Goal: Task Accomplishment & Management: Manage account settings

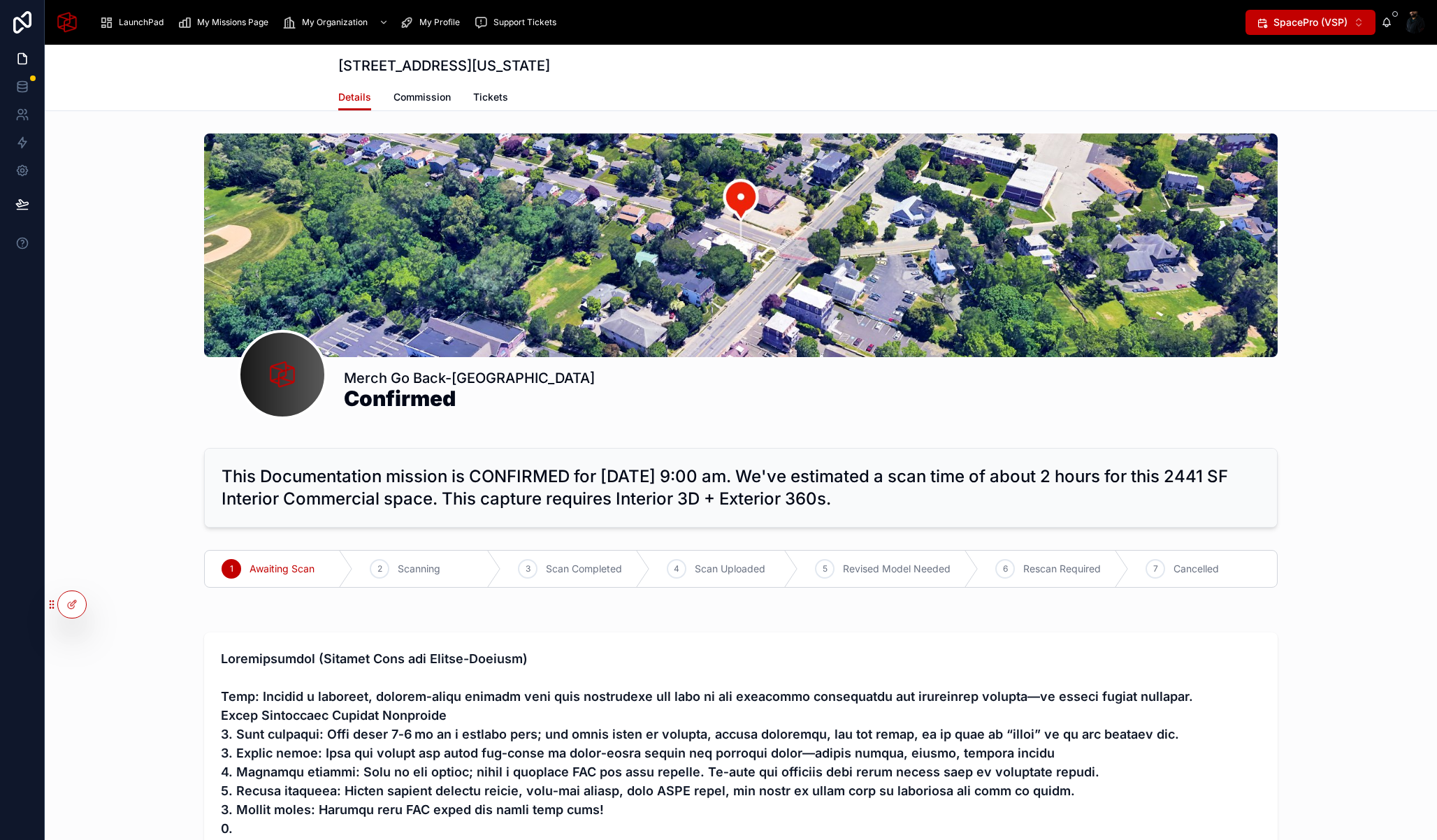
click at [243, 23] on span "My Missions Page" at bounding box center [232, 22] width 71 height 11
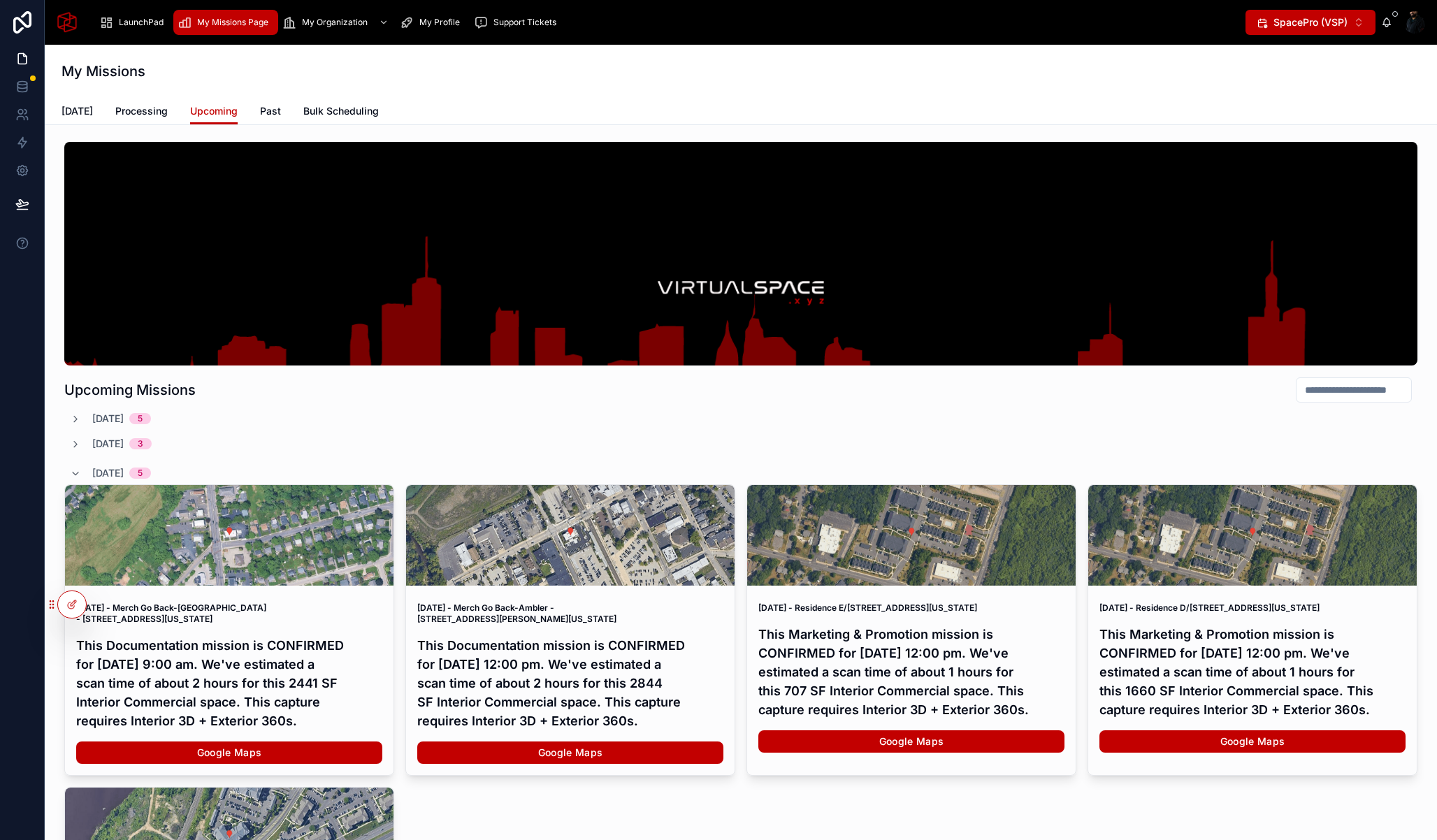
click at [333, 118] on link "Bulk Scheduling" at bounding box center [341, 112] width 76 height 28
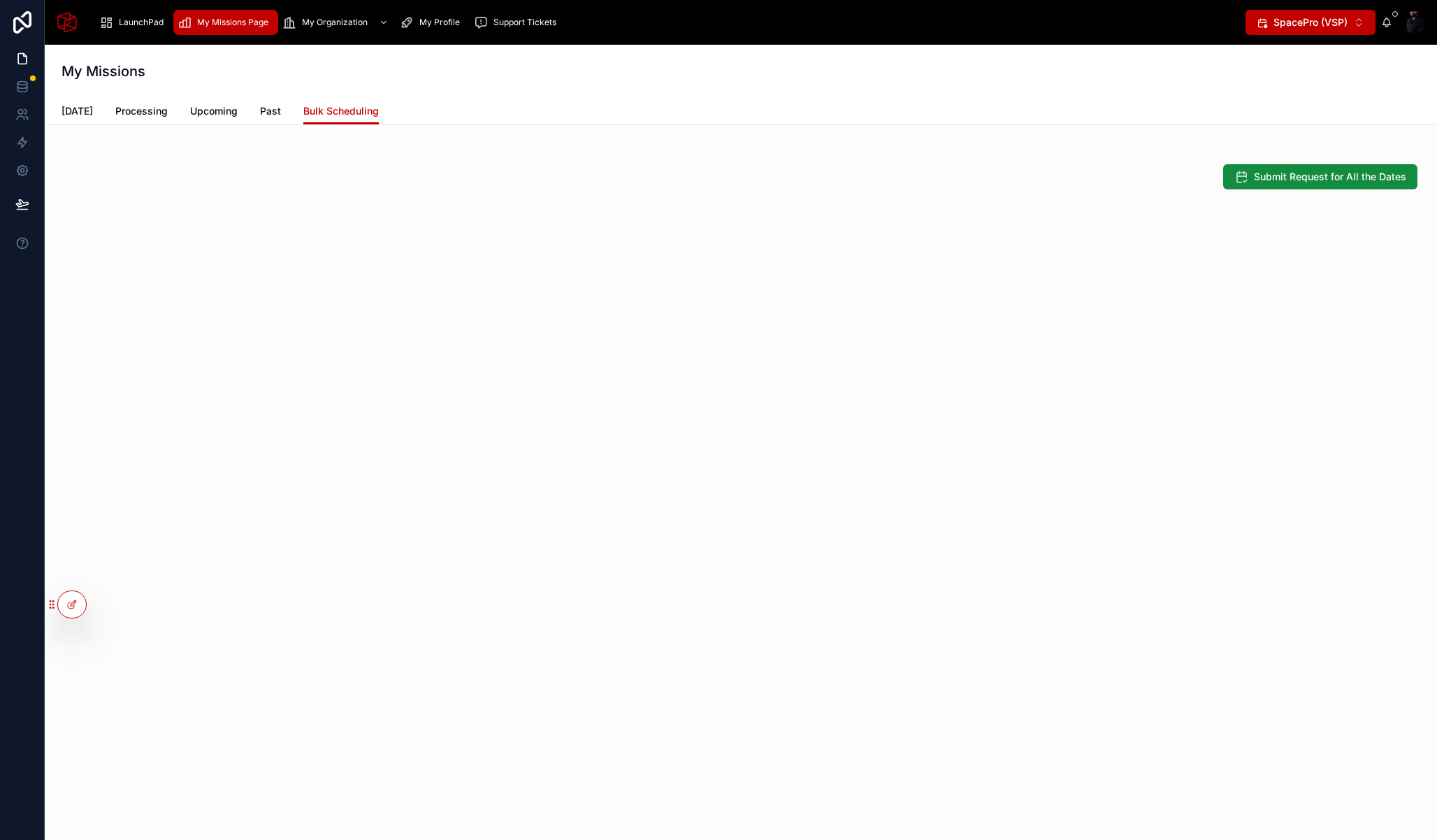
click at [219, 110] on span "Upcoming" at bounding box center [214, 112] width 48 height 14
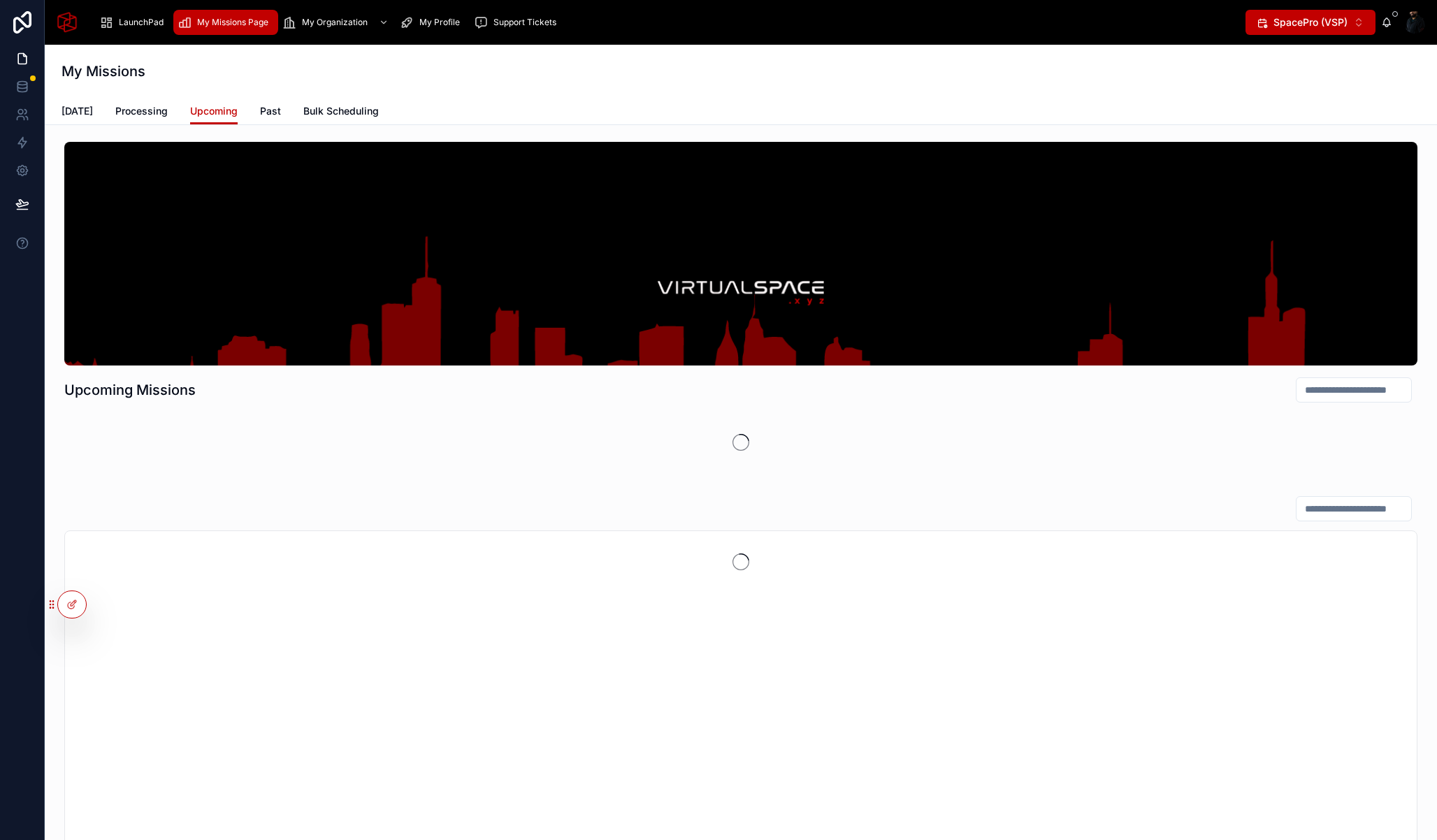
click at [129, 106] on span "Processing" at bounding box center [142, 112] width 53 height 14
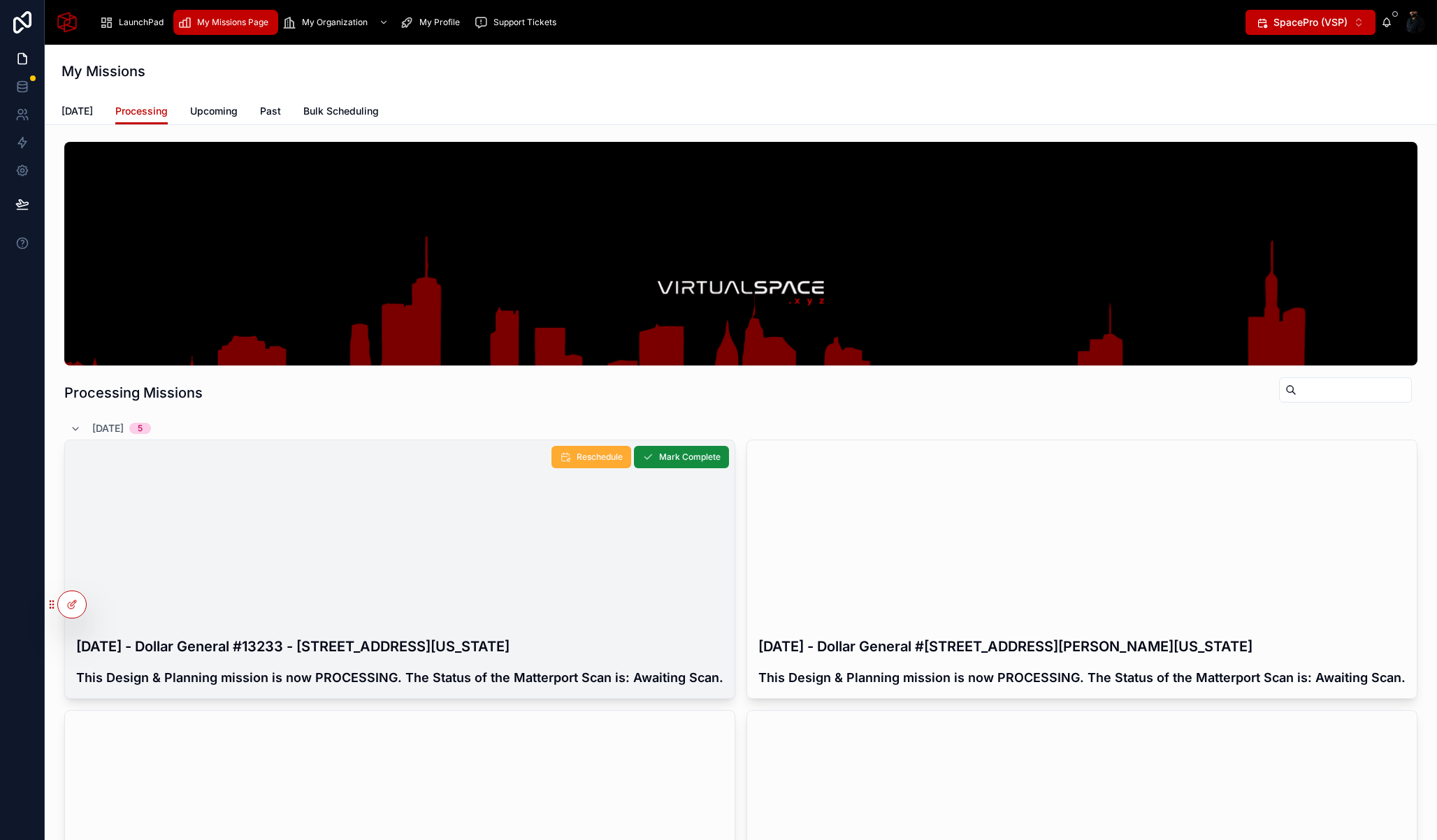
scroll to position [75, 0]
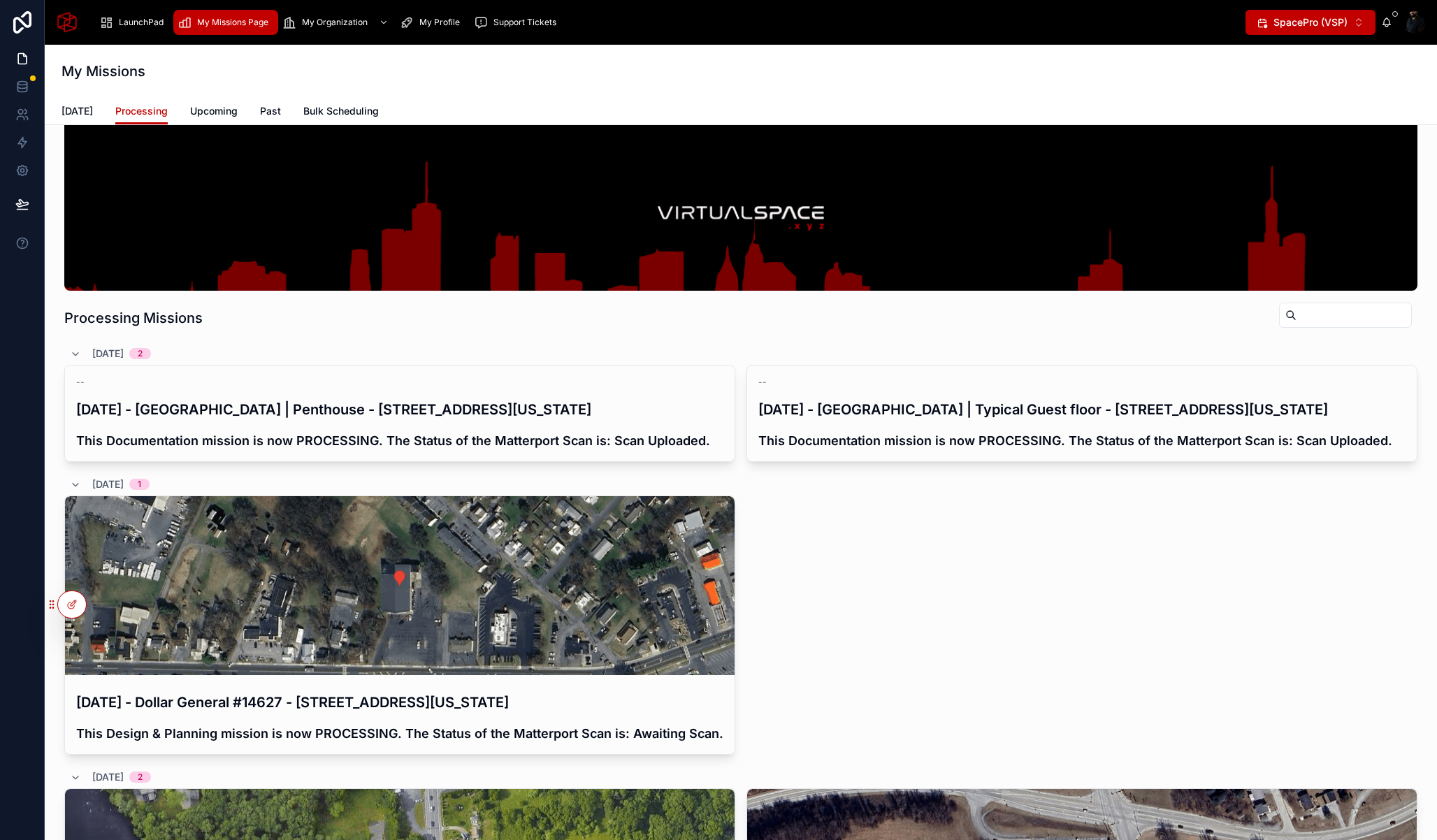
click at [213, 110] on span "Upcoming" at bounding box center [214, 112] width 48 height 14
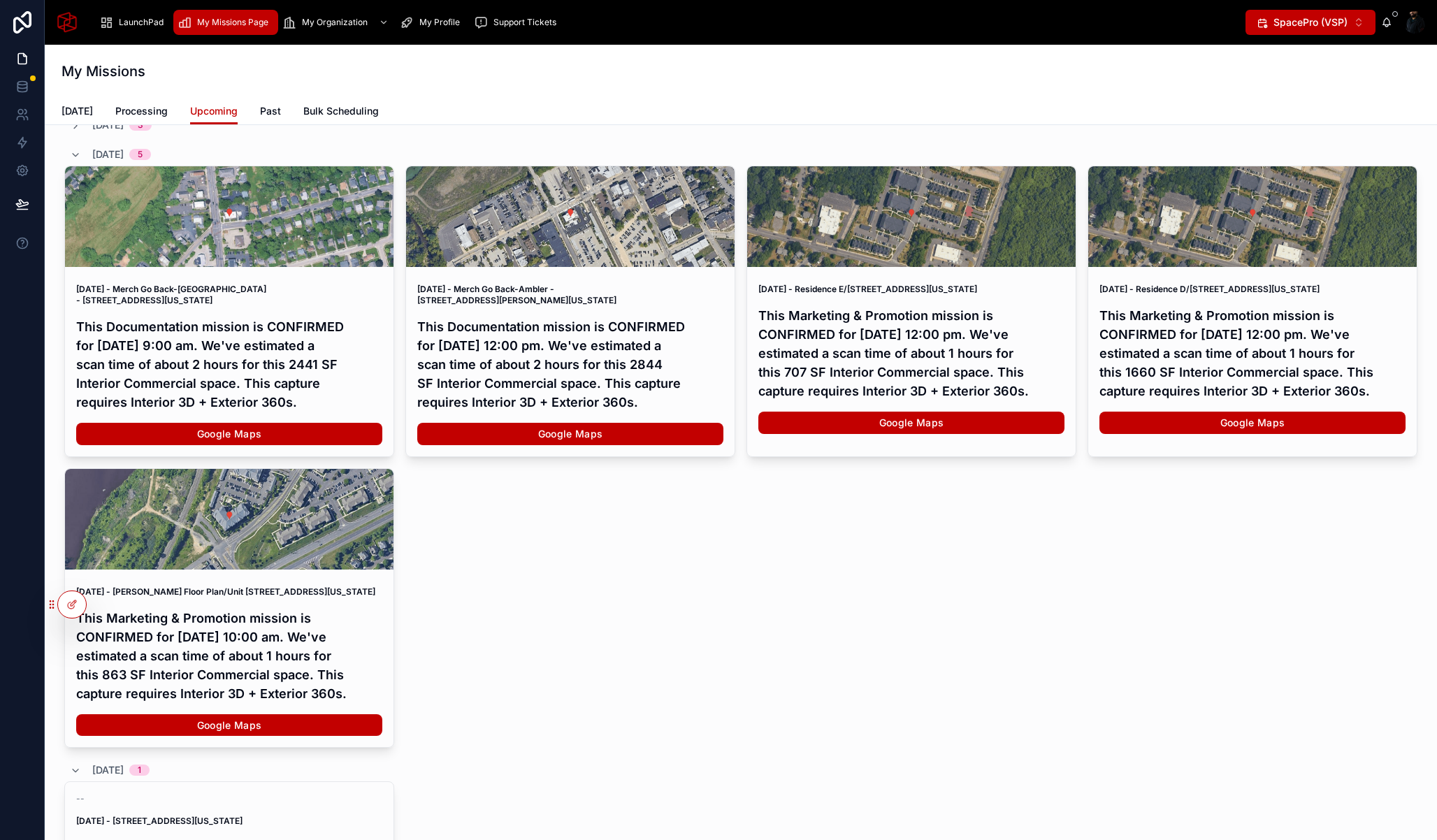
scroll to position [470, 0]
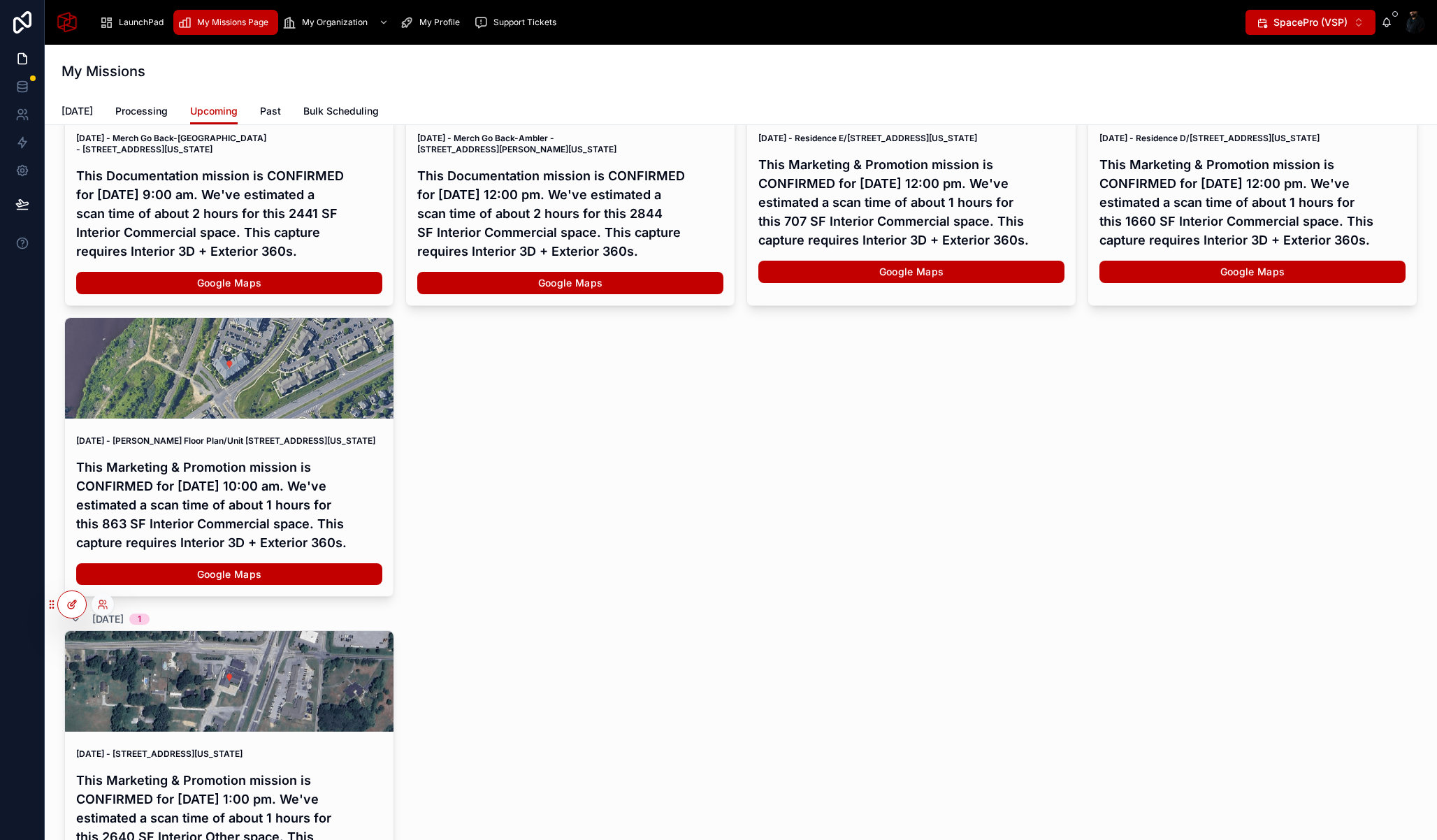
click at [61, 602] on div at bounding box center [72, 604] width 28 height 26
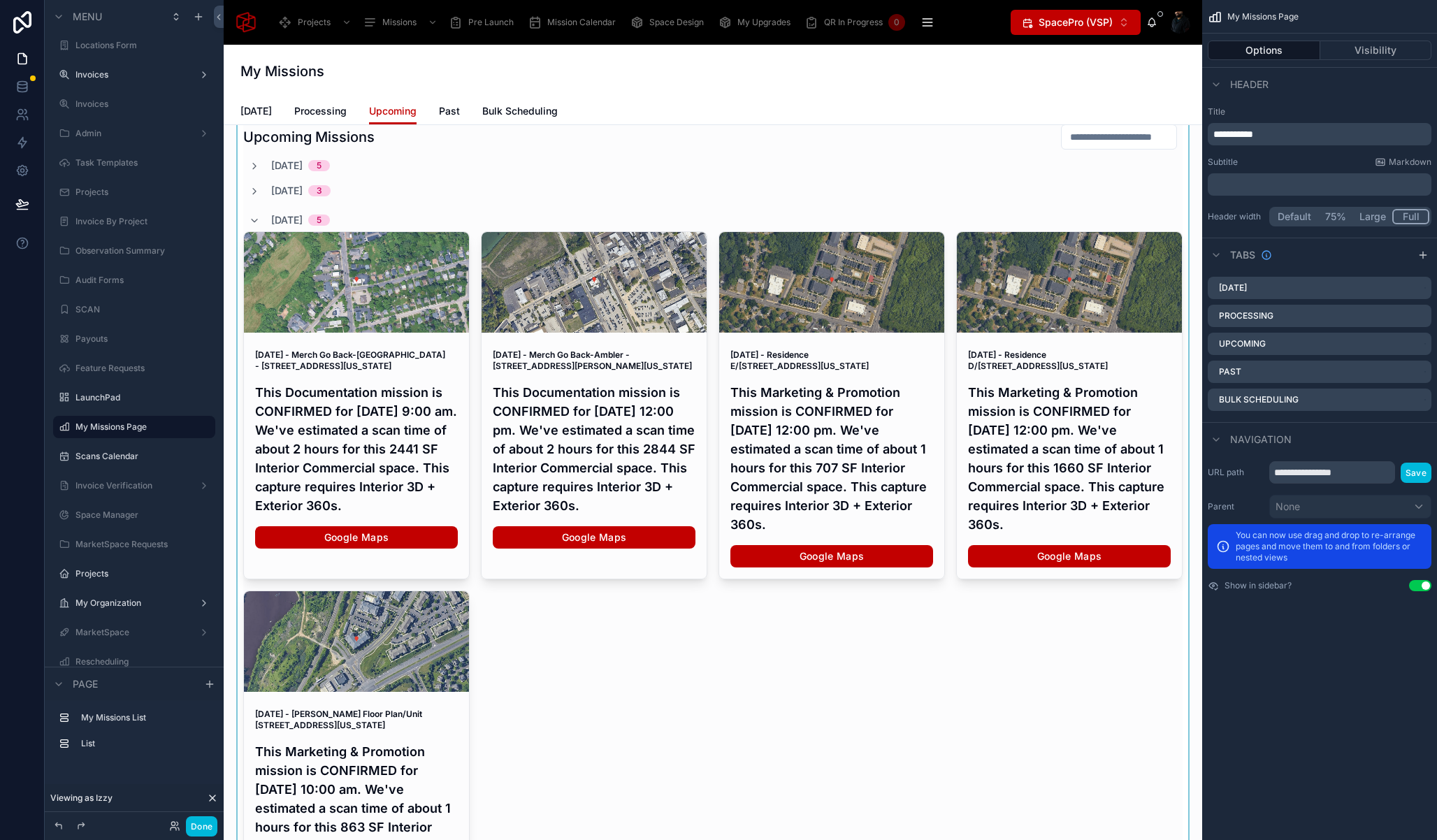
scroll to position [98, 0]
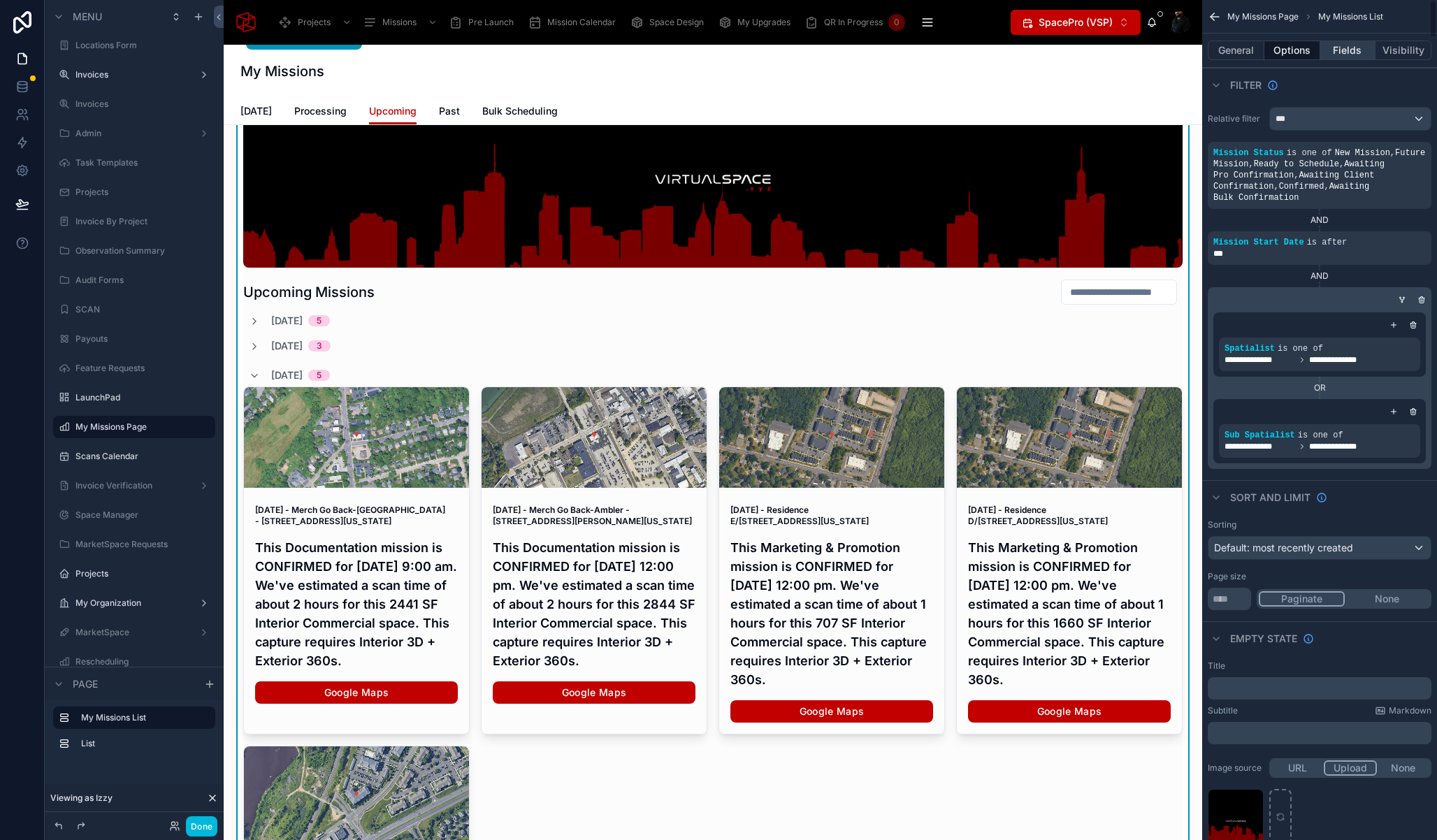
click at [1348, 49] on button "Fields" at bounding box center [1348, 50] width 56 height 20
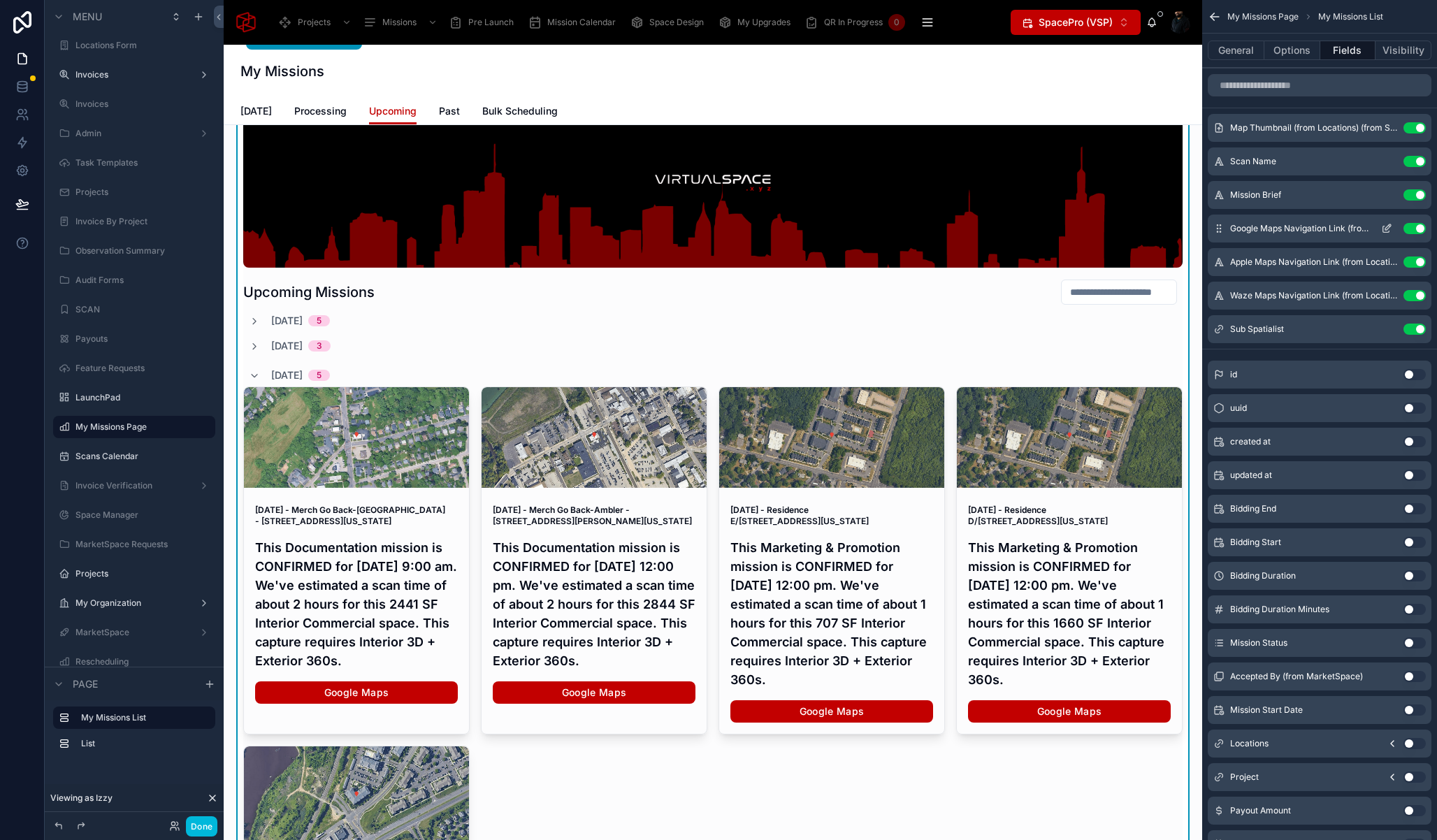
click at [1387, 227] on icon "scrollable content" at bounding box center [1388, 227] width 6 height 6
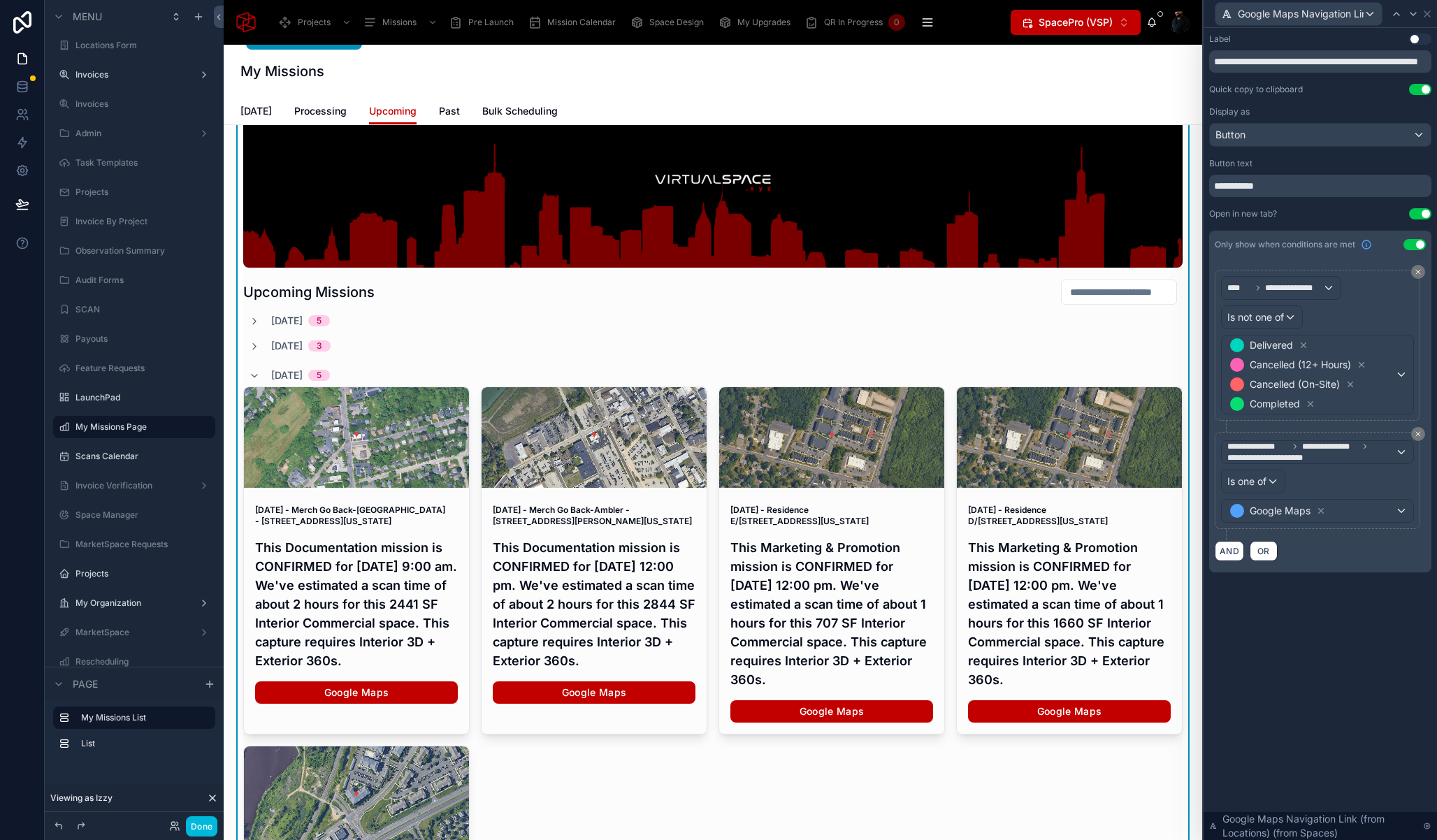
click at [1324, 672] on div "**********" at bounding box center [1320, 434] width 234 height 812
click at [1427, 14] on icon at bounding box center [1427, 14] width 6 height 6
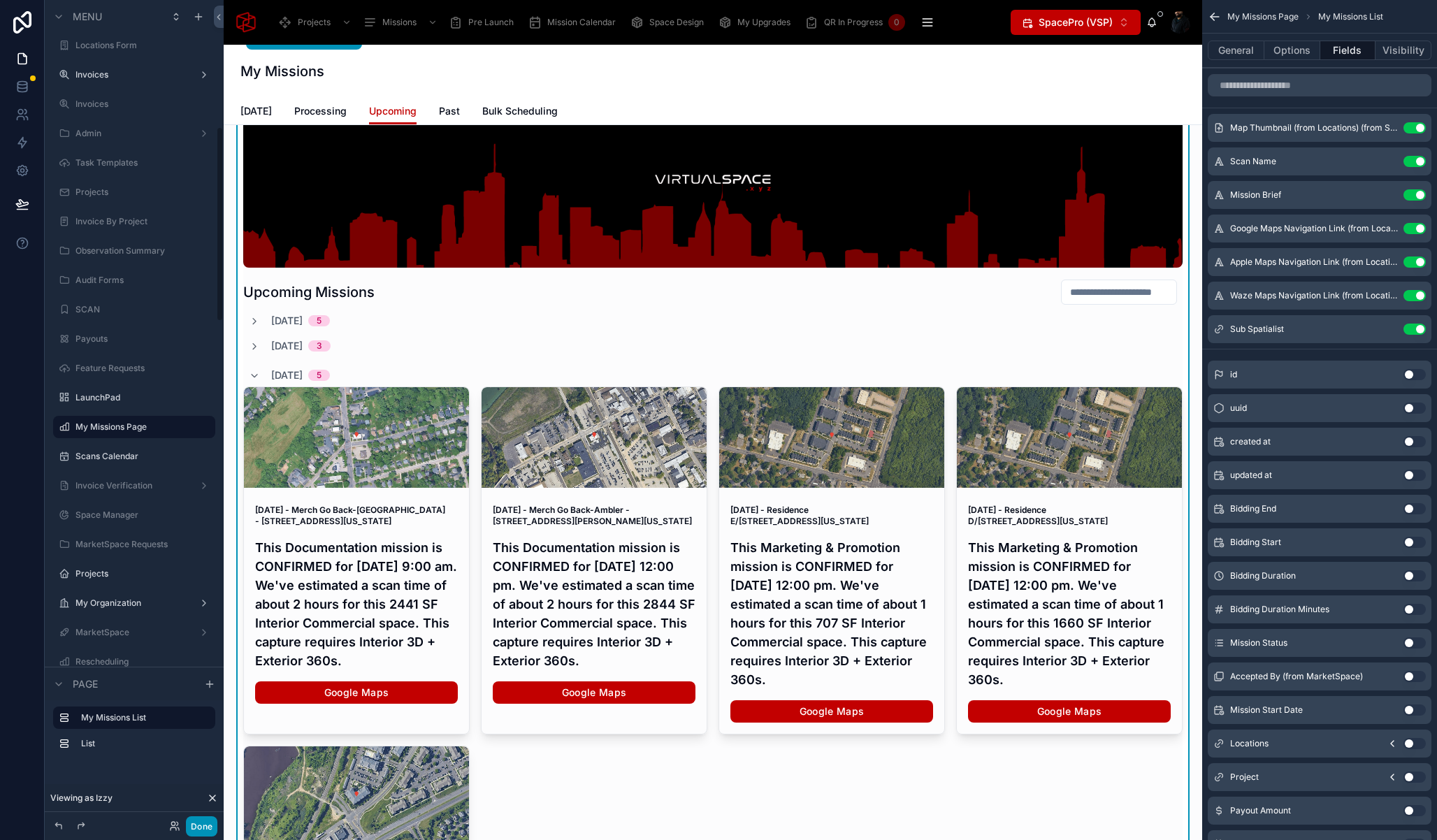
click at [200, 823] on button "Done" at bounding box center [201, 826] width 31 height 20
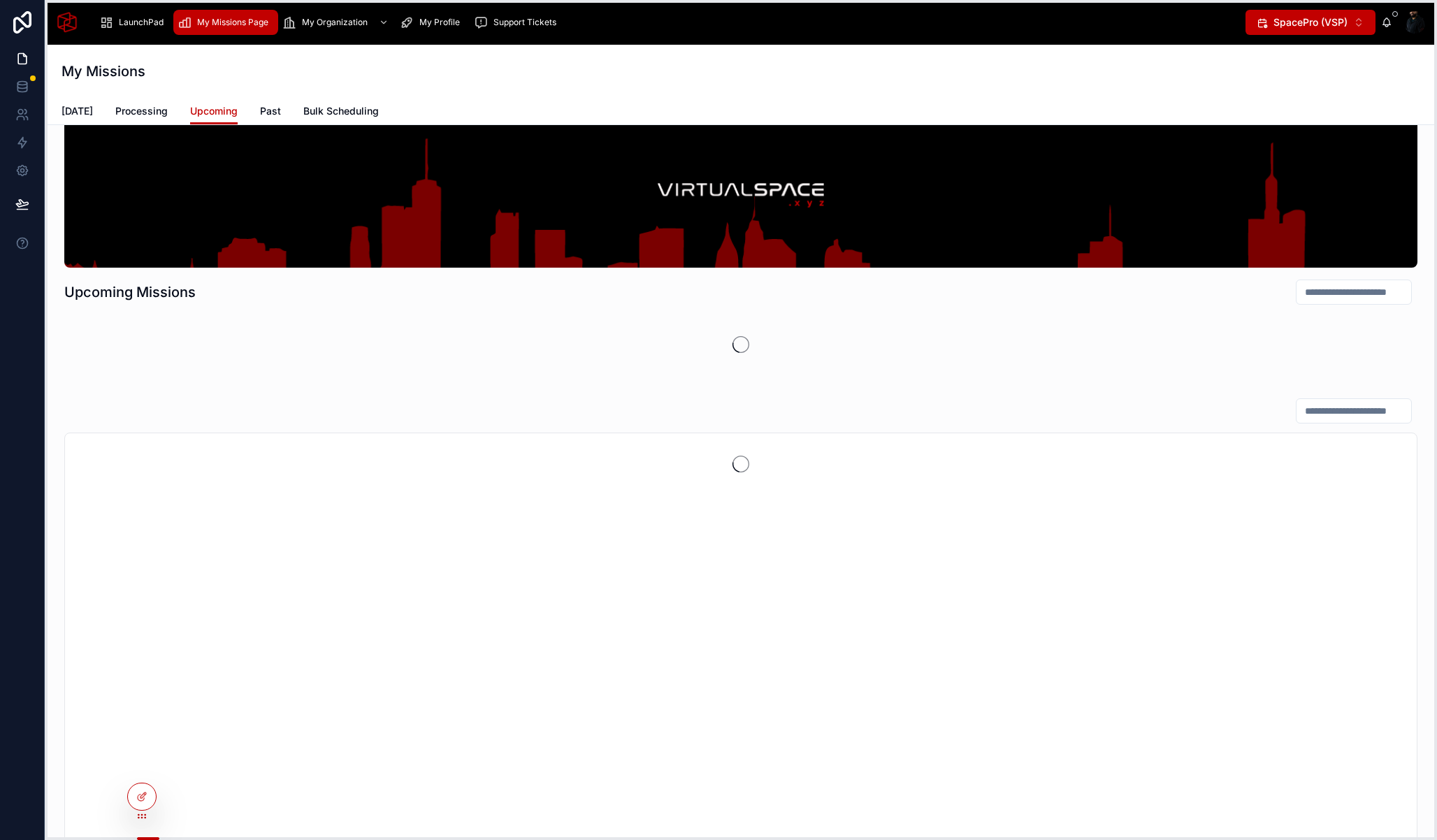
drag, startPoint x: 53, startPoint y: 605, endPoint x: 140, endPoint y: 795, distance: 209.0
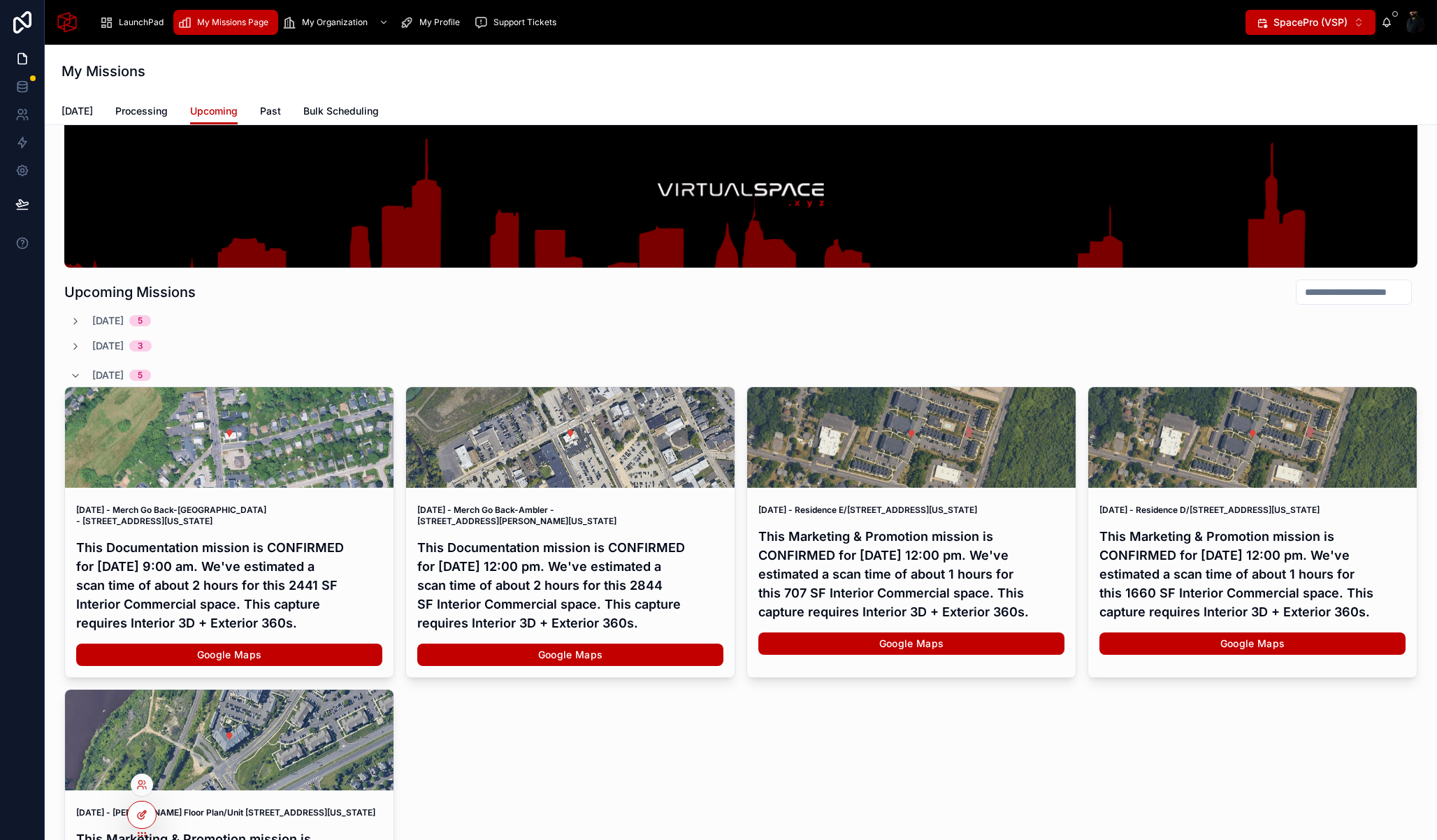
click at [144, 814] on icon at bounding box center [142, 814] width 11 height 11
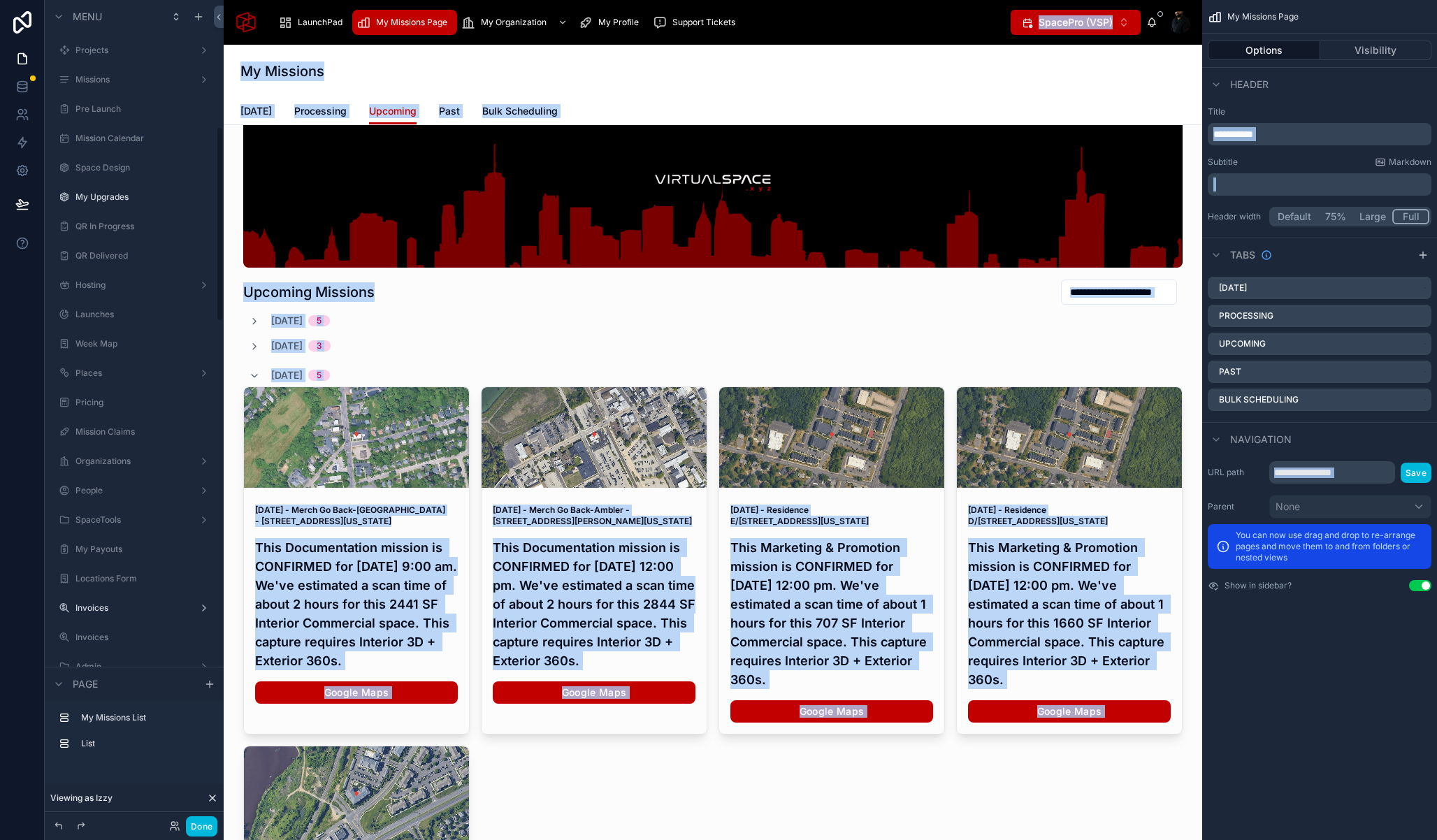
scroll to position [533, 0]
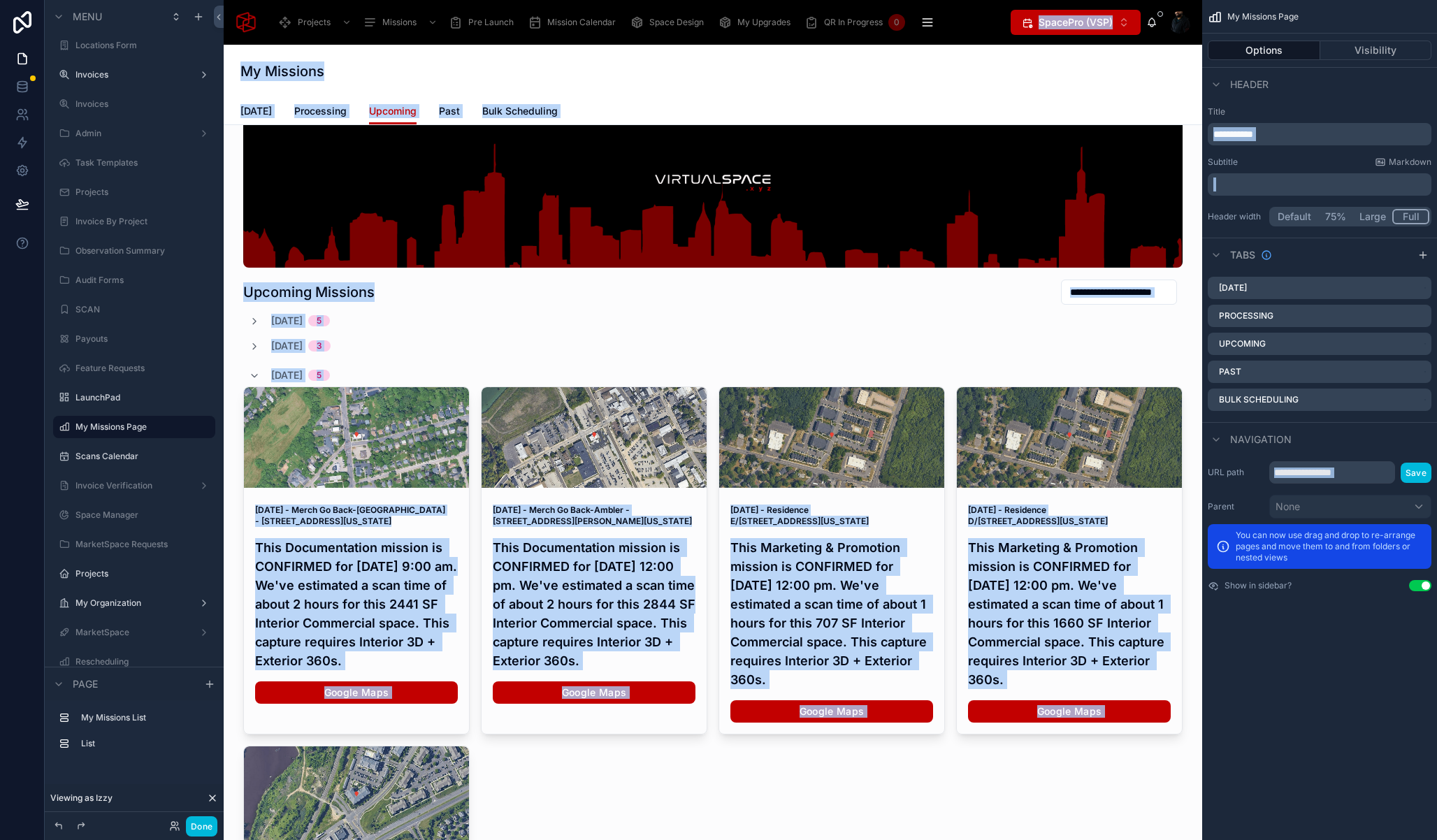
click at [216, 798] on icon at bounding box center [212, 798] width 11 height 11
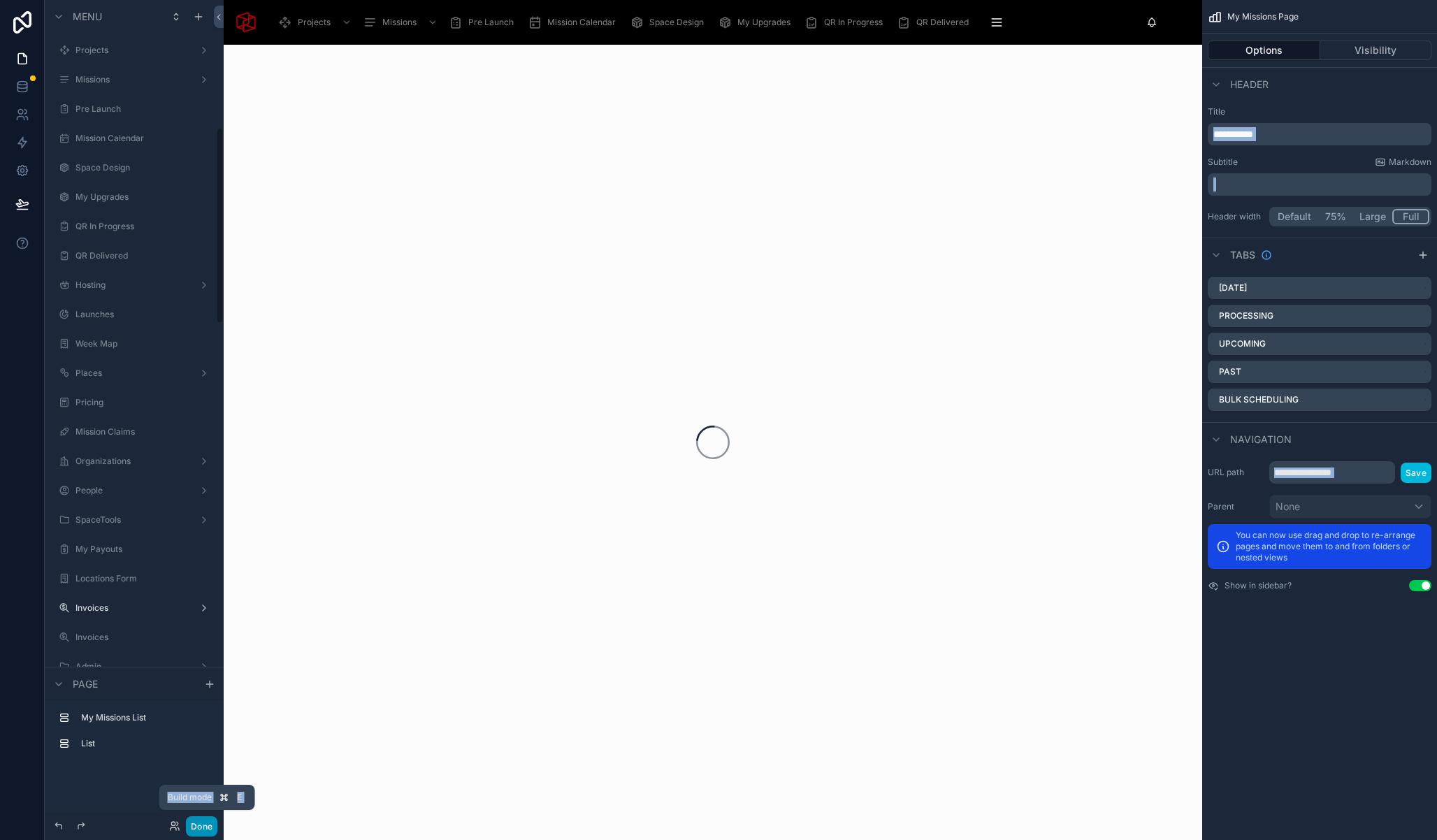
scroll to position [533, 0]
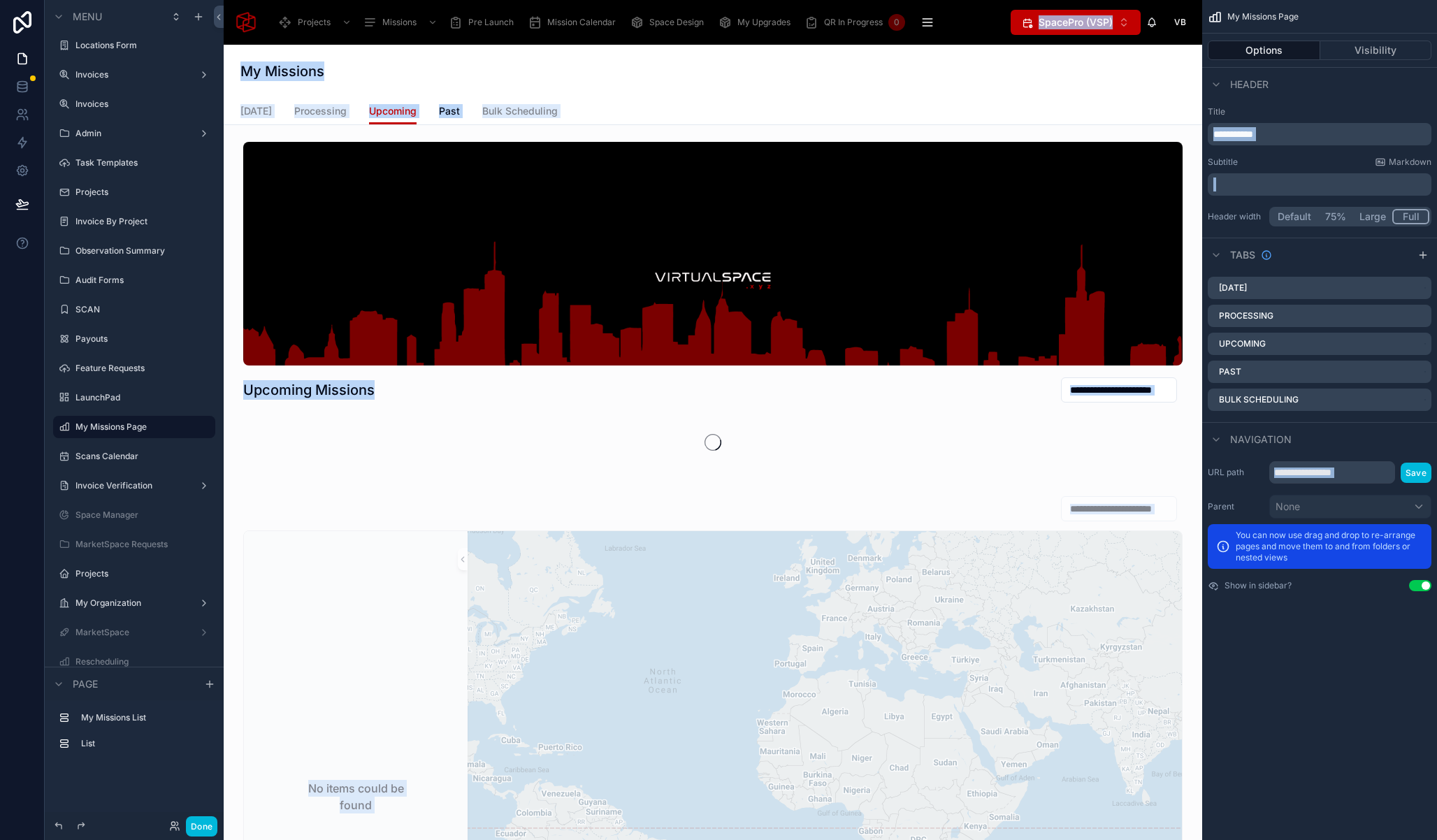
click at [1023, 87] on div "My Missions" at bounding box center [713, 71] width 945 height 53
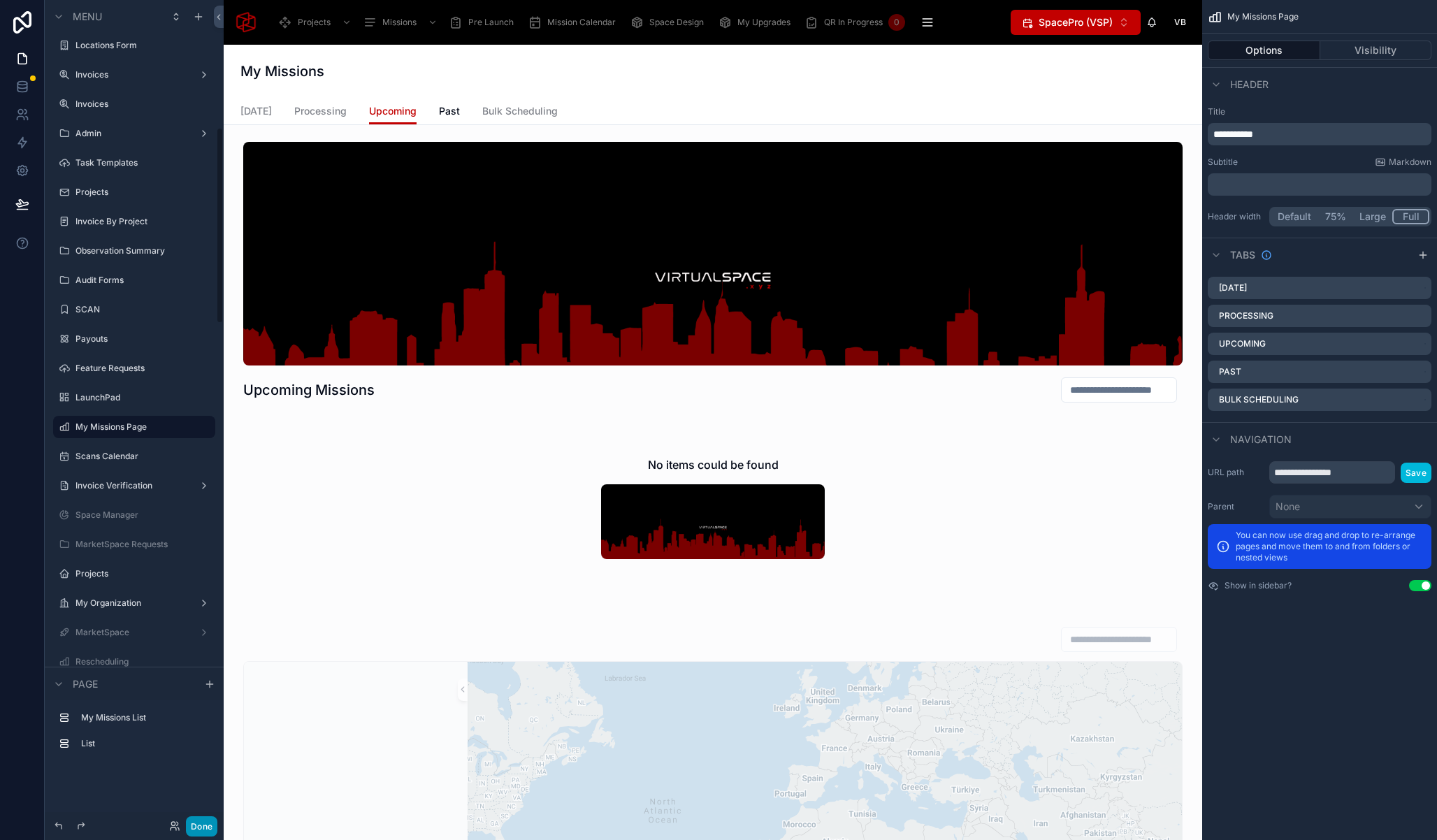
click at [201, 822] on button "Done" at bounding box center [201, 826] width 31 height 20
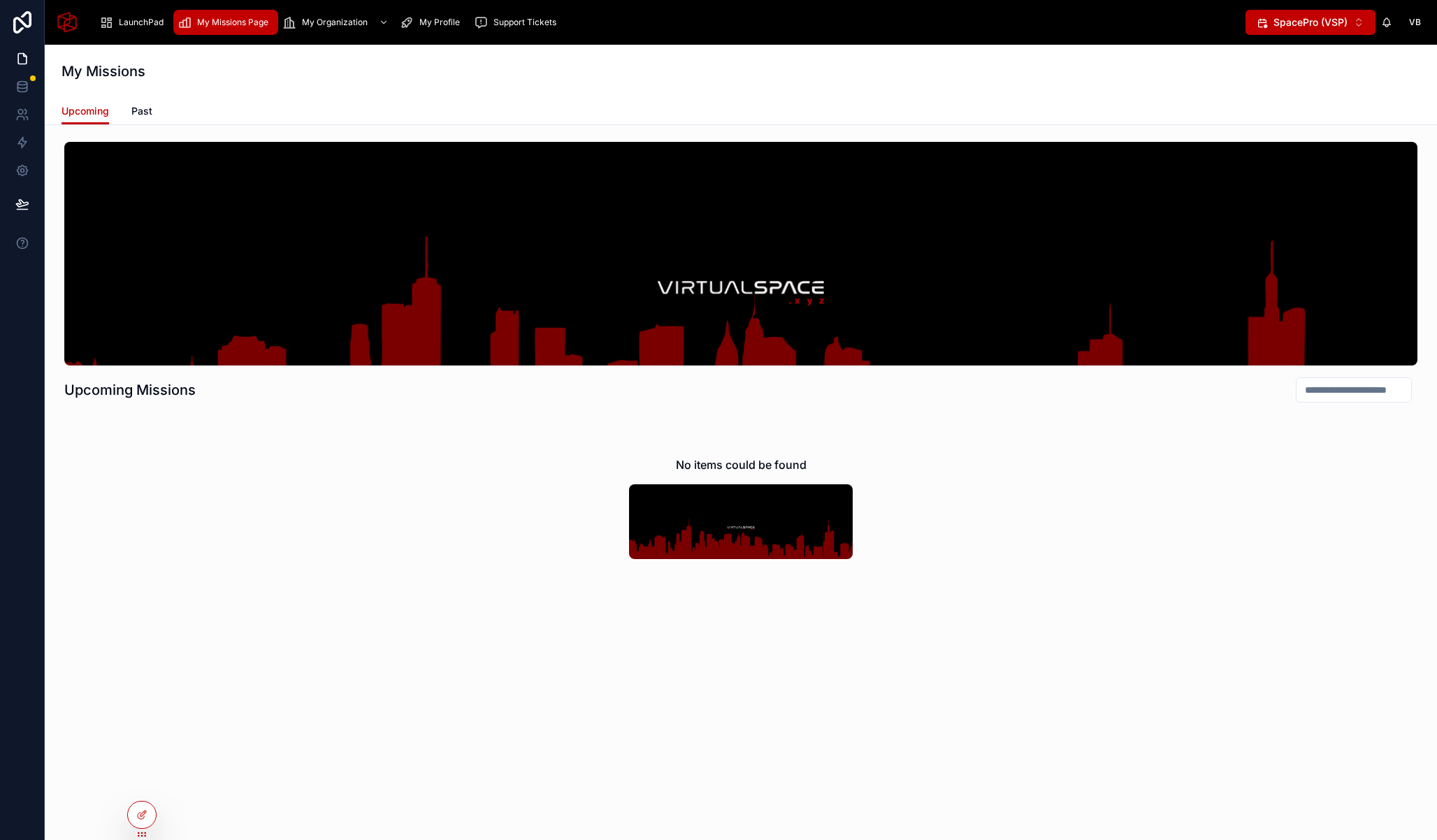
click at [1334, 15] on span "SpacePro (VSP)" at bounding box center [1310, 22] width 74 height 14
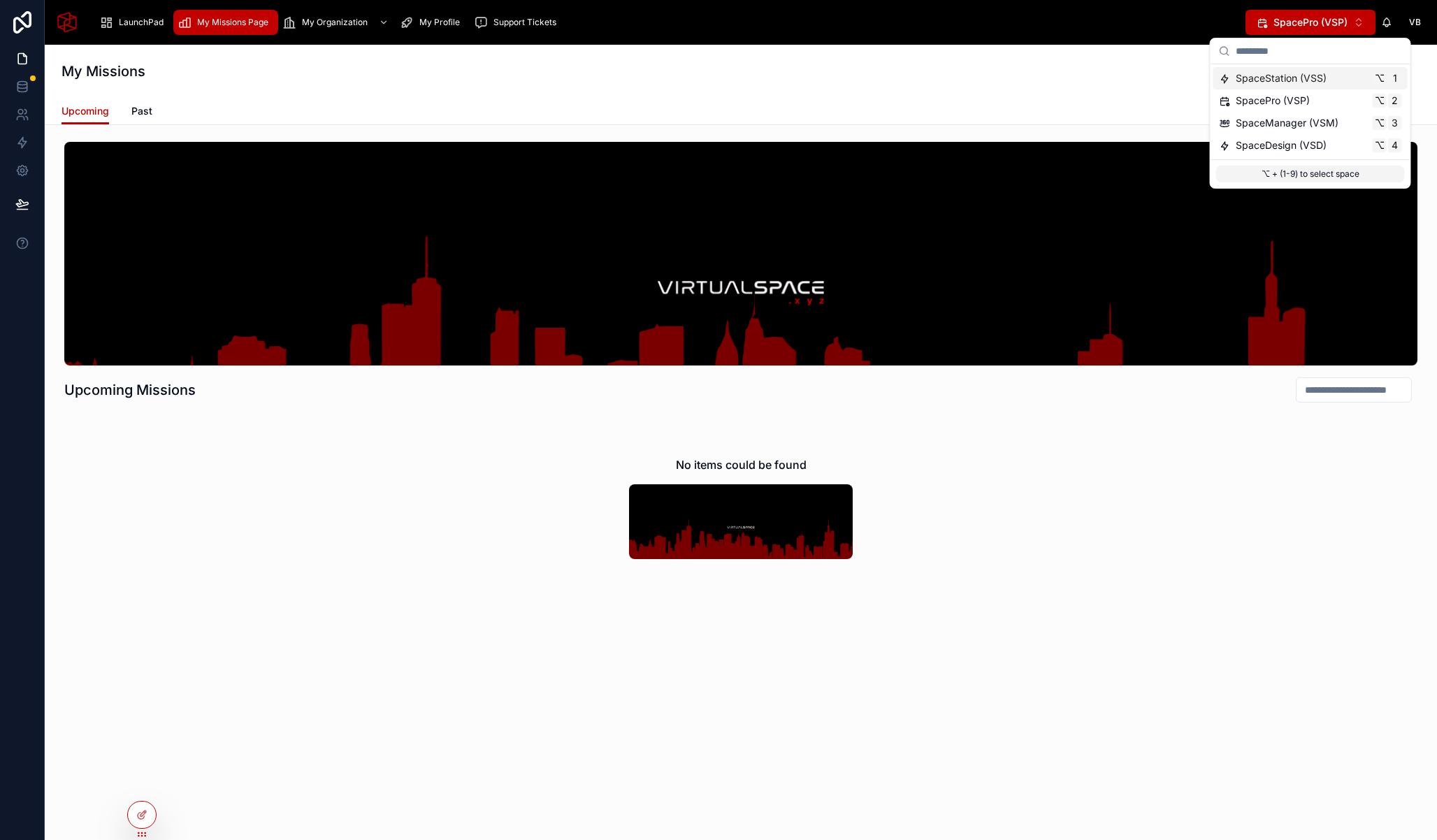
click at [1289, 73] on span "SpaceStation (VSS)" at bounding box center [1281, 78] width 91 height 14
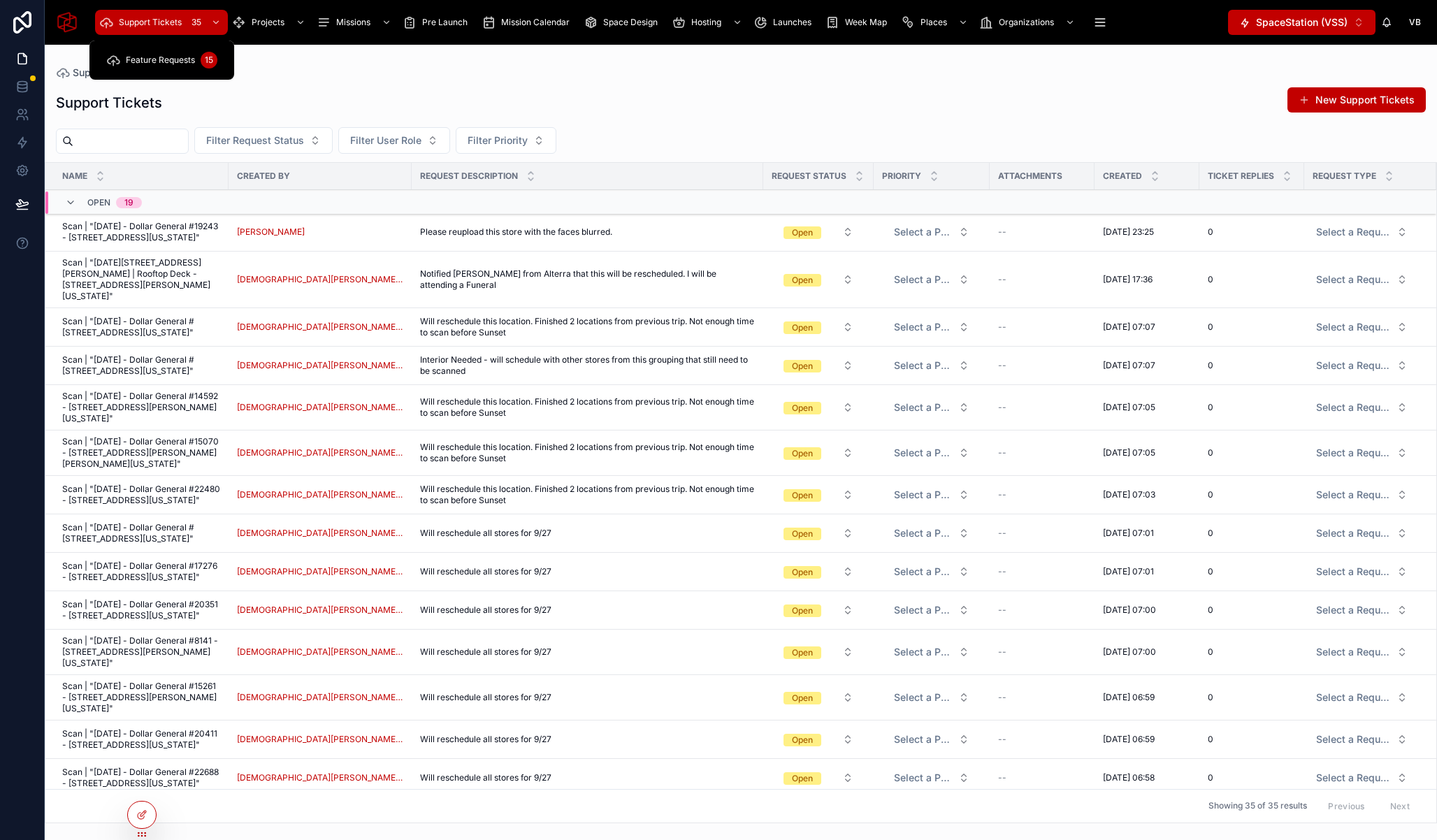
click at [170, 65] on span "Feature Requests" at bounding box center [160, 60] width 69 height 11
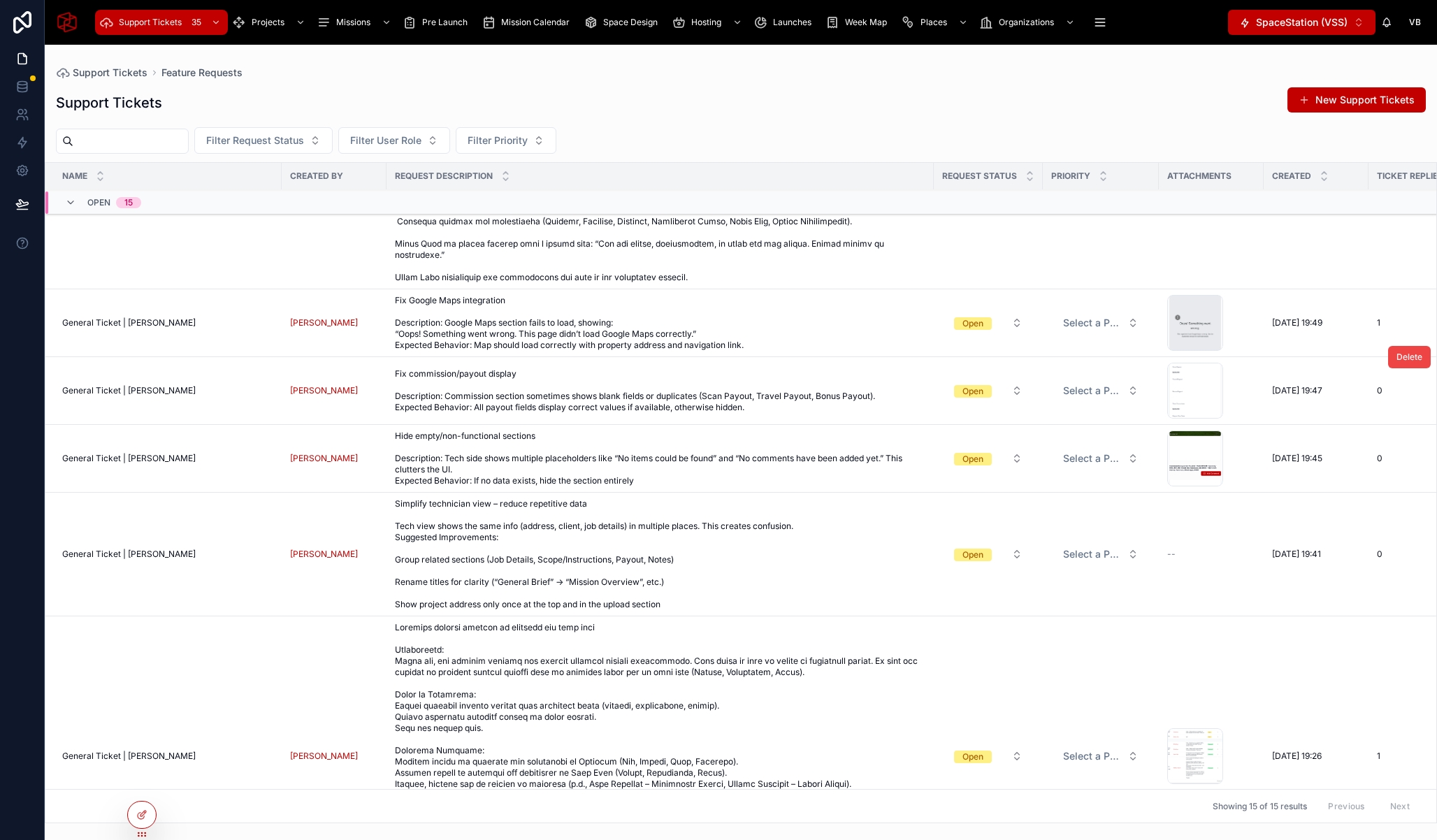
scroll to position [1835, 0]
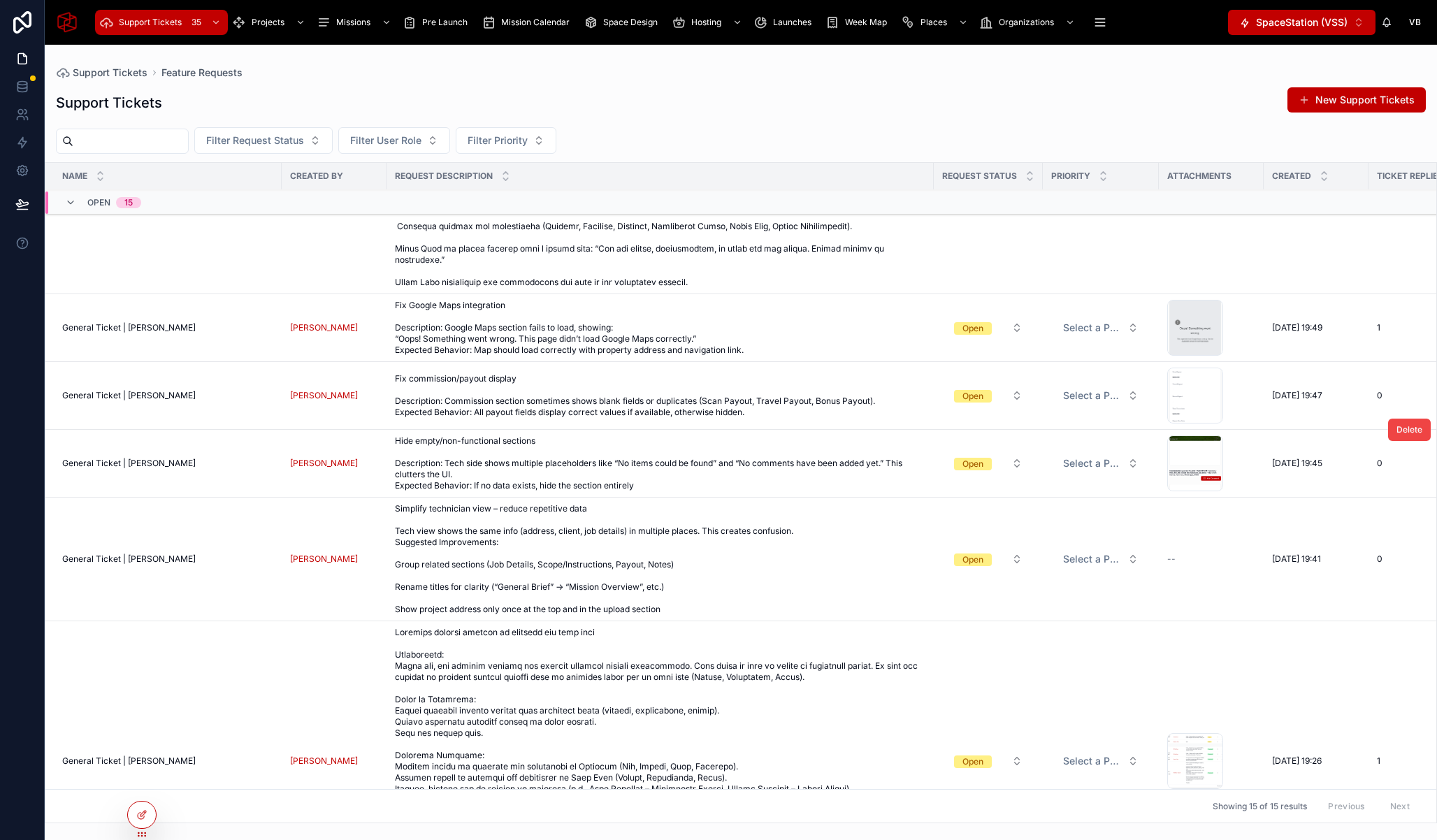
click at [573, 436] on span "Hide empty/non-functional sections Description: Tech side shows multiple placeh…" at bounding box center [660, 463] width 531 height 56
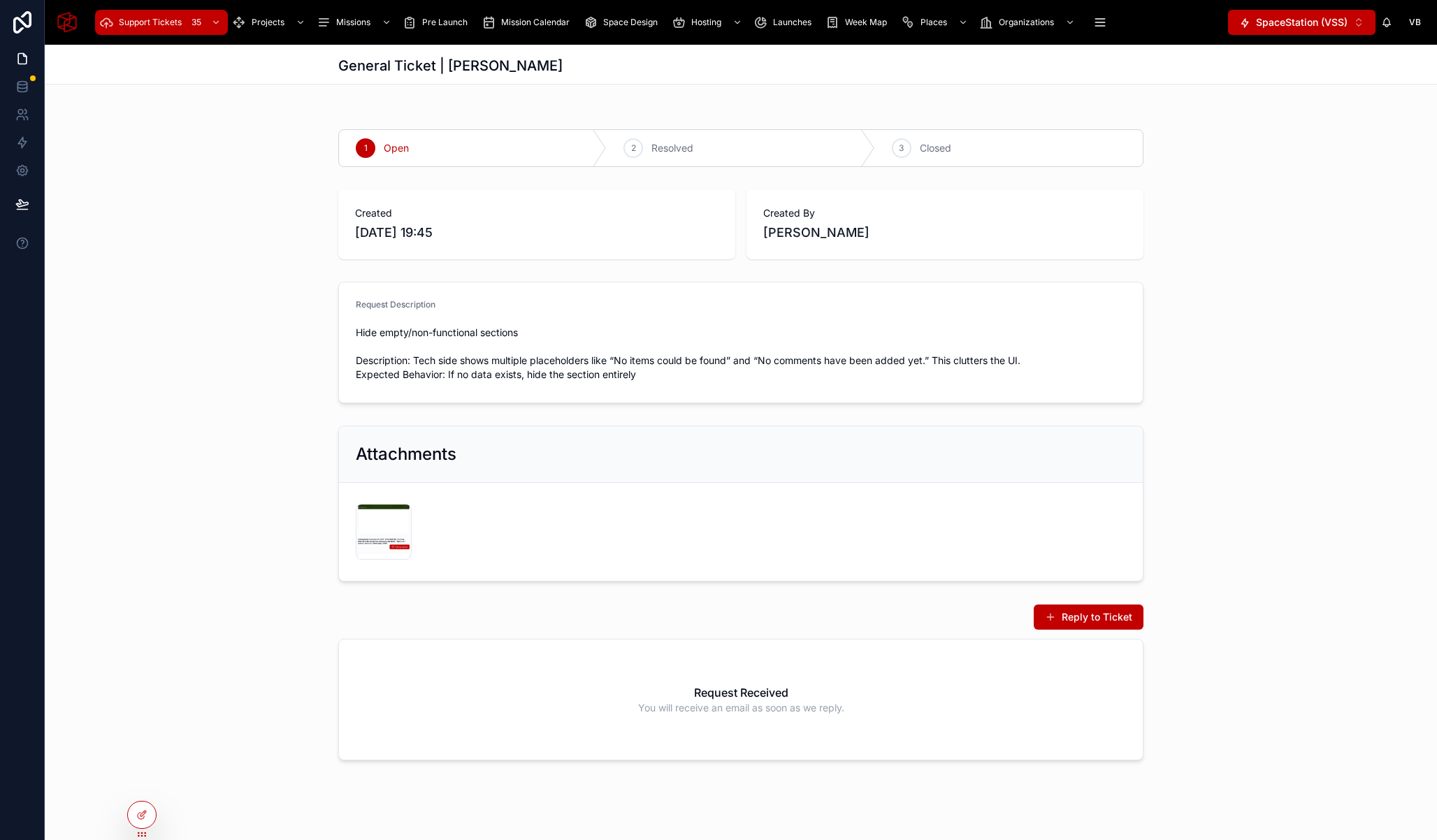
scroll to position [4, 0]
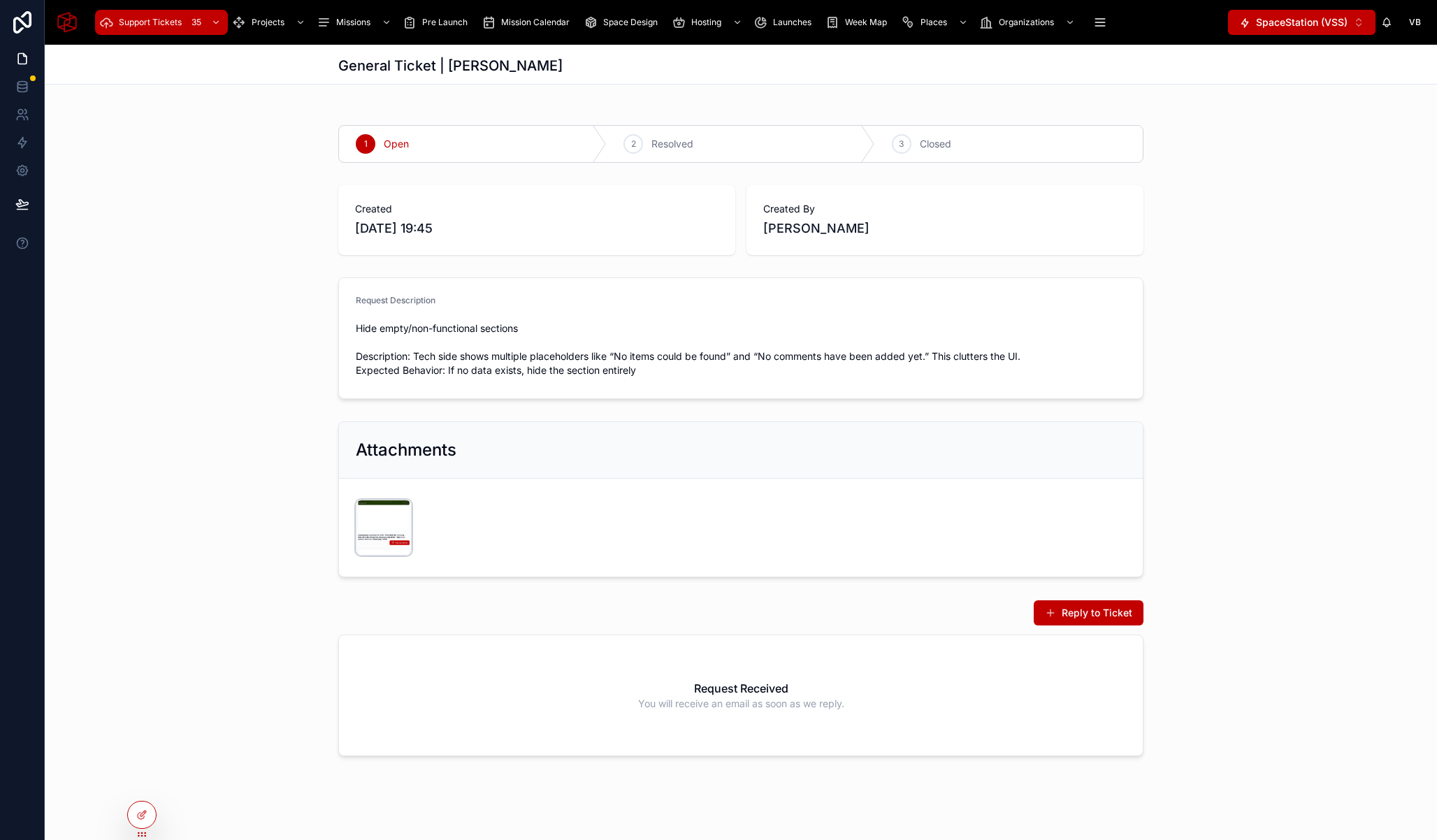
click at [377, 520] on div "Support-Ticket-Creation-Guide .PNG" at bounding box center [384, 527] width 56 height 56
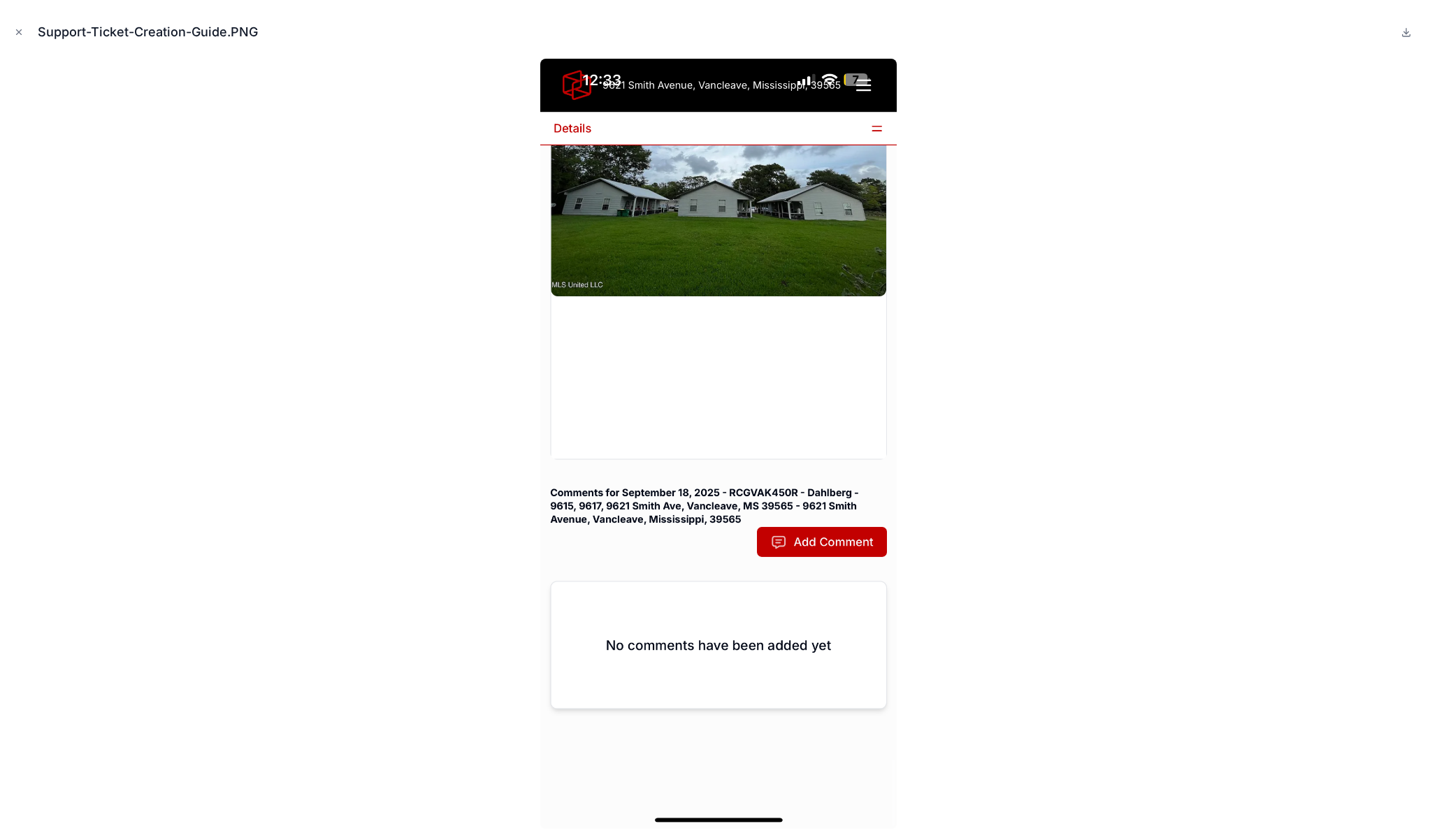
click at [413, 314] on div at bounding box center [718, 444] width 1415 height 770
click at [389, 378] on div at bounding box center [718, 444] width 1415 height 770
click at [380, 308] on div at bounding box center [718, 444] width 1415 height 770
drag, startPoint x: 1187, startPoint y: 89, endPoint x: 1177, endPoint y: 85, distance: 10.8
click at [1187, 89] on div at bounding box center [718, 444] width 1415 height 770
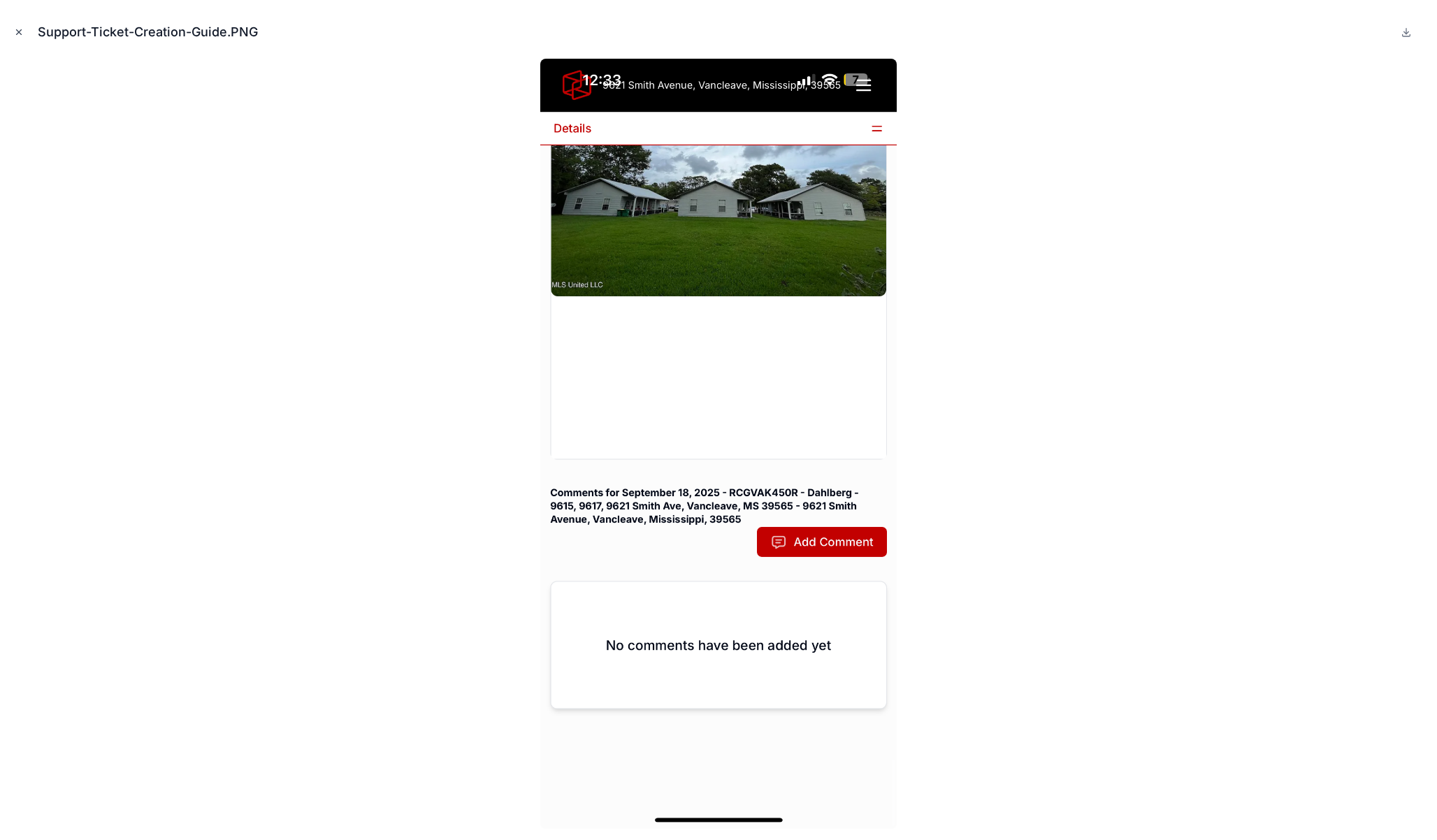
click at [22, 29] on icon "Close modal" at bounding box center [19, 32] width 10 height 10
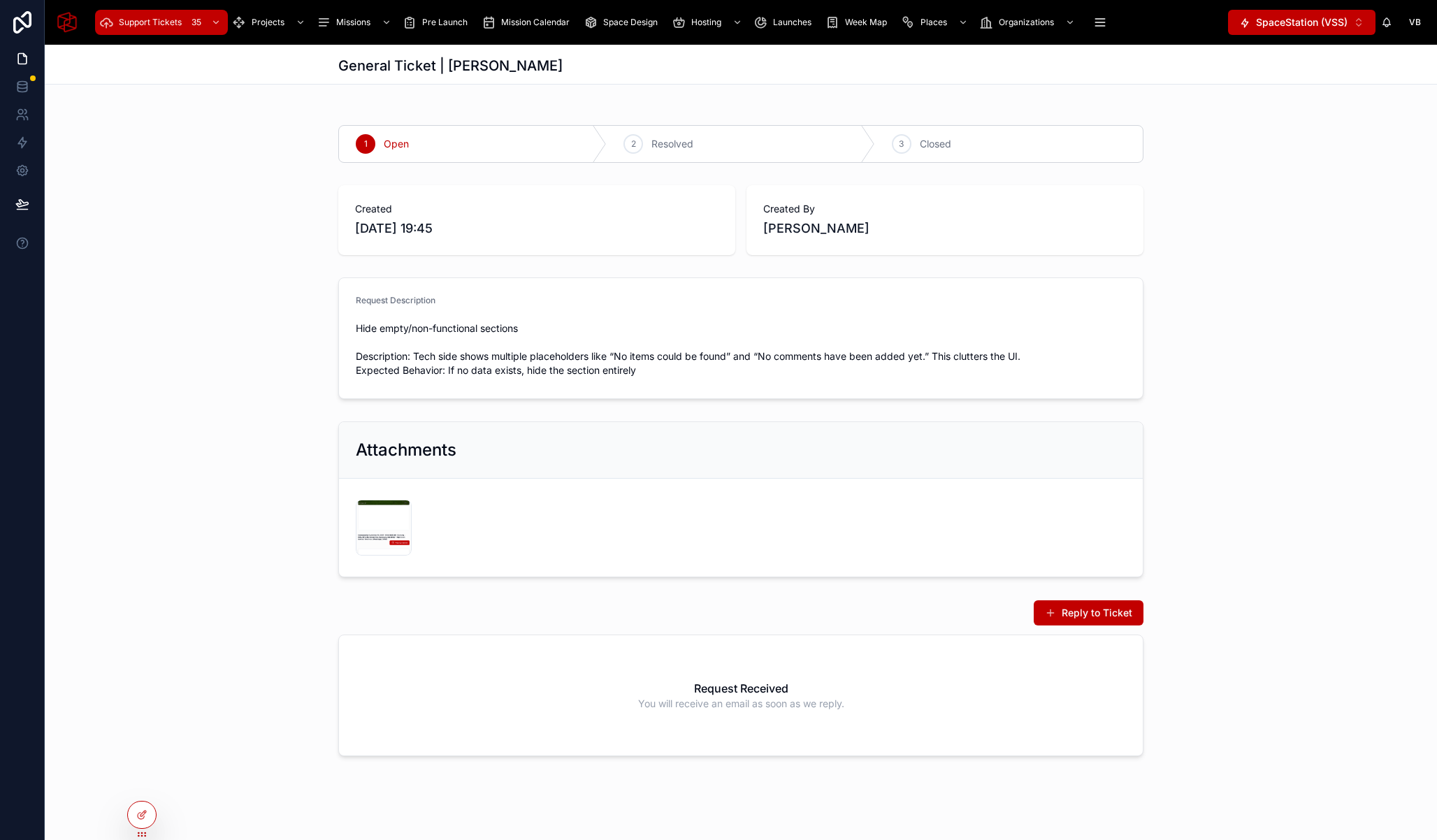
click at [143, 150] on div "1 Open 2 Resolved 3 Closed" at bounding box center [740, 144] width 1392 height 49
click at [259, 30] on div "Projects" at bounding box center [270, 22] width 76 height 22
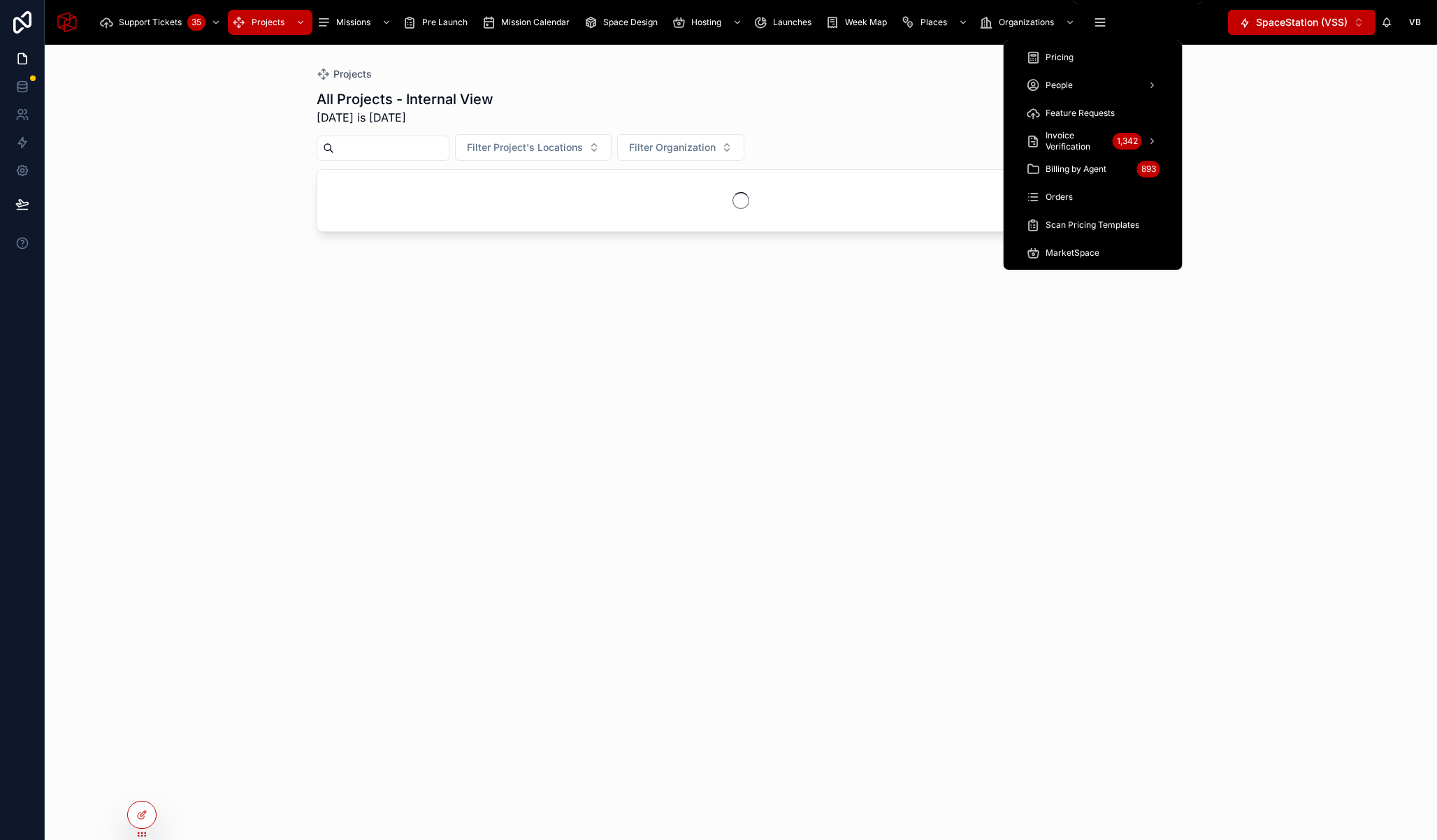
click at [1089, 18] on button "scrollable content" at bounding box center [1099, 22] width 31 height 26
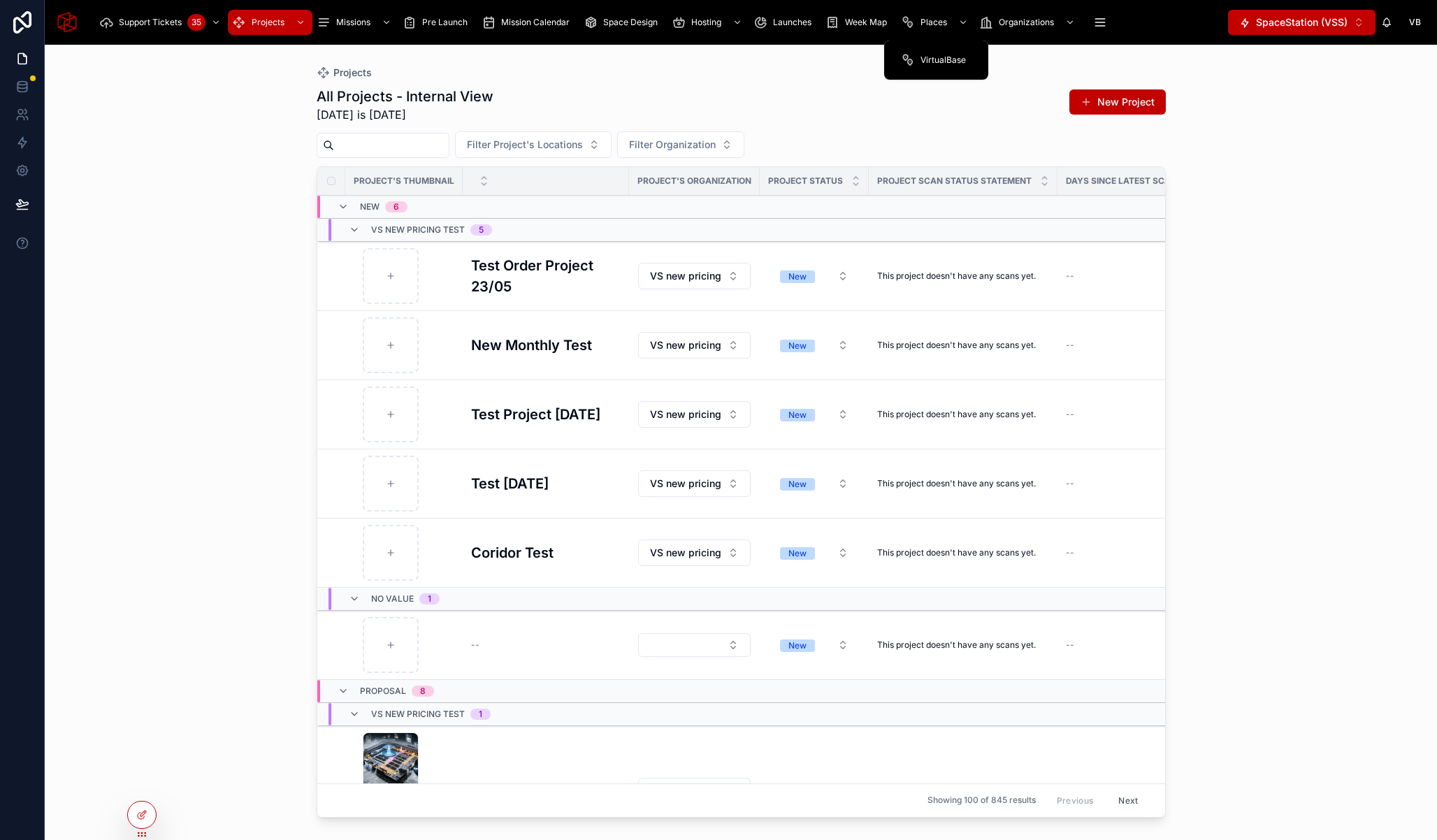
click at [938, 56] on span "VirtualBase" at bounding box center [943, 60] width 45 height 11
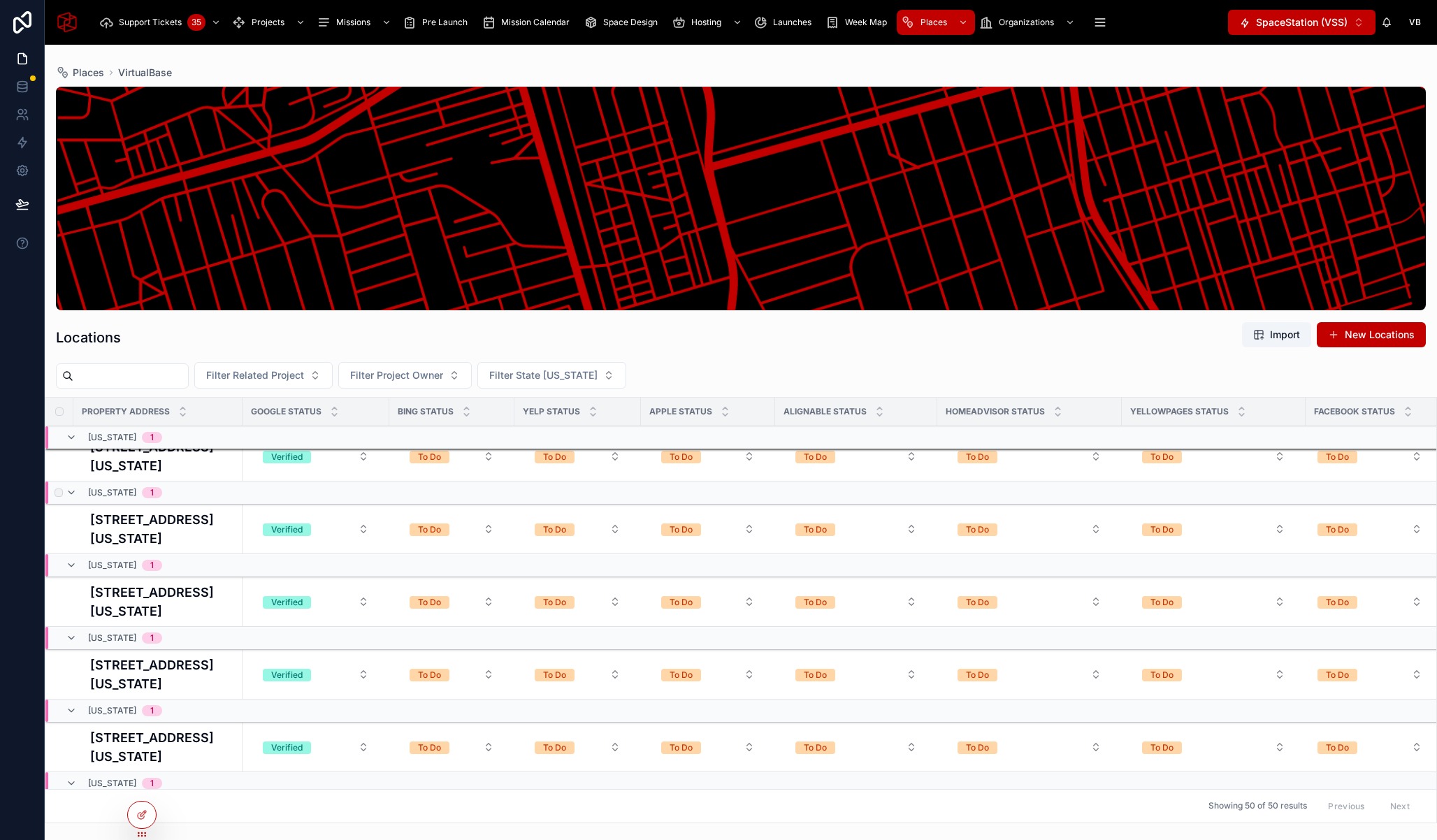
scroll to position [2611, 0]
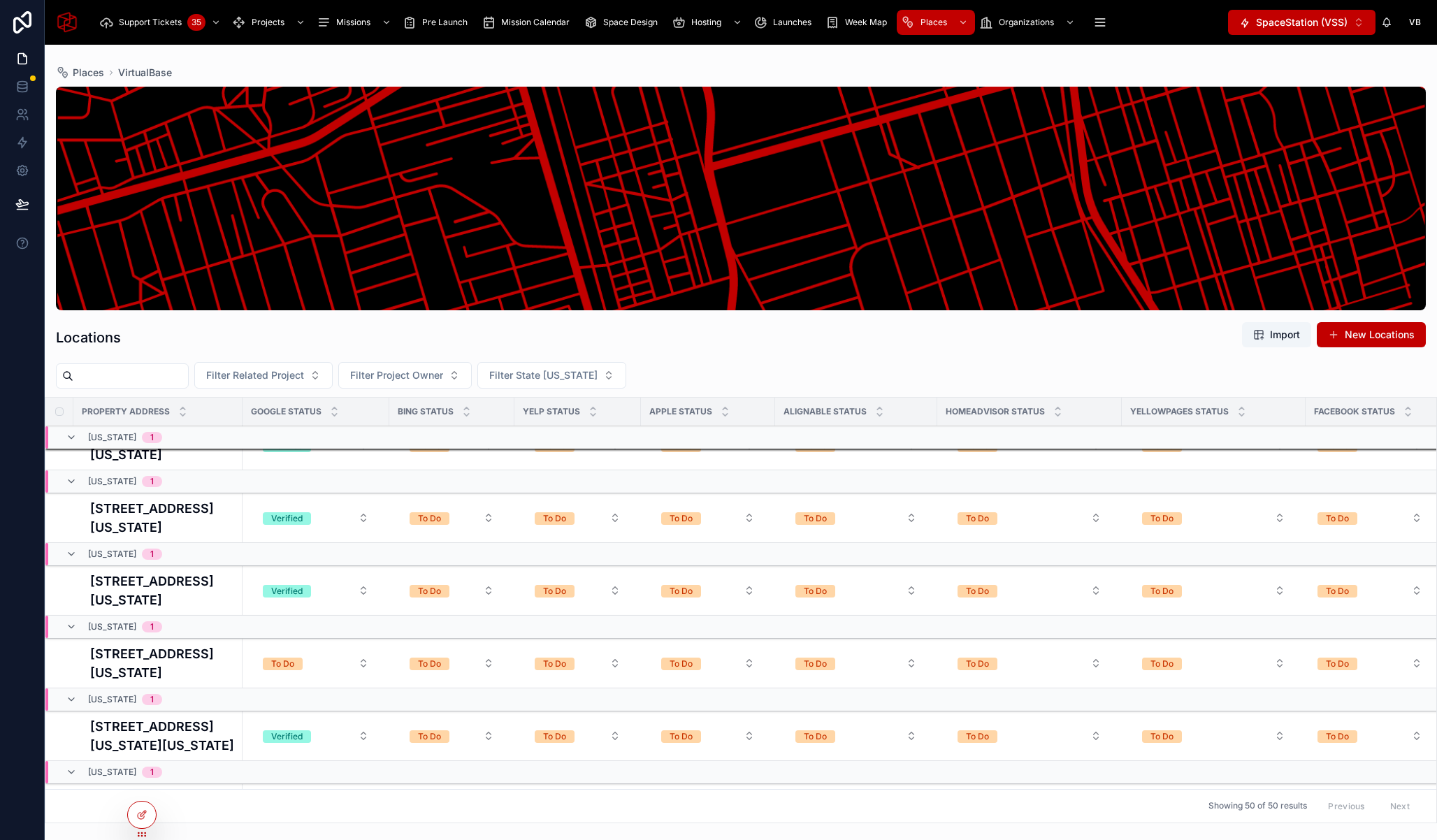
click at [65, 21] on img at bounding box center [67, 22] width 22 height 22
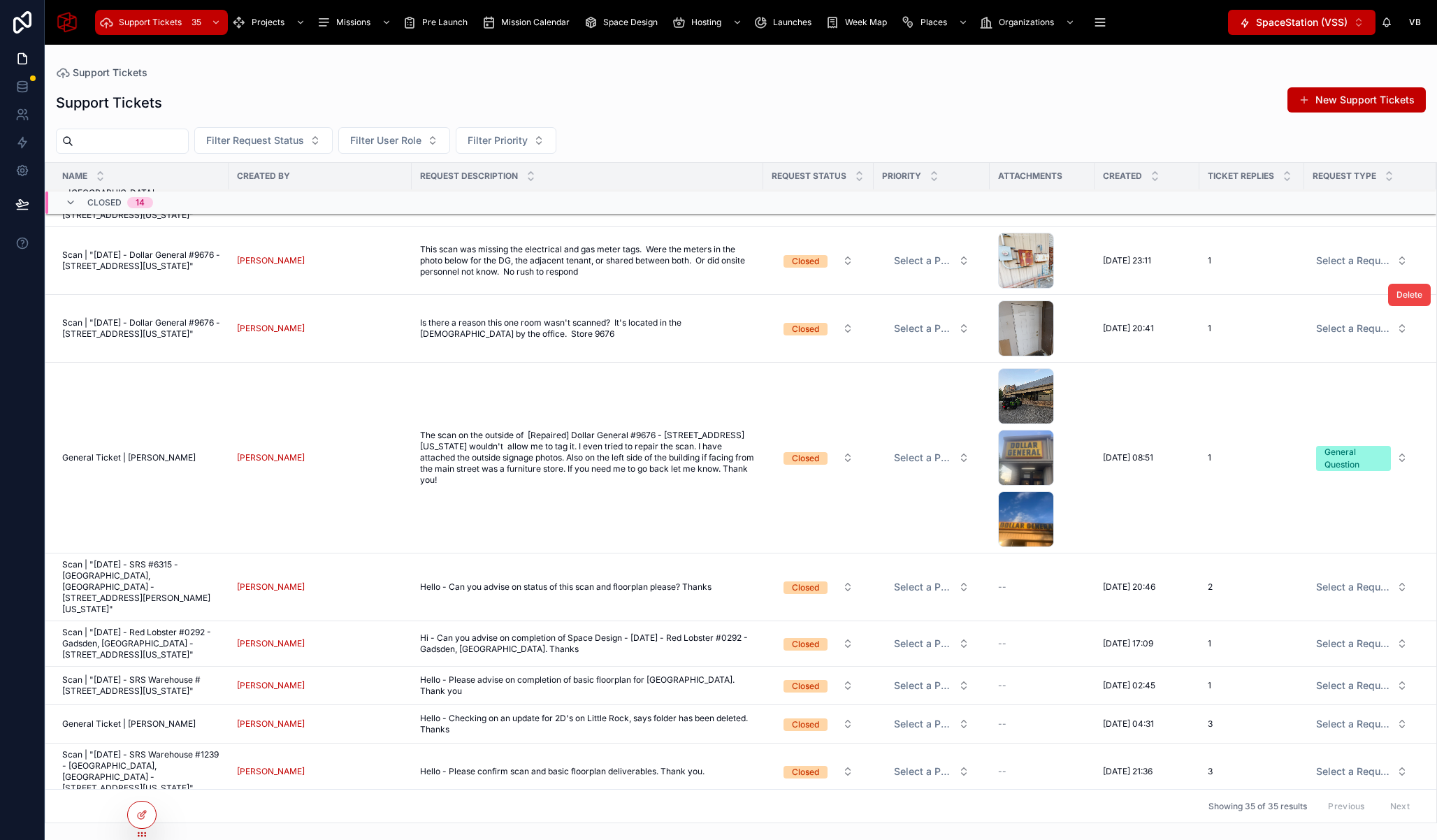
scroll to position [1168, 0]
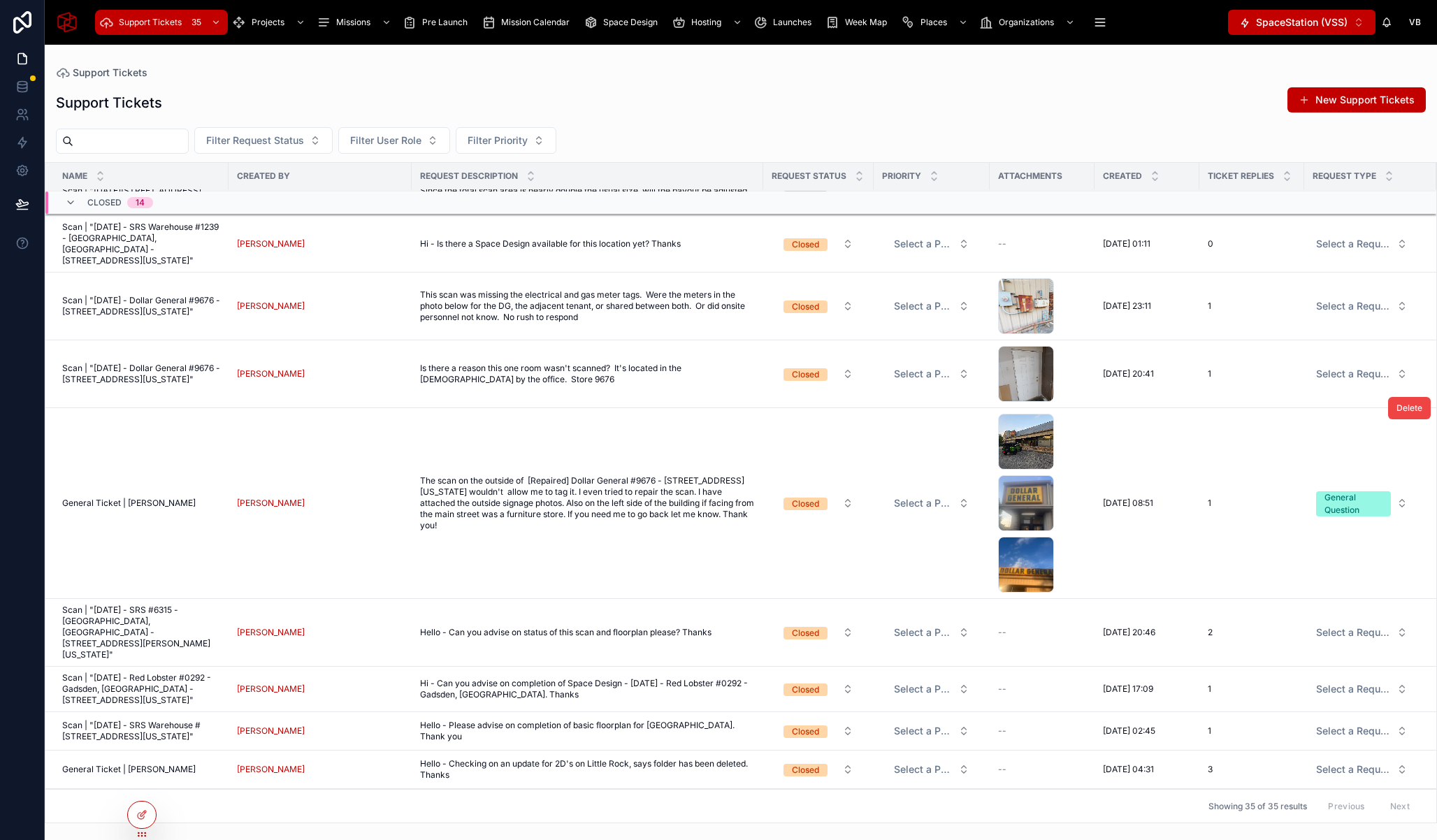
click at [530, 485] on td "The scan on the outside of [Repaired] Dollar General #9676 - 206 North Main Cro…" at bounding box center [587, 503] width 352 height 191
click at [525, 523] on td "The scan on the outside of [Repaired] Dollar General #9676 - 206 North Main Cro…" at bounding box center [587, 503] width 352 height 191
click at [568, 531] on span "The scan on the outside of [Repaired] Dollar General #9676 - 206 North Main Cro…" at bounding box center [587, 503] width 335 height 56
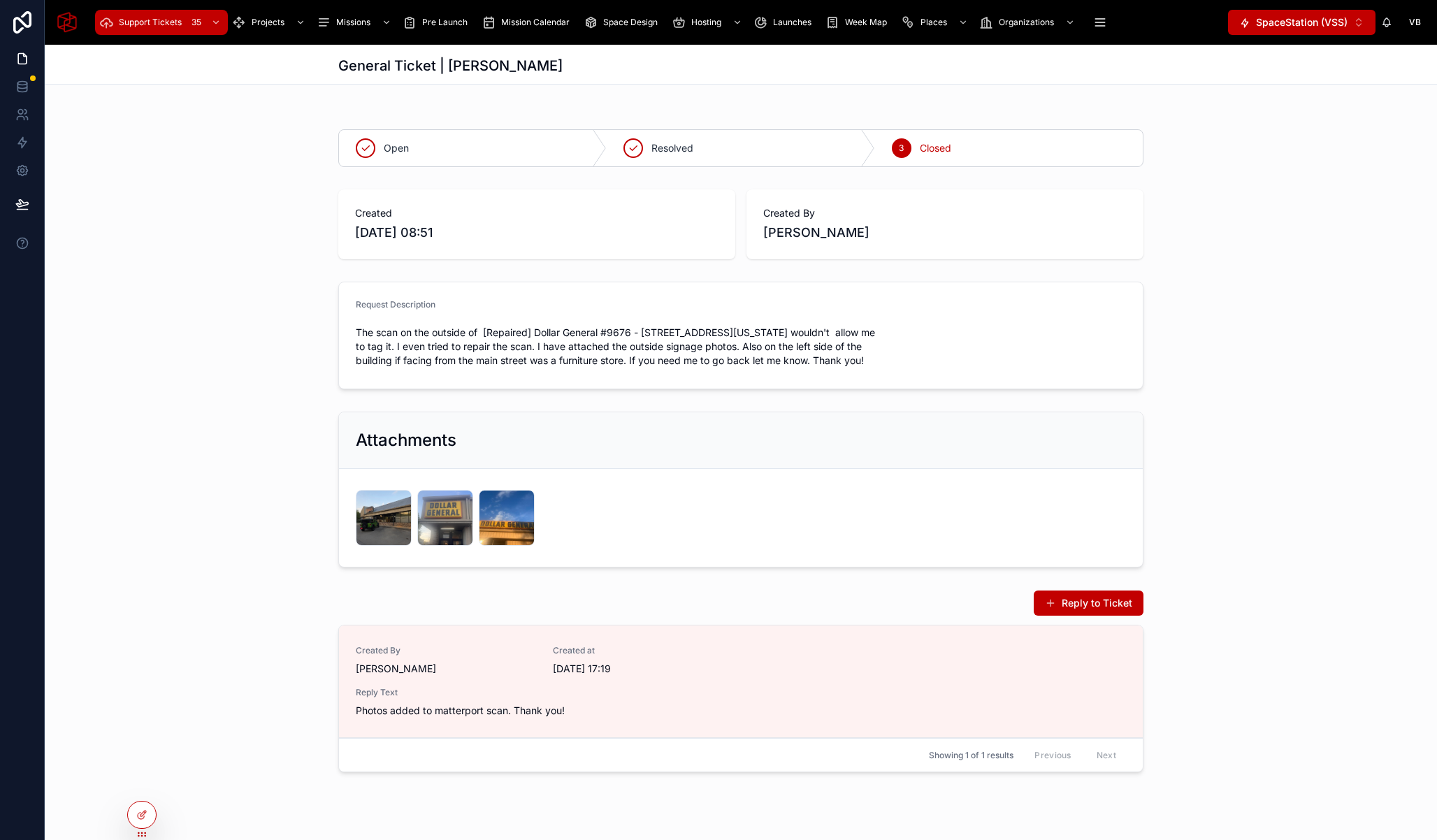
drag, startPoint x: 267, startPoint y: 295, endPoint x: 276, endPoint y: 344, distance: 49.8
click at [276, 344] on div "Open Resolved 3 Closed Created 21/09/2025 08:51 Created By Mark Gossett Request…" at bounding box center [740, 442] width 1392 height 682
click at [277, 343] on div "Request Description The scan on the outside of [Repaired] Dollar General #9676 …" at bounding box center [740, 335] width 1392 height 119
click at [1272, 270] on div "Open Resolved 3 Closed Created 21/09/2025 08:51 Created By Mark Gossett Request…" at bounding box center [740, 442] width 1392 height 682
click at [259, 164] on div "Open Resolved 3 Closed" at bounding box center [740, 148] width 1392 height 49
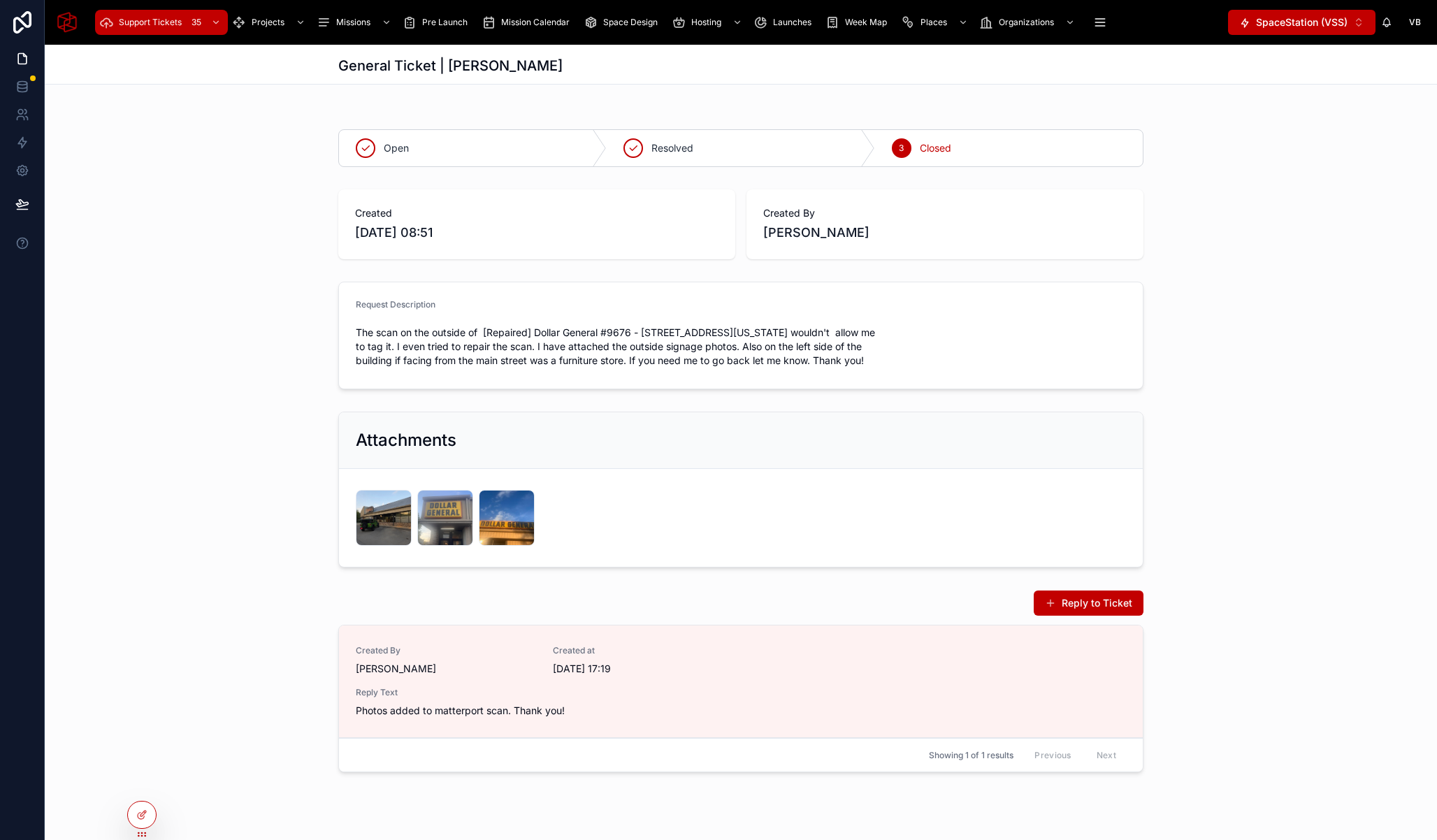
click at [1168, 227] on div "Created 21/09/2025 08:51 Created By Mark Gossett" at bounding box center [740, 224] width 1392 height 81
drag, startPoint x: 1233, startPoint y: 193, endPoint x: 1249, endPoint y: 197, distance: 16.5
click at [1233, 193] on div "Created 21/09/2025 08:51 Created By Mark Gossett" at bounding box center [740, 224] width 1392 height 81
click at [1258, 277] on div "Request Description The scan on the outside of [Repaired] Dollar General #9676 …" at bounding box center [740, 335] width 1392 height 119
click at [325, 216] on div "Created 21/09/2025 08:51 Created By Mark Gossett" at bounding box center [740, 224] width 1392 height 81
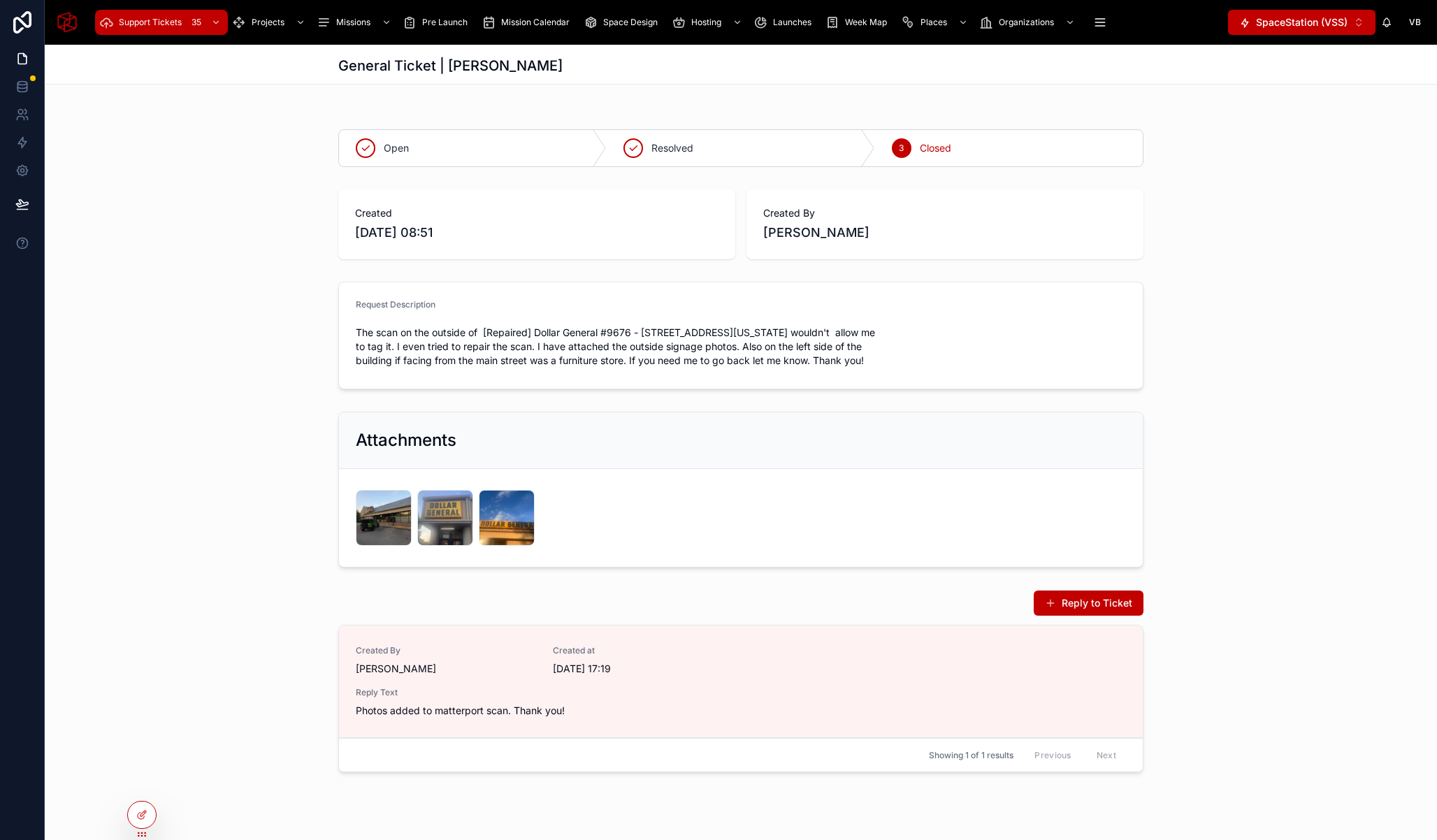
click at [271, 312] on div "Request Description The scan on the outside of [Repaired] Dollar General #9676 …" at bounding box center [740, 335] width 1392 height 119
click at [629, 24] on span "Space Design" at bounding box center [630, 22] width 54 height 11
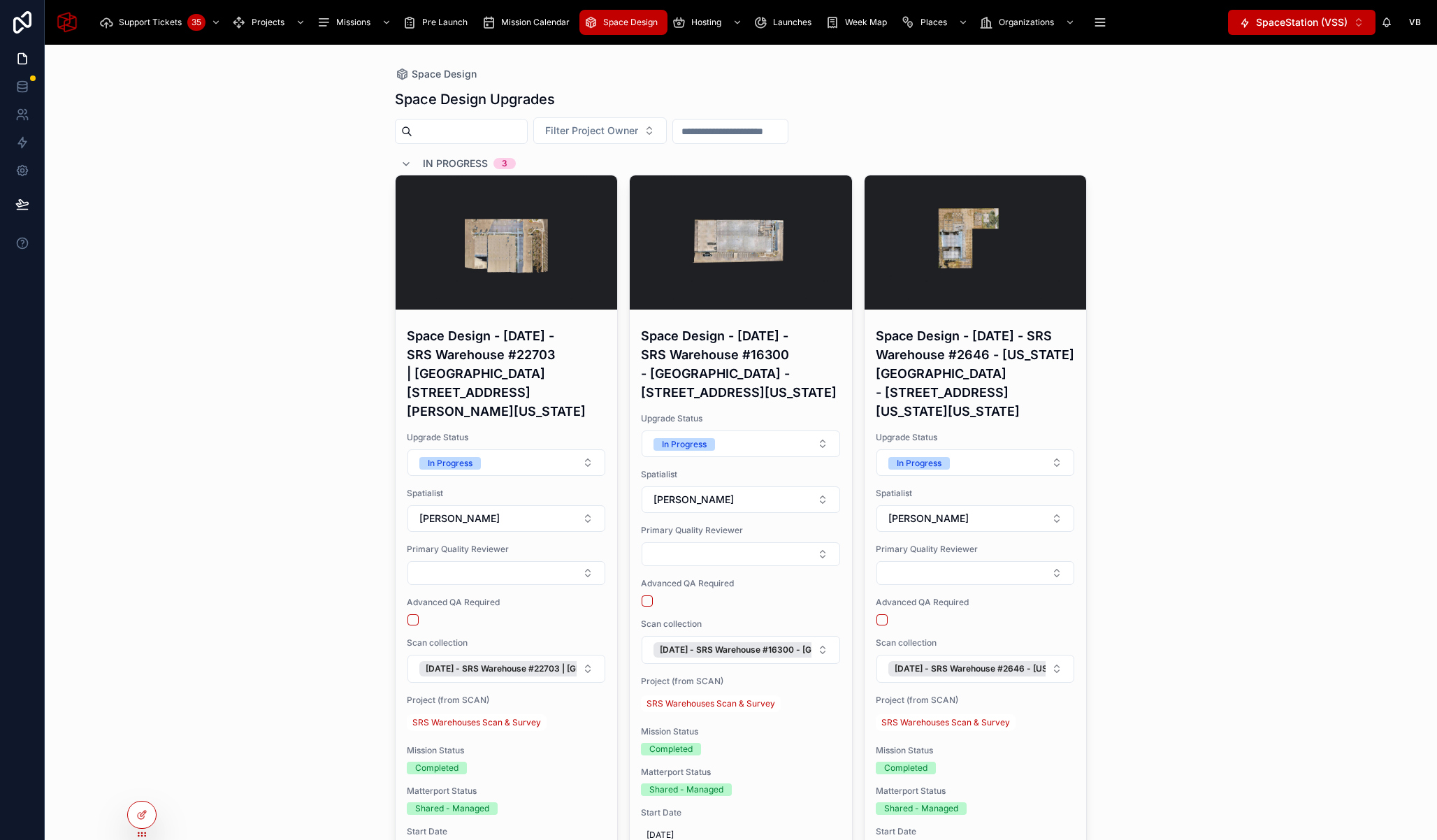
click at [256, 22] on span "Projects" at bounding box center [267, 22] width 33 height 11
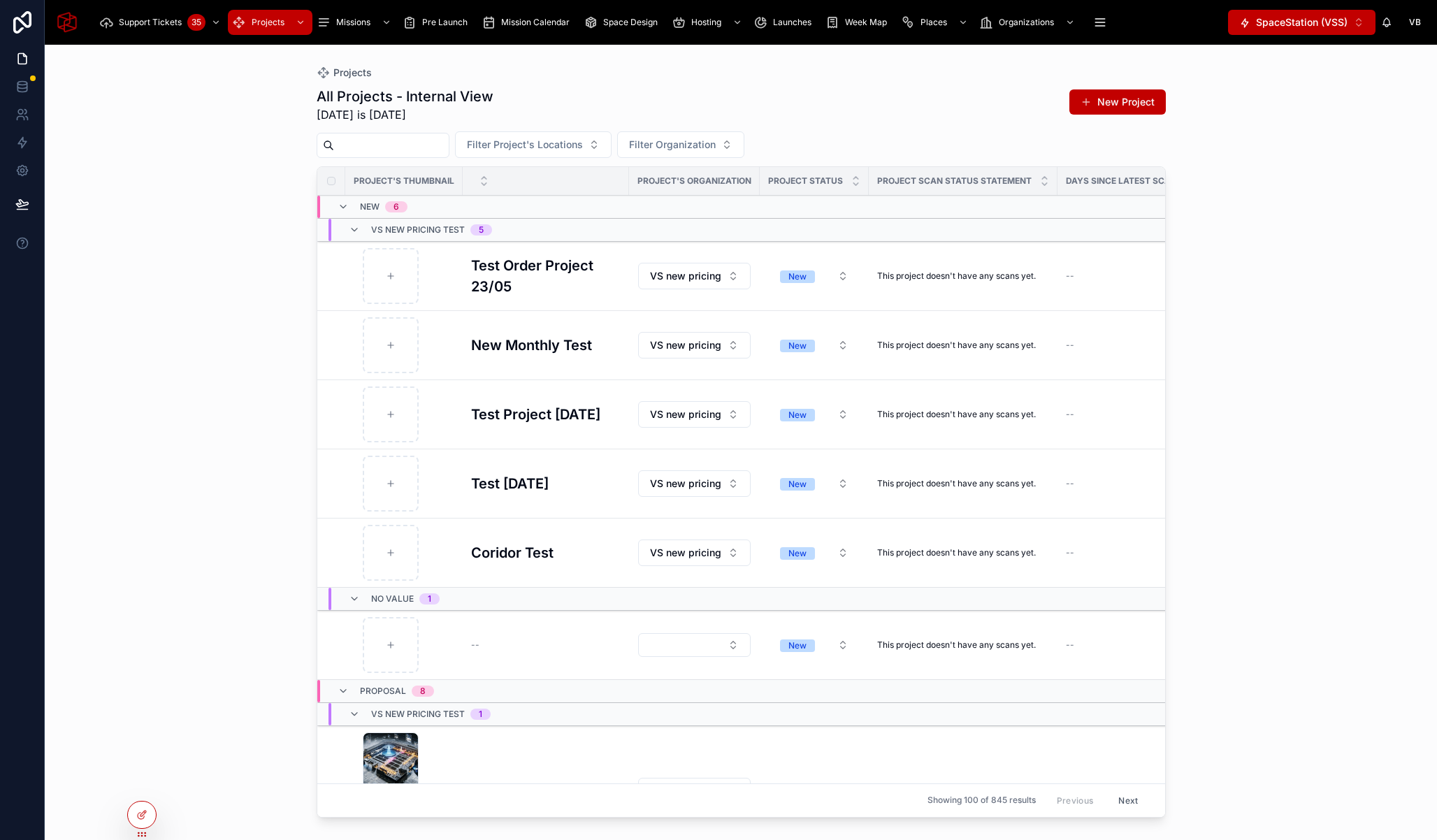
click at [1317, 26] on span "SpaceStation (VSS)" at bounding box center [1301, 22] width 92 height 14
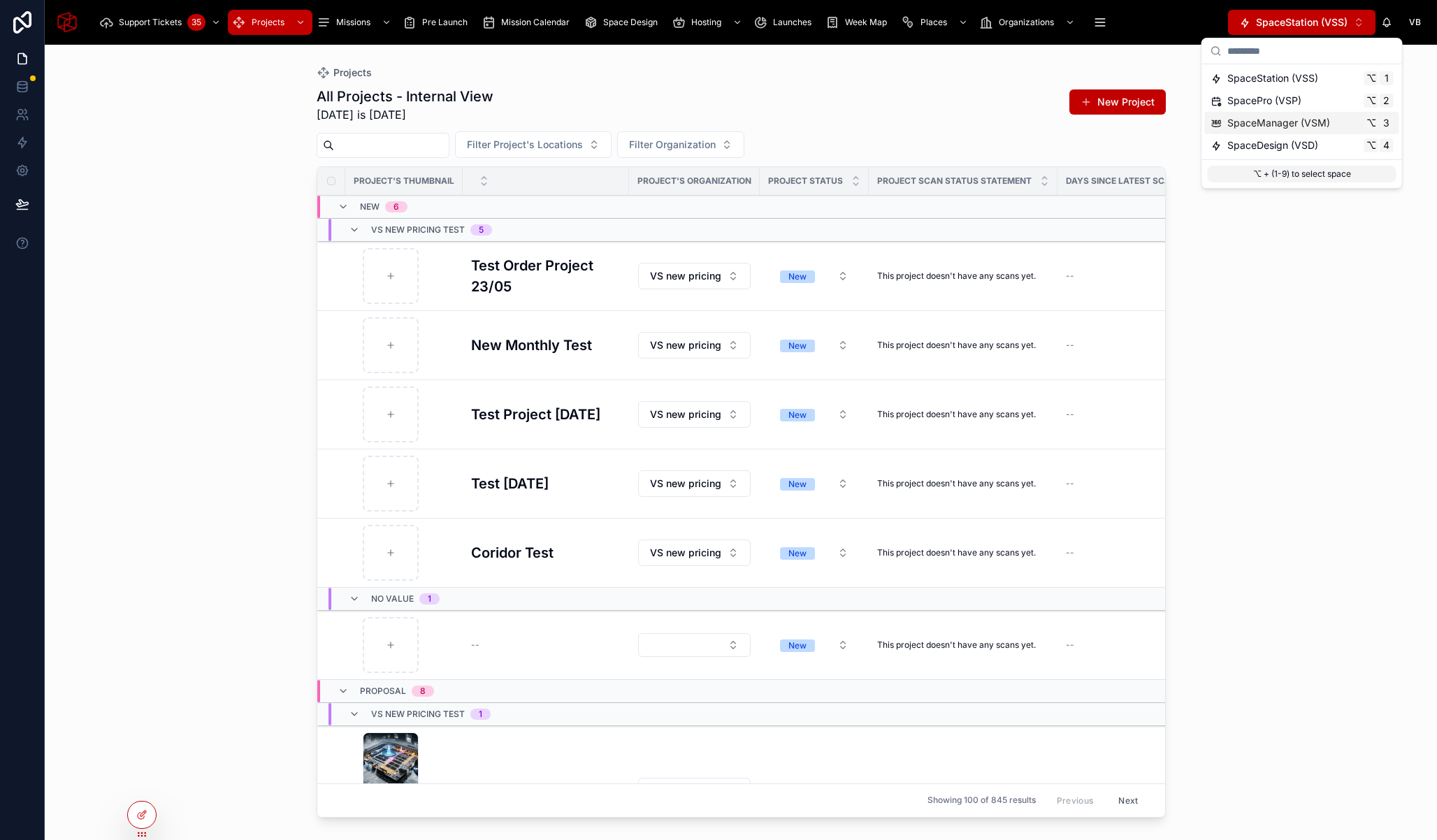
click at [1301, 128] on span "SpaceManager (VSM)" at bounding box center [1278, 123] width 103 height 14
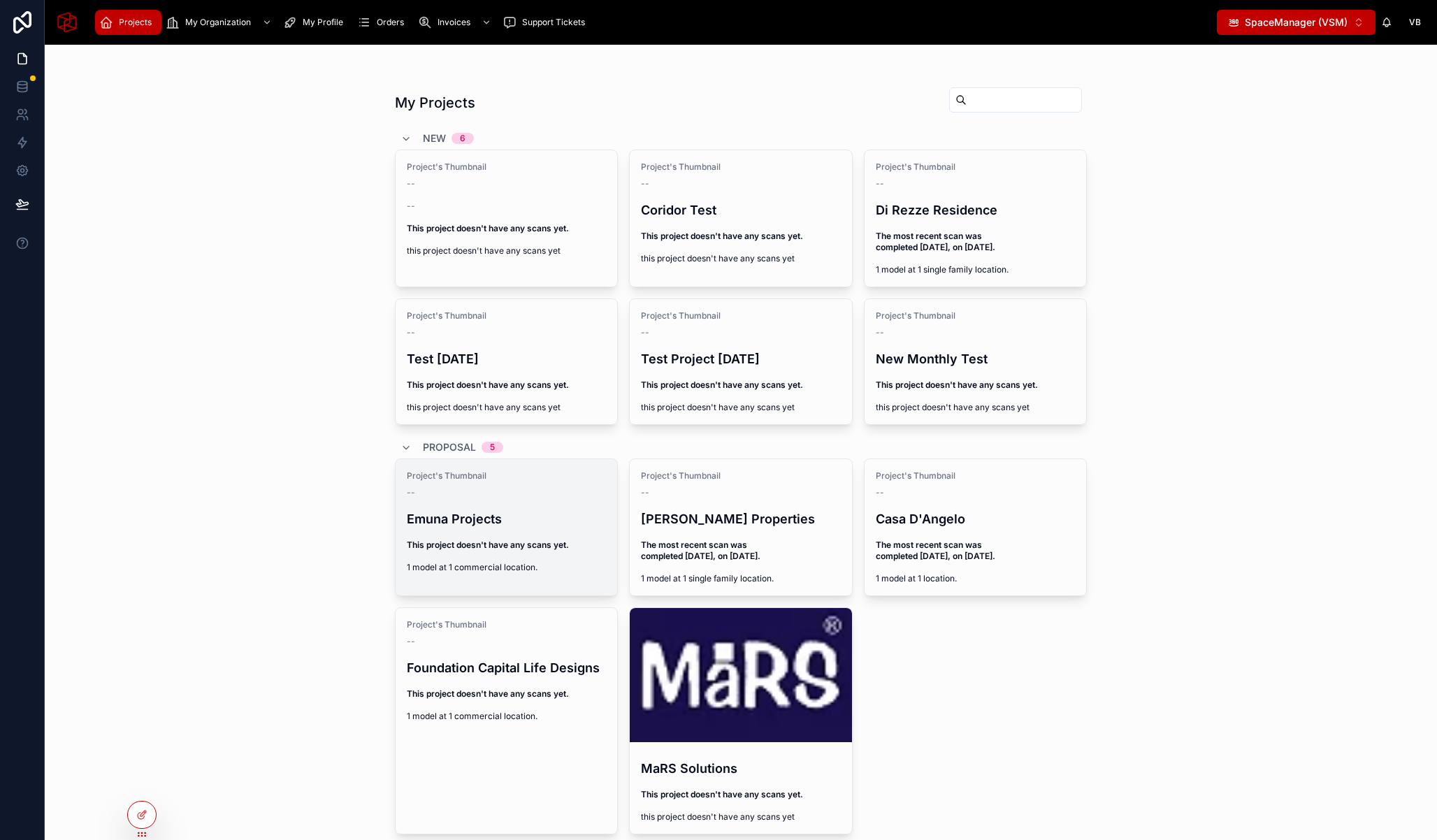
scroll to position [1, 0]
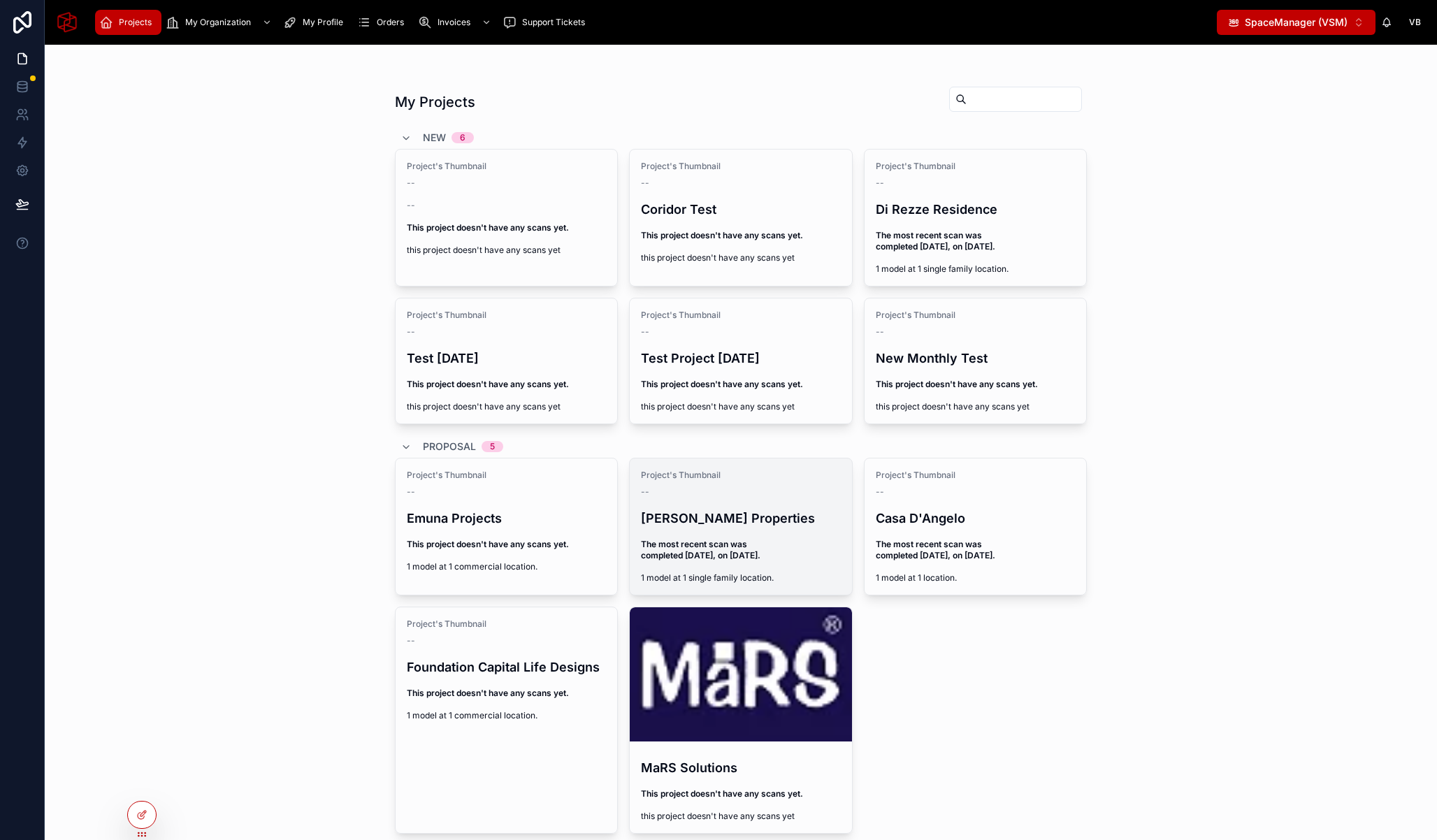
click at [724, 511] on h4 "Ariel Liebman Properties" at bounding box center [740, 519] width 200 height 19
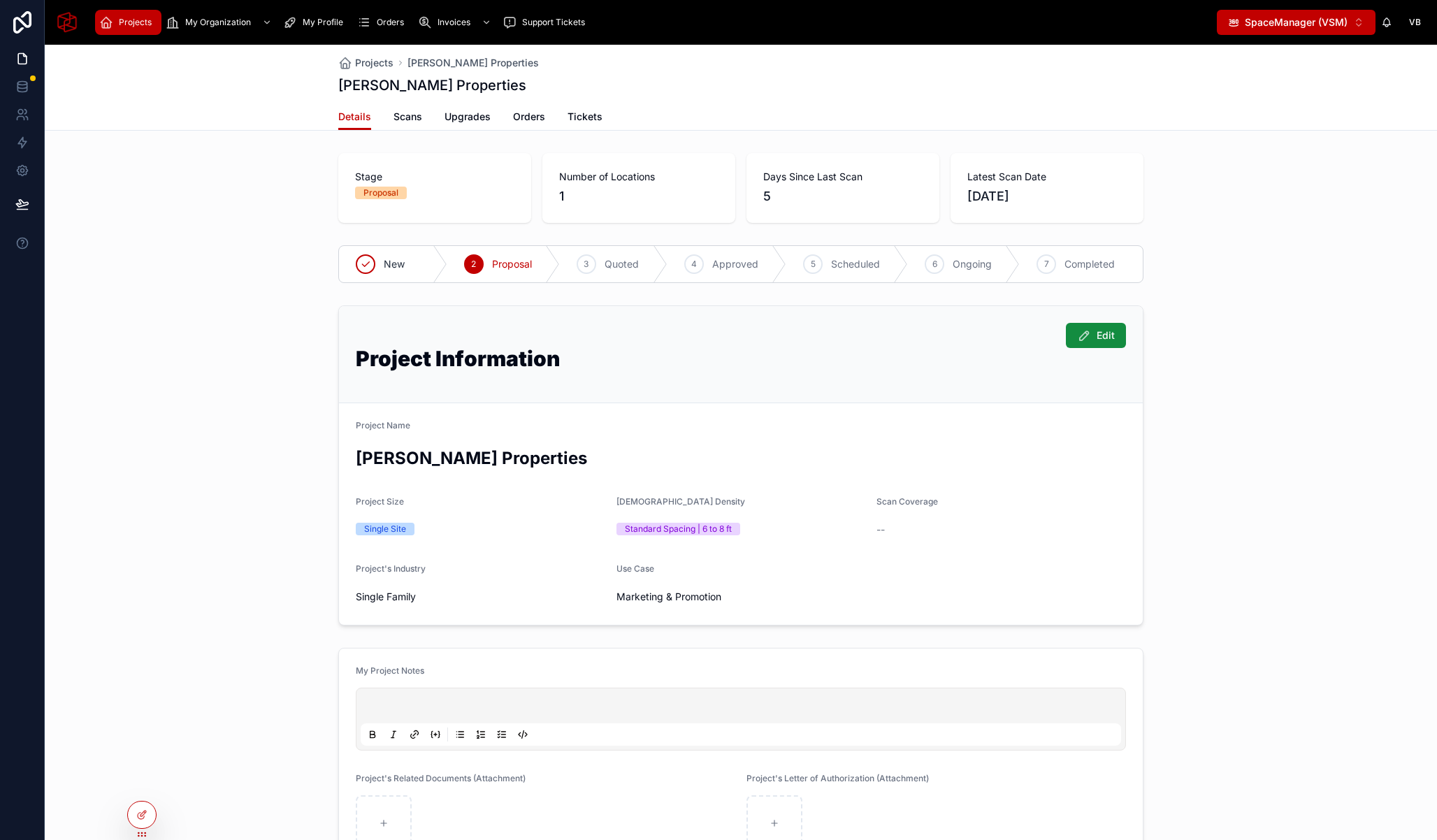
click at [1246, 295] on div "Stage Proposal Number of Locations 1 Days Since Last Scan 5 Latest Scan Date 03…" at bounding box center [740, 546] width 1392 height 796
click at [1332, 26] on span "SpaceManager (VSM)" at bounding box center [1296, 22] width 103 height 14
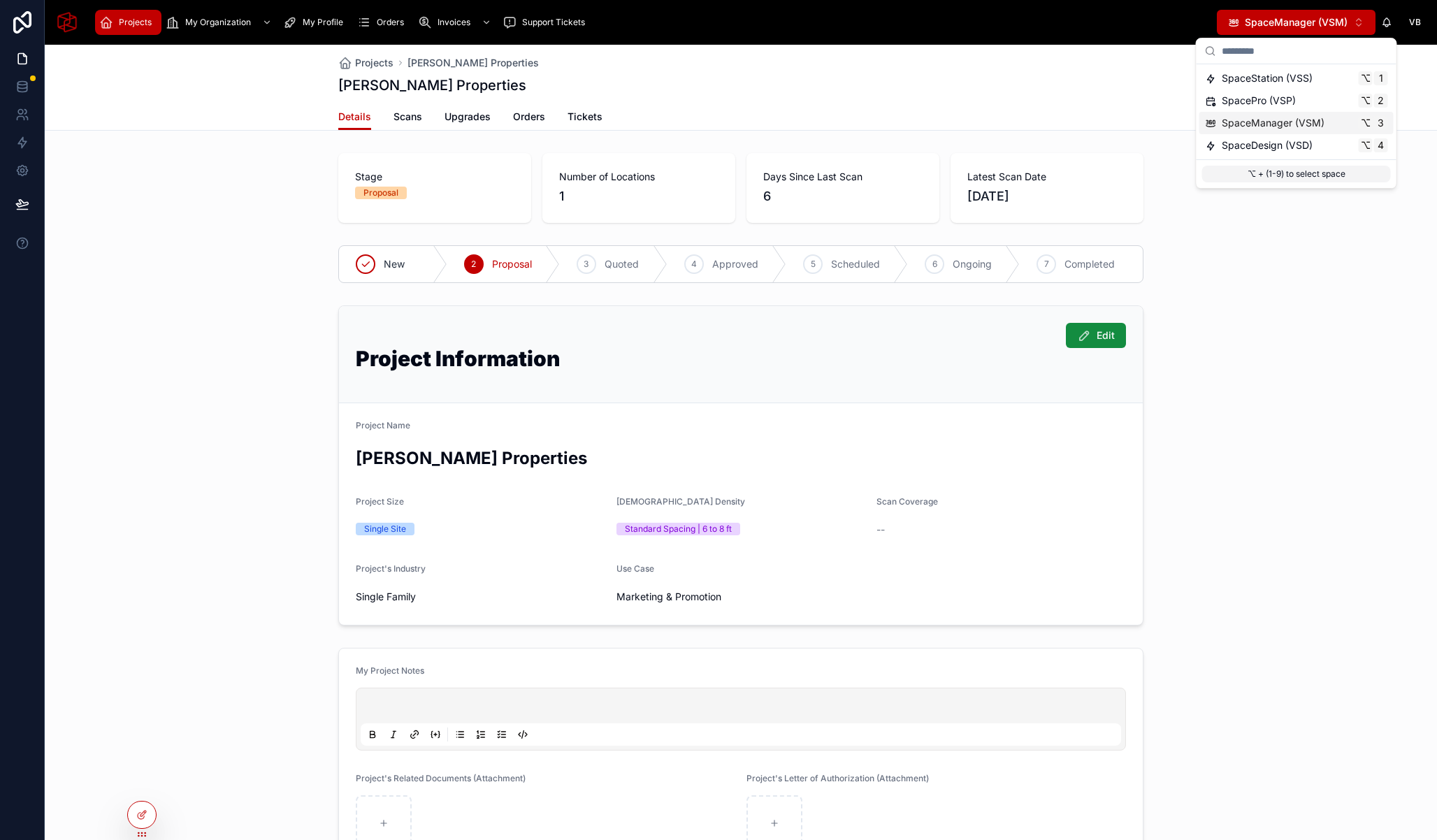
click at [1295, 124] on span "SpaceManager (VSM)" at bounding box center [1273, 123] width 103 height 14
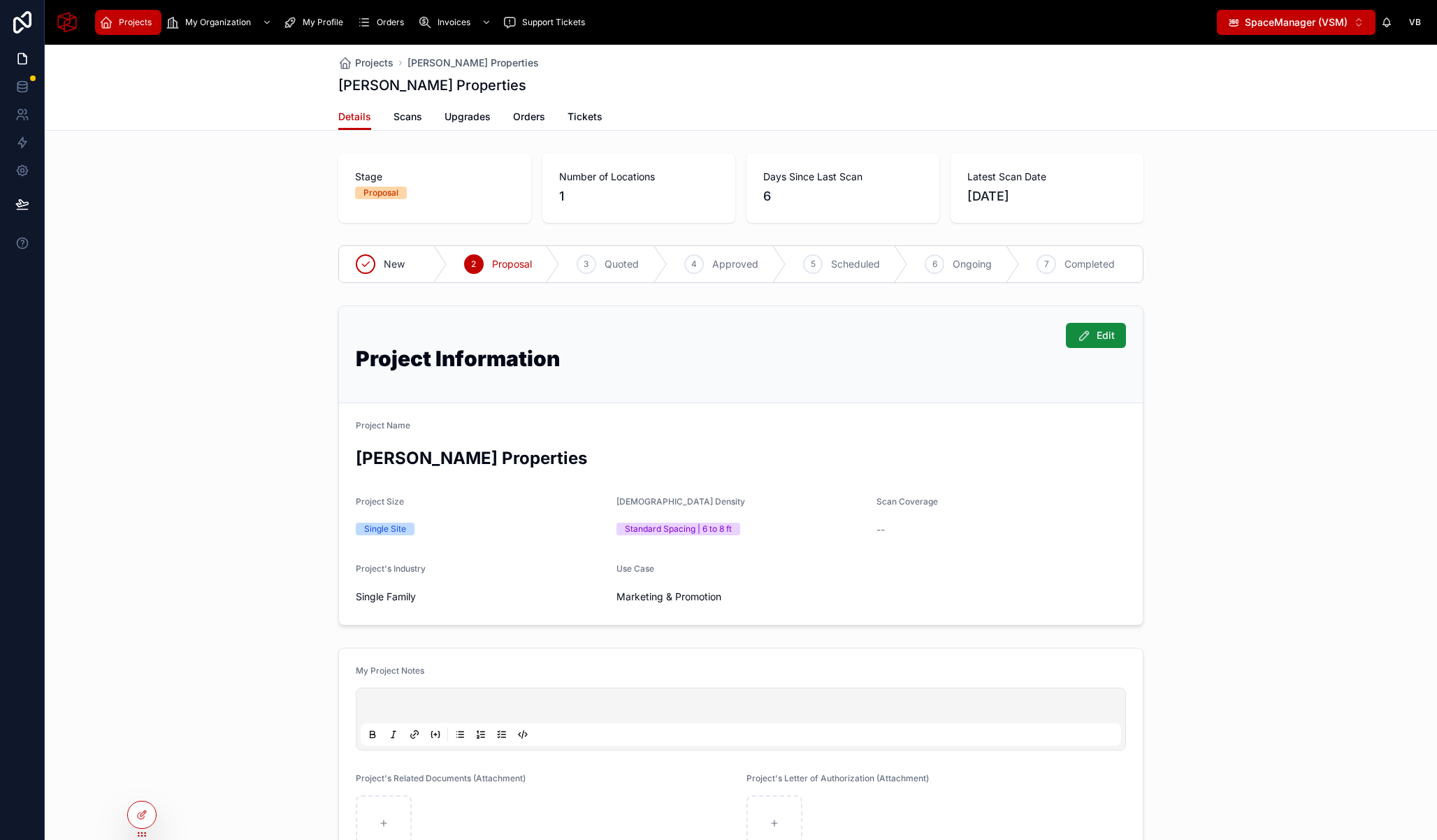
click at [1312, 15] on span "SpaceManager (VSM)" at bounding box center [1296, 22] width 103 height 14
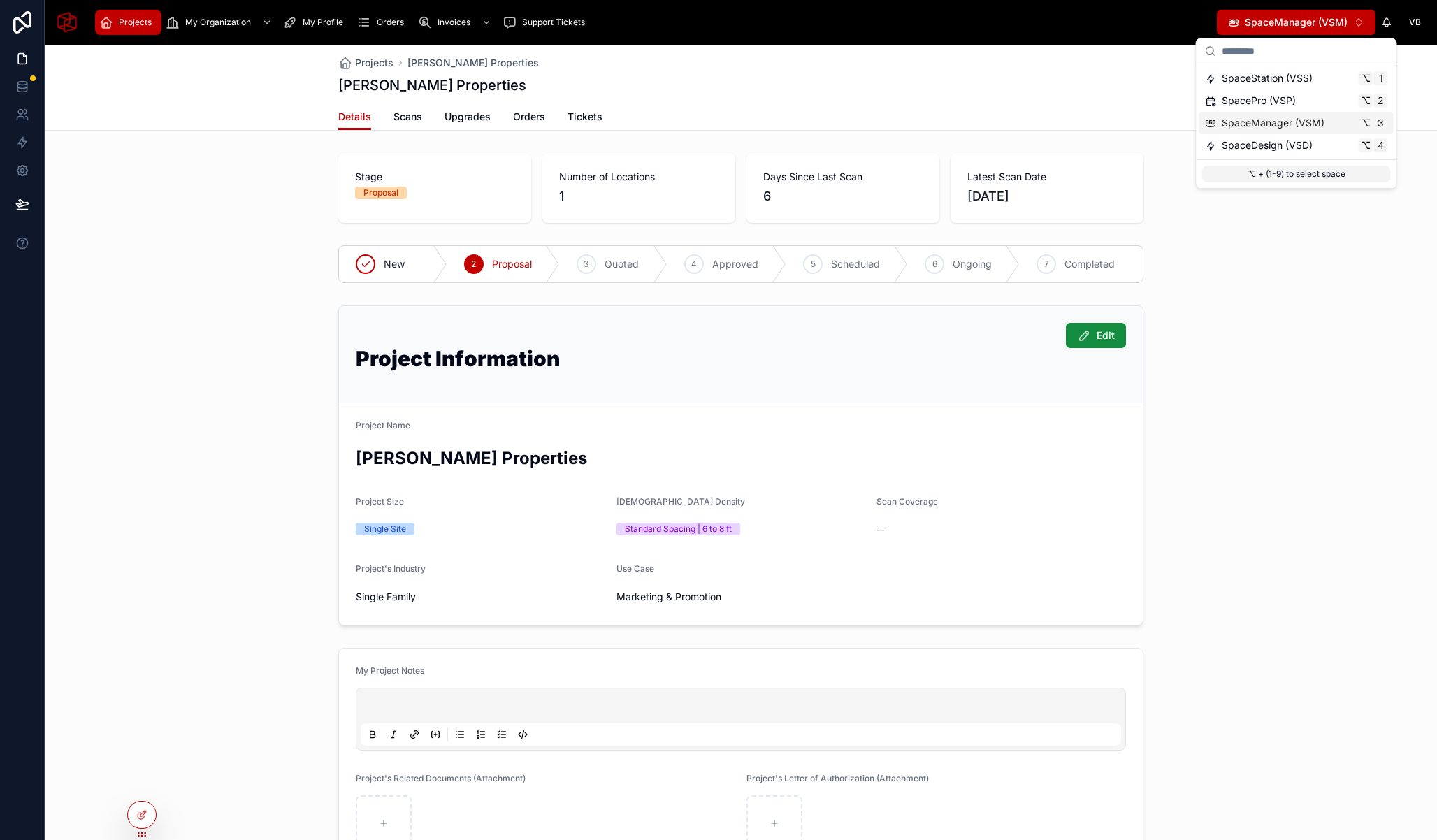
click at [1305, 117] on span "SpaceManager (VSM)" at bounding box center [1273, 123] width 103 height 14
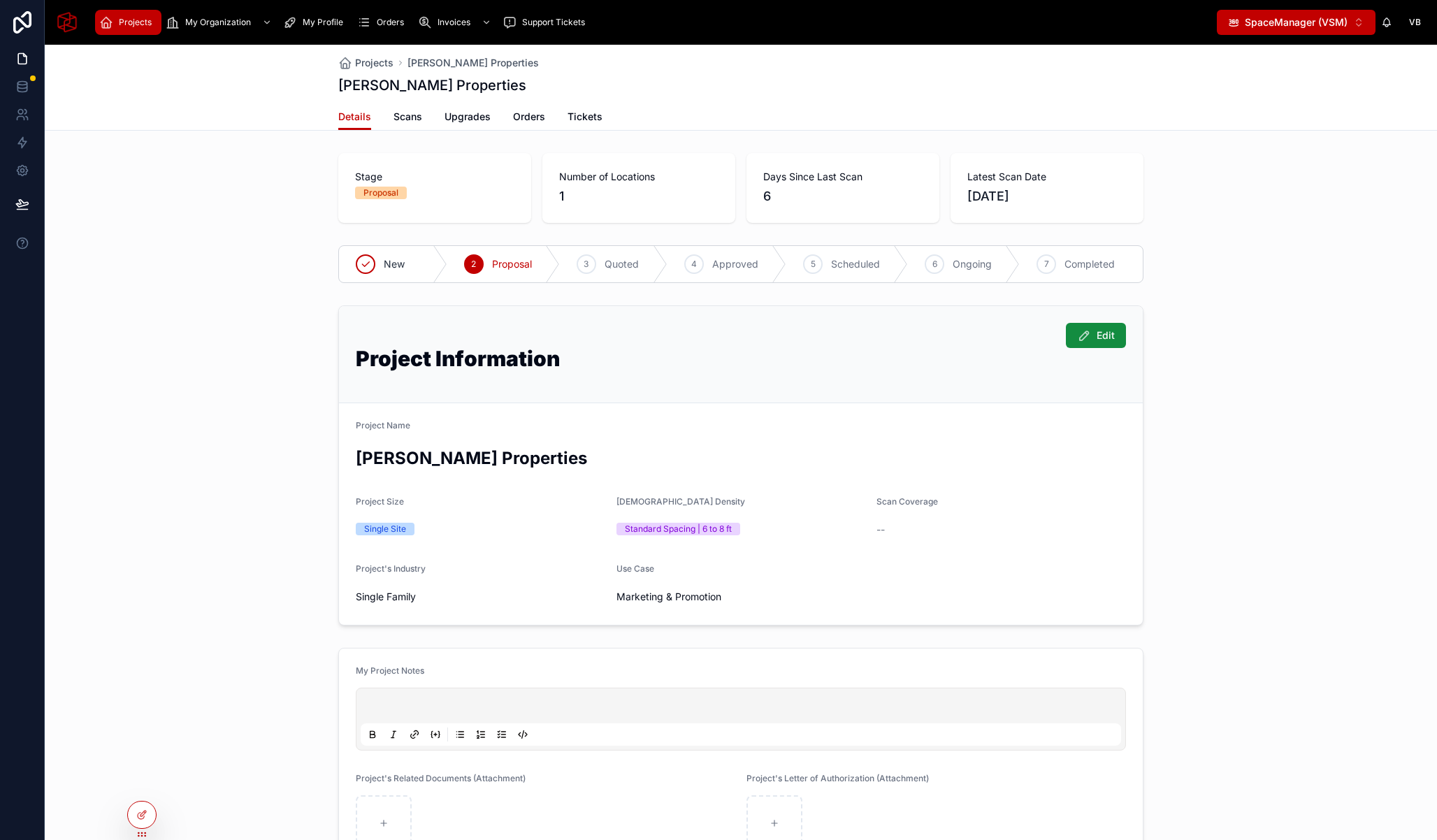
click at [1321, 39] on div "Projects My Organization My Profile Orders Invoices Support Tickets SpaceManage…" at bounding box center [740, 22] width 1392 height 45
click at [1320, 26] on span "SpaceManager (VSM)" at bounding box center [1296, 22] width 103 height 14
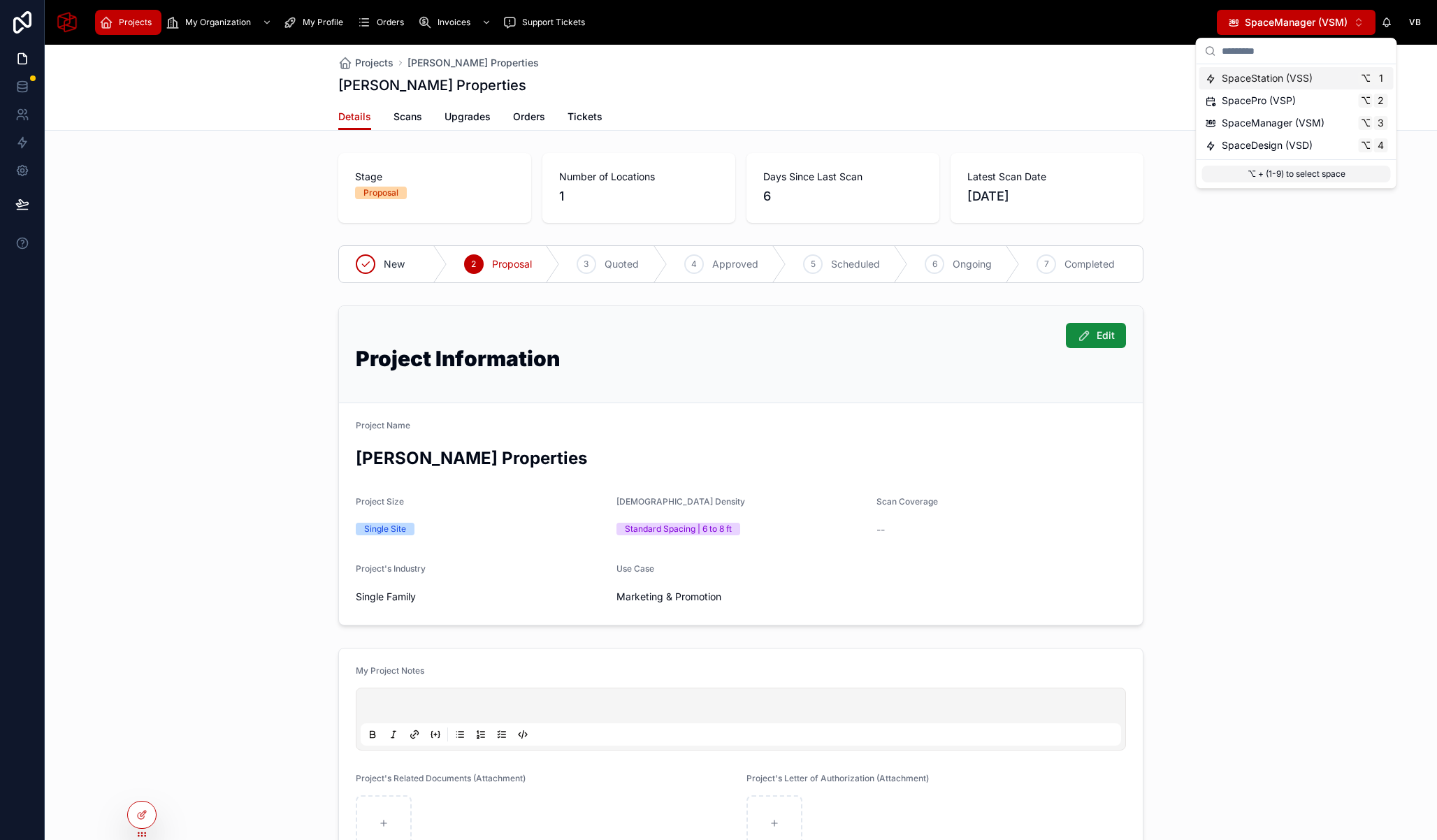
click at [1280, 78] on span "SpaceStation (VSS)" at bounding box center [1267, 78] width 91 height 14
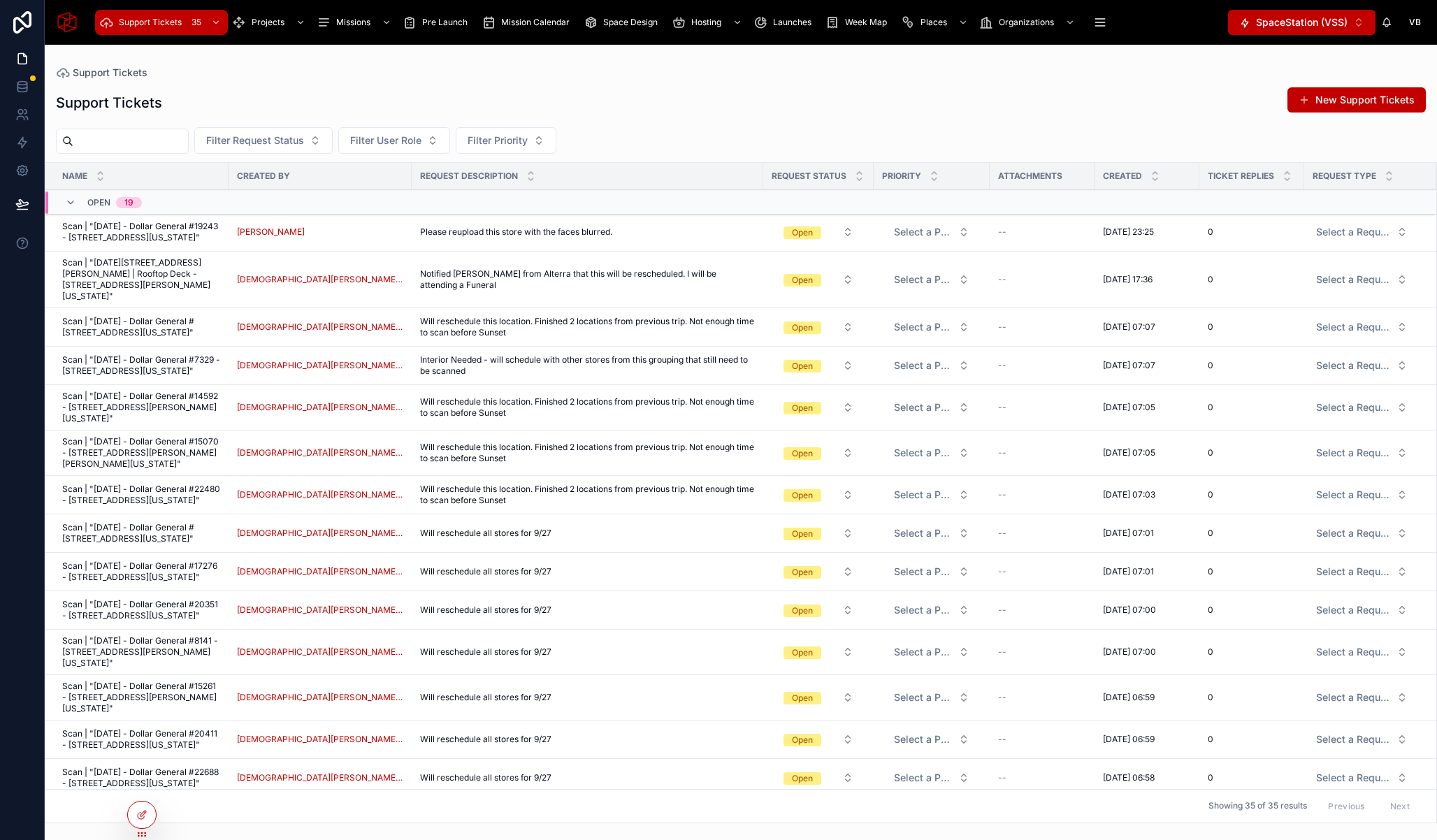
click at [425, 21] on span "Pre Launch" at bounding box center [444, 22] width 45 height 11
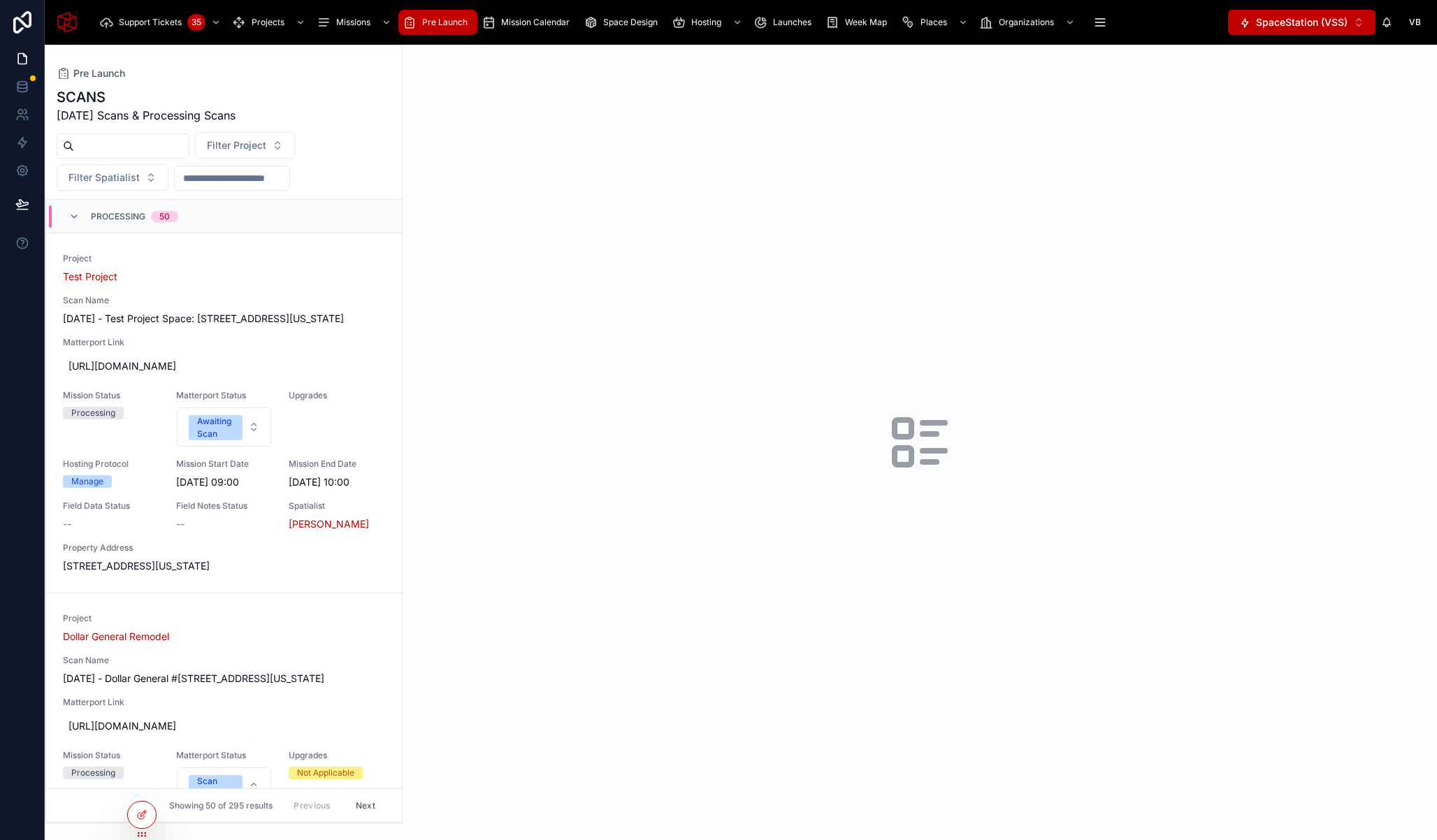
click at [328, 318] on span "September 12, 2025 - Test Project Space: 1 - 625 52nd St, Brooklyn, New York, 1…" at bounding box center [224, 319] width 322 height 14
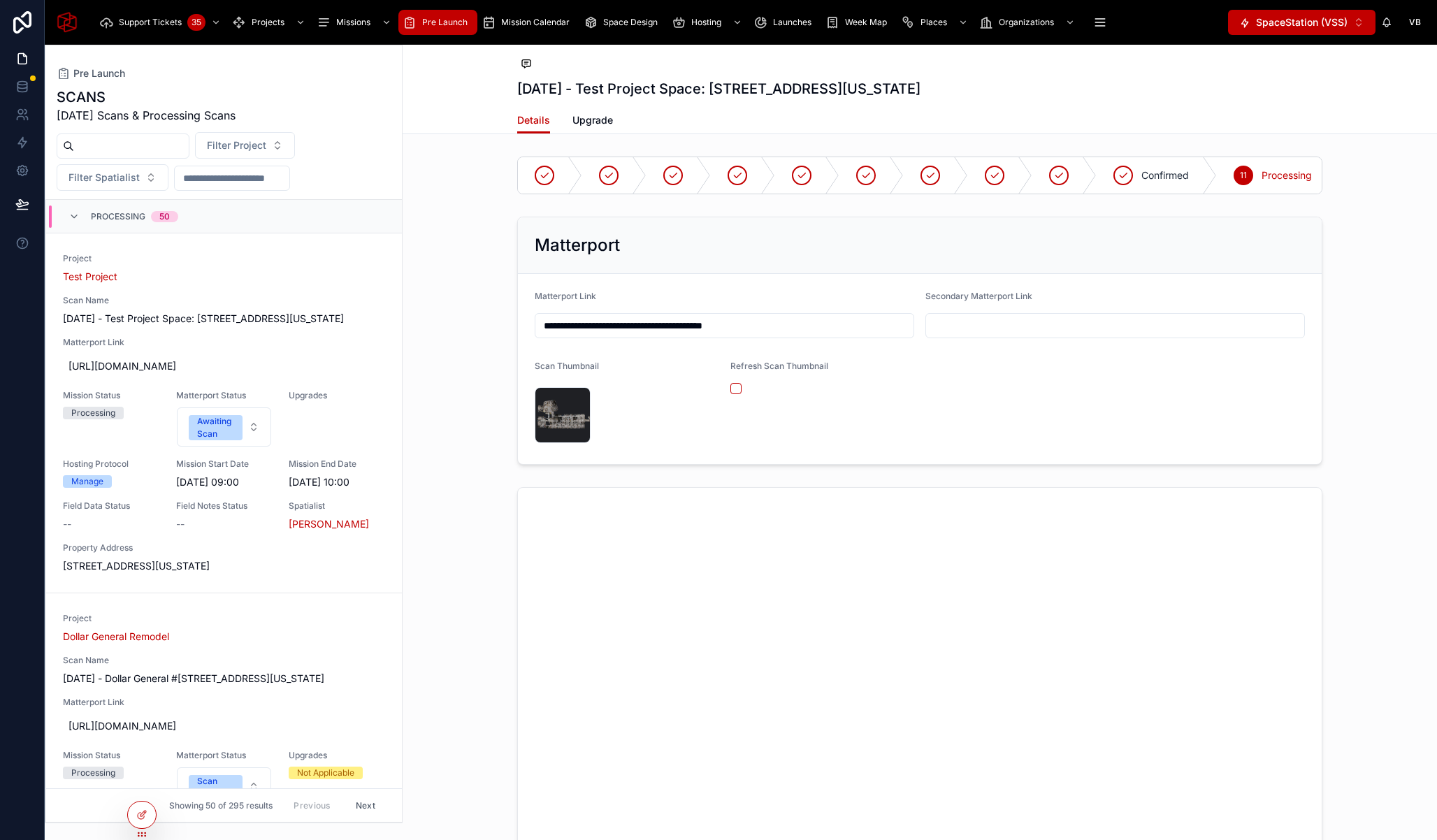
click at [456, 560] on div at bounding box center [920, 697] width 1034 height 432
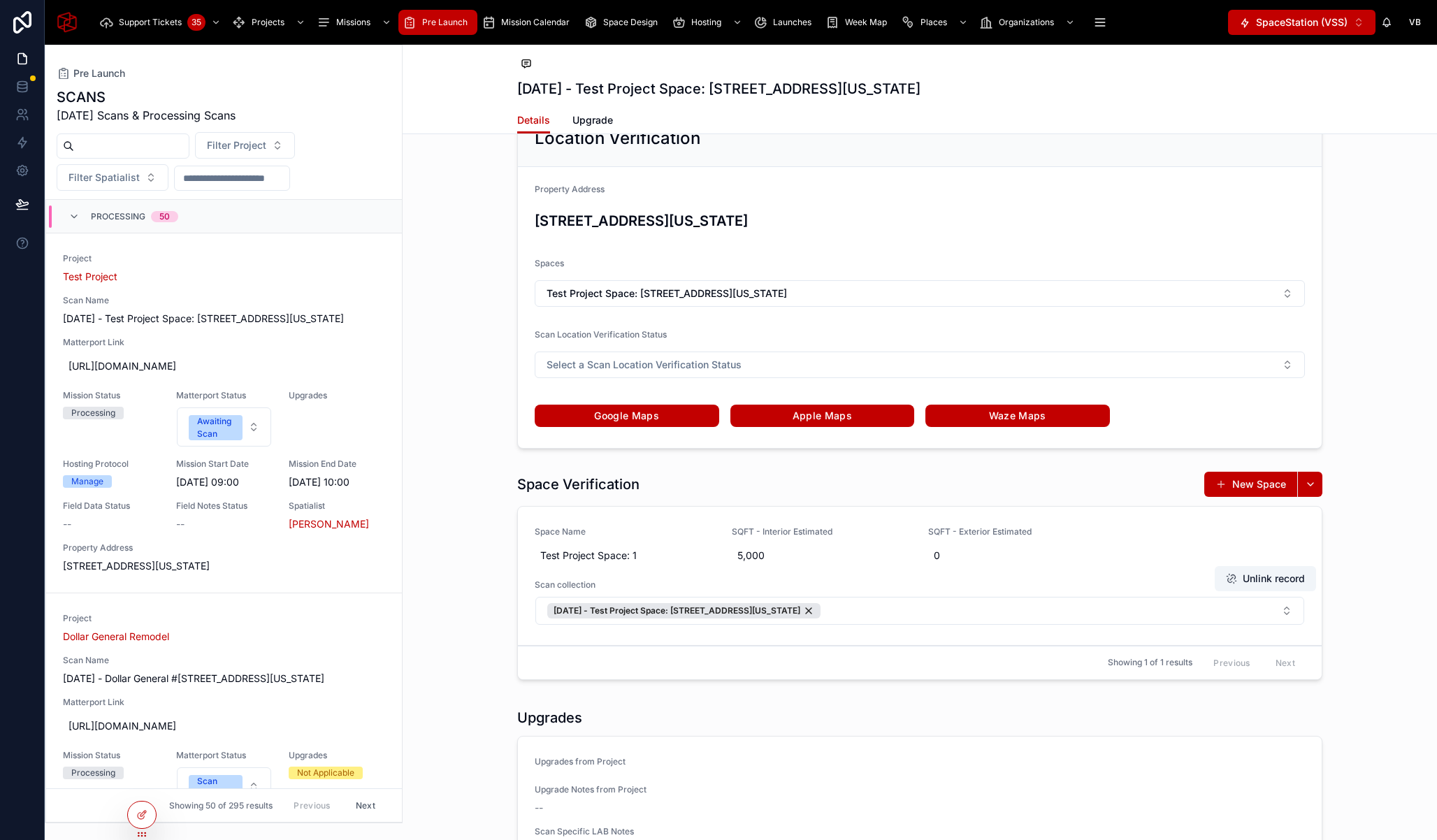
scroll to position [2569, 0]
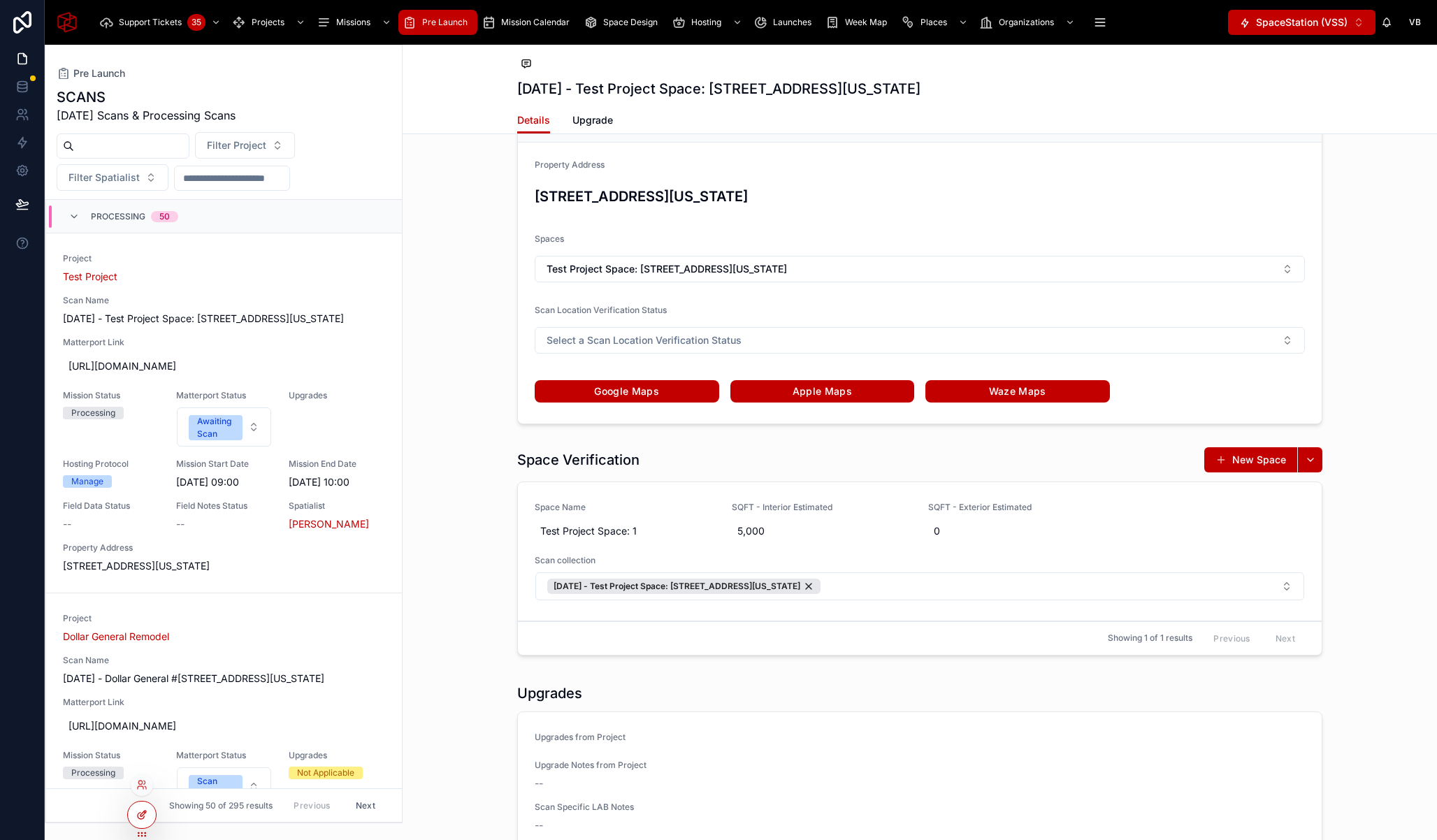
click at [145, 816] on icon at bounding box center [142, 814] width 11 height 11
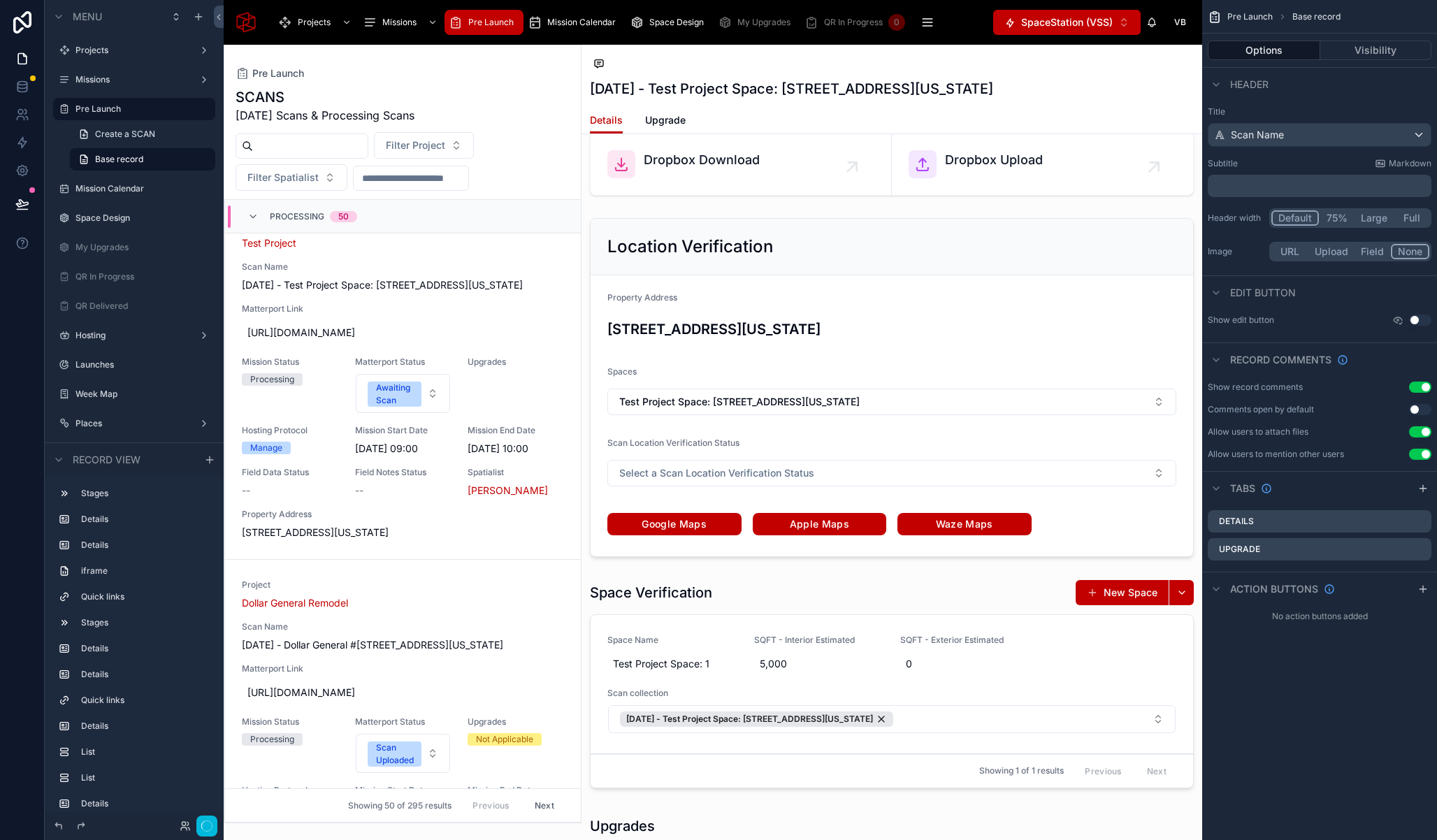
scroll to position [2810, 0]
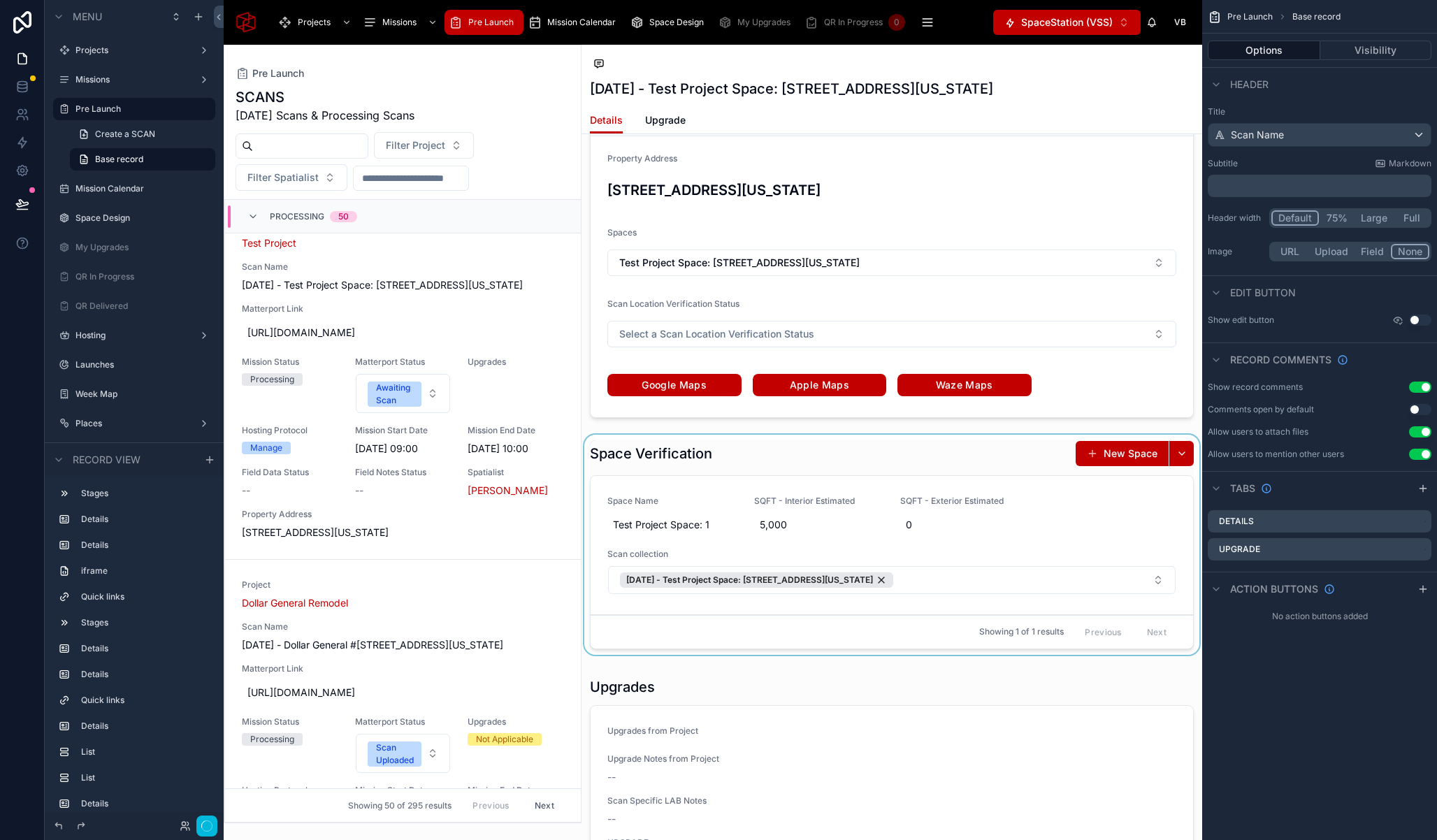
click at [670, 489] on div at bounding box center [892, 547] width 621 height 226
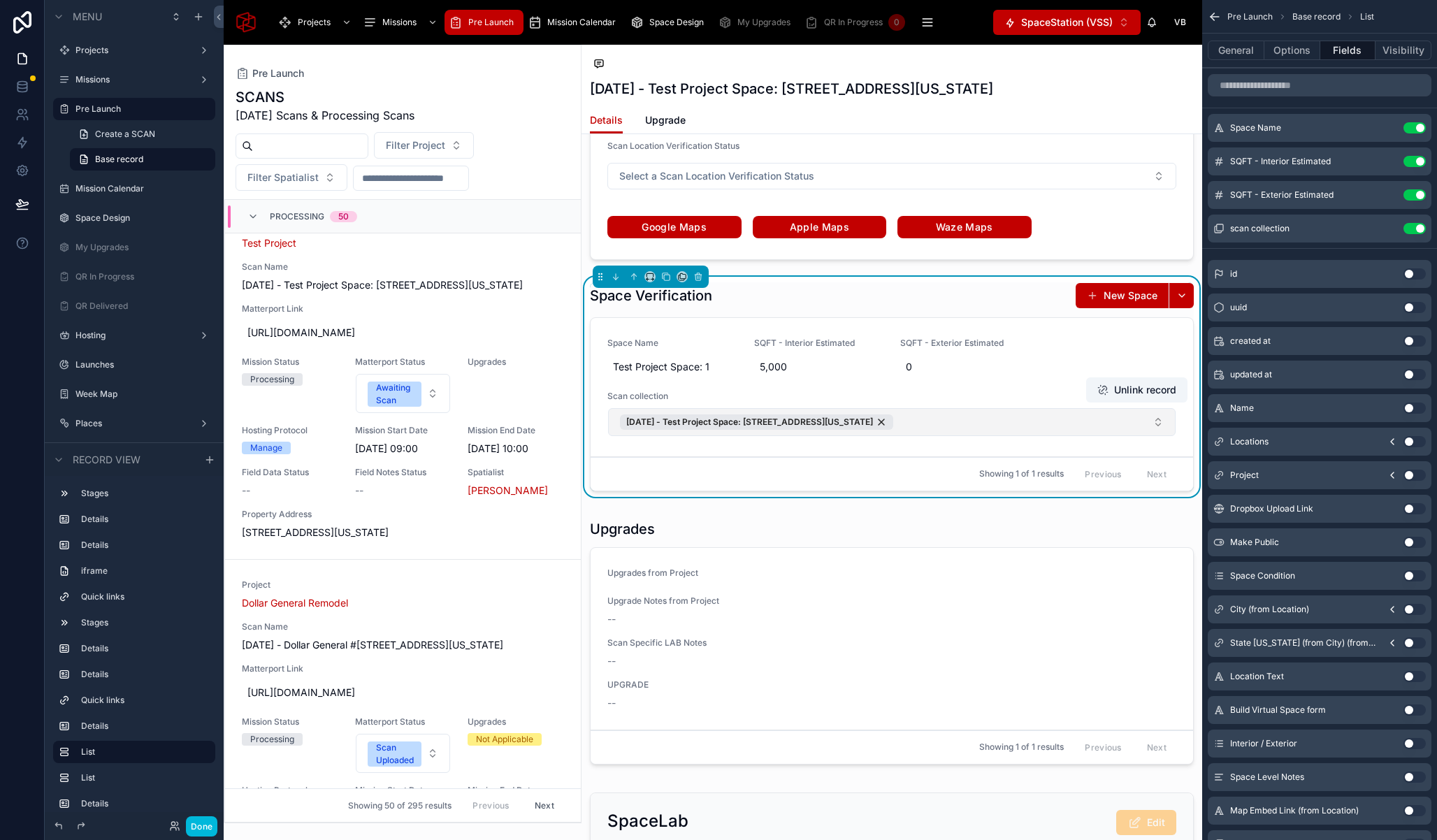
scroll to position [3016, 0]
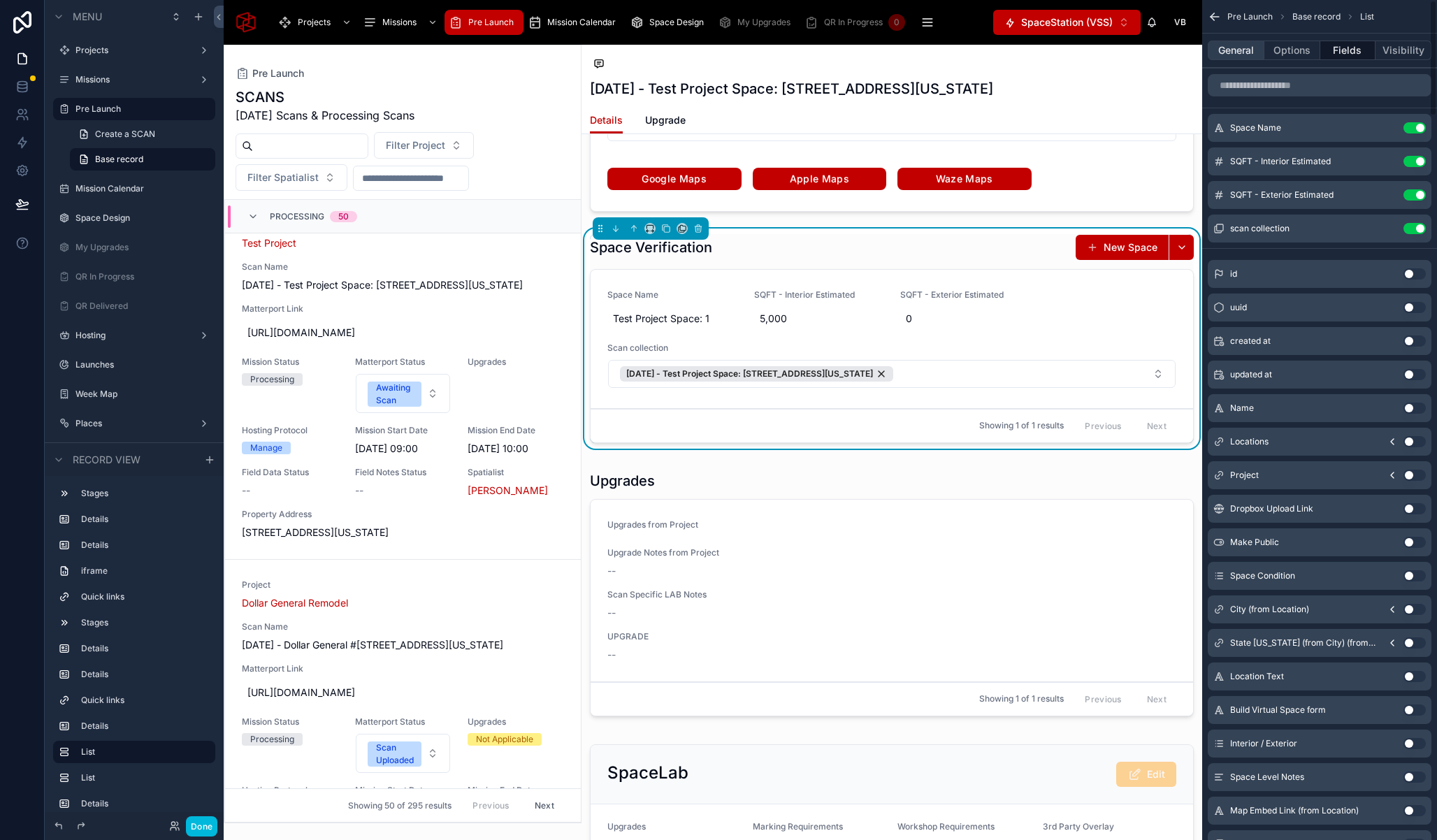
click at [1235, 42] on button "General" at bounding box center [1236, 50] width 57 height 20
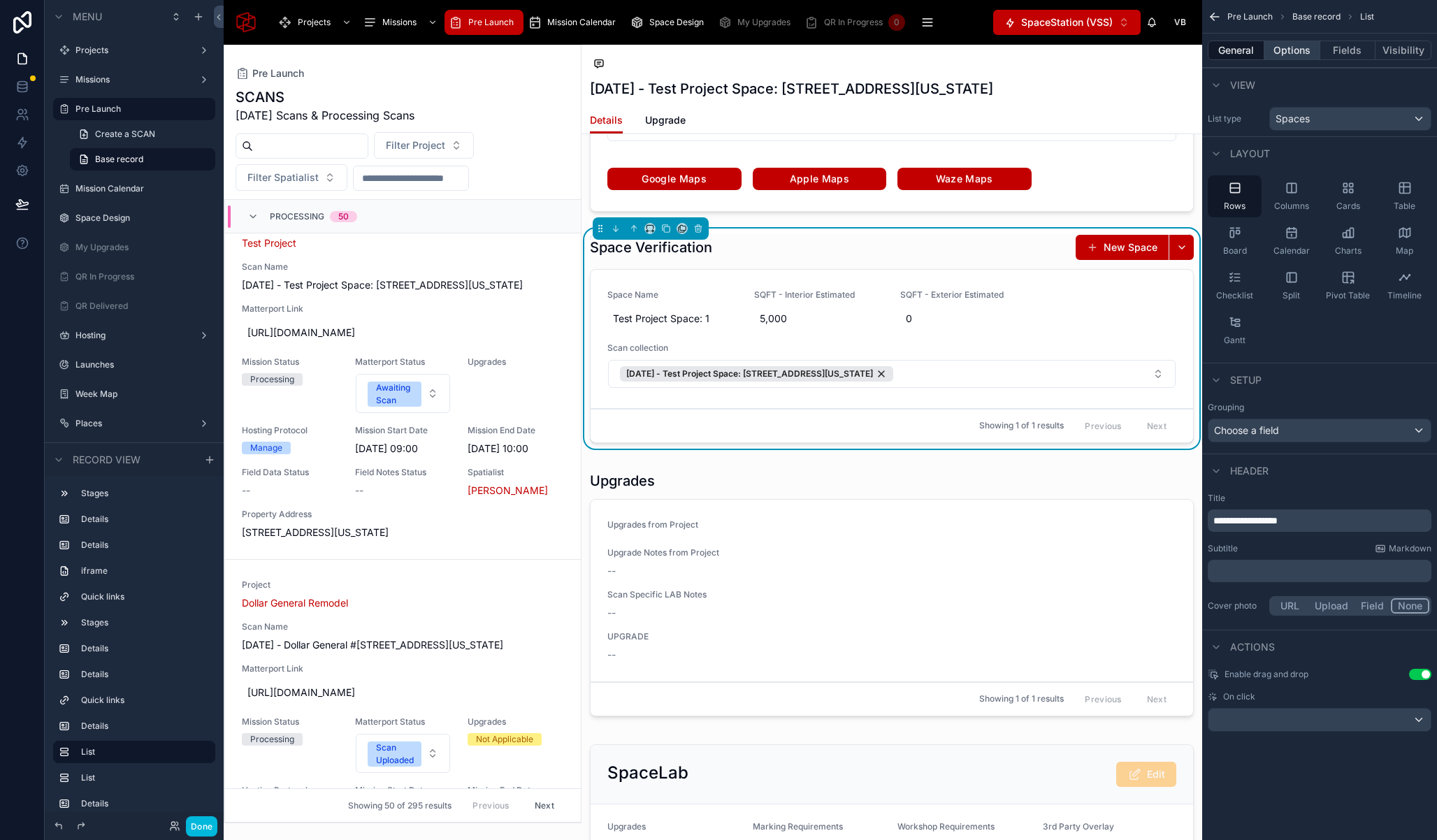
click at [1293, 59] on button "Options" at bounding box center [1292, 50] width 56 height 20
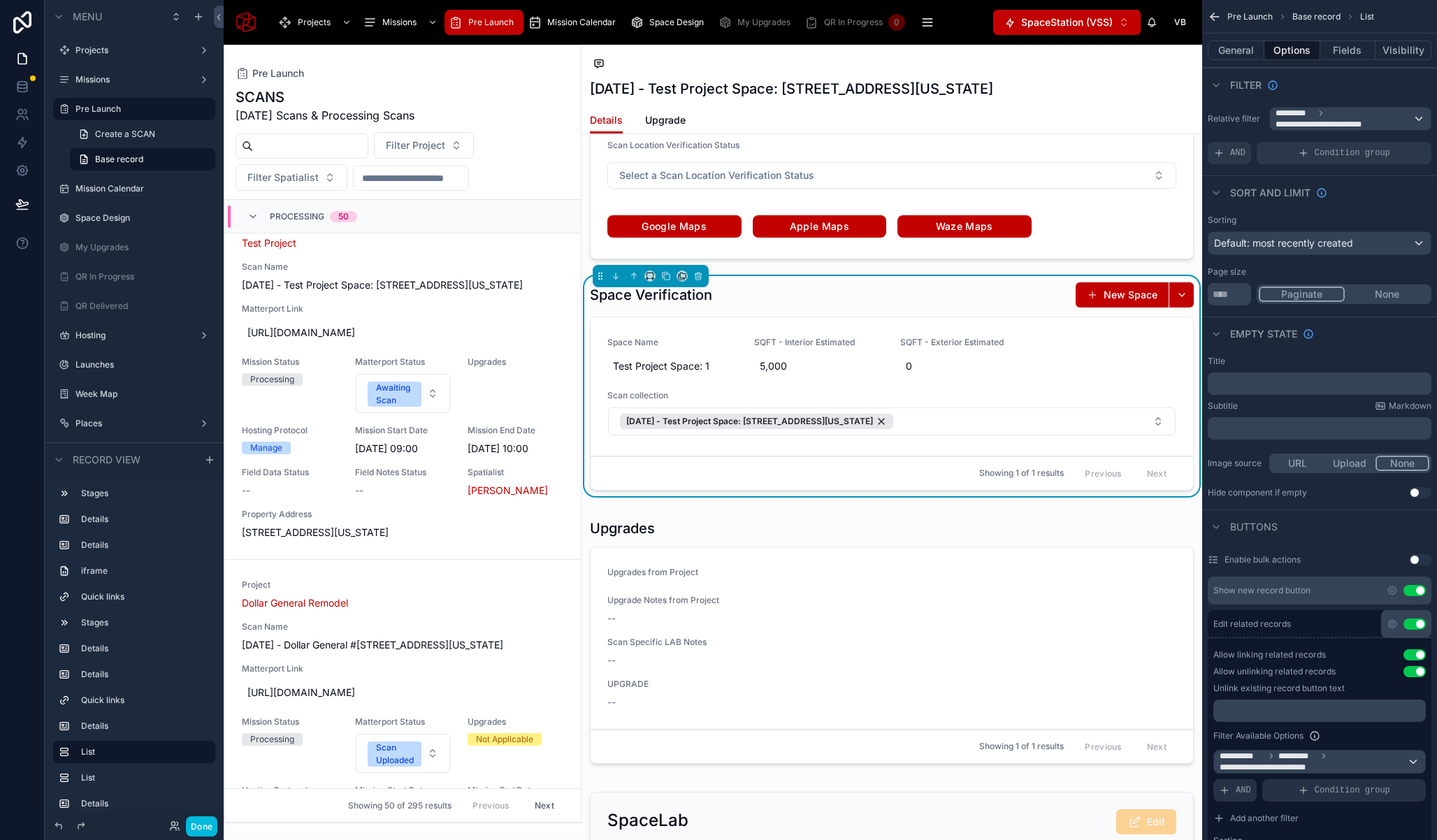
scroll to position [0, 0]
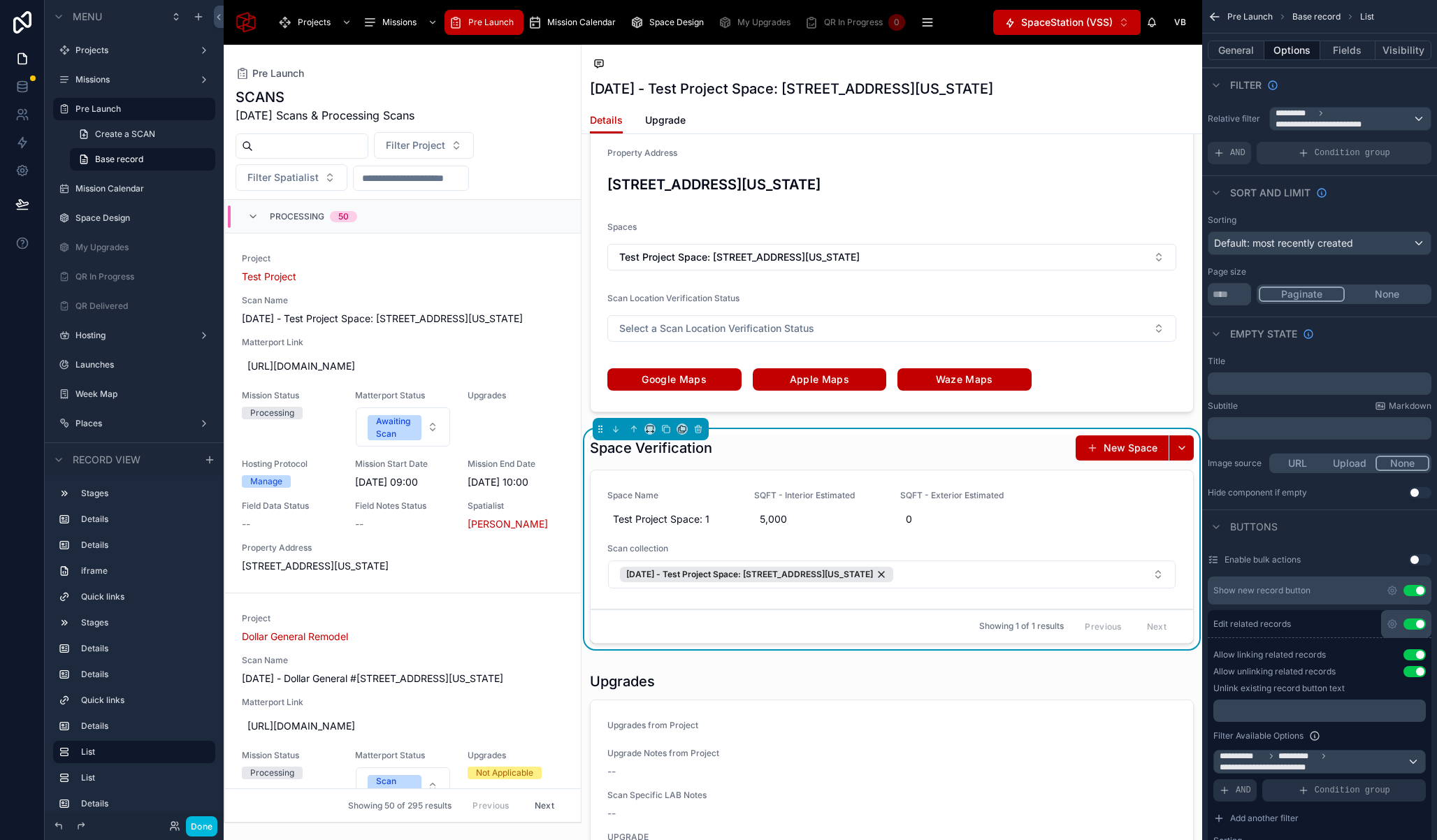
scroll to position [2830, 0]
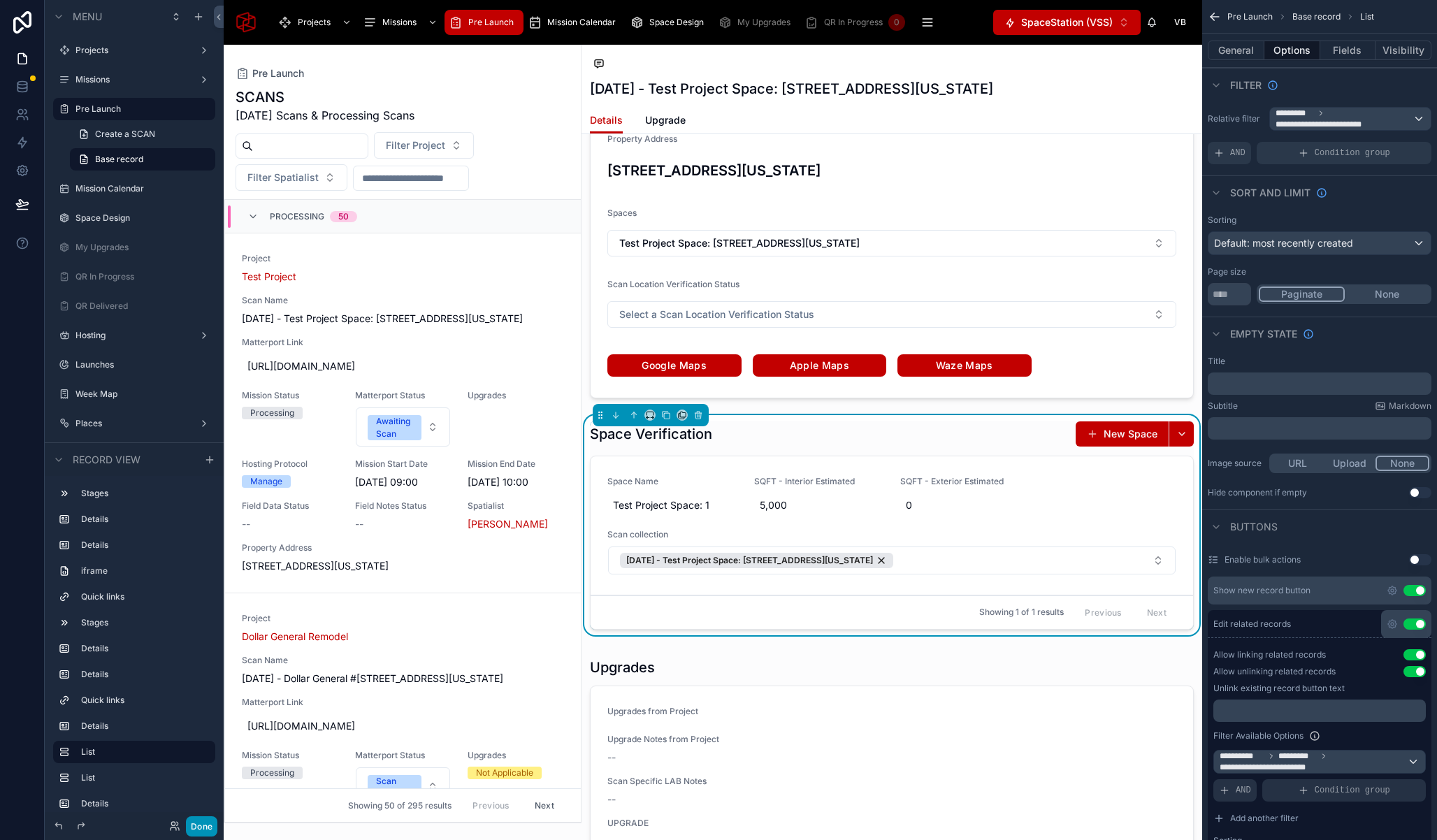
click at [203, 830] on button "Done" at bounding box center [201, 826] width 31 height 20
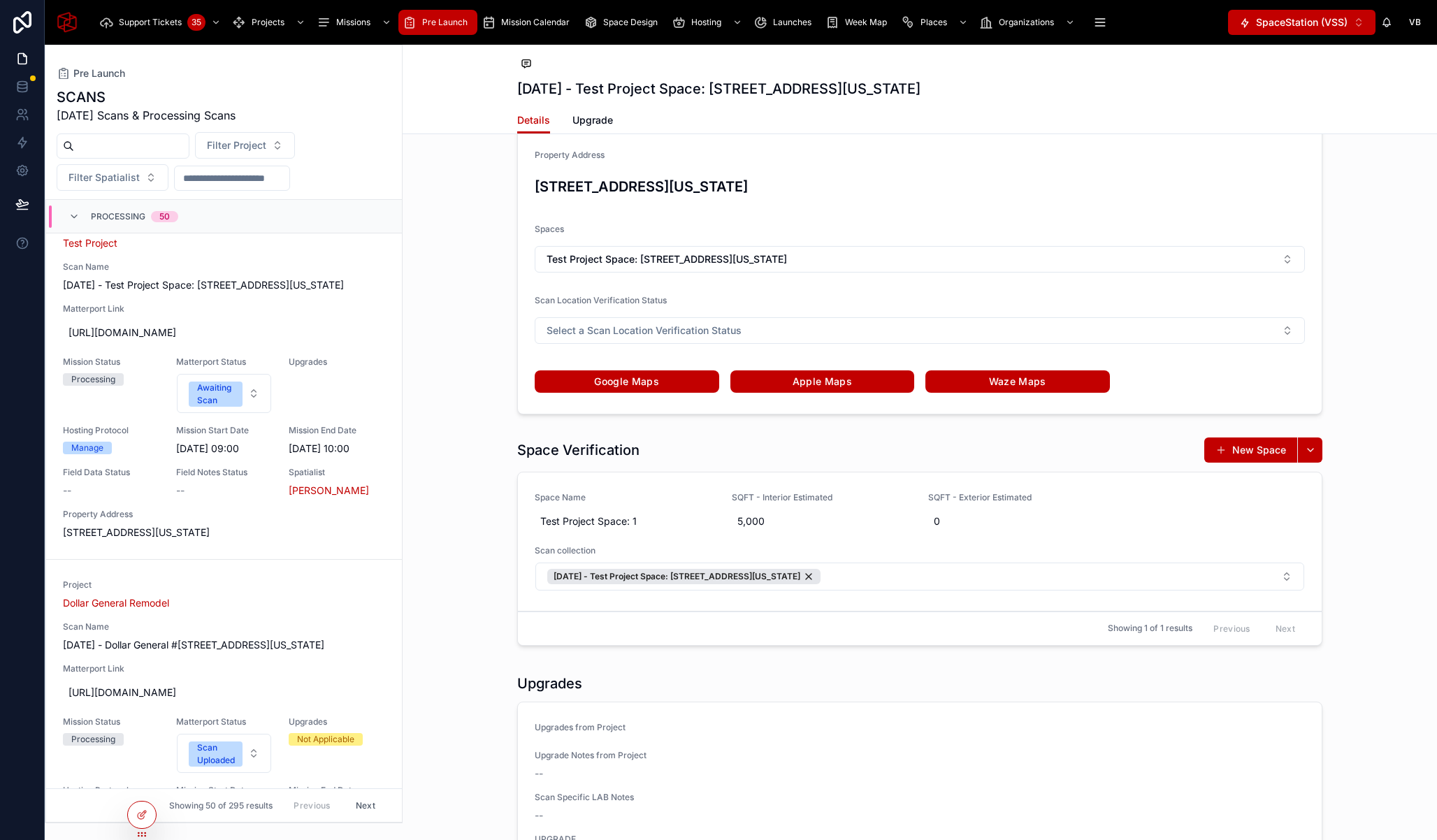
scroll to position [2581, 0]
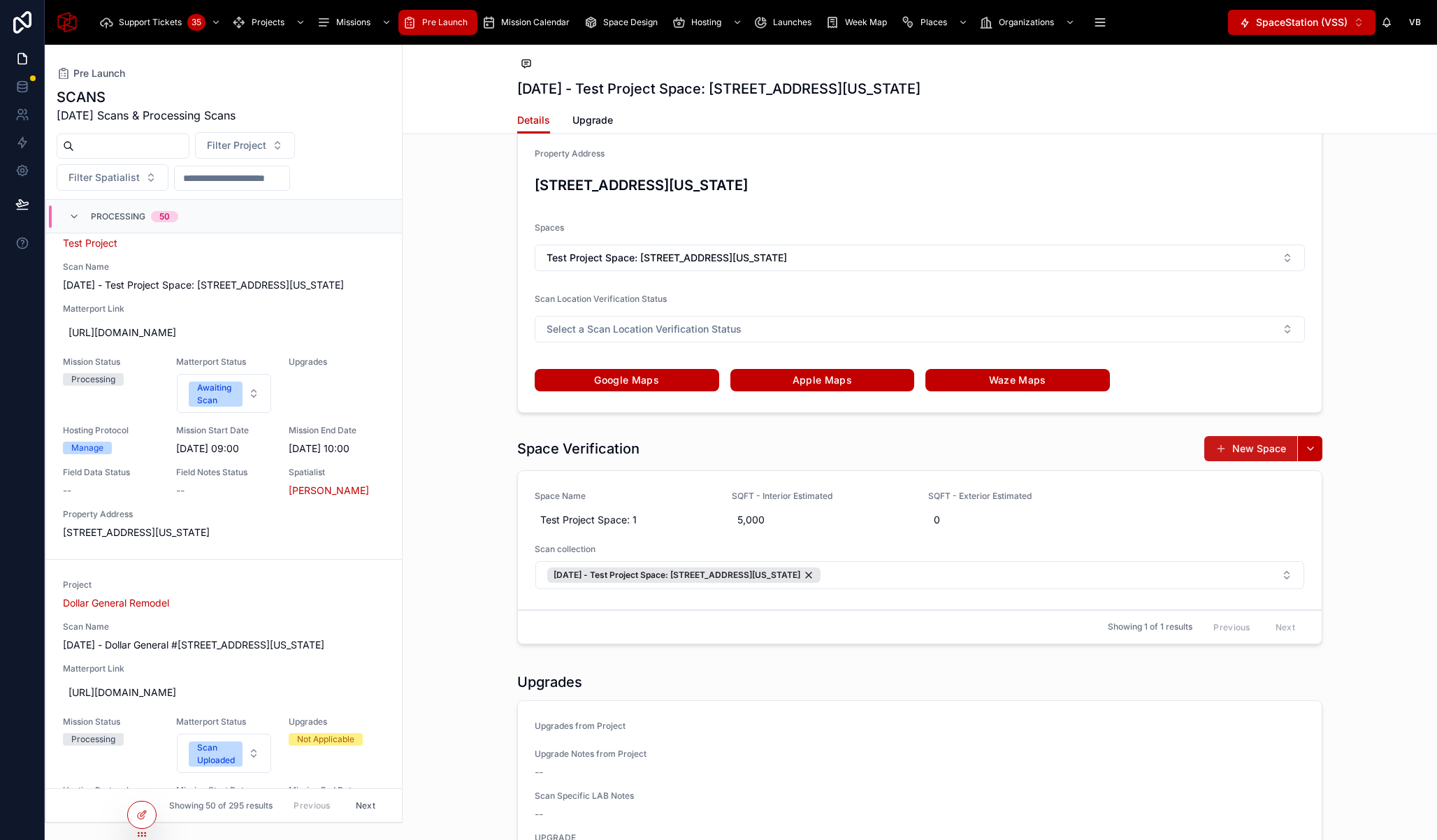
click at [1260, 461] on button "New Space" at bounding box center [1250, 449] width 93 height 26
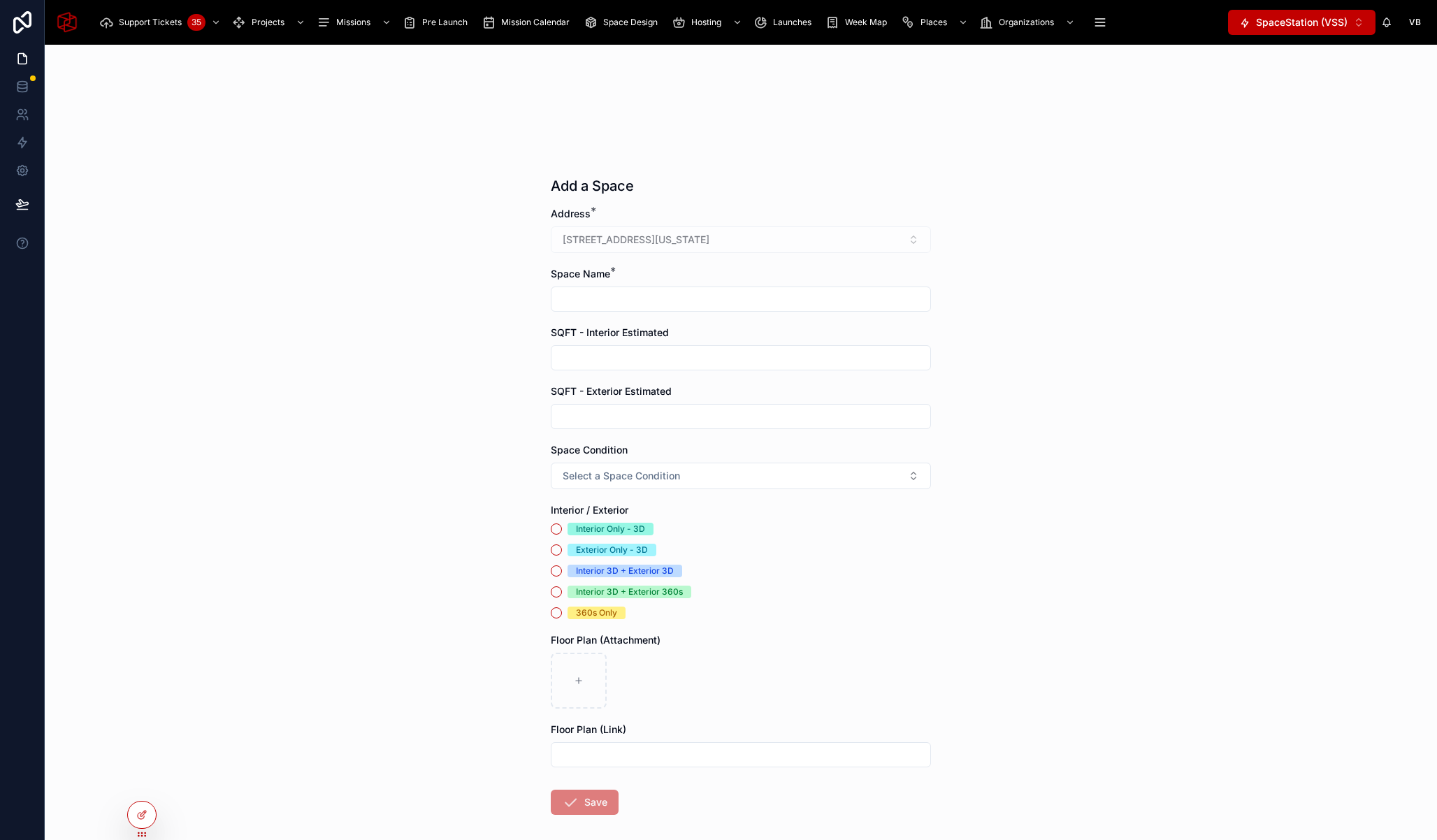
scroll to position [192, 0]
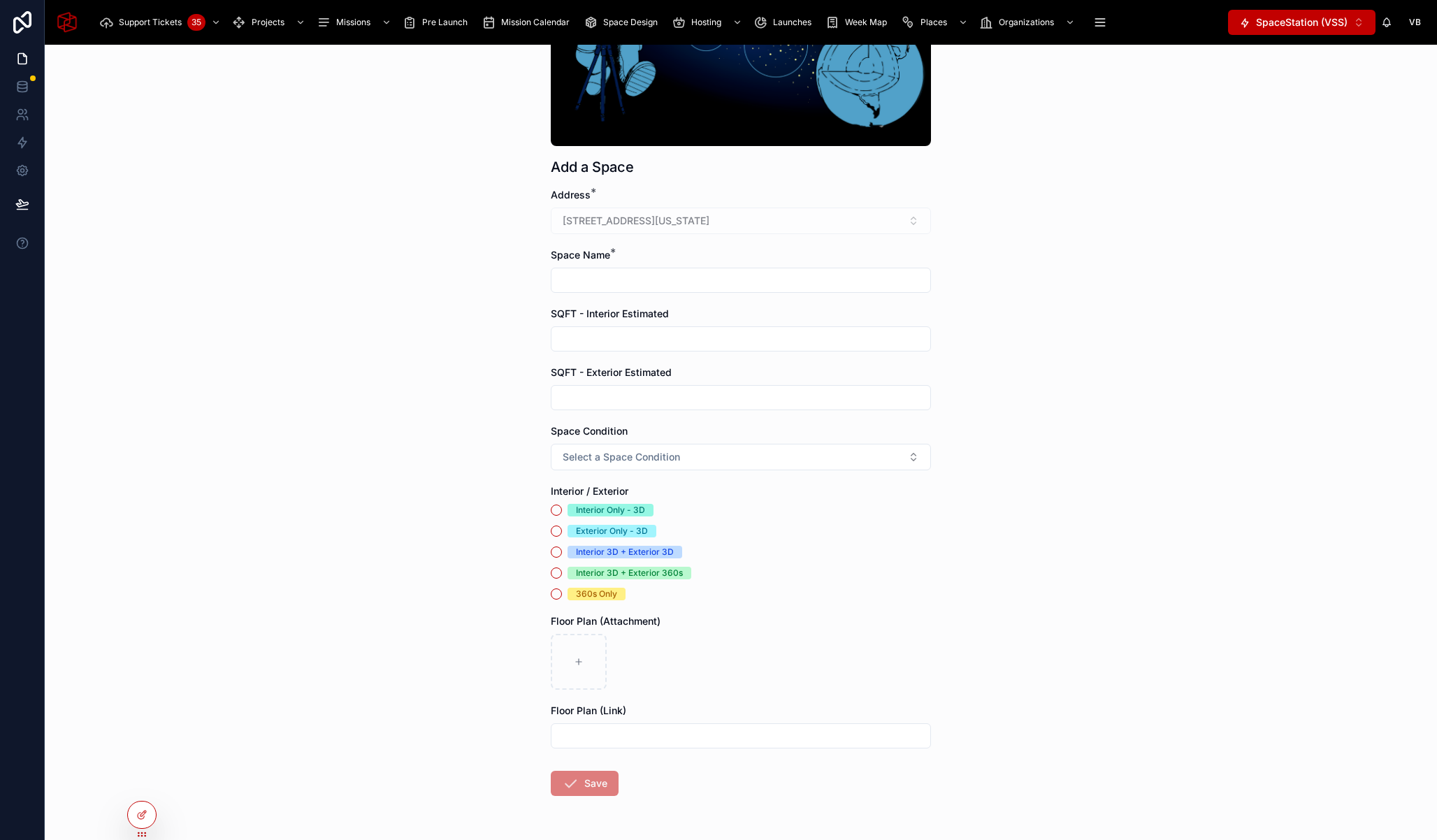
click at [674, 274] on input "text" at bounding box center [740, 280] width 379 height 20
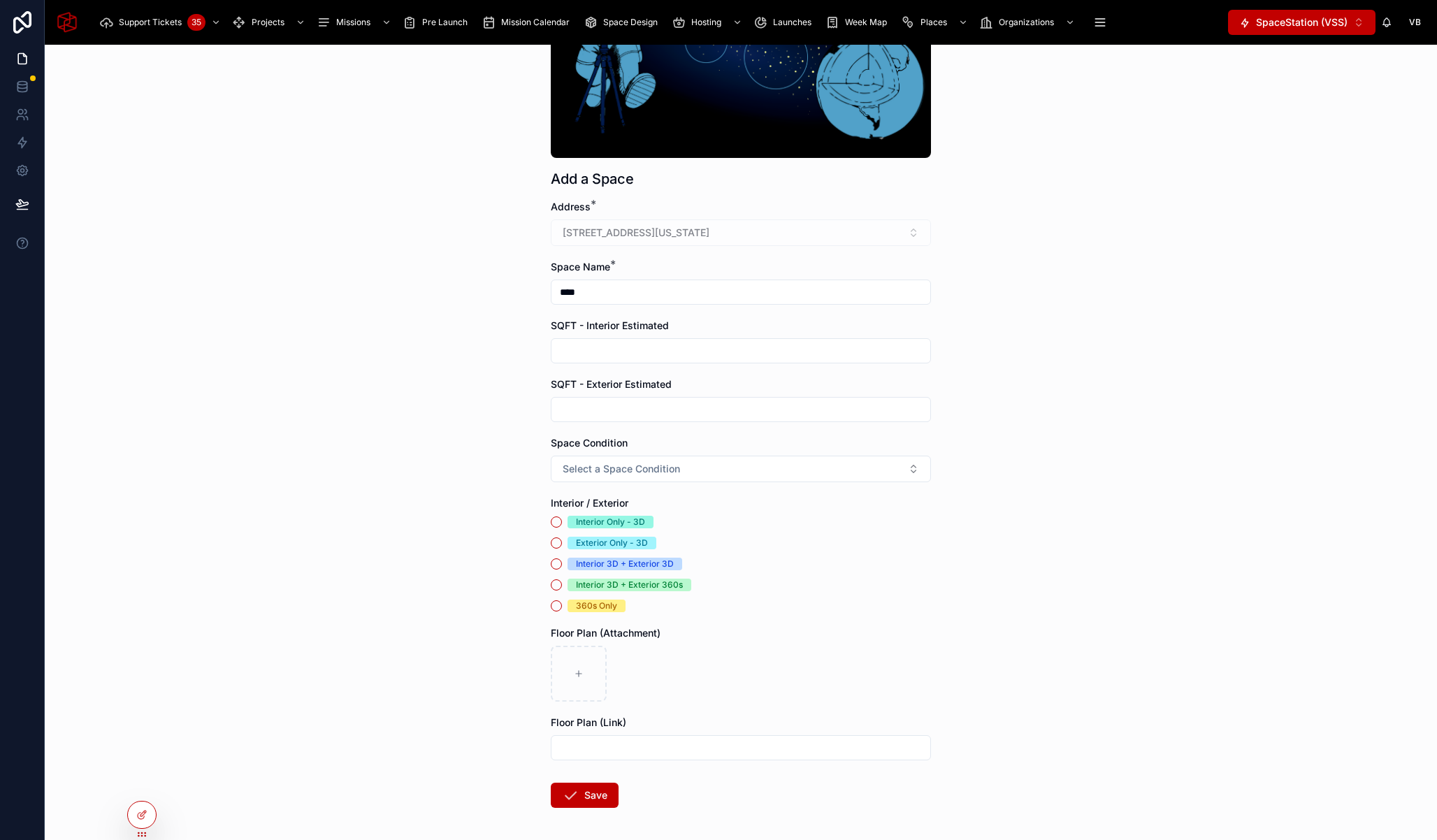
scroll to position [206, 0]
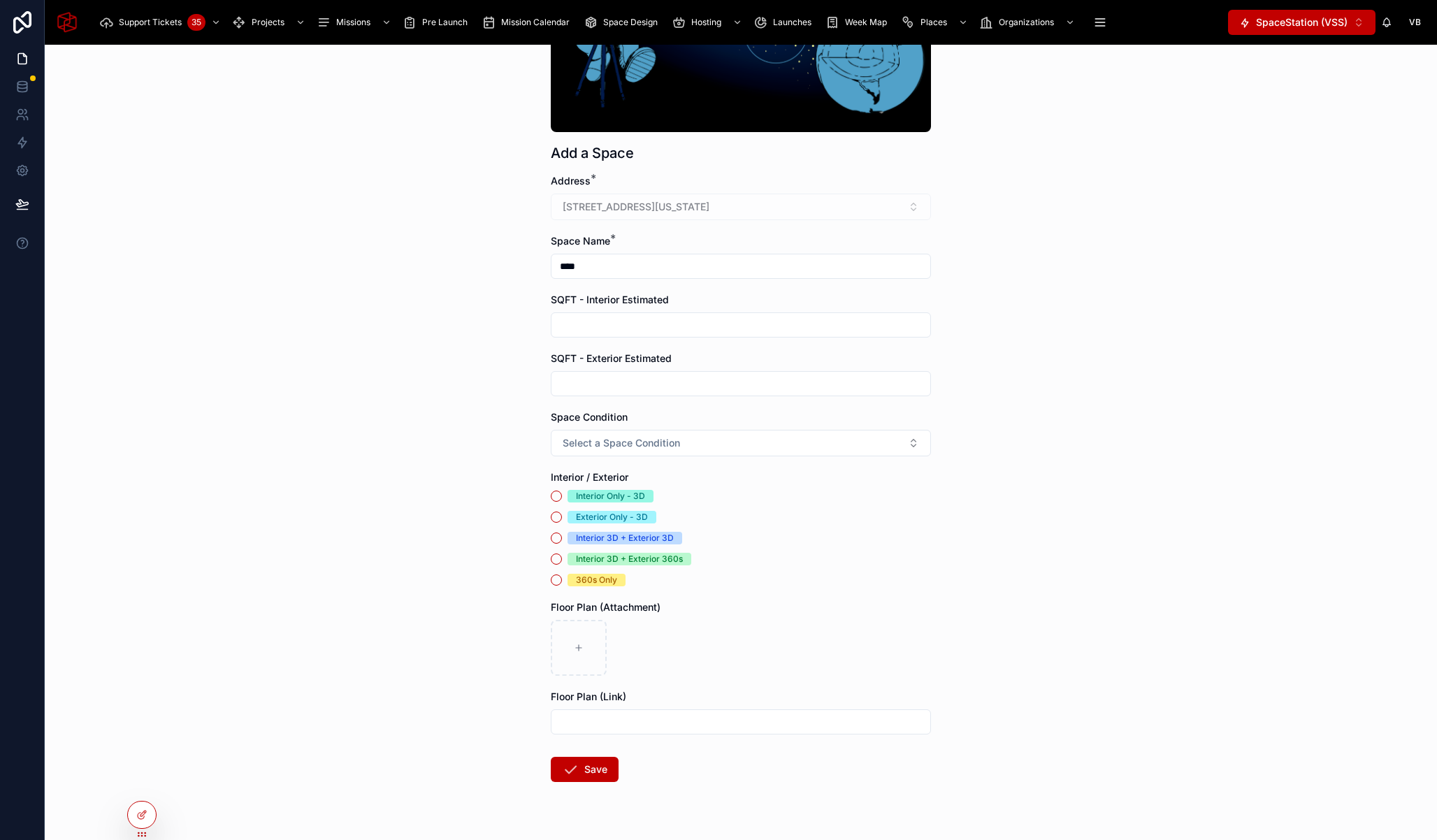
type input "****"
click at [144, 816] on icon at bounding box center [141, 816] width 6 height 6
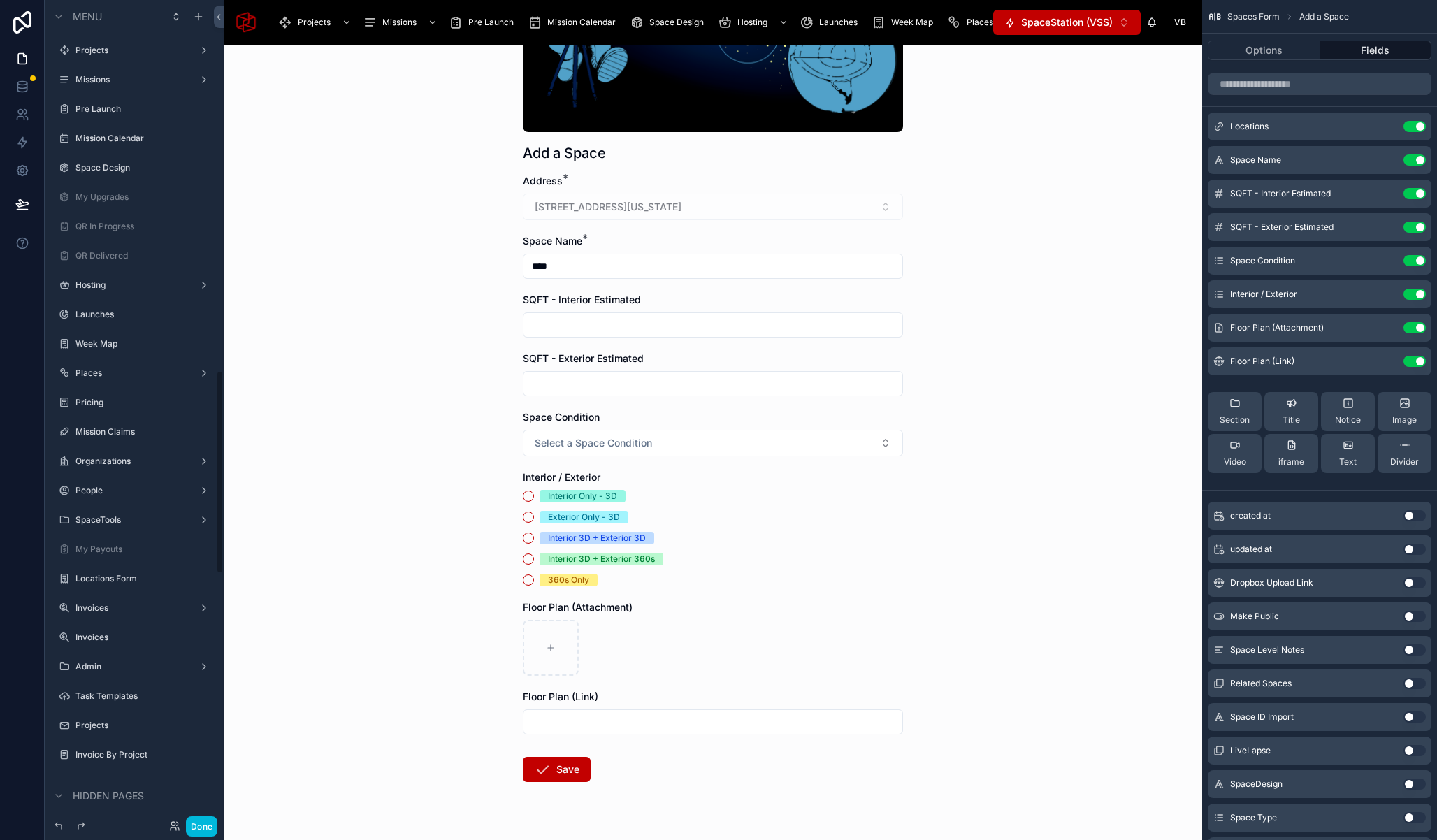
scroll to position [1497, 0]
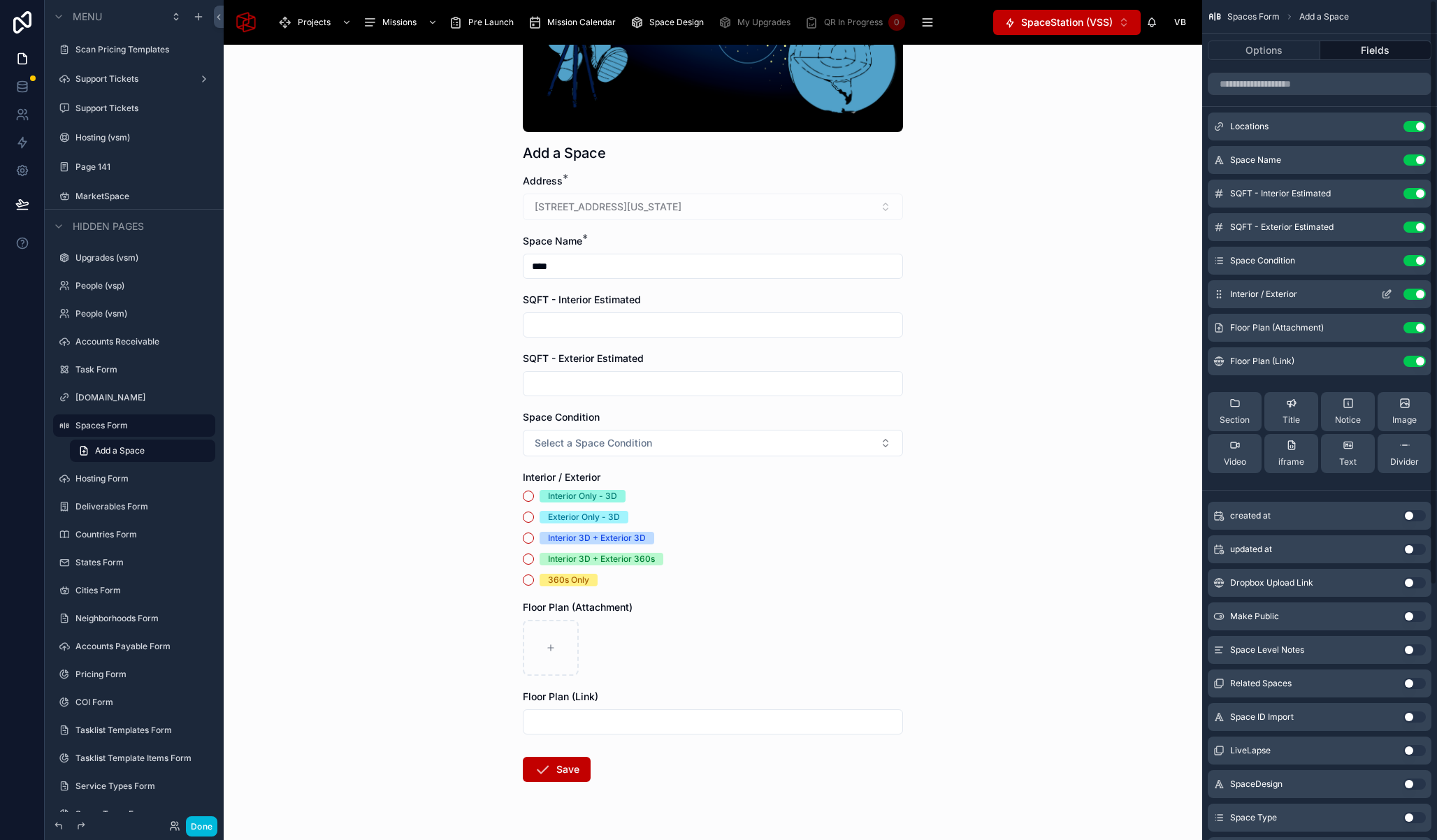
click at [1390, 295] on icon "scrollable content" at bounding box center [1387, 294] width 11 height 11
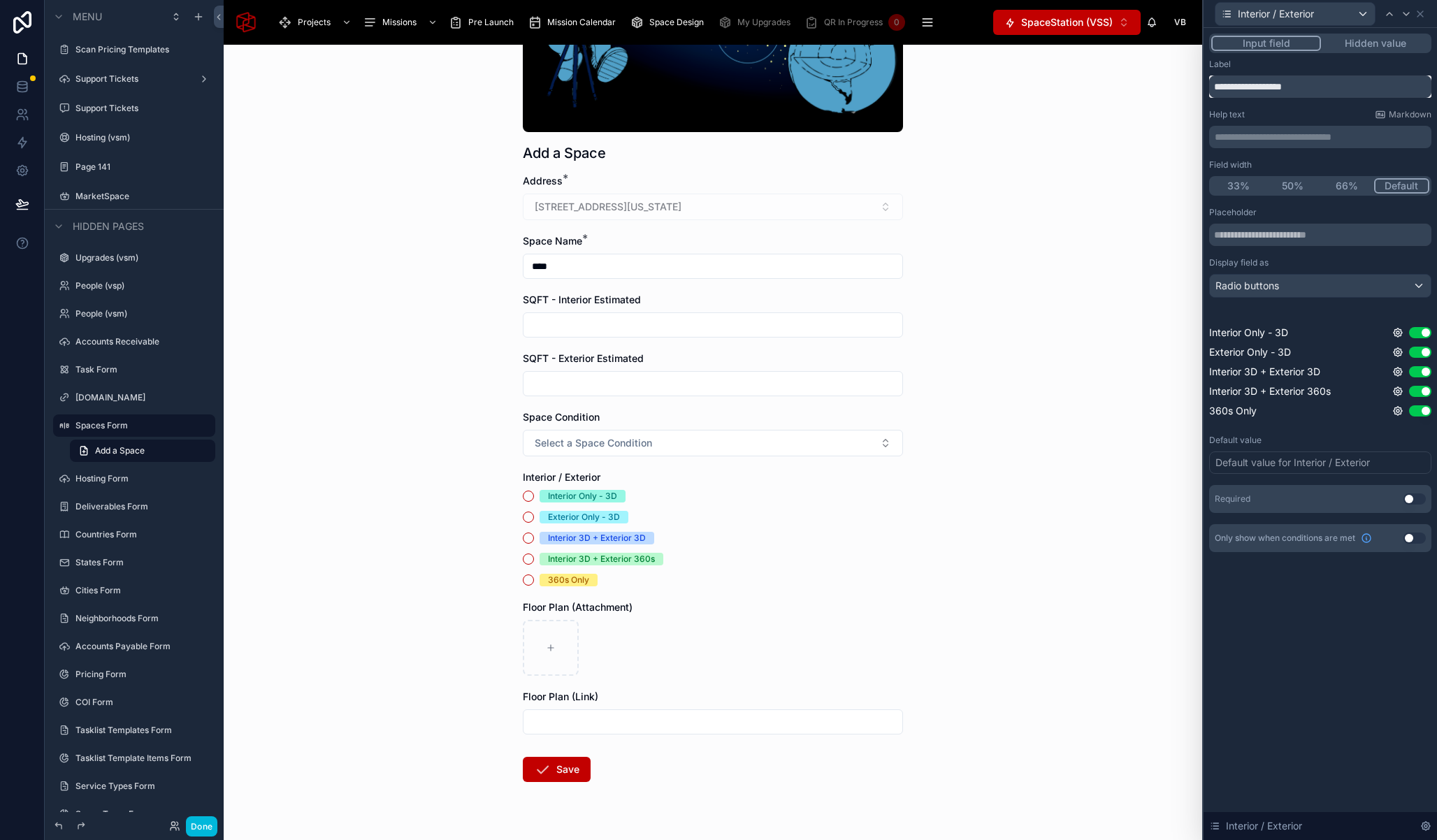
click at [1312, 91] on input "**********" at bounding box center [1320, 87] width 223 height 22
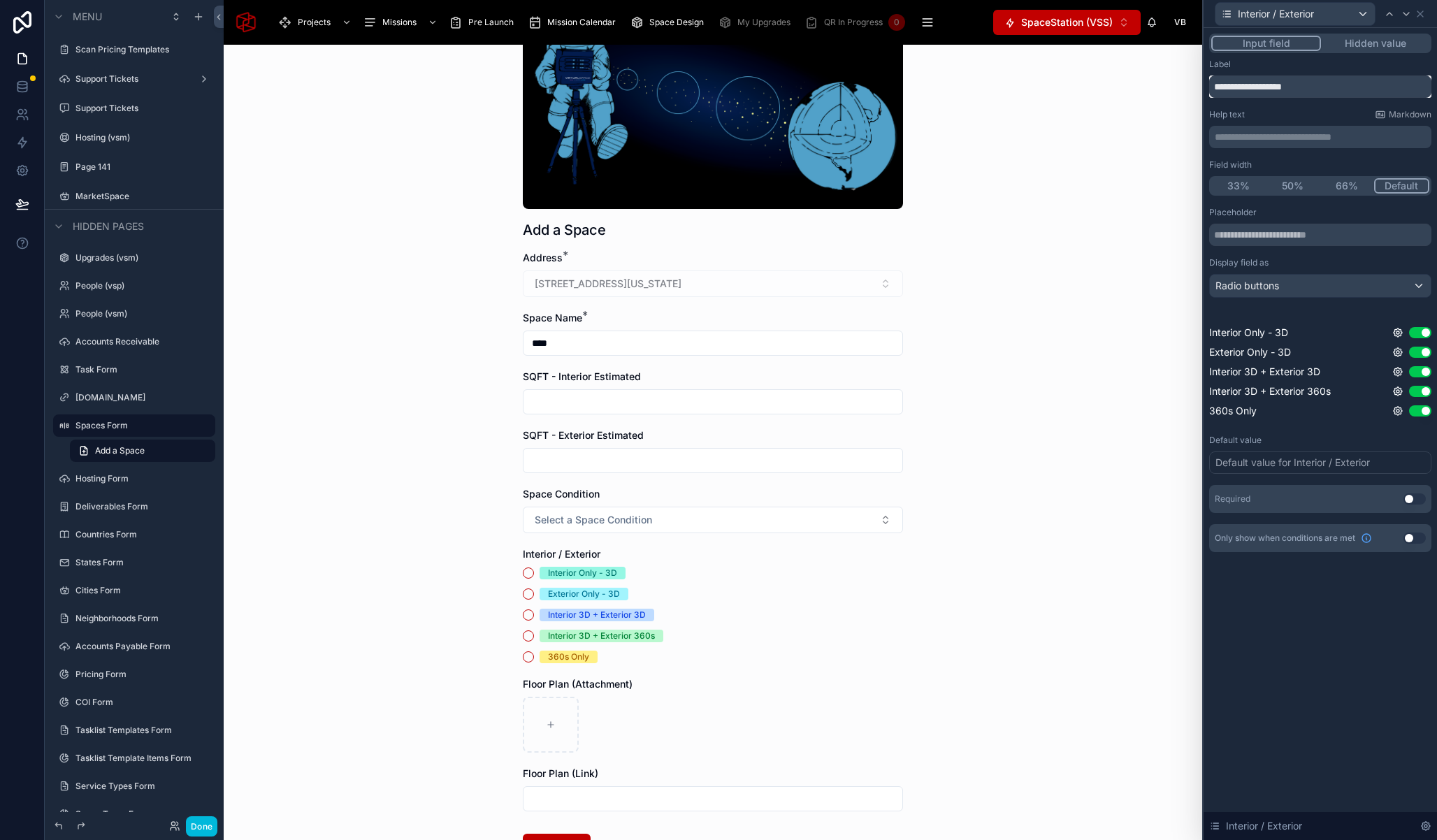
scroll to position [238, 0]
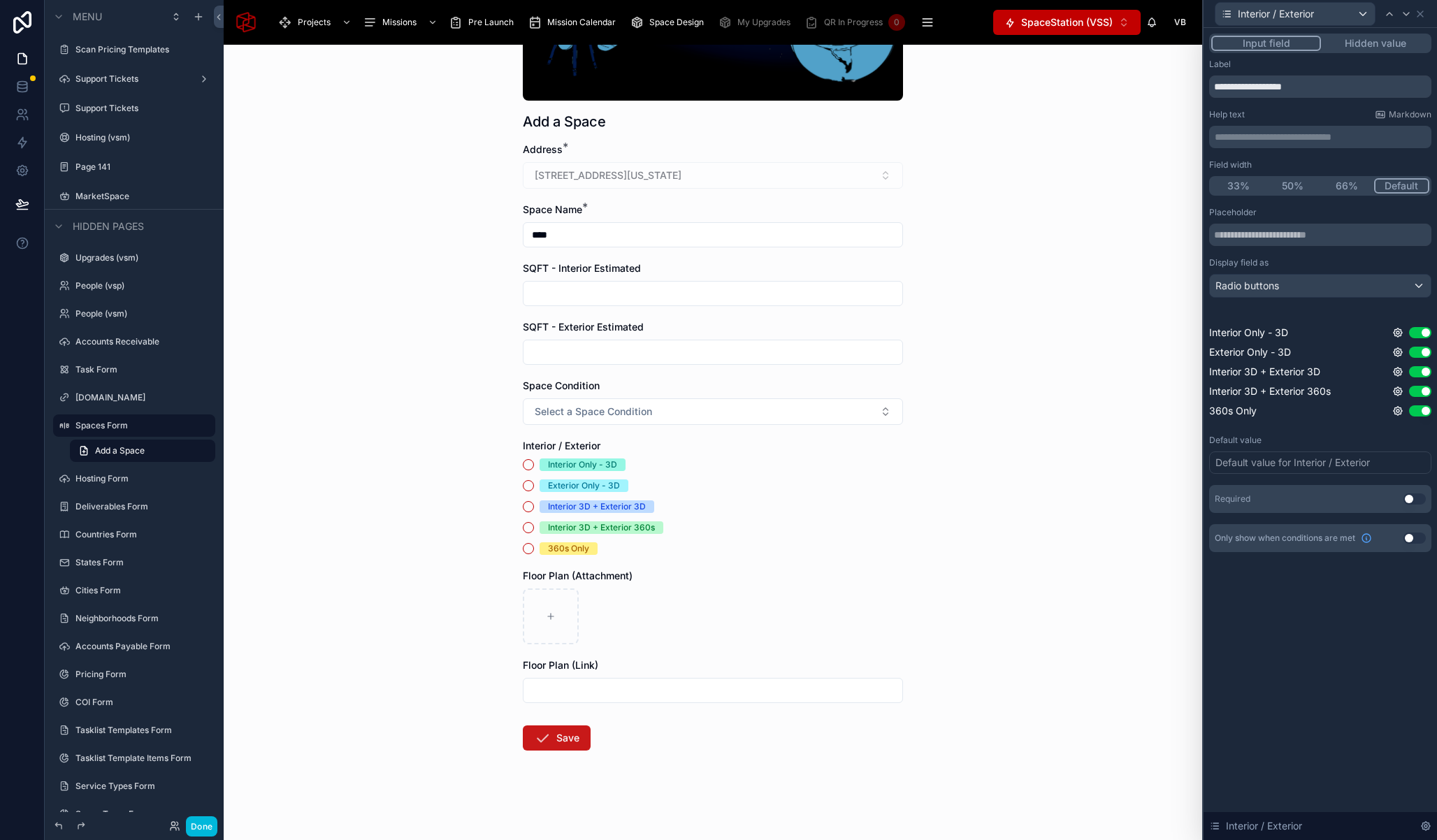
click at [561, 740] on button "Save" at bounding box center [556, 738] width 68 height 26
click at [546, 738] on button "Save" at bounding box center [556, 738] width 68 height 26
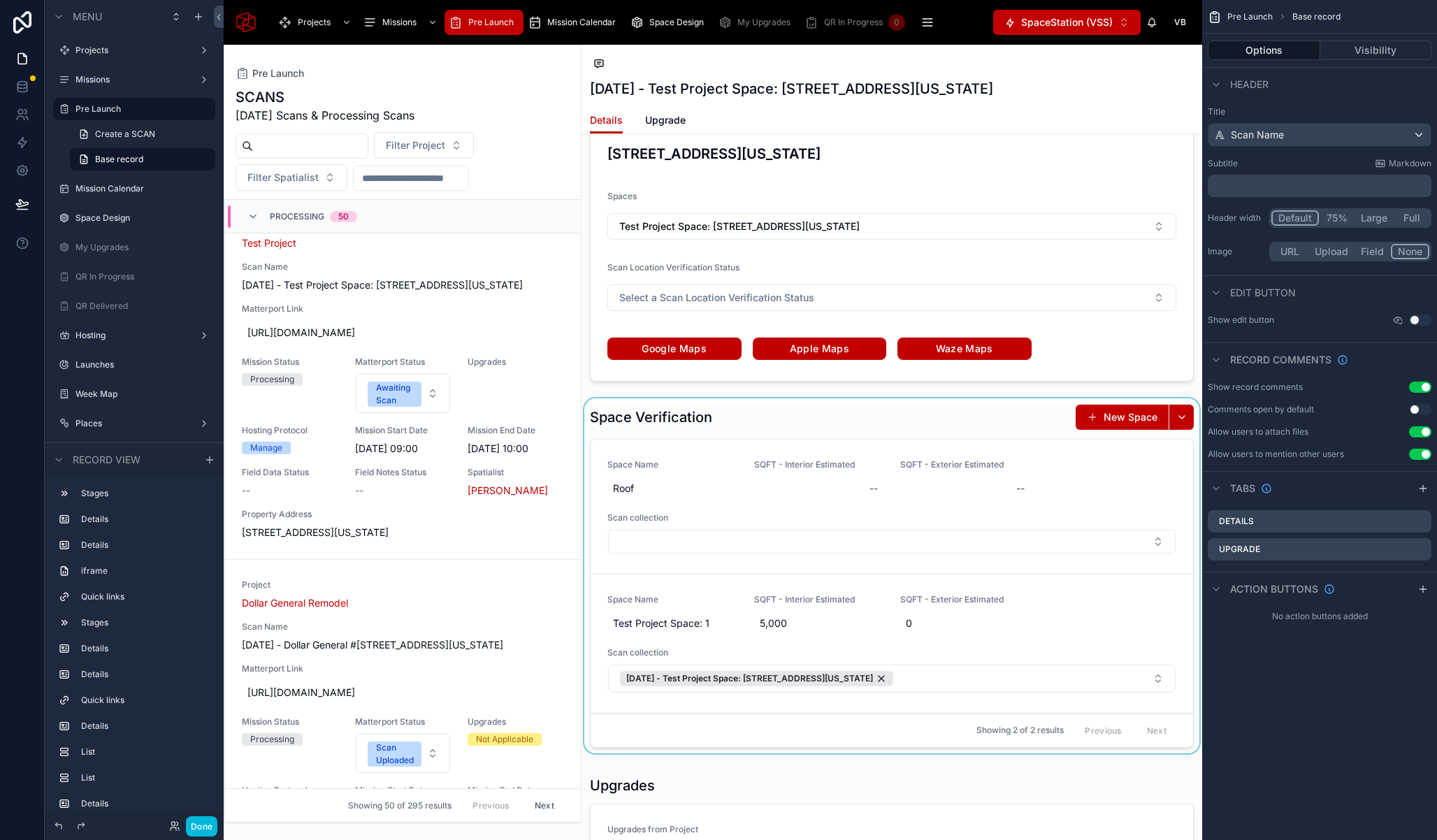
scroll to position [2932, 0]
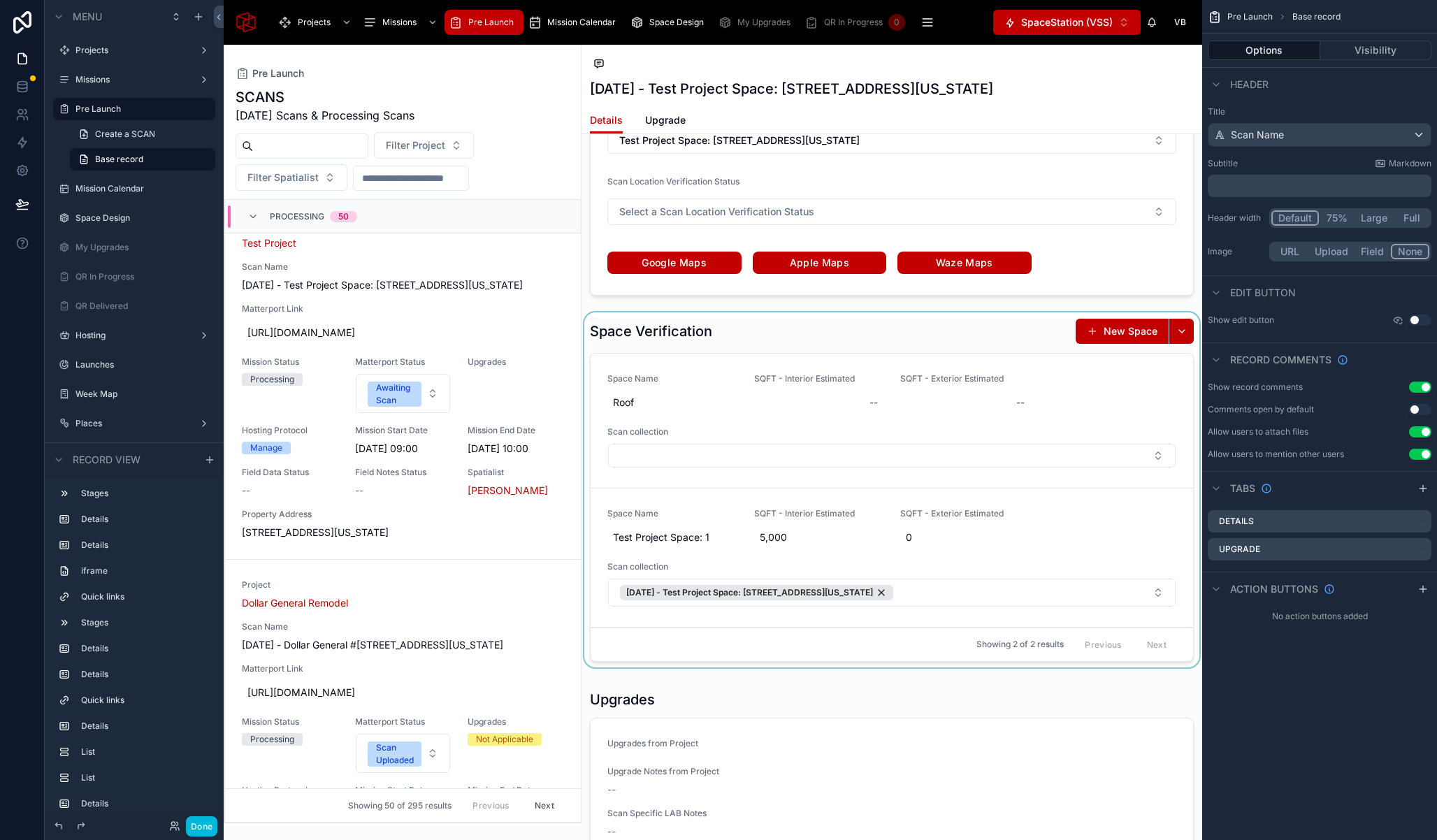
click at [892, 377] on div at bounding box center [892, 493] width 621 height 361
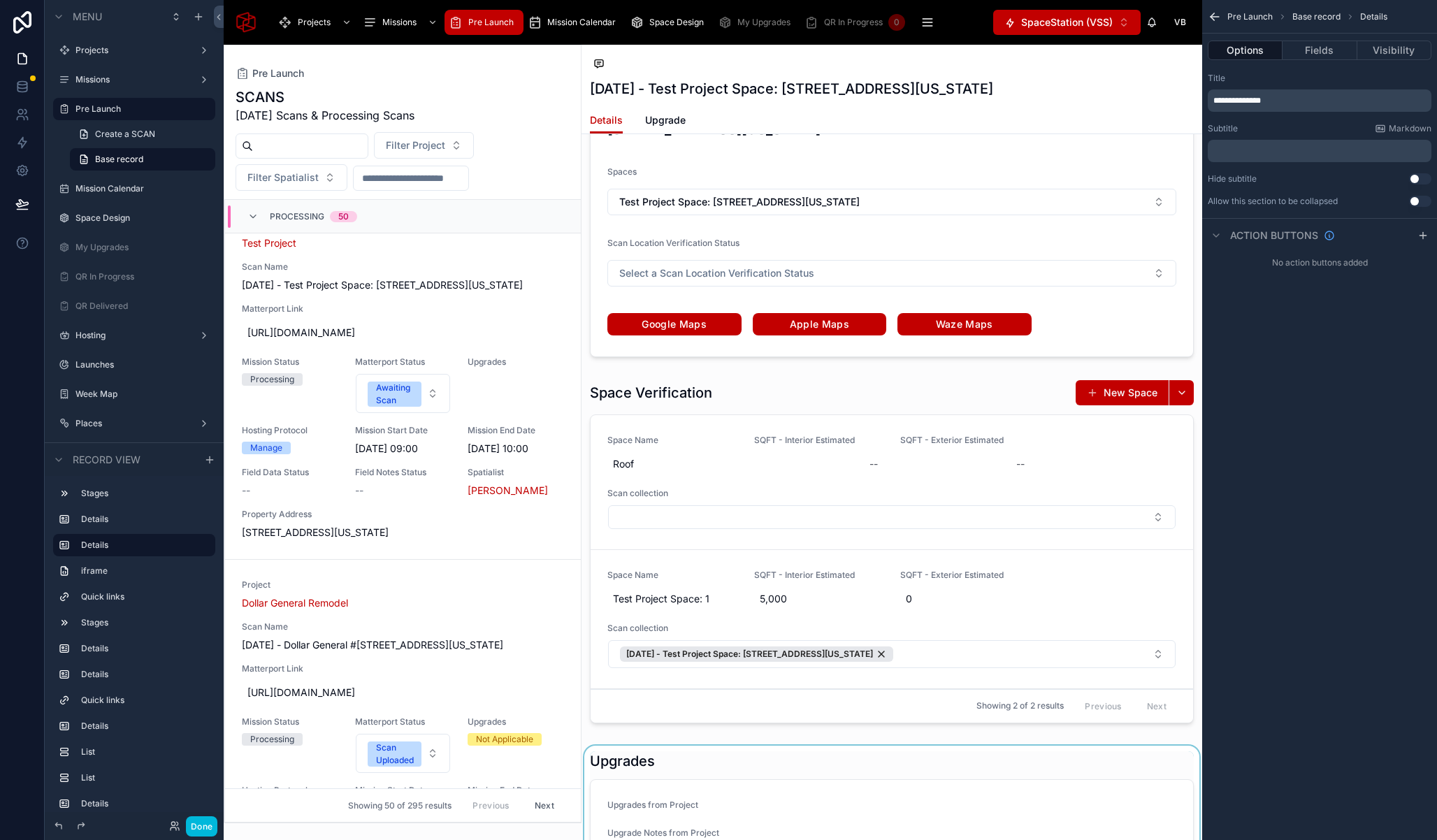
scroll to position [3161, 0]
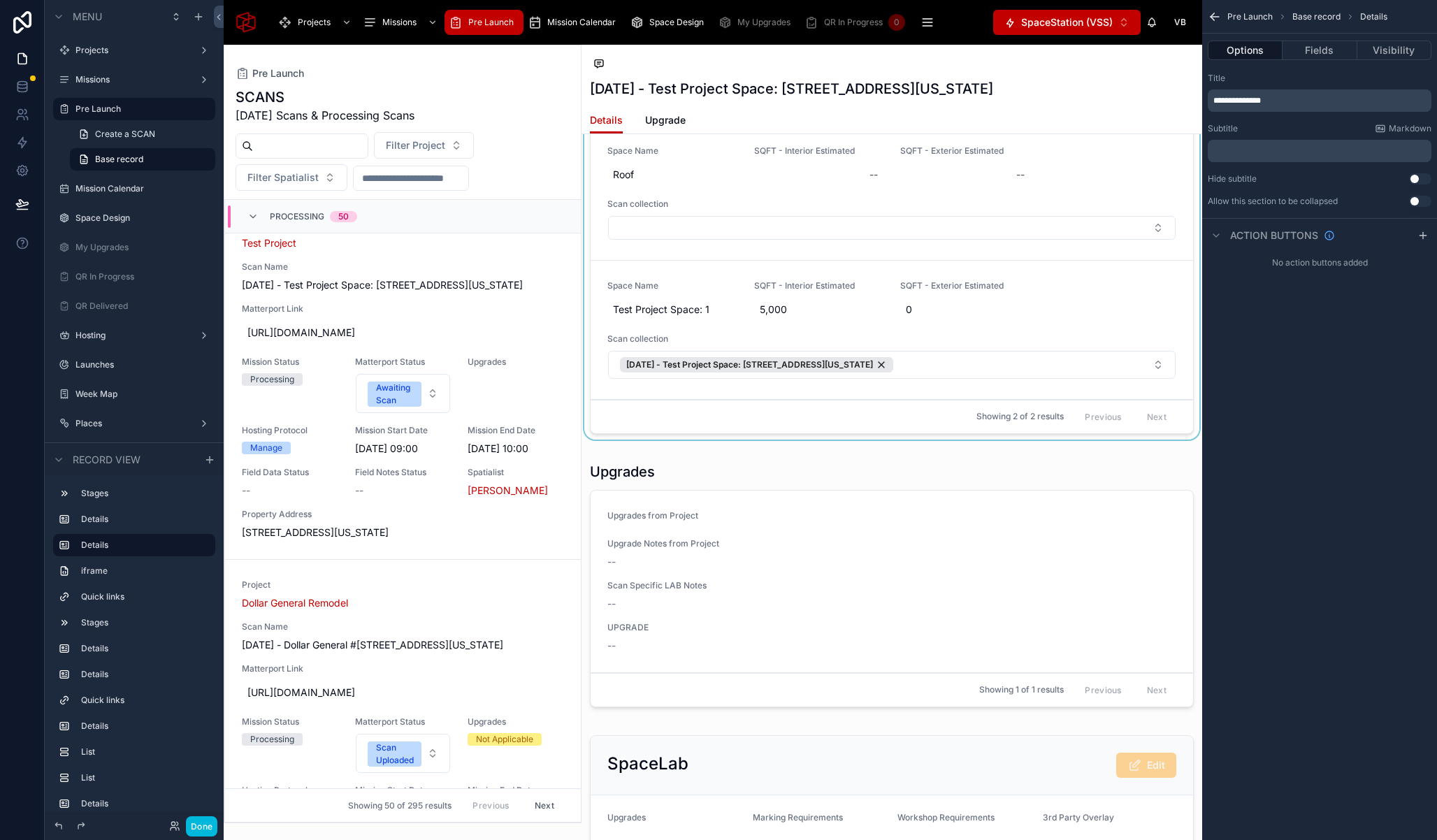
click at [933, 274] on div at bounding box center [892, 265] width 621 height 361
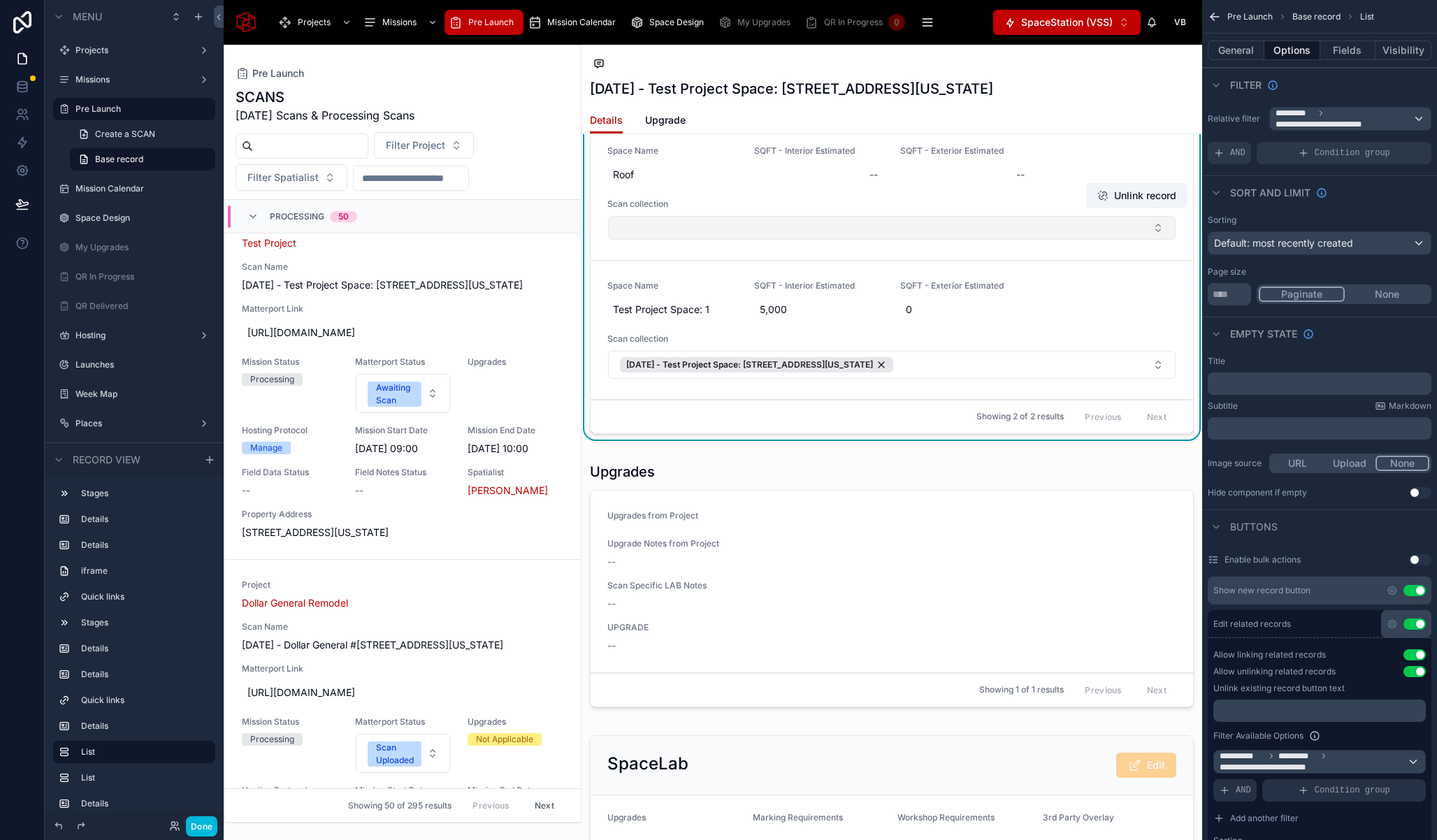
click at [964, 239] on button "Select Button" at bounding box center [891, 228] width 567 height 24
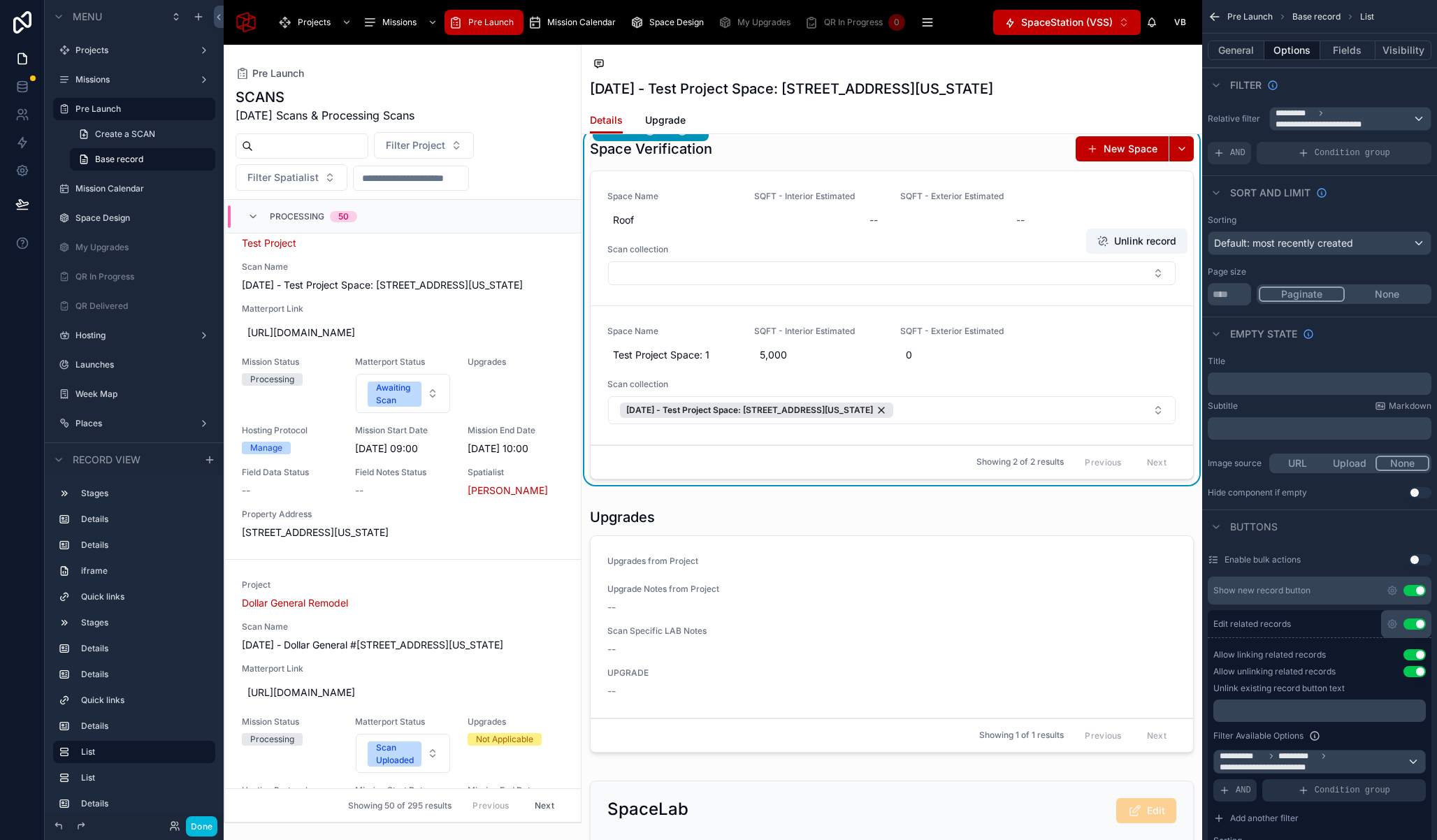
scroll to position [3105, 0]
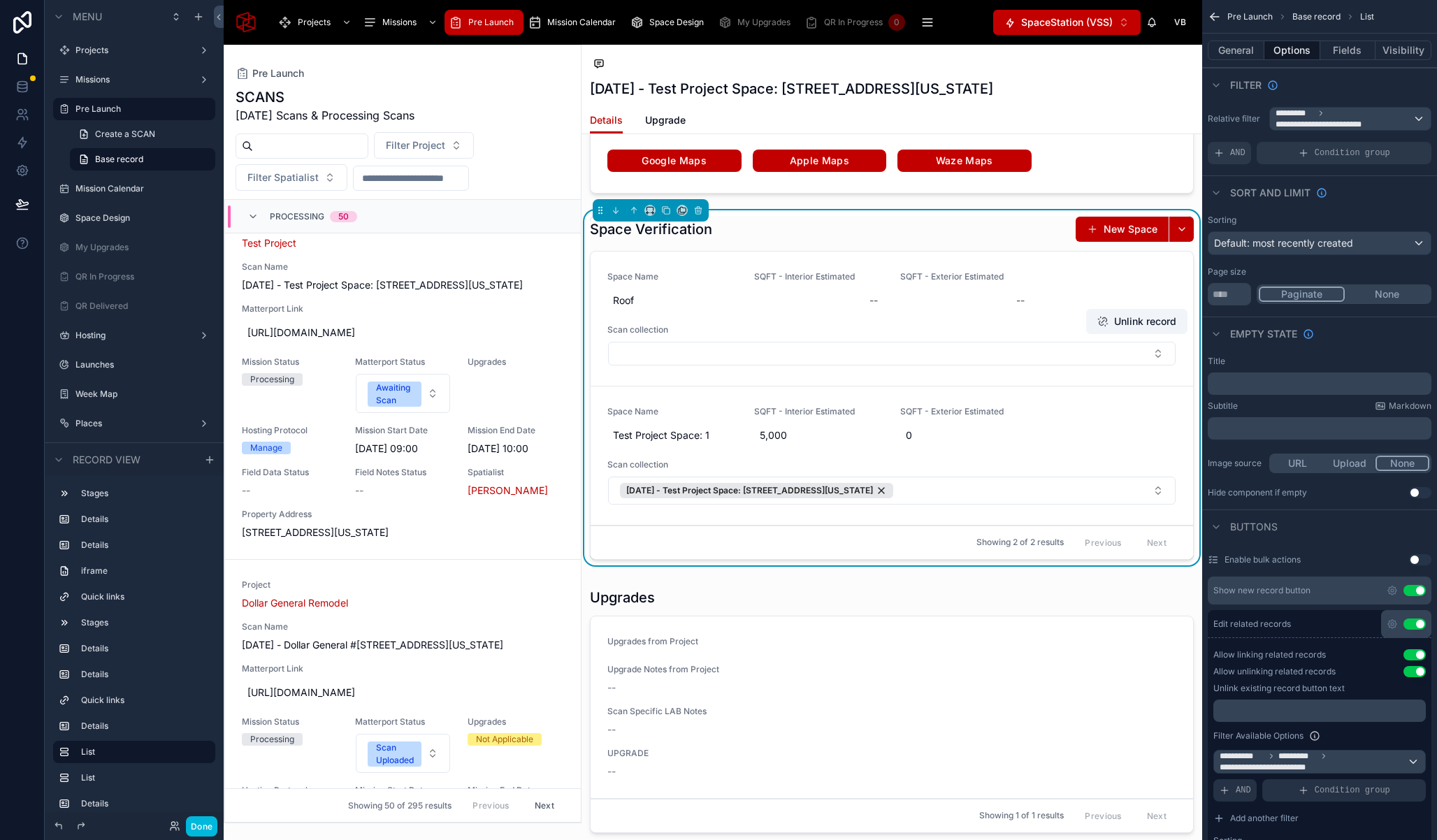
scroll to position [3039, 0]
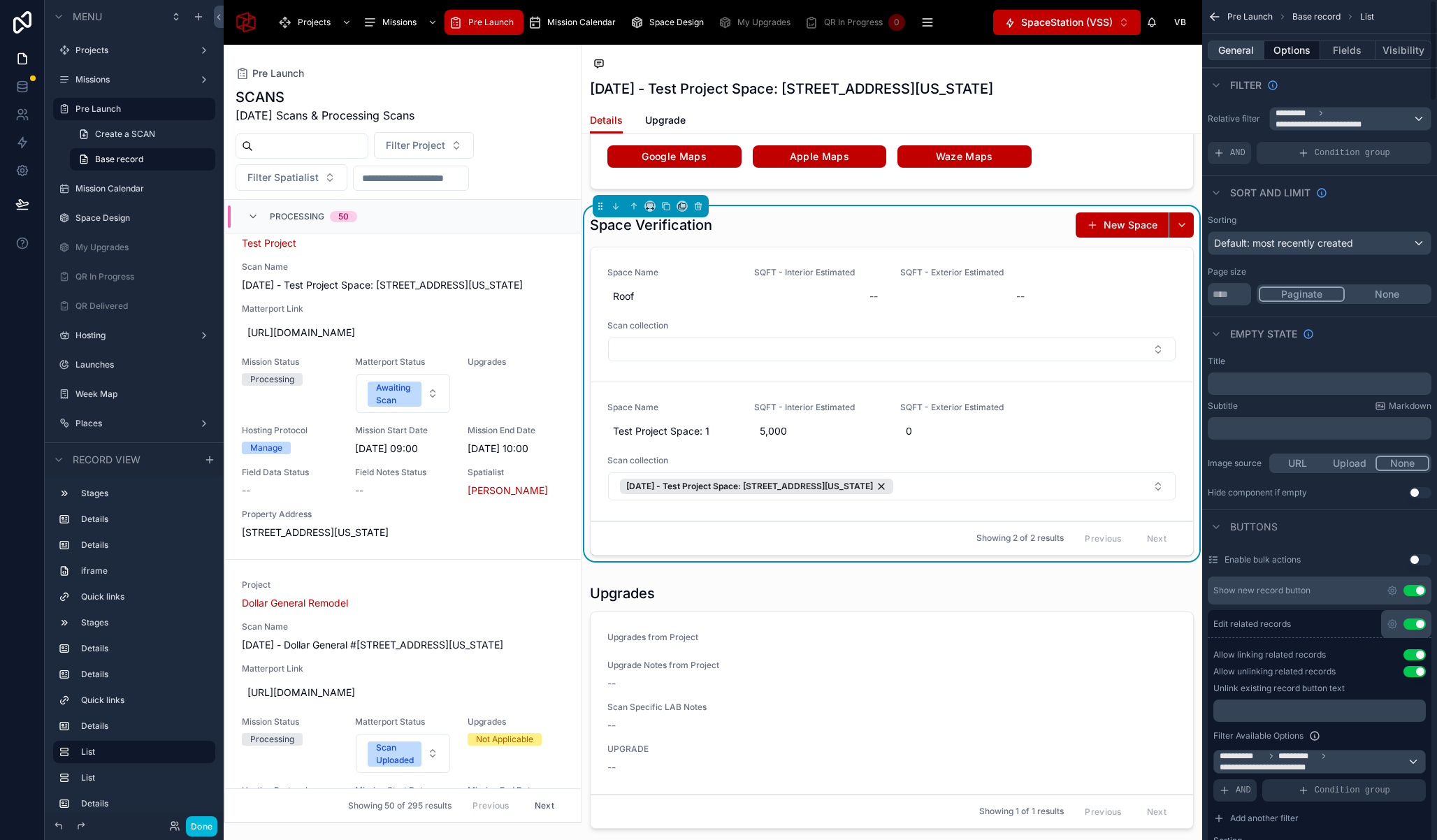
click at [1239, 44] on button "General" at bounding box center [1236, 50] width 57 height 20
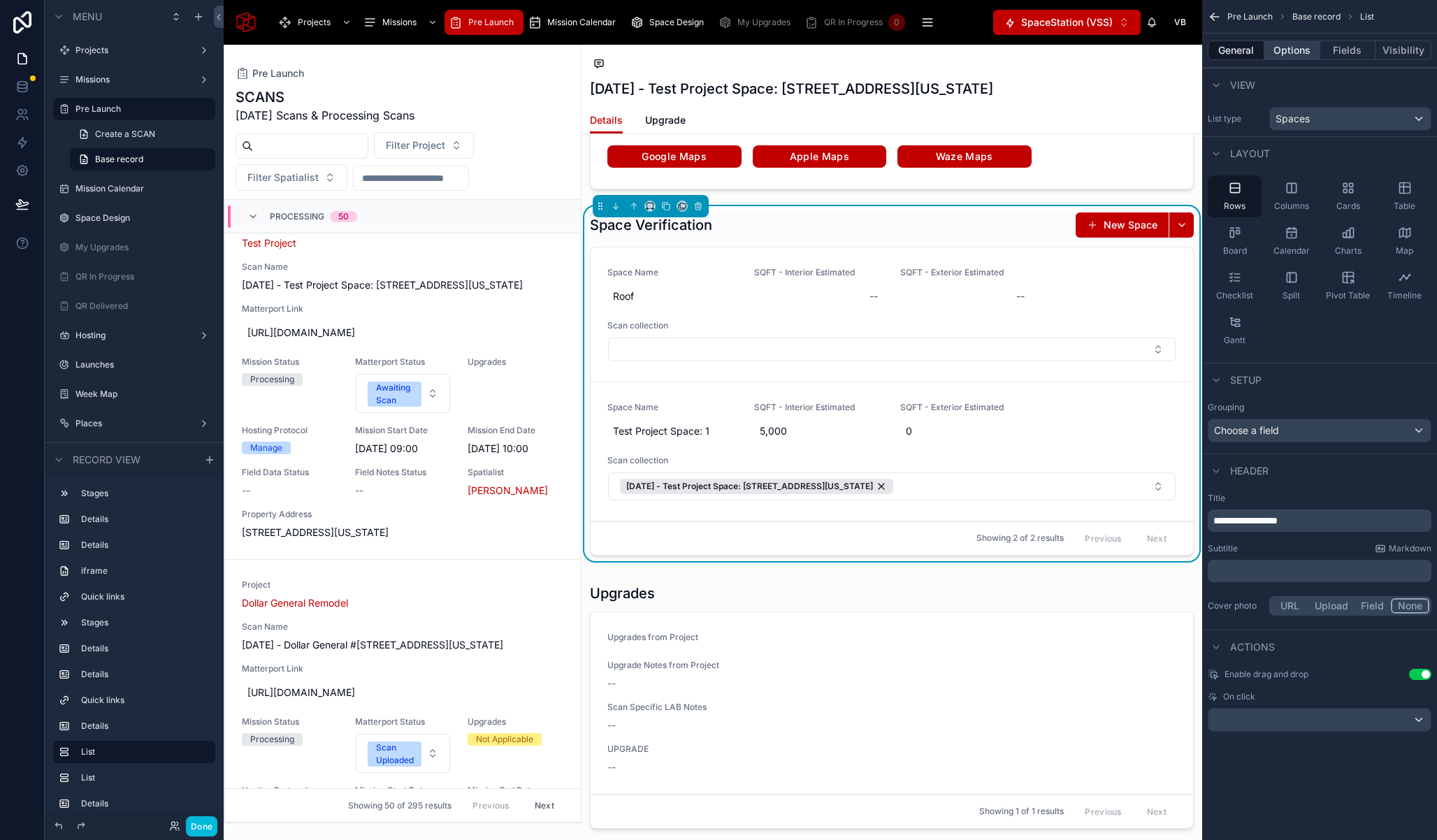
click at [1281, 53] on button "Options" at bounding box center [1292, 50] width 56 height 20
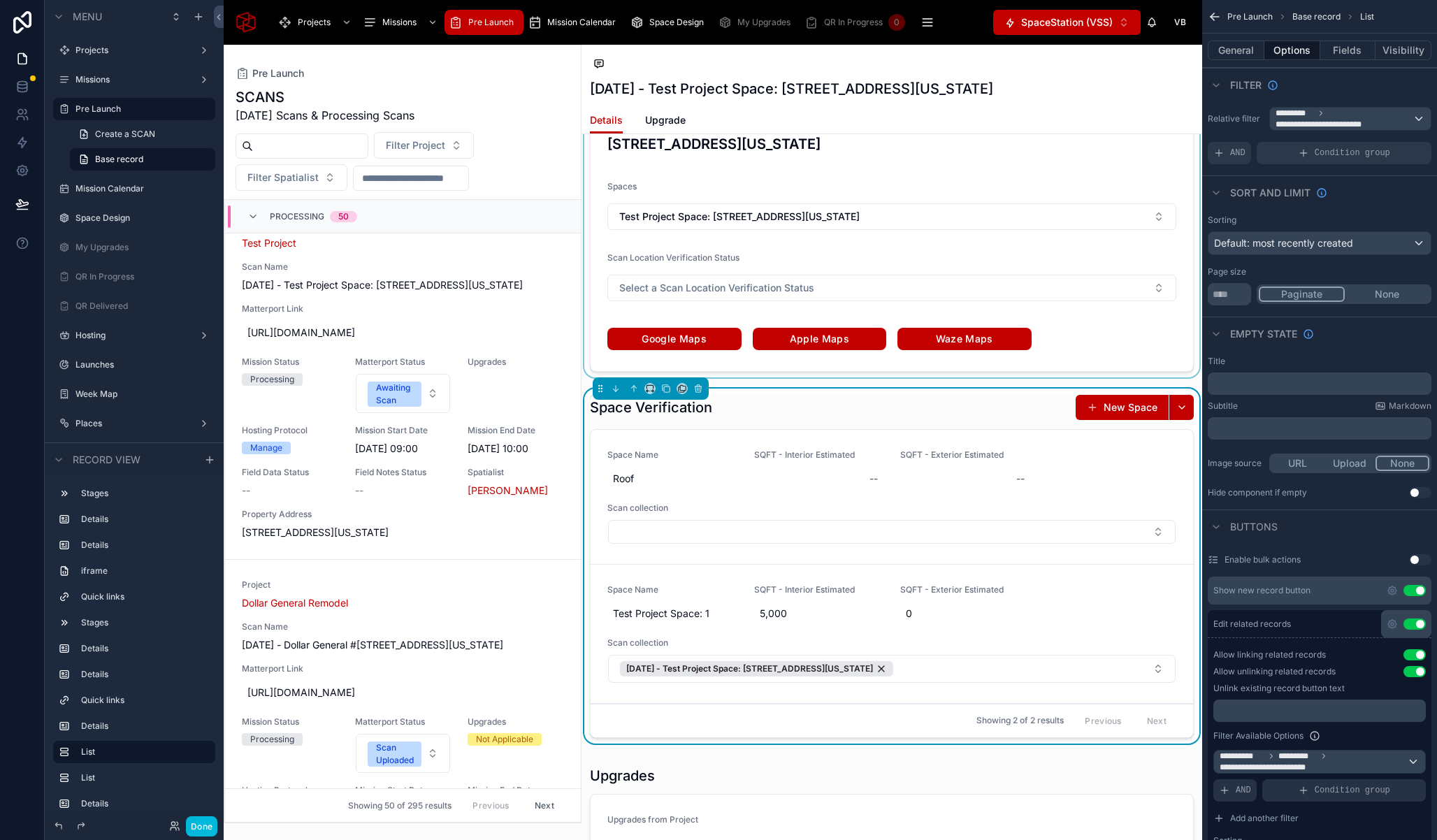
scroll to position [3000, 0]
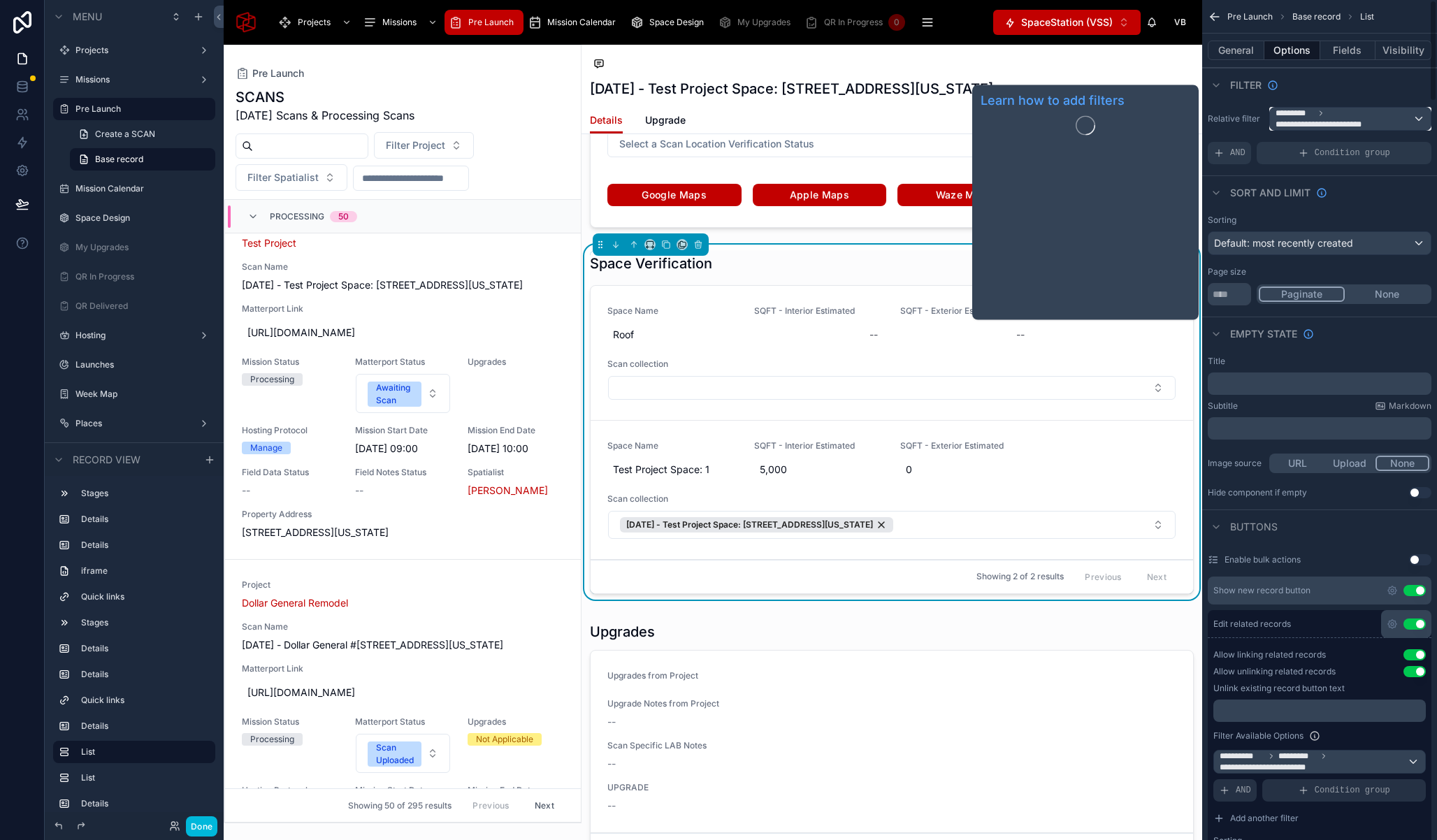
click at [1345, 116] on span "**********" at bounding box center [1344, 119] width 137 height 22
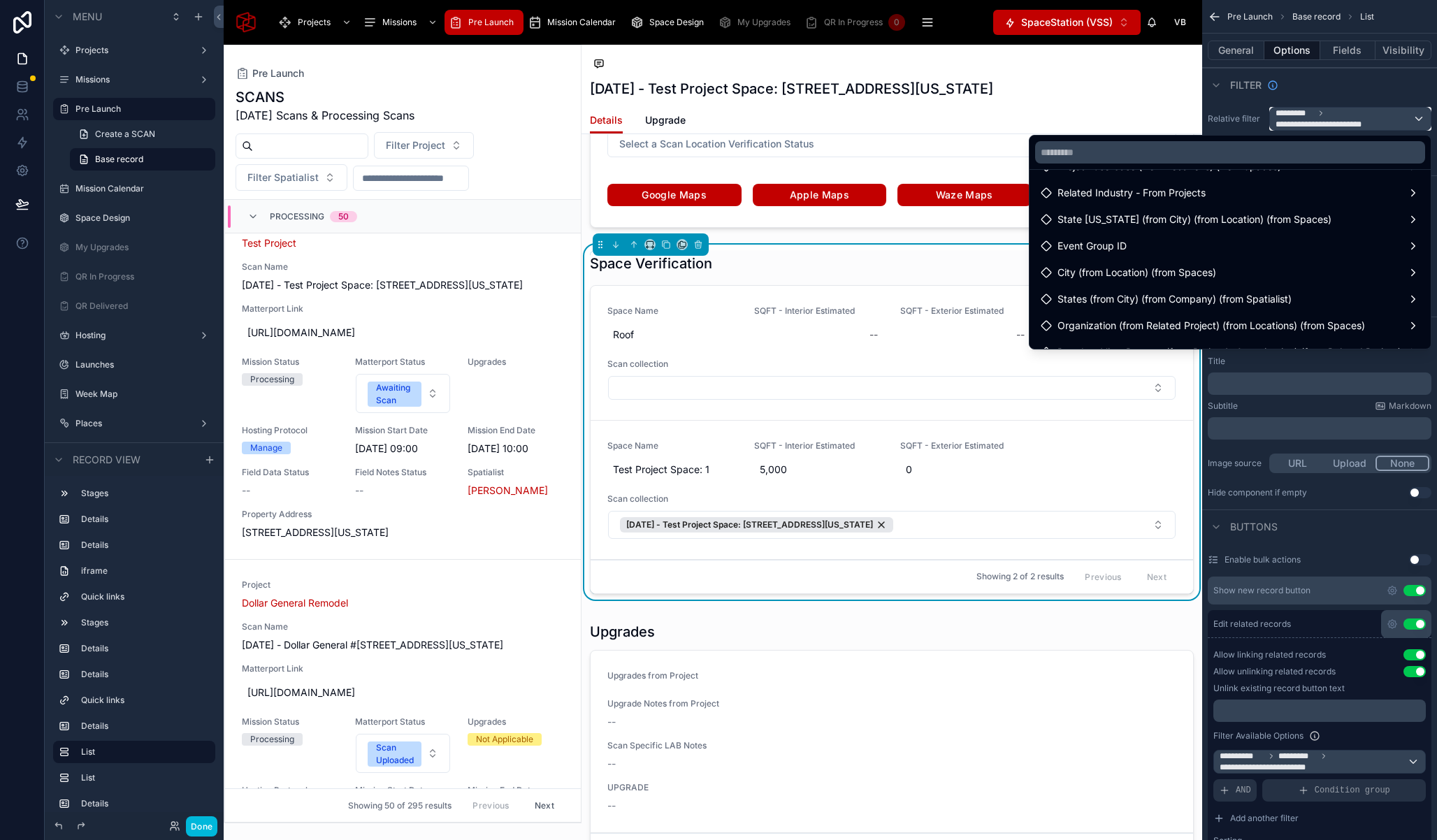
scroll to position [313, 0]
click at [1365, 93] on div "scrollable content" at bounding box center [718, 420] width 1437 height 840
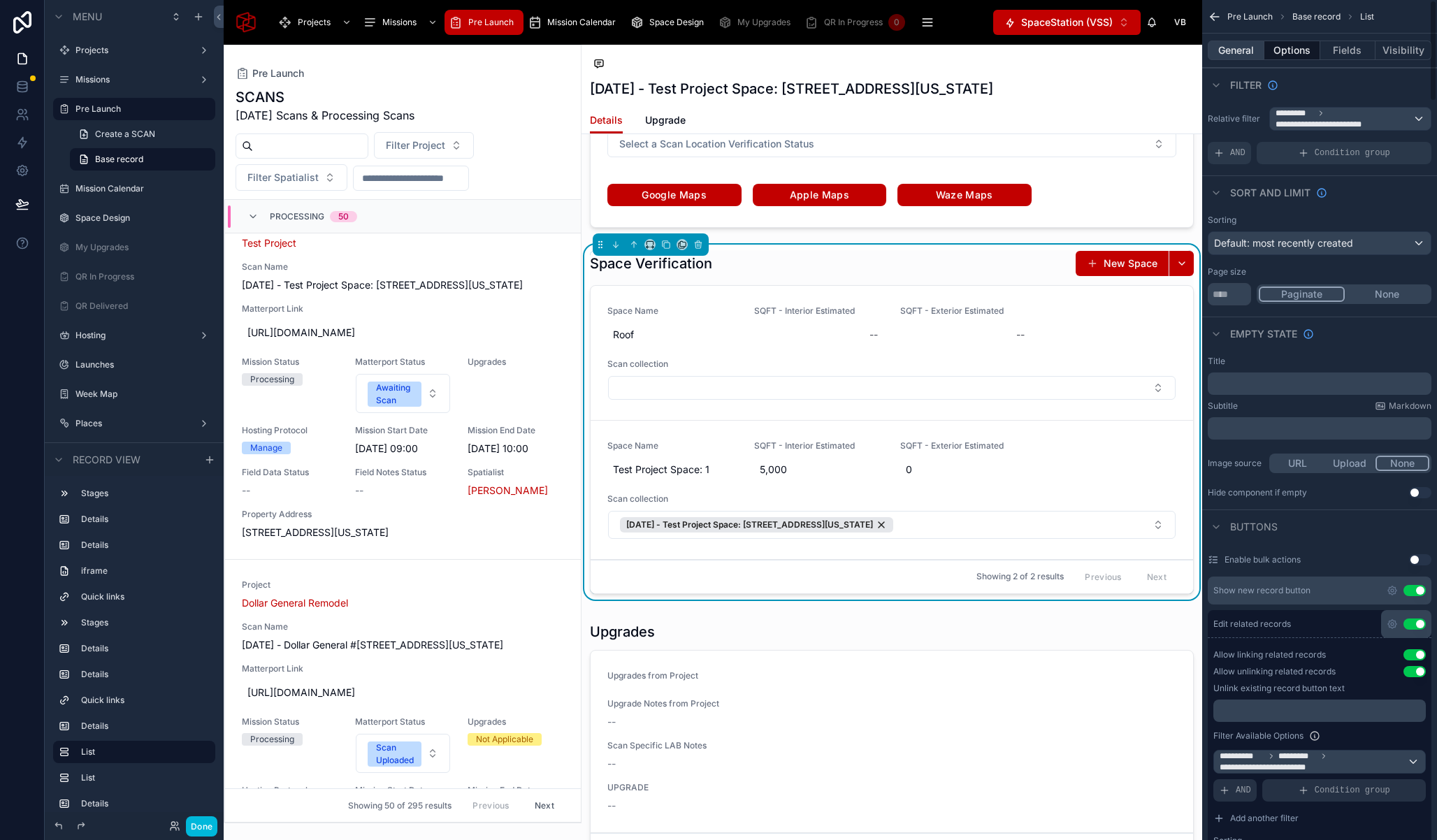
click at [1234, 49] on button "General" at bounding box center [1236, 50] width 57 height 20
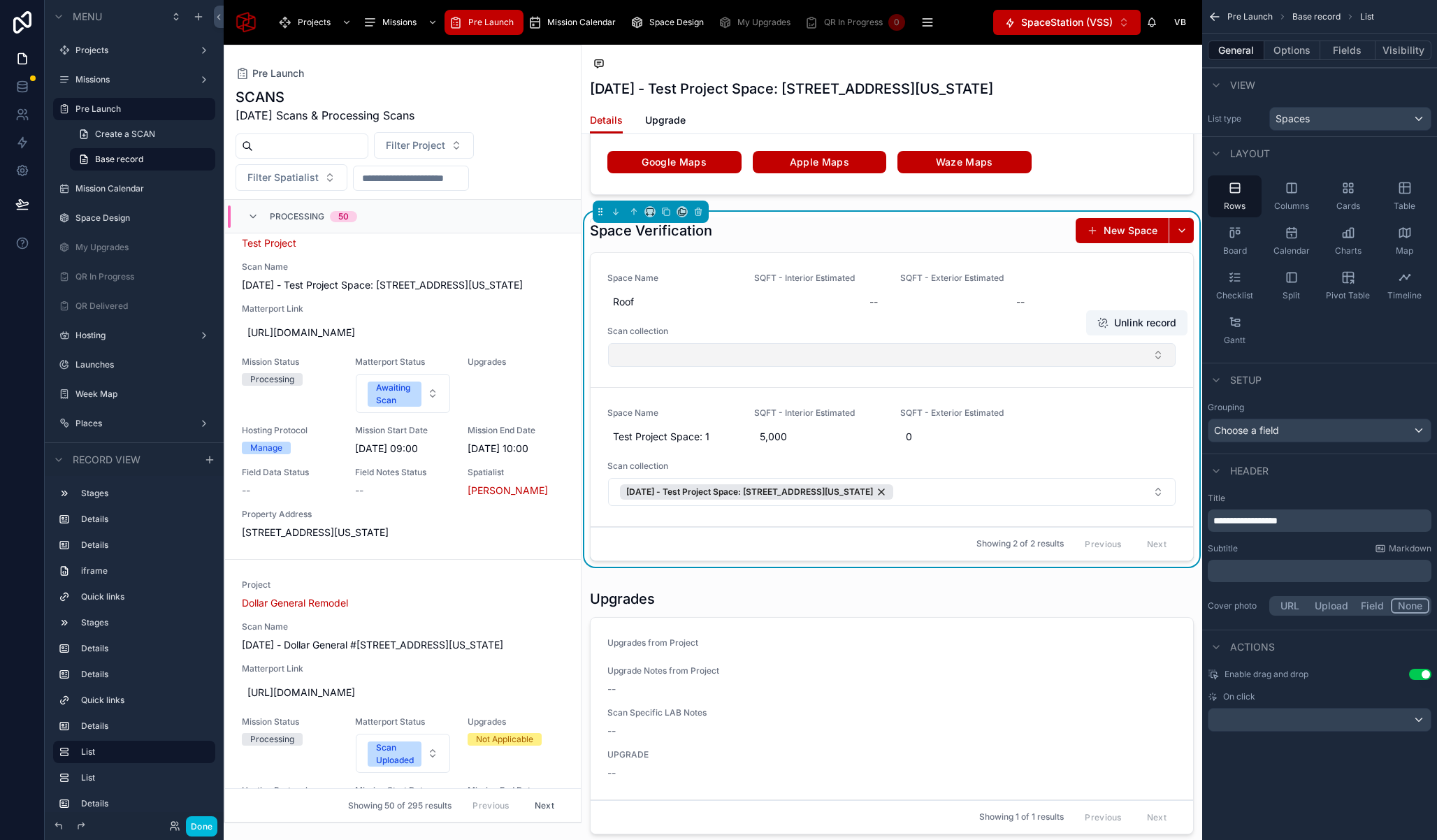
scroll to position [3047, 0]
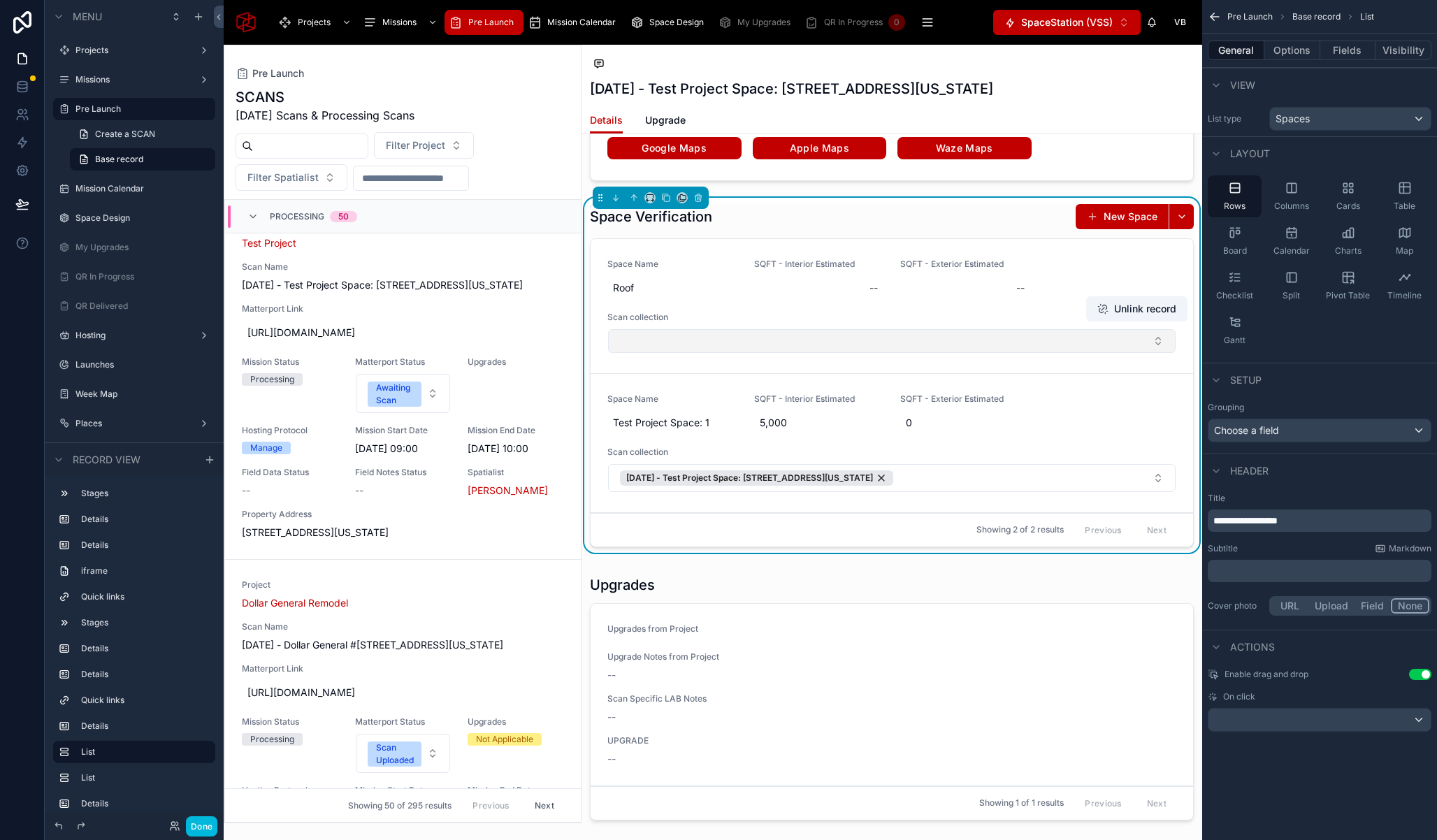
click at [1050, 353] on button "Select Button" at bounding box center [891, 341] width 567 height 24
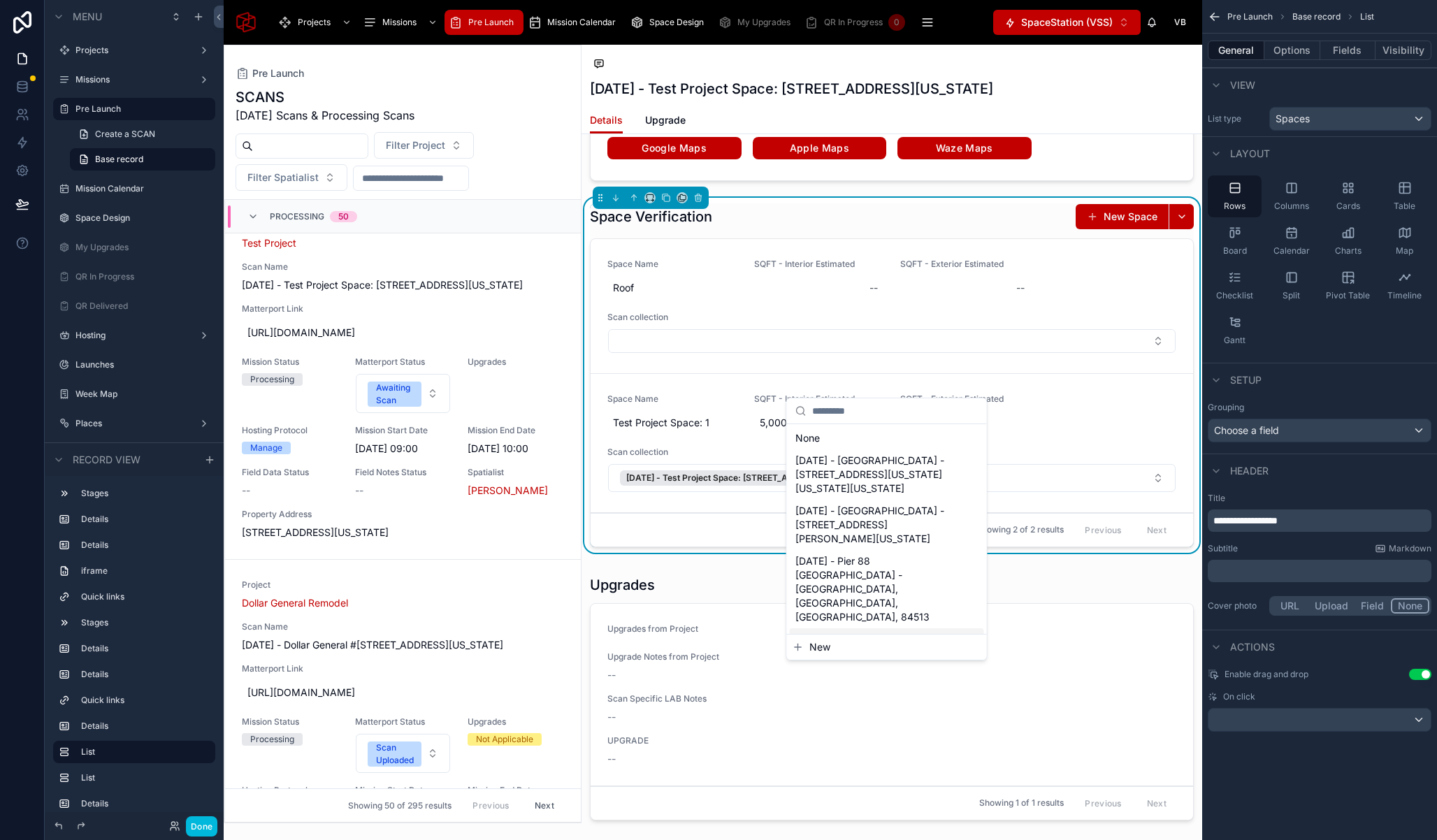
click at [811, 645] on span "New" at bounding box center [819, 647] width 21 height 14
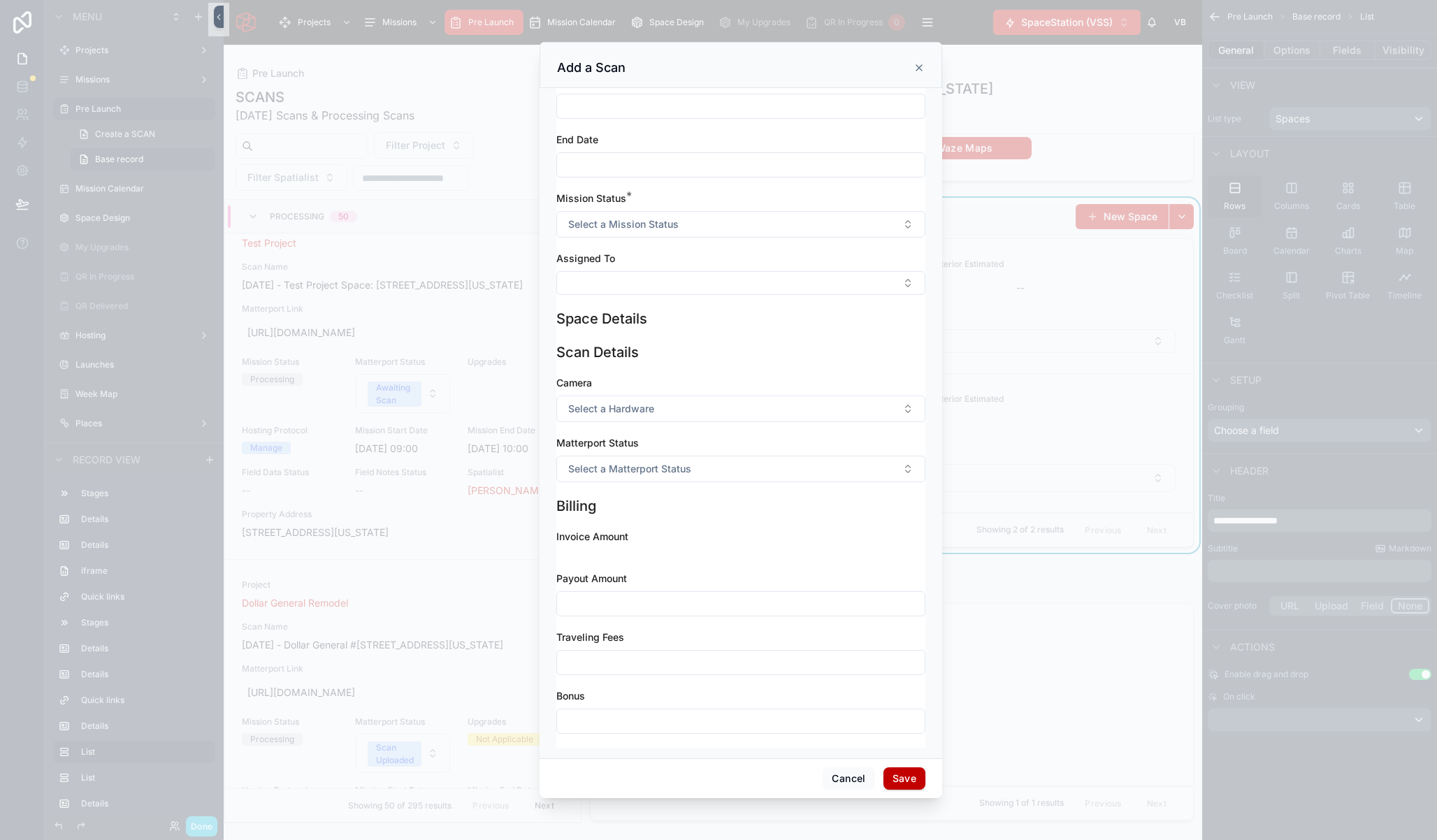
scroll to position [0, 0]
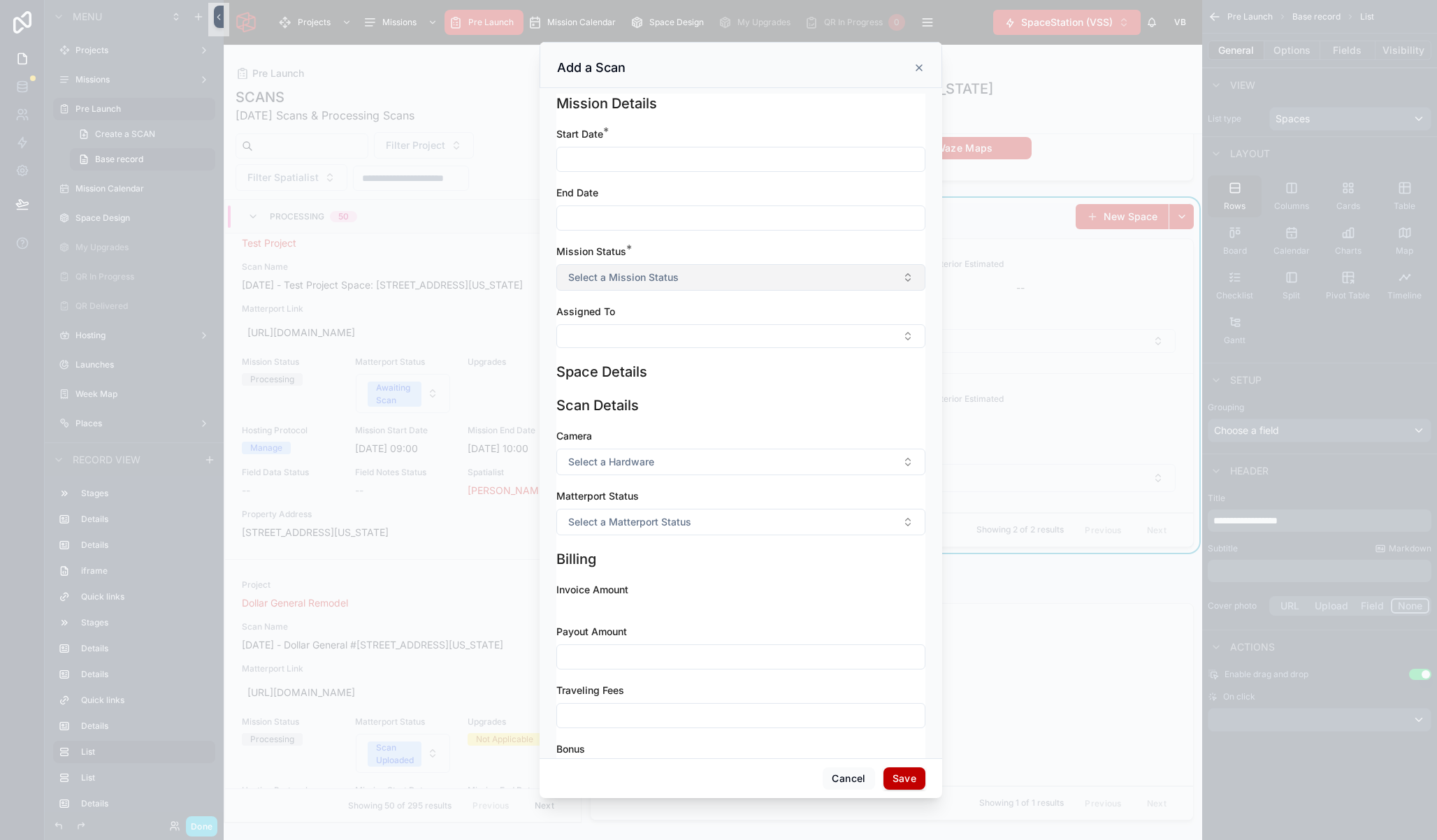
click at [681, 282] on button "Select a Mission Status" at bounding box center [740, 277] width 369 height 26
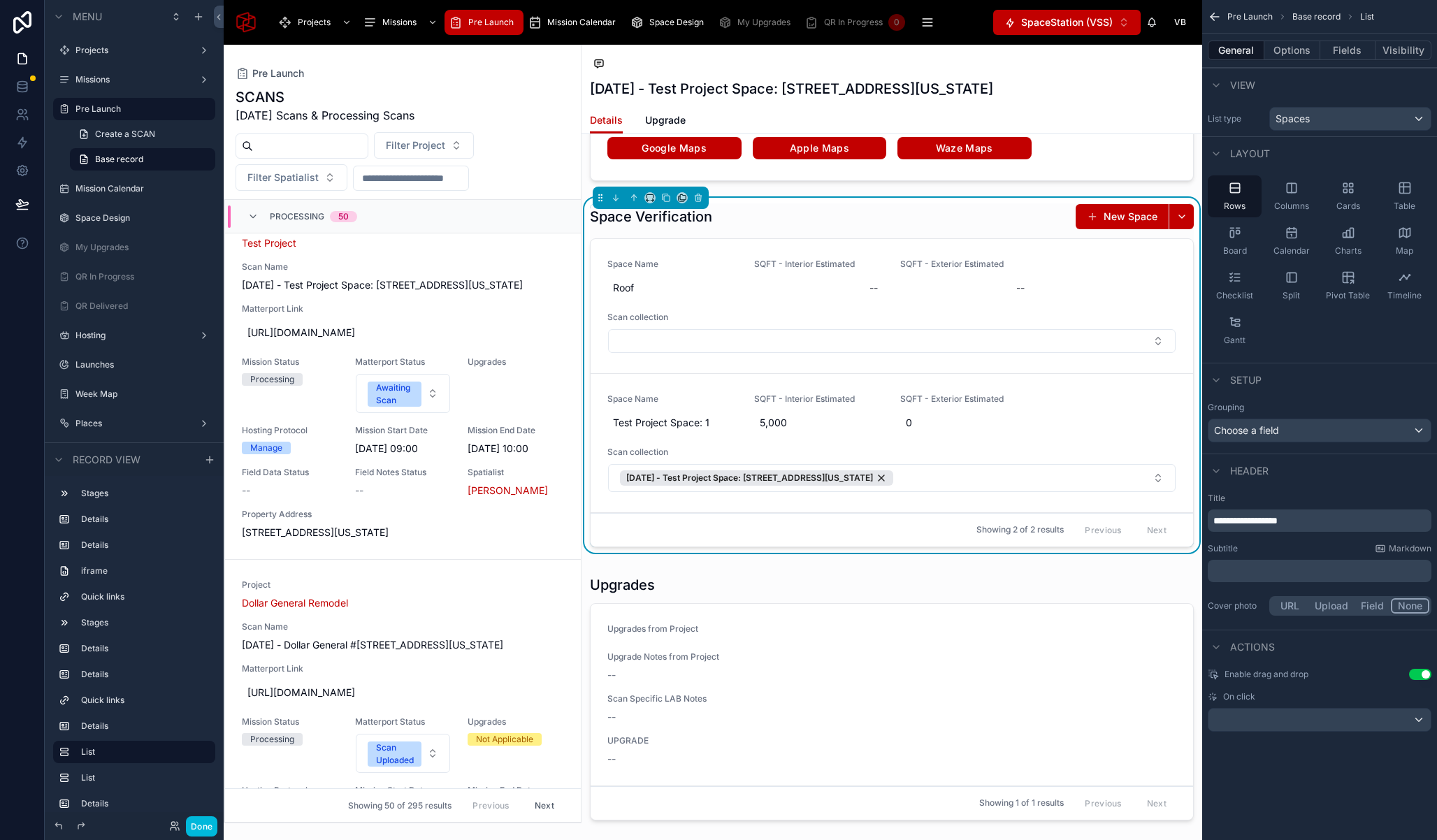
click at [1113, 30] on button "SpaceStation (VSS) ⌥ 1" at bounding box center [1067, 22] width 148 height 26
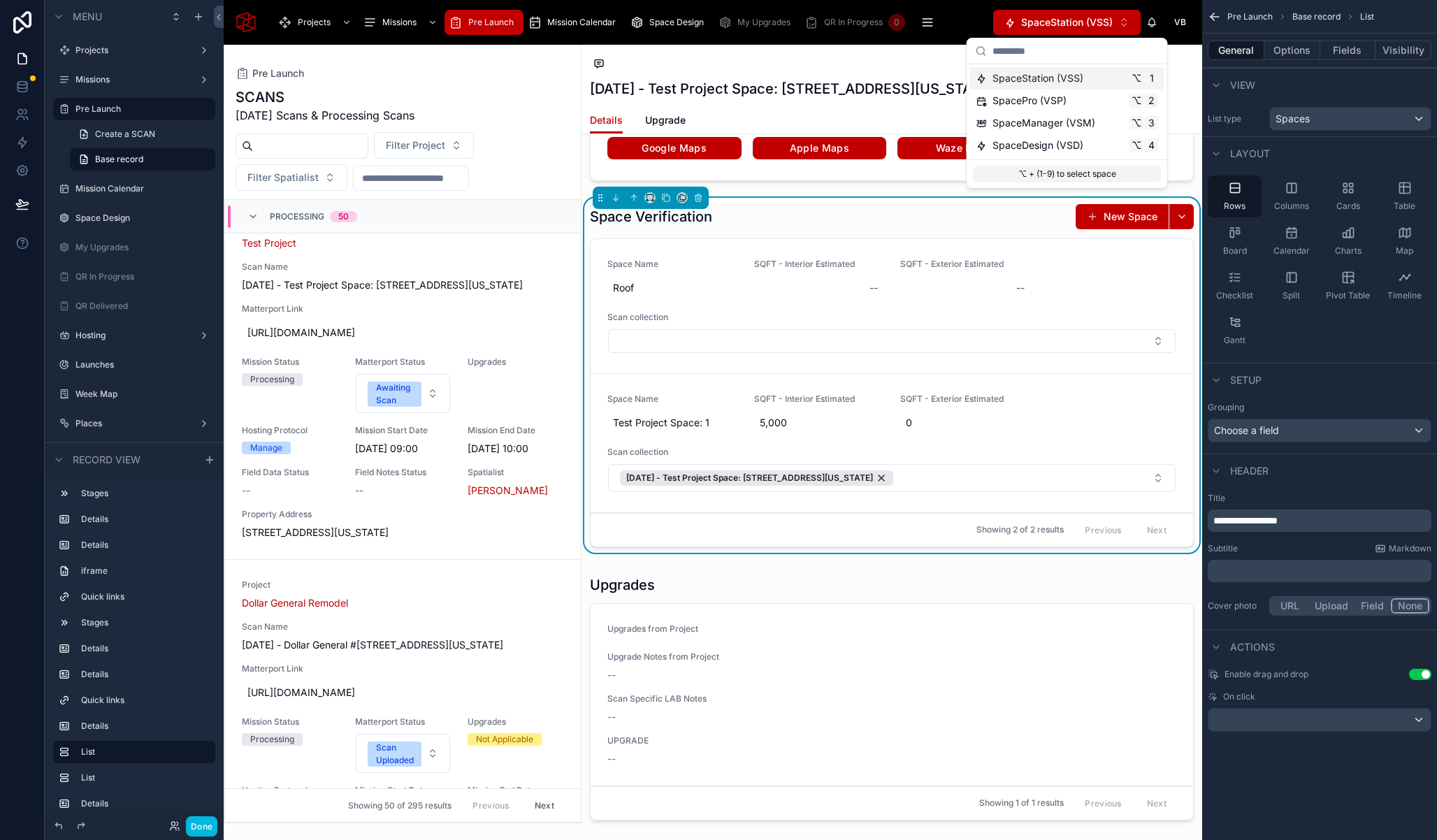
click at [1102, 19] on span "SpaceStation (VSS)" at bounding box center [1067, 22] width 92 height 14
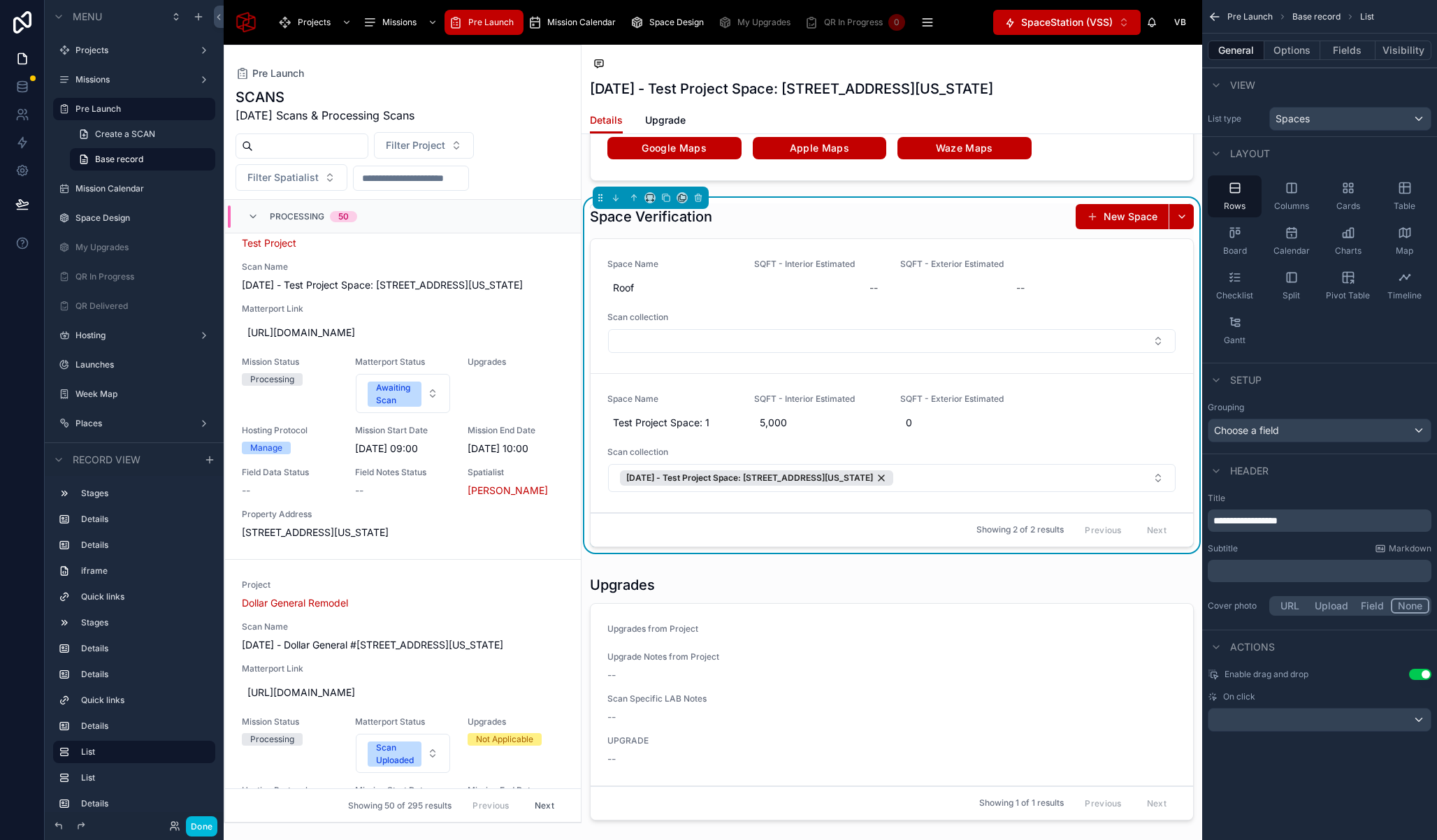
click at [1052, 31] on button "SpaceStation (VSS) ⌥ 1" at bounding box center [1067, 22] width 148 height 26
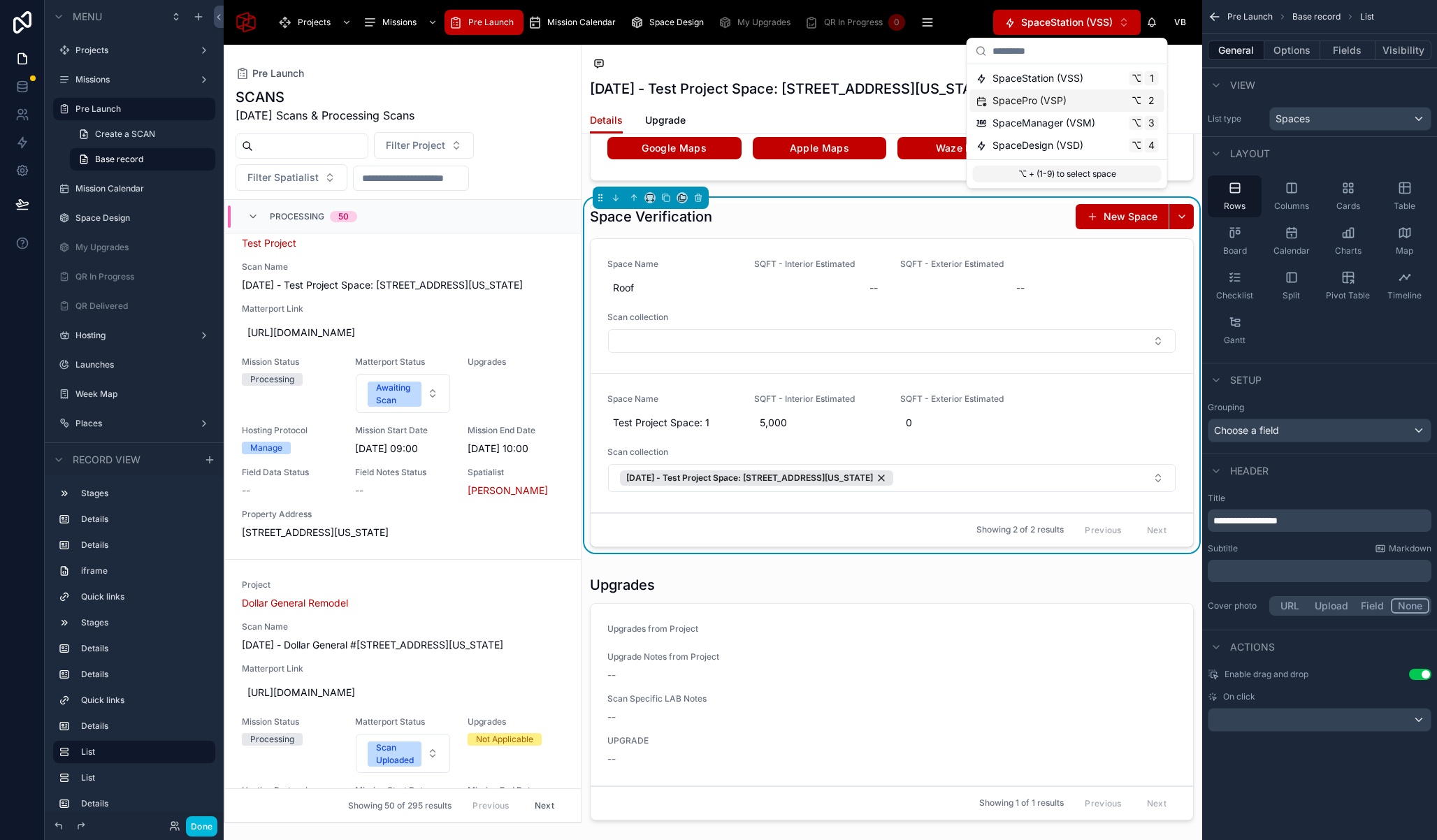
click at [1060, 105] on span "SpacePro (VSP)" at bounding box center [1029, 101] width 74 height 14
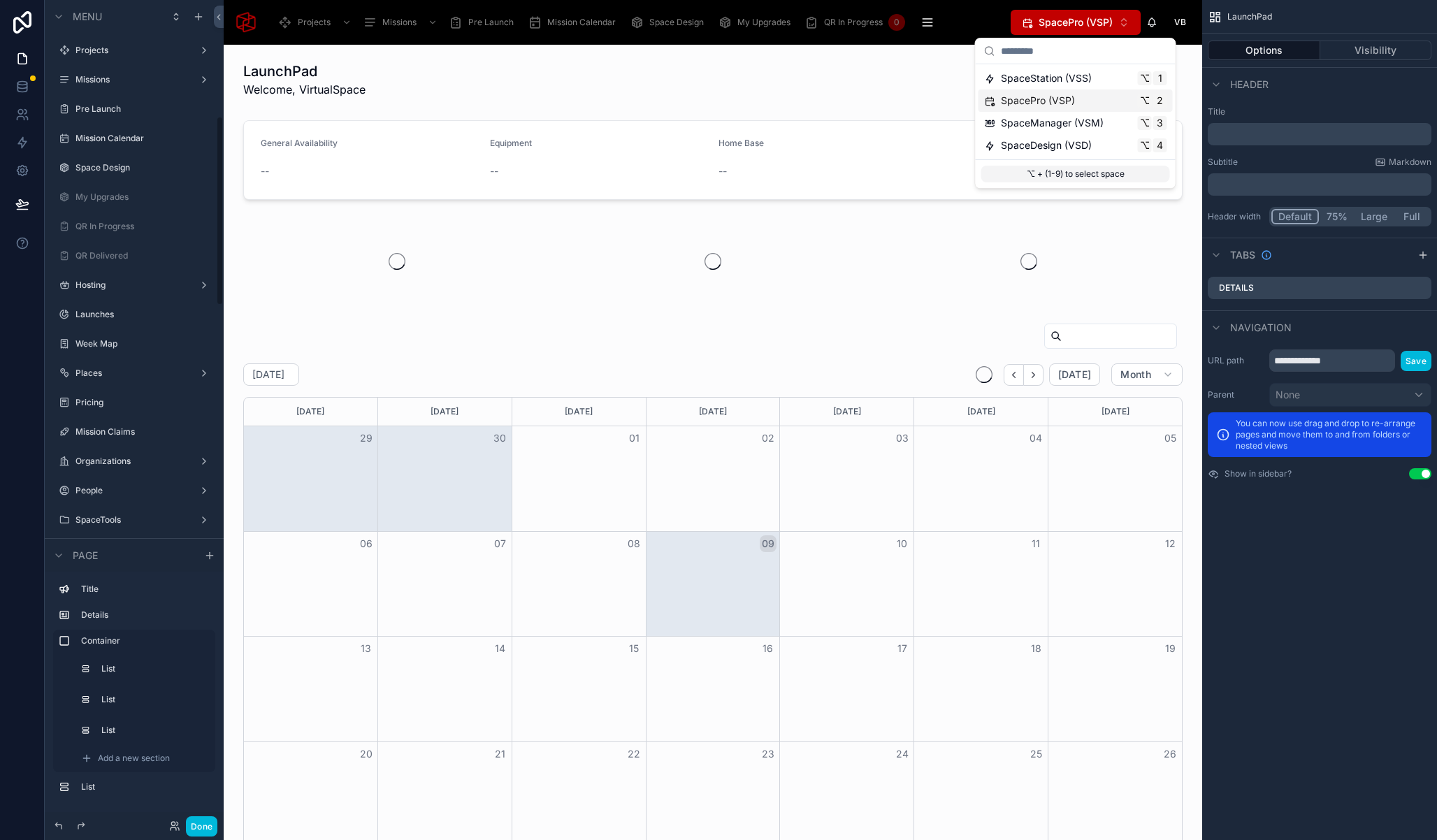
scroll to position [504, 0]
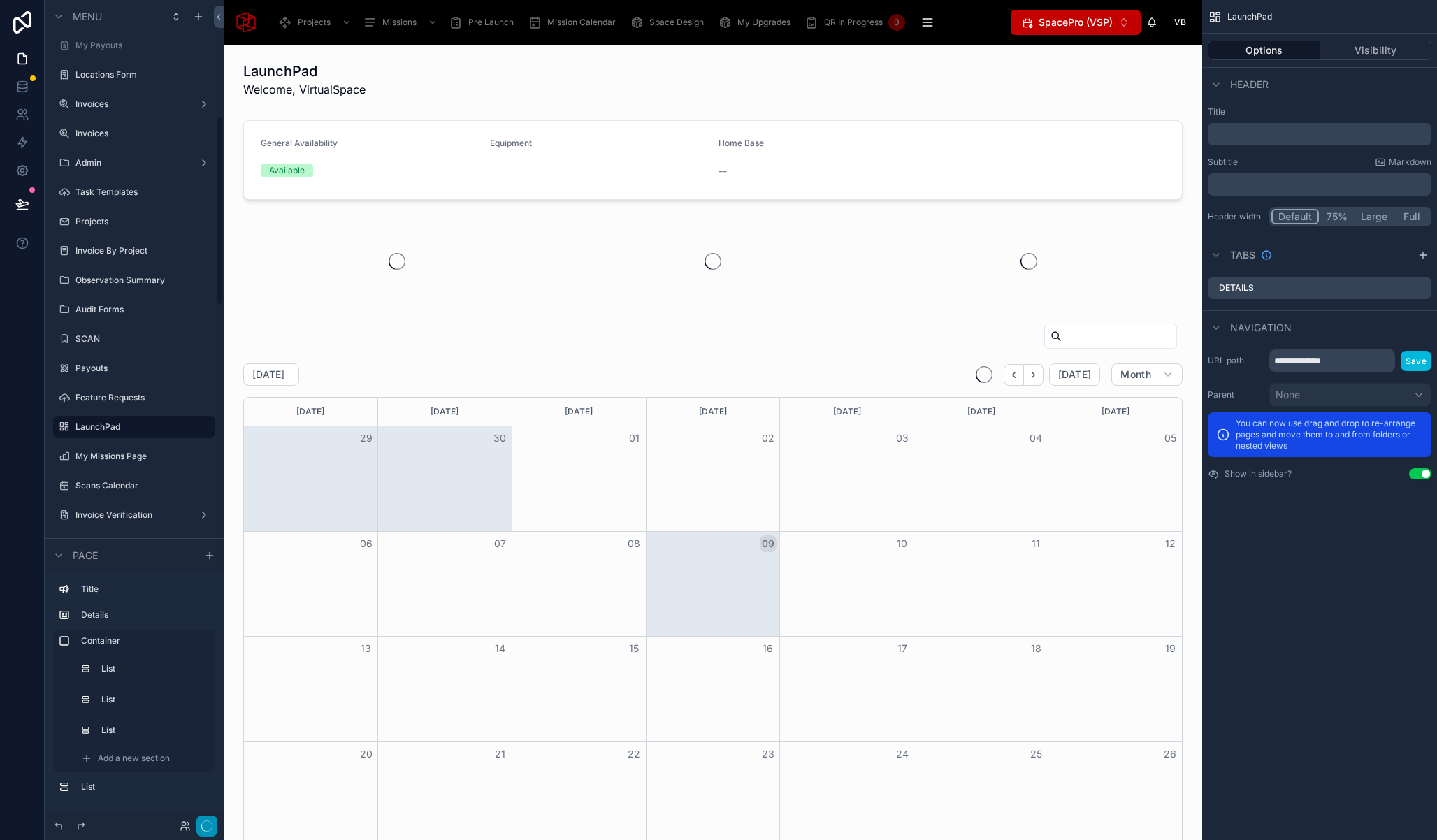
click at [199, 826] on button "button" at bounding box center [207, 826] width 21 height 21
click at [199, 833] on button "Done" at bounding box center [201, 826] width 31 height 20
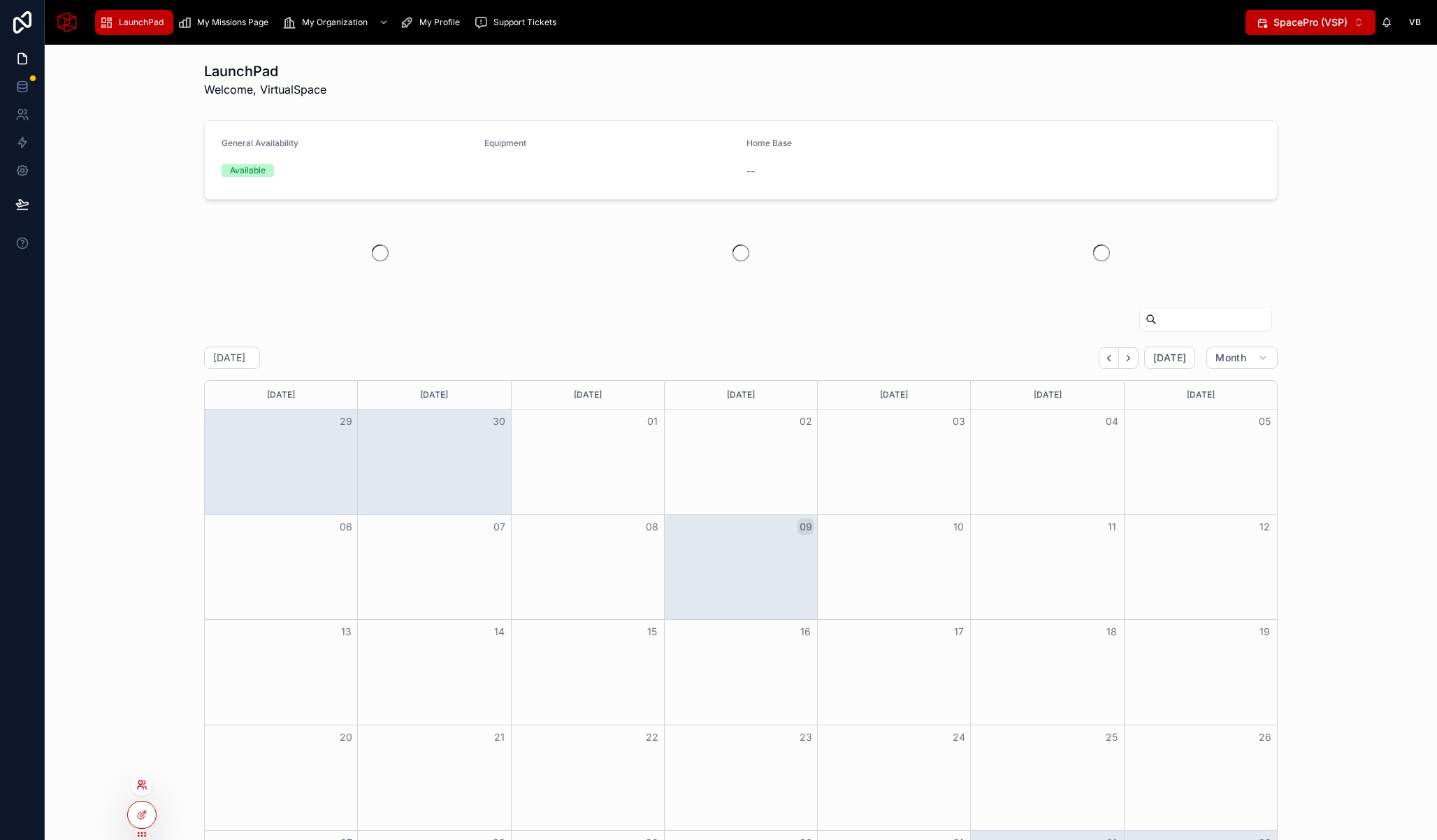
click at [146, 783] on icon at bounding box center [142, 785] width 11 height 11
click at [369, 526] on input "text" at bounding box center [391, 528] width 257 height 22
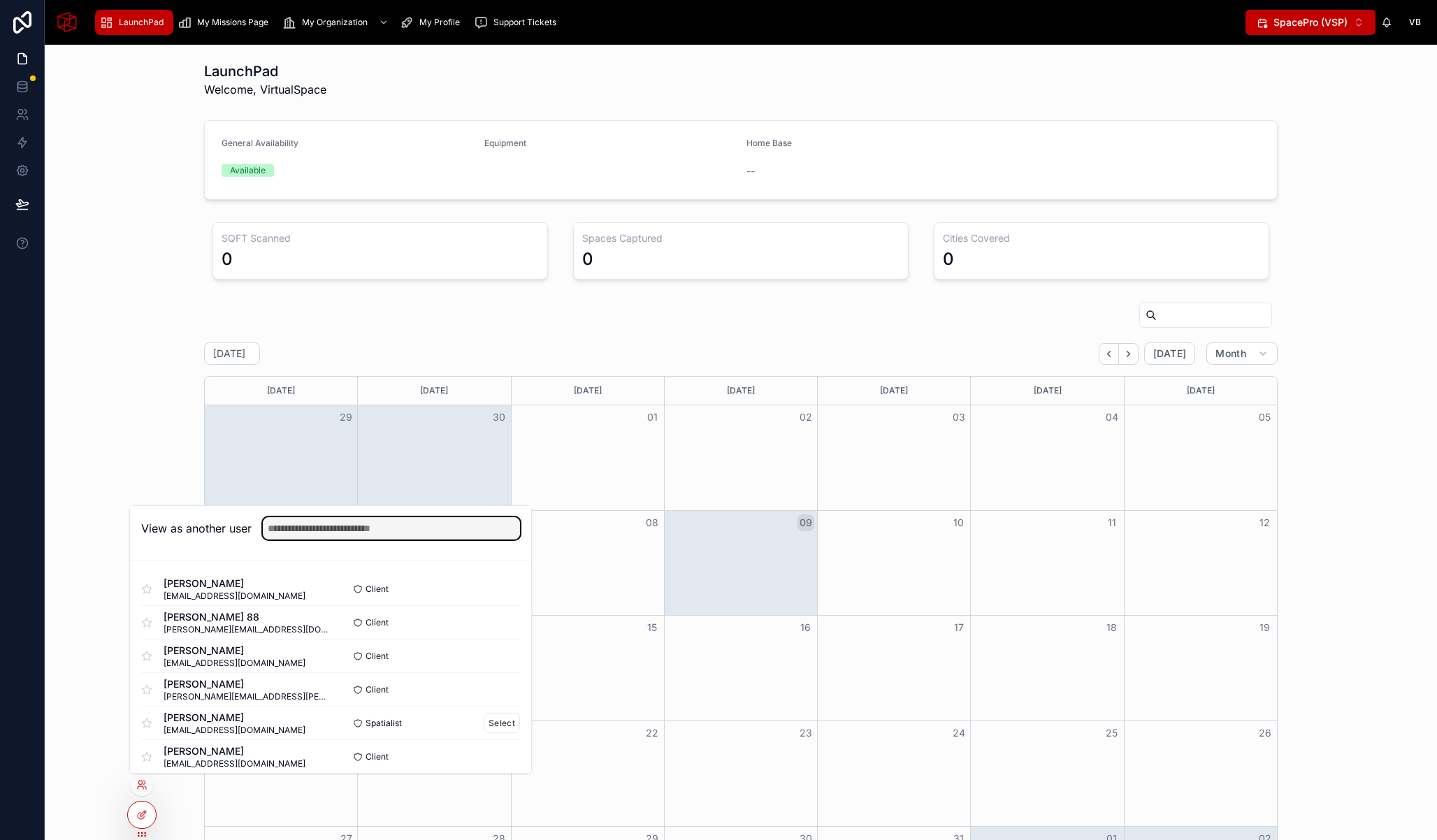
scroll to position [37, 0]
click at [391, 523] on input "text" at bounding box center [391, 528] width 257 height 22
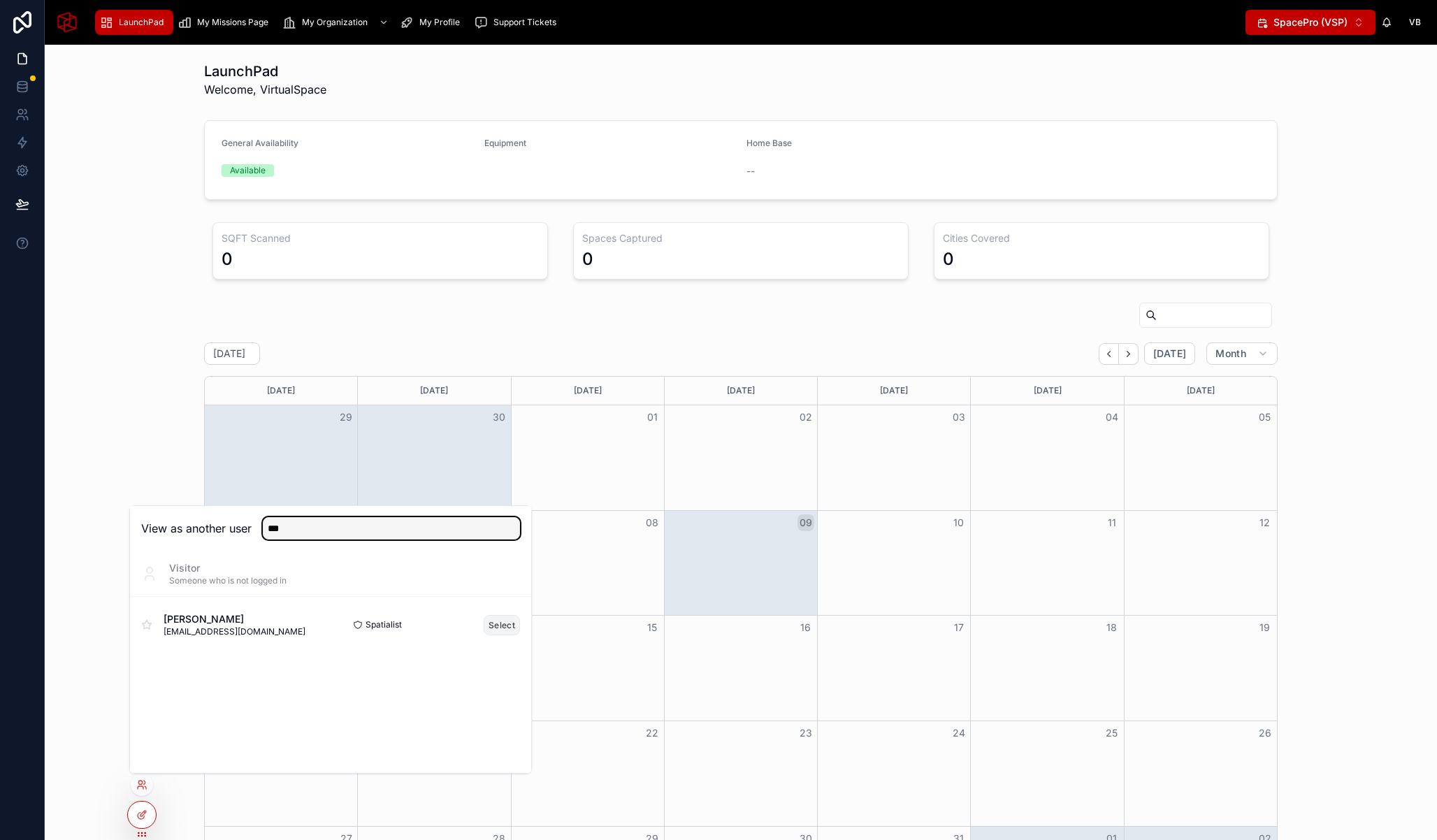
type input "***"
click at [491, 618] on button "Select" at bounding box center [502, 625] width 37 height 20
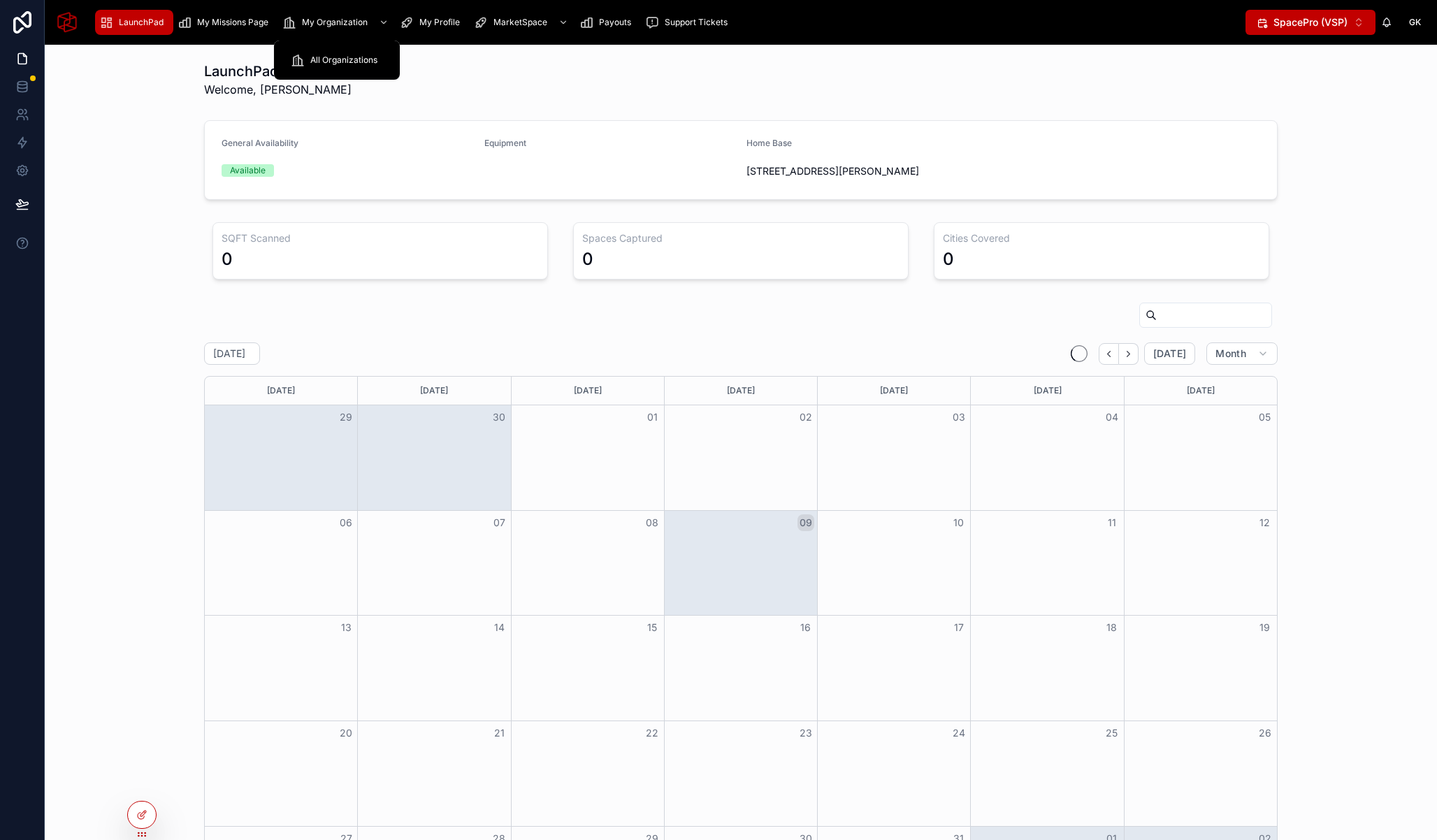
click at [210, 19] on span "My Missions Page" at bounding box center [232, 22] width 71 height 11
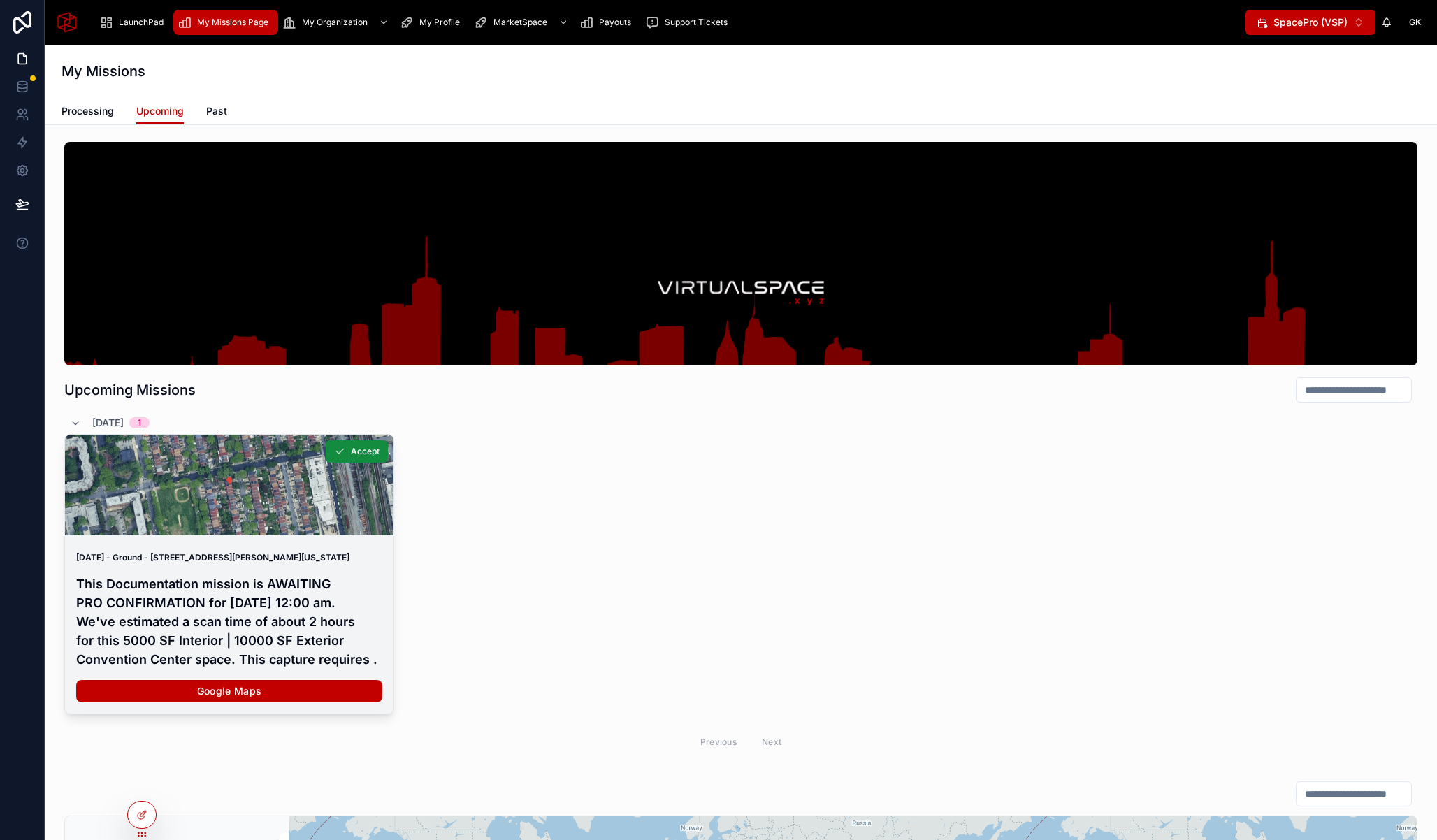
drag, startPoint x: 146, startPoint y: 818, endPoint x: 234, endPoint y: 657, distance: 183.5
click at [146, 818] on icon at bounding box center [142, 814] width 11 height 11
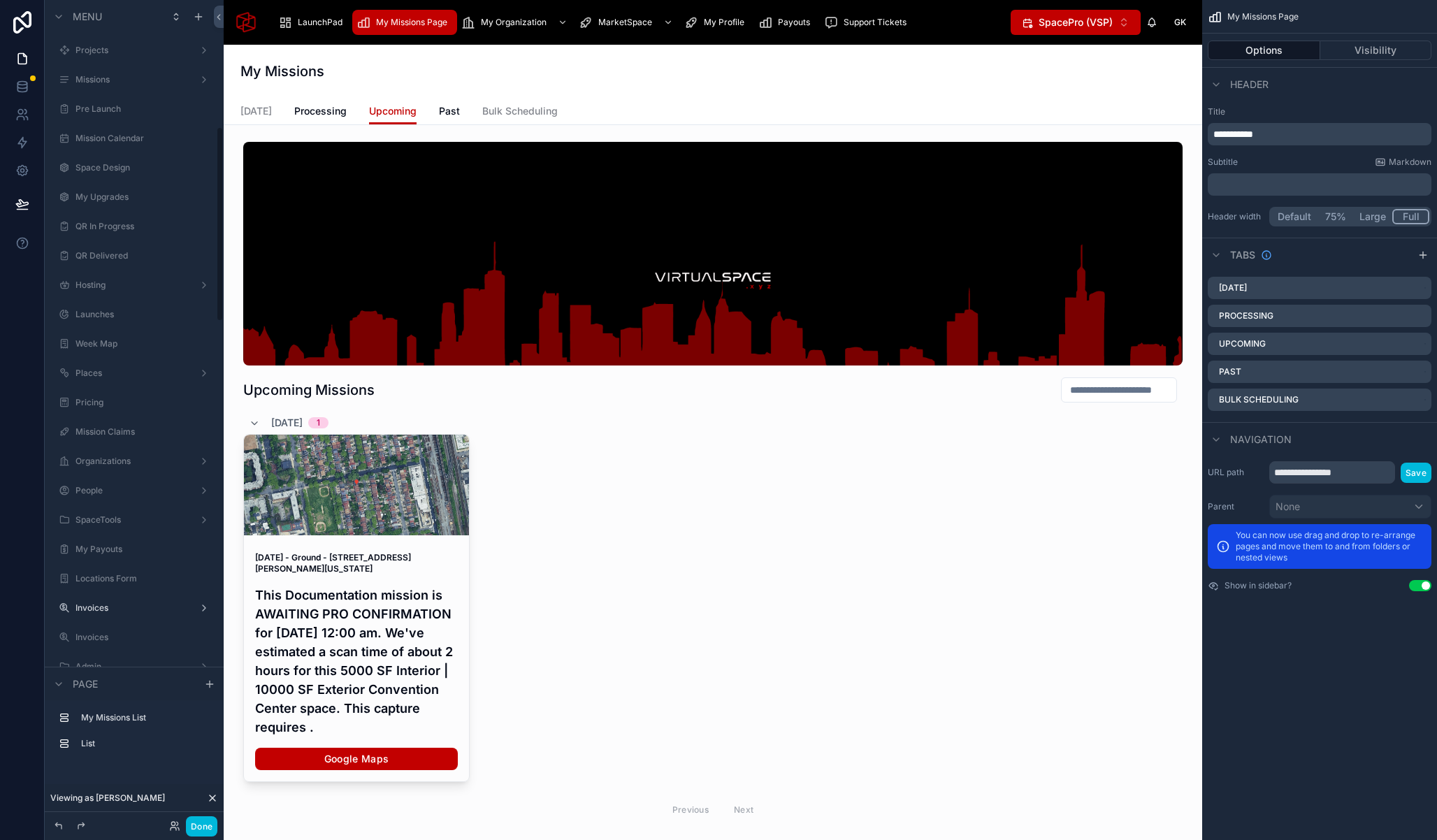
scroll to position [533, 0]
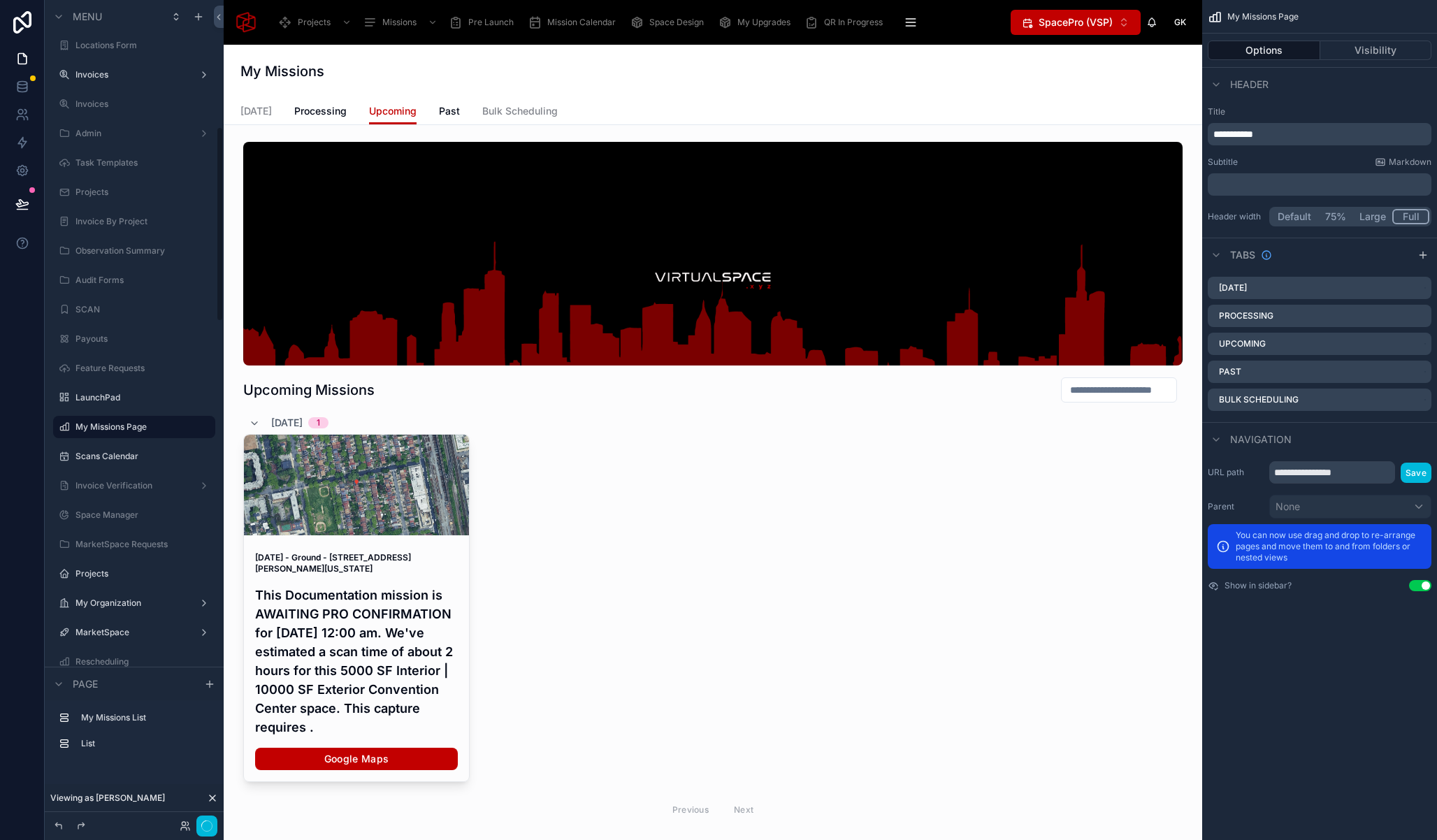
click at [504, 115] on span "Bulk Scheduling" at bounding box center [519, 112] width 76 height 14
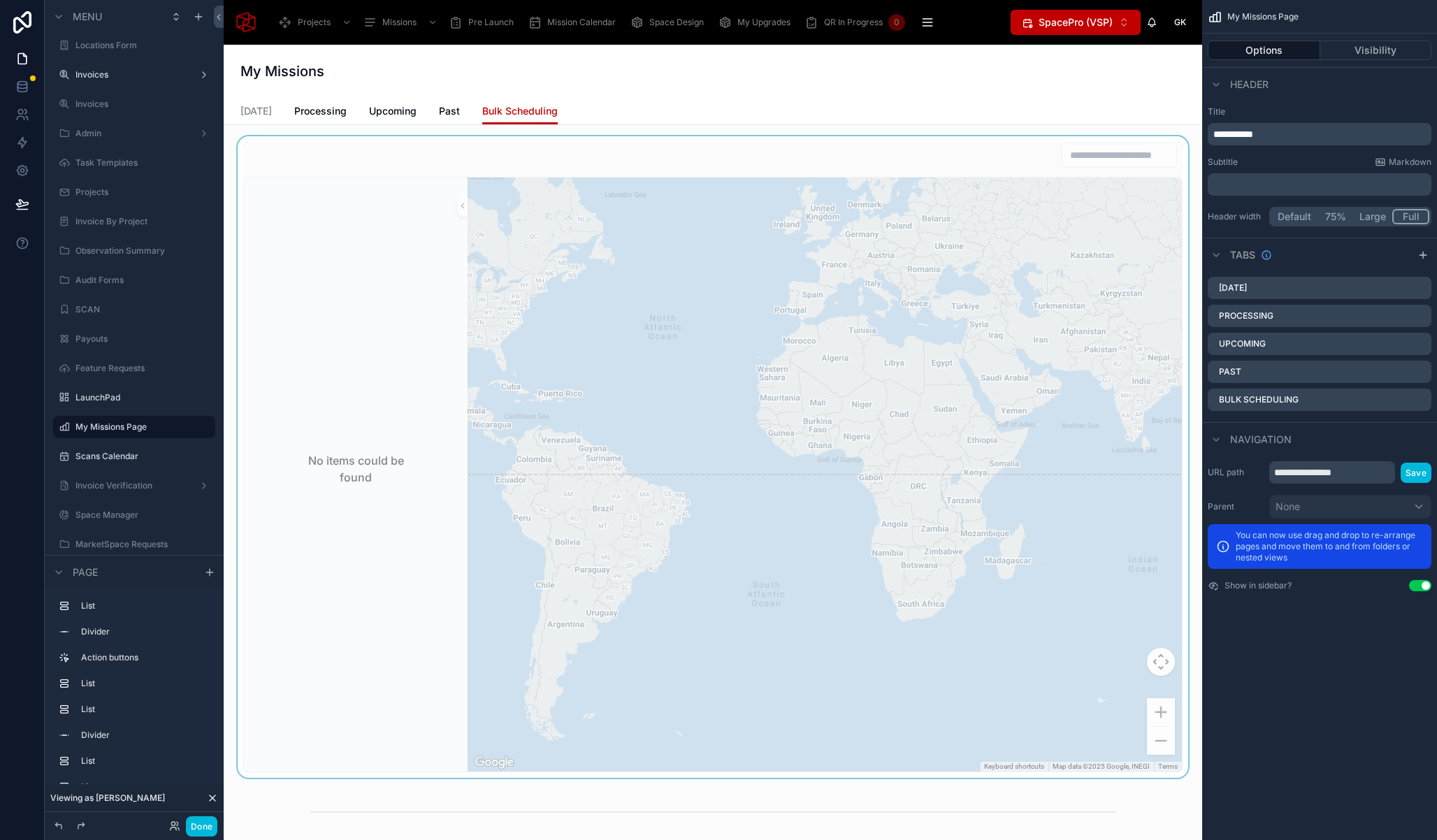
drag, startPoint x: 847, startPoint y: 400, endPoint x: 780, endPoint y: 477, distance: 102.1
click at [780, 477] on div at bounding box center [713, 457] width 956 height 641
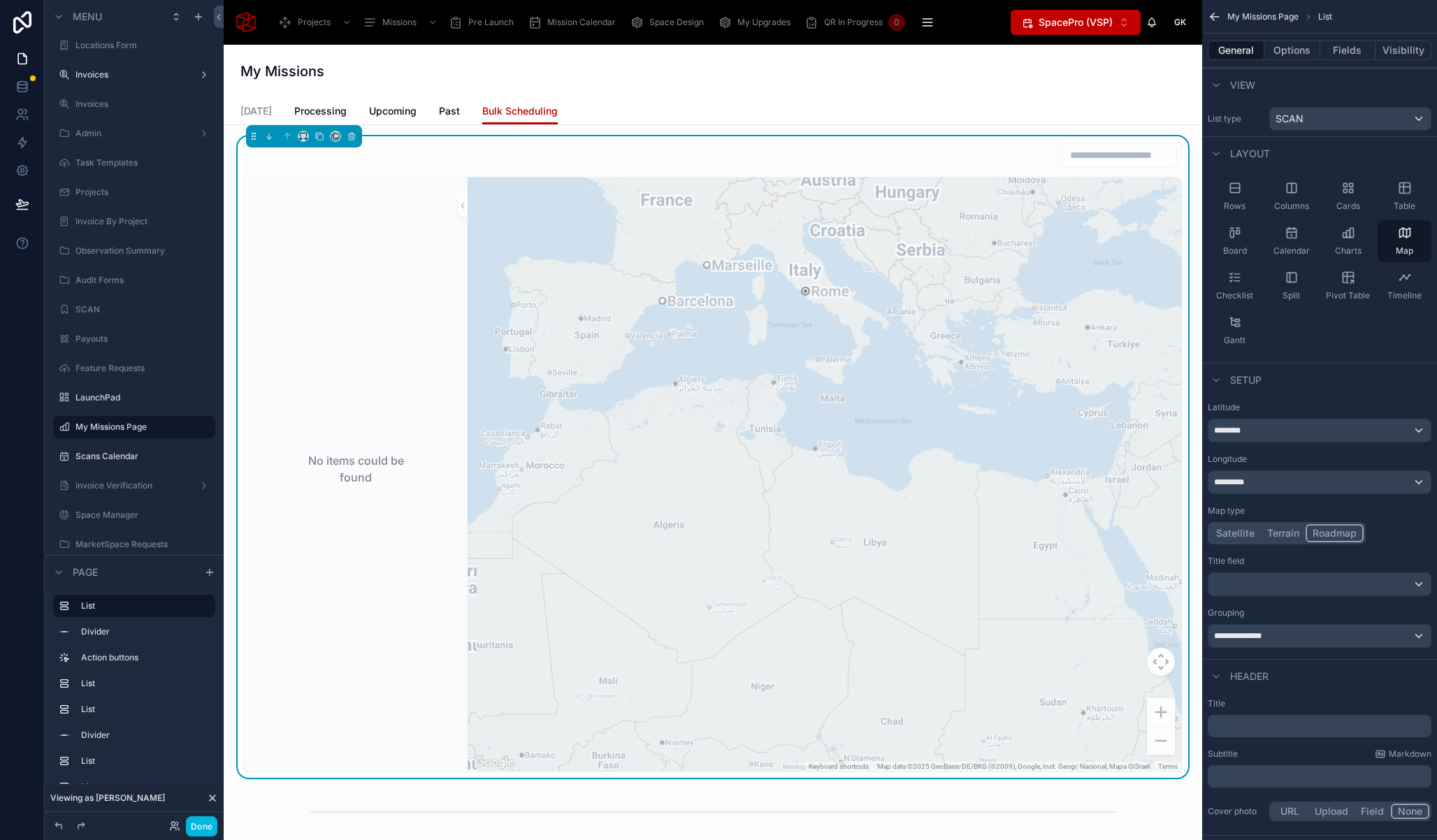
drag, startPoint x: 981, startPoint y: 408, endPoint x: 1143, endPoint y: 412, distance: 162.0
click at [1144, 412] on div at bounding box center [824, 474] width 714 height 594
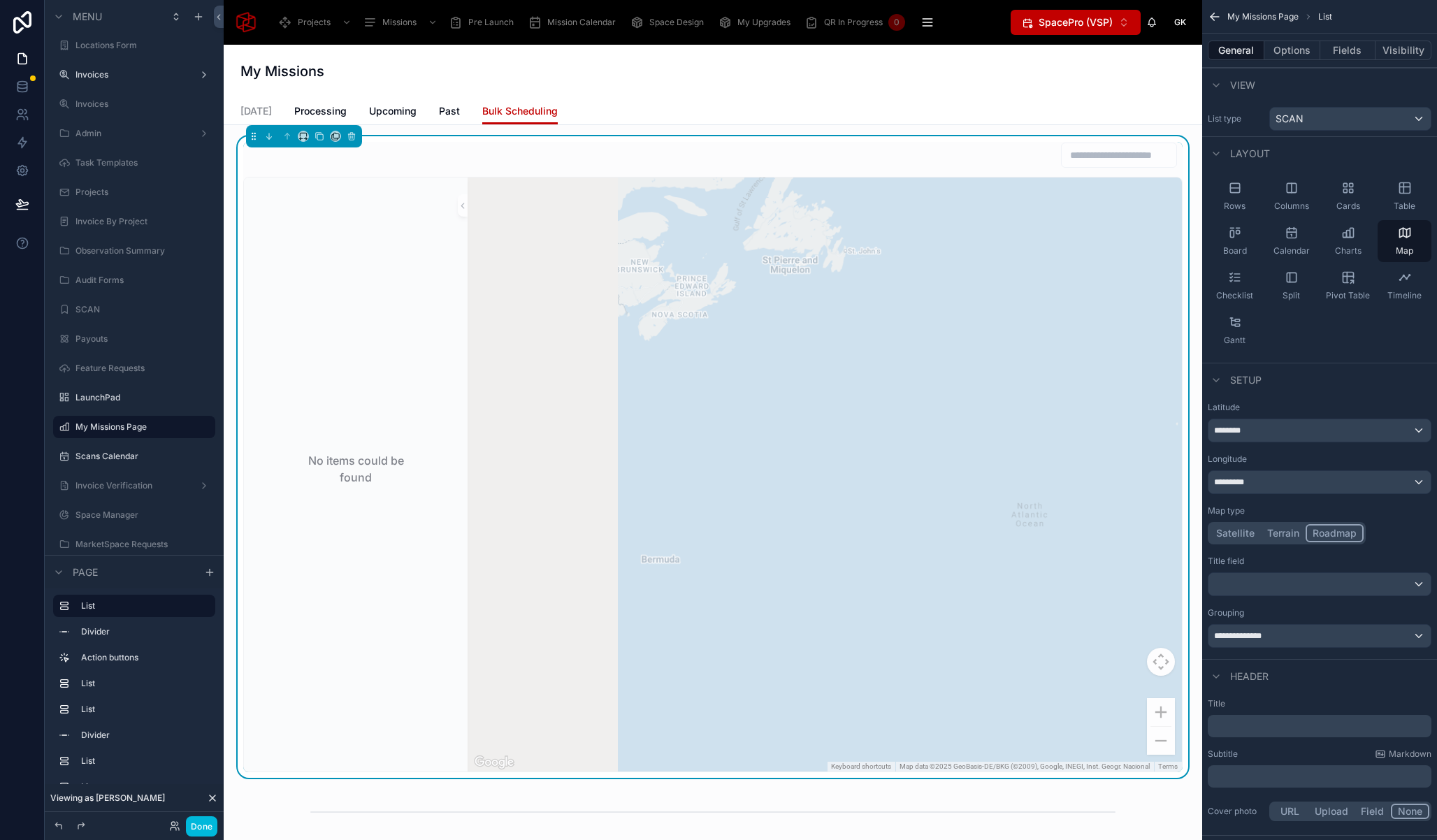
drag, startPoint x: 796, startPoint y: 450, endPoint x: 973, endPoint y: 408, distance: 181.9
click at [998, 414] on div at bounding box center [824, 474] width 714 height 594
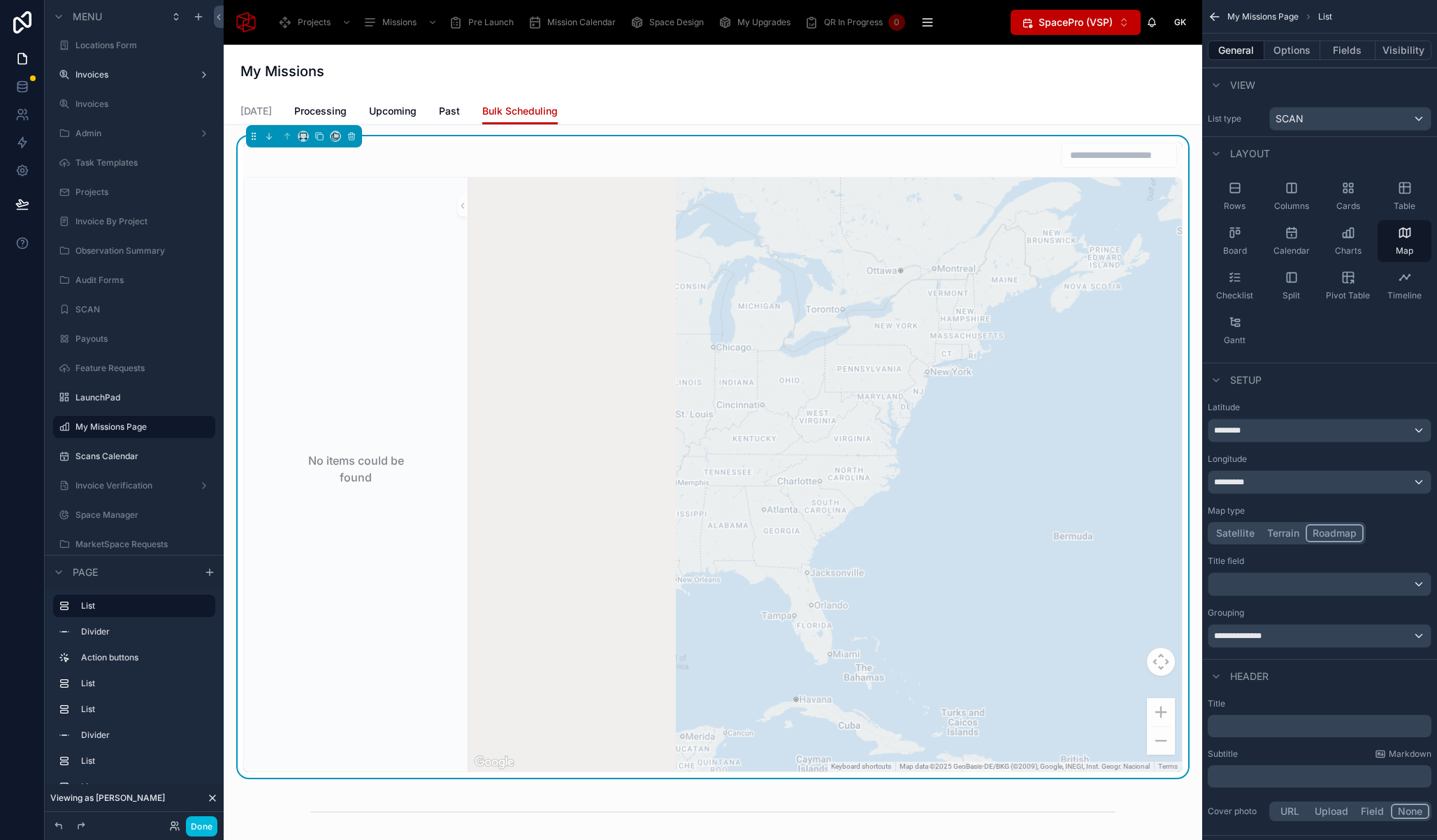
drag, startPoint x: 629, startPoint y: 361, endPoint x: 921, endPoint y: 366, distance: 292.0
click at [921, 366] on div at bounding box center [824, 474] width 714 height 594
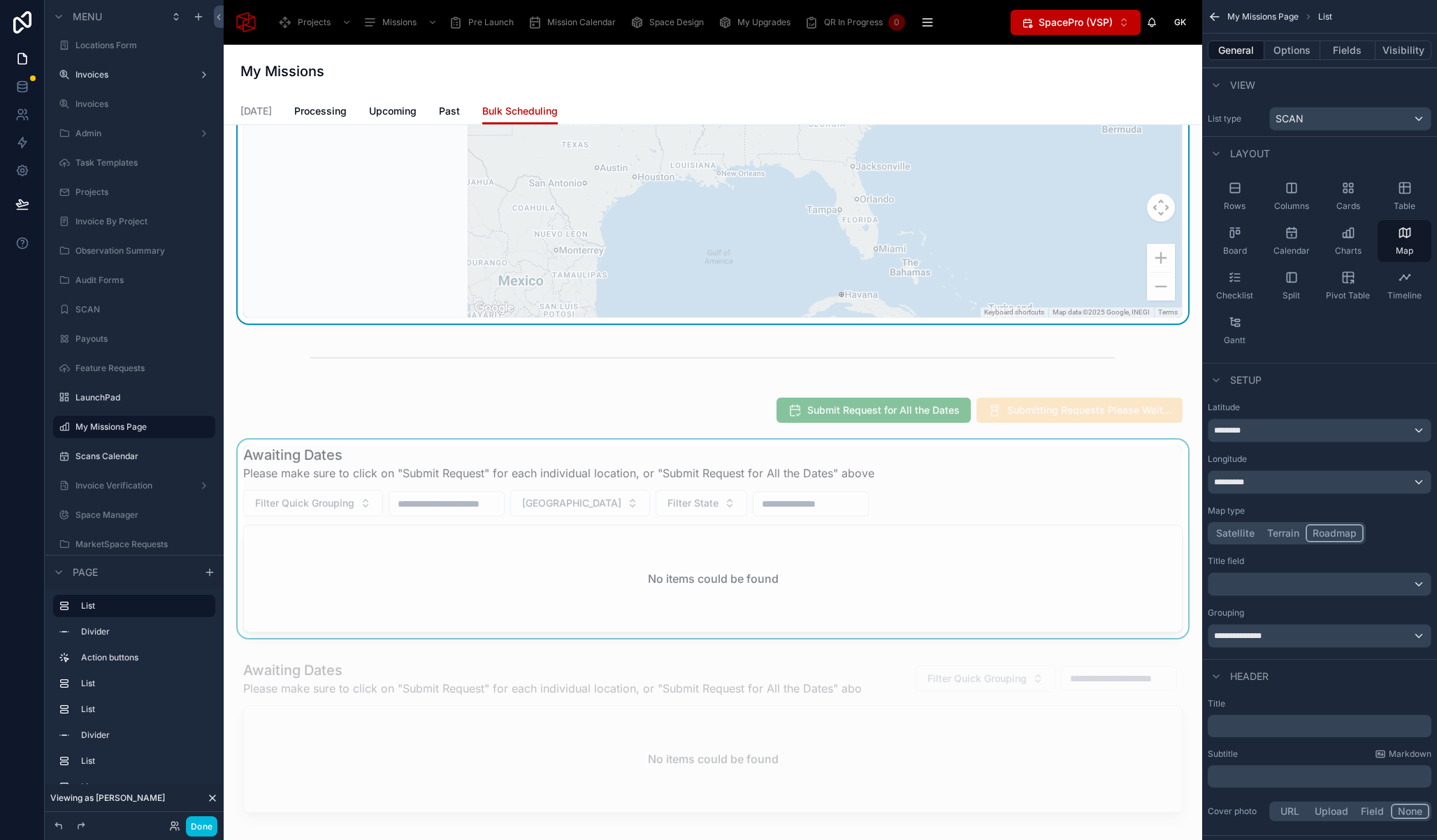
scroll to position [469, 0]
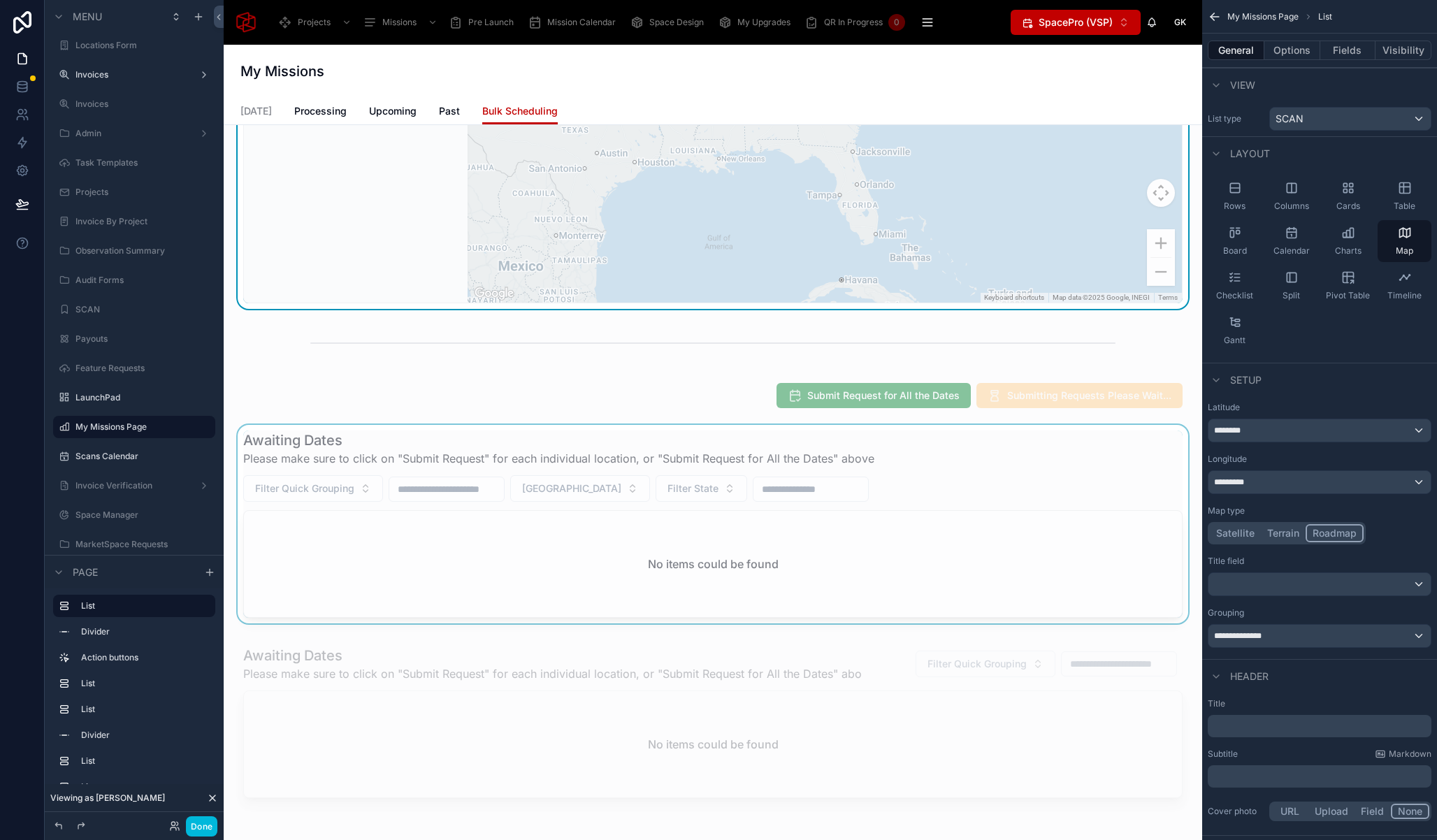
click at [397, 538] on div at bounding box center [713, 527] width 956 height 204
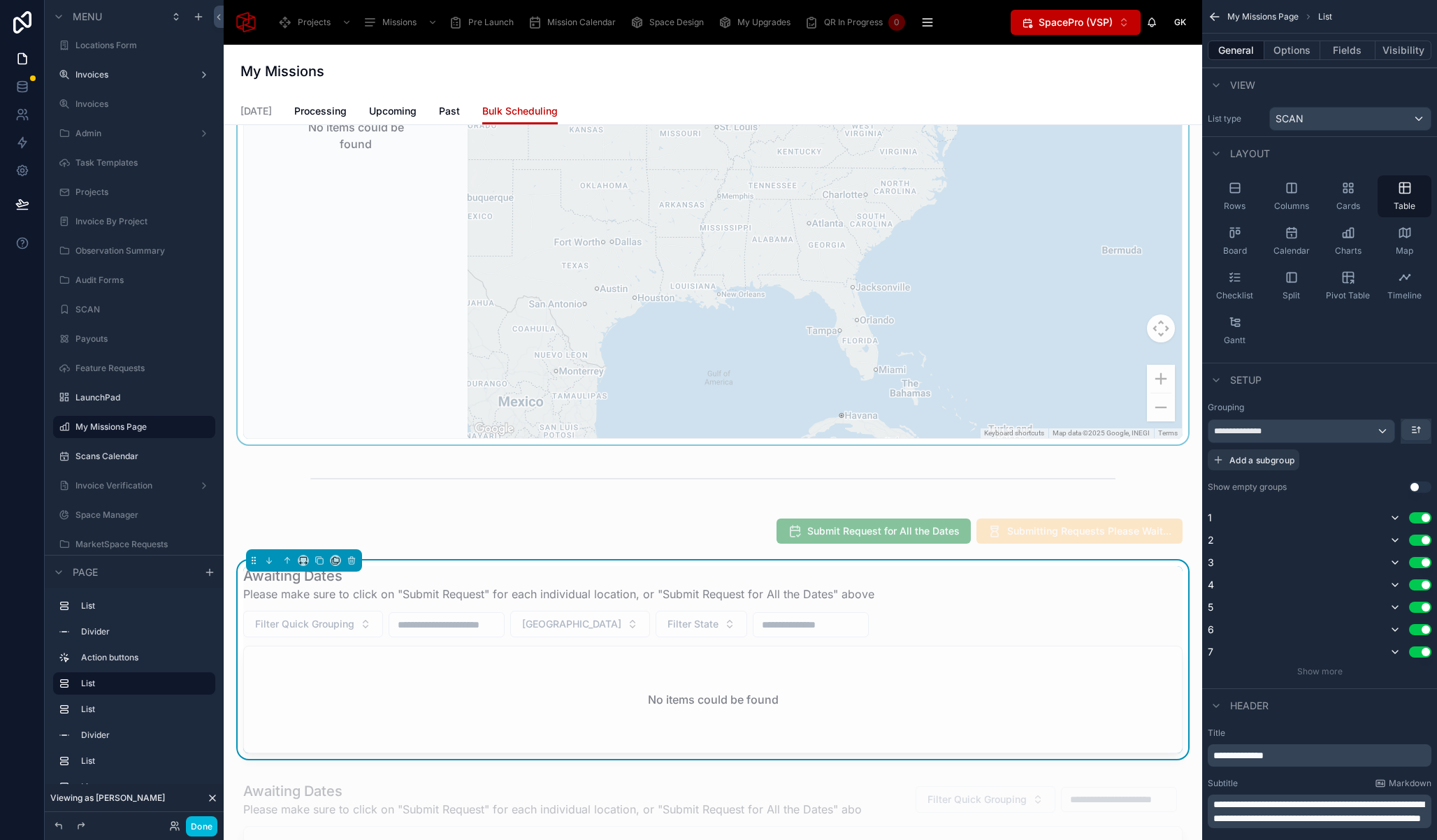
scroll to position [0, 0]
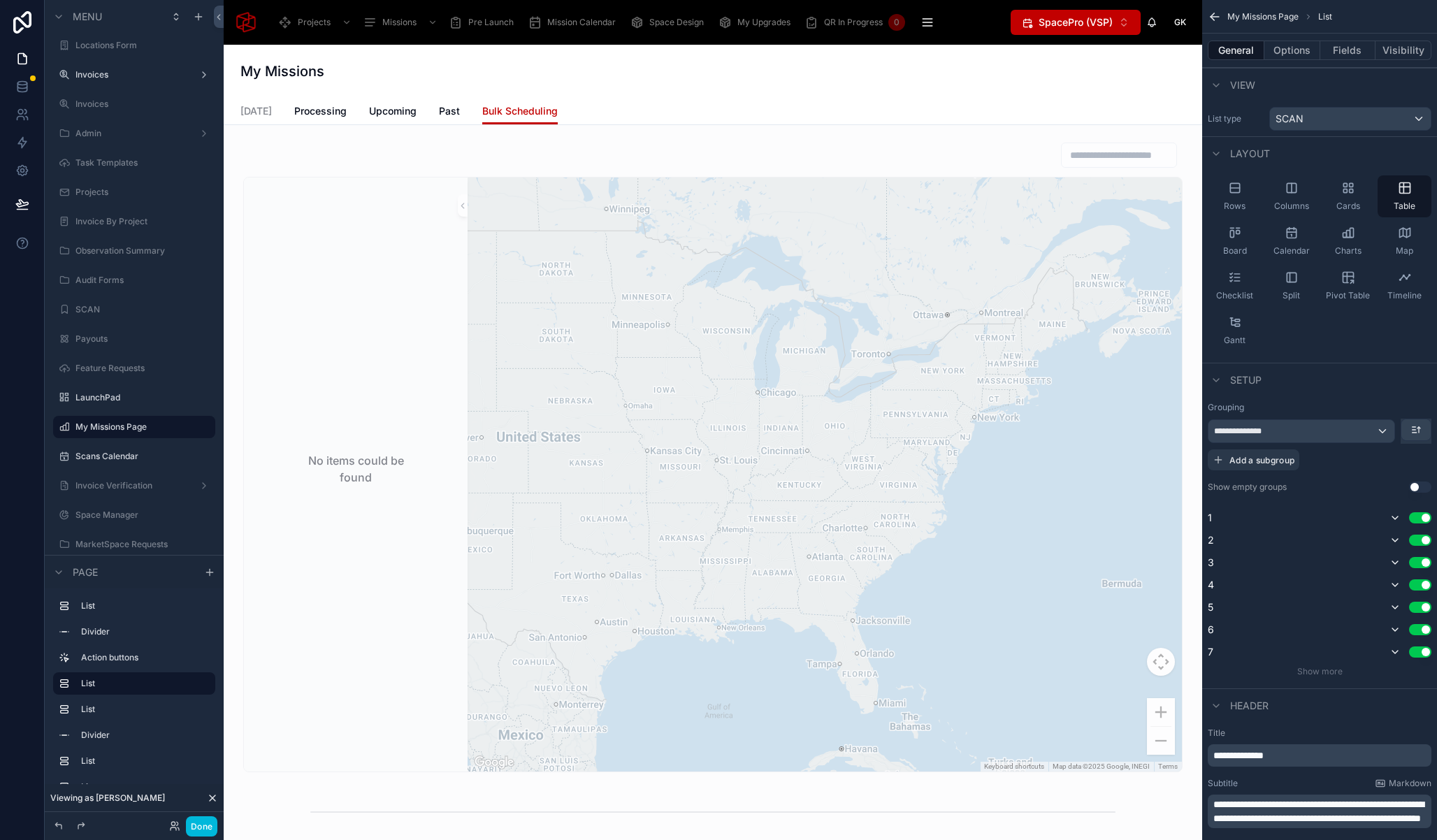
click at [876, 90] on div "My Missions" at bounding box center [713, 71] width 945 height 53
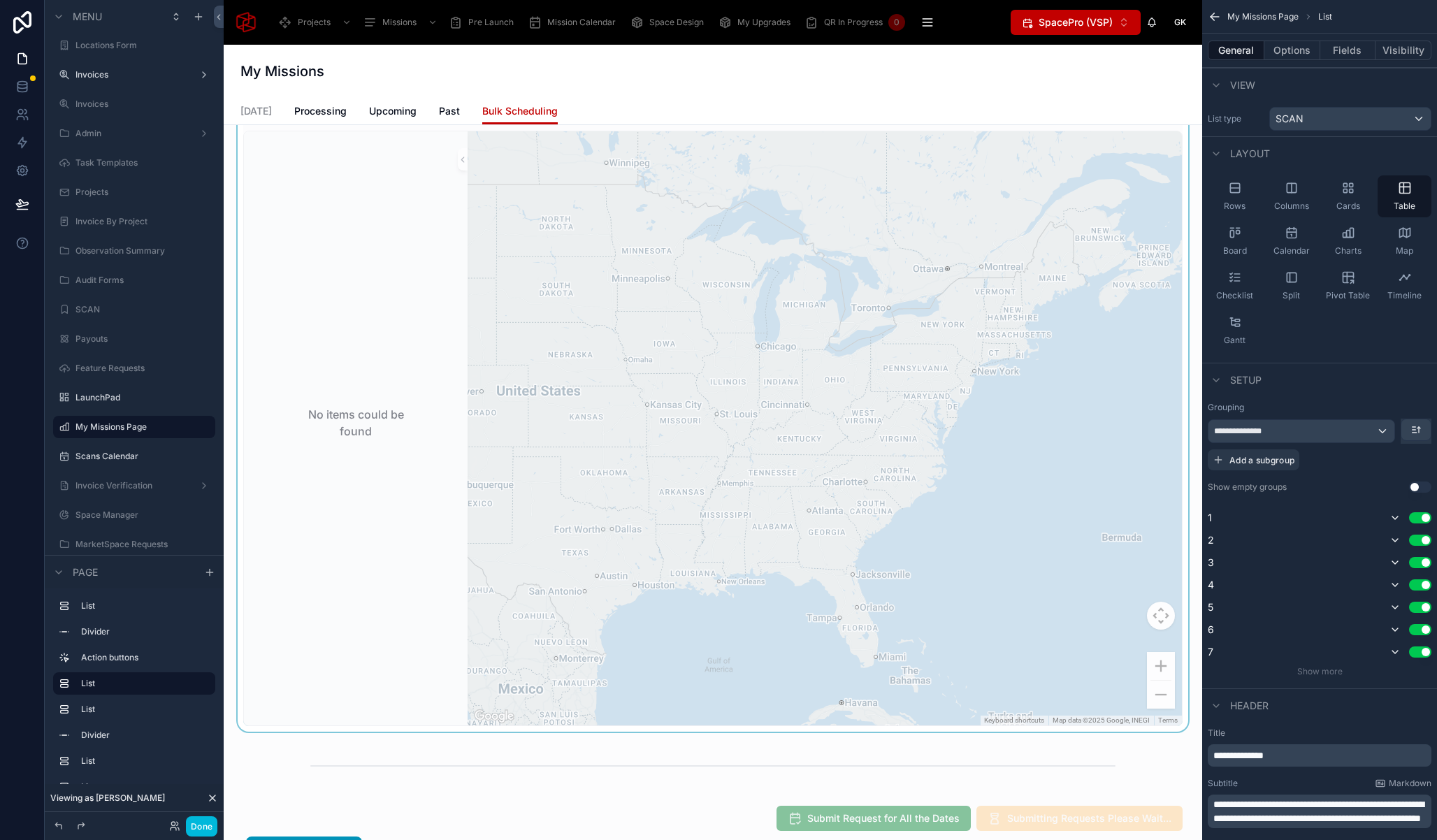
scroll to position [3, 0]
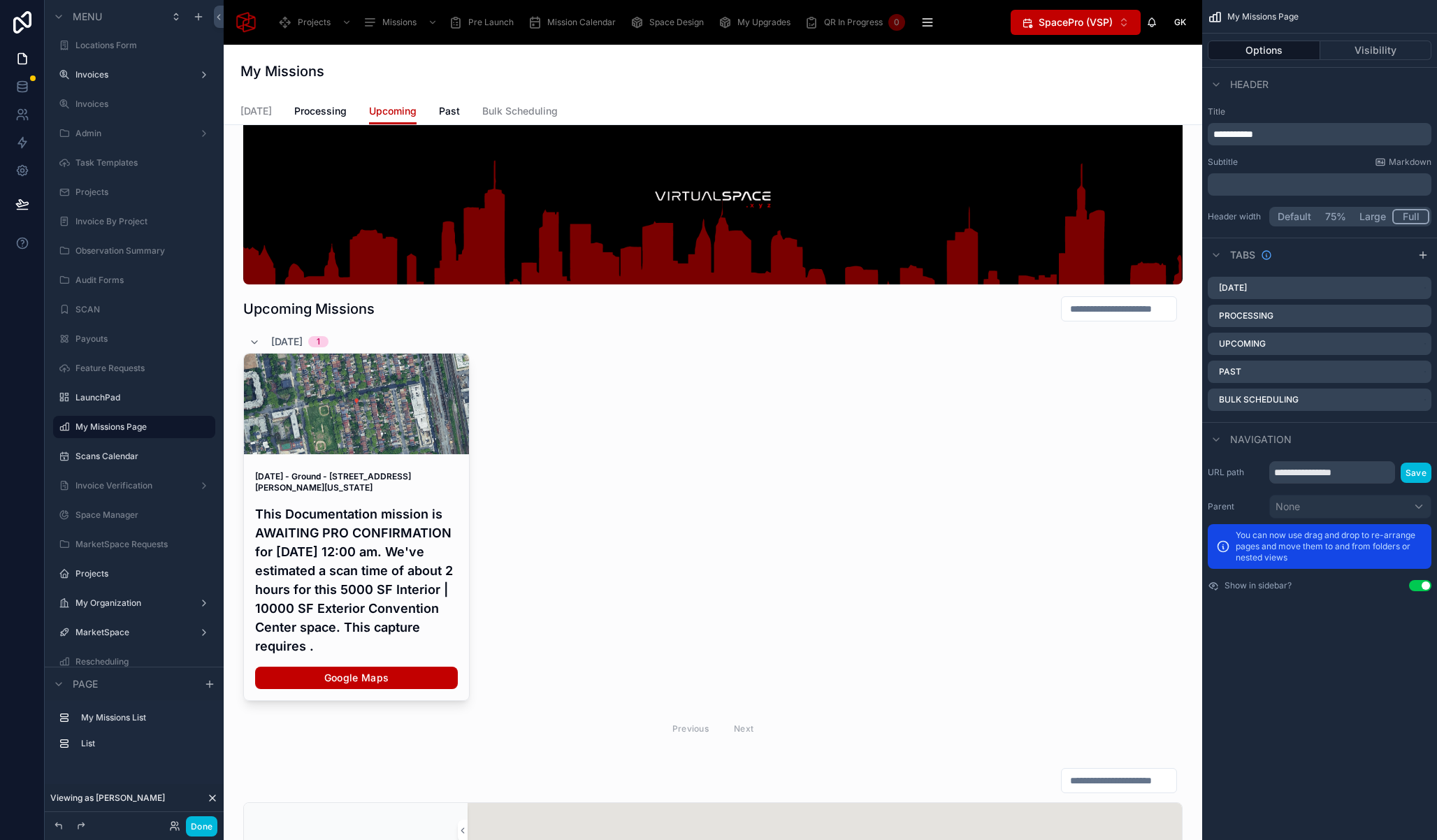
scroll to position [76, 0]
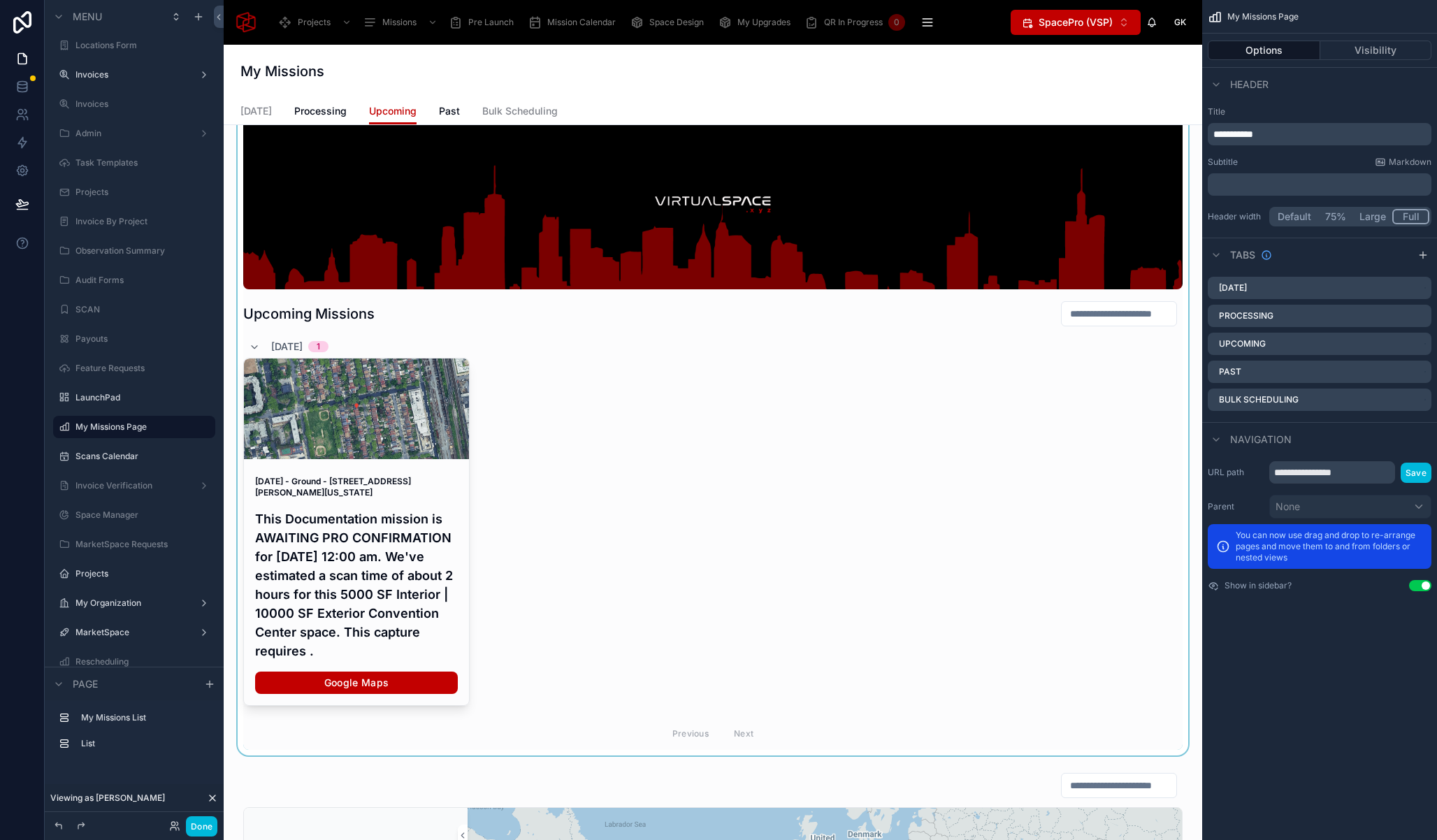
click at [387, 553] on div at bounding box center [713, 407] width 956 height 695
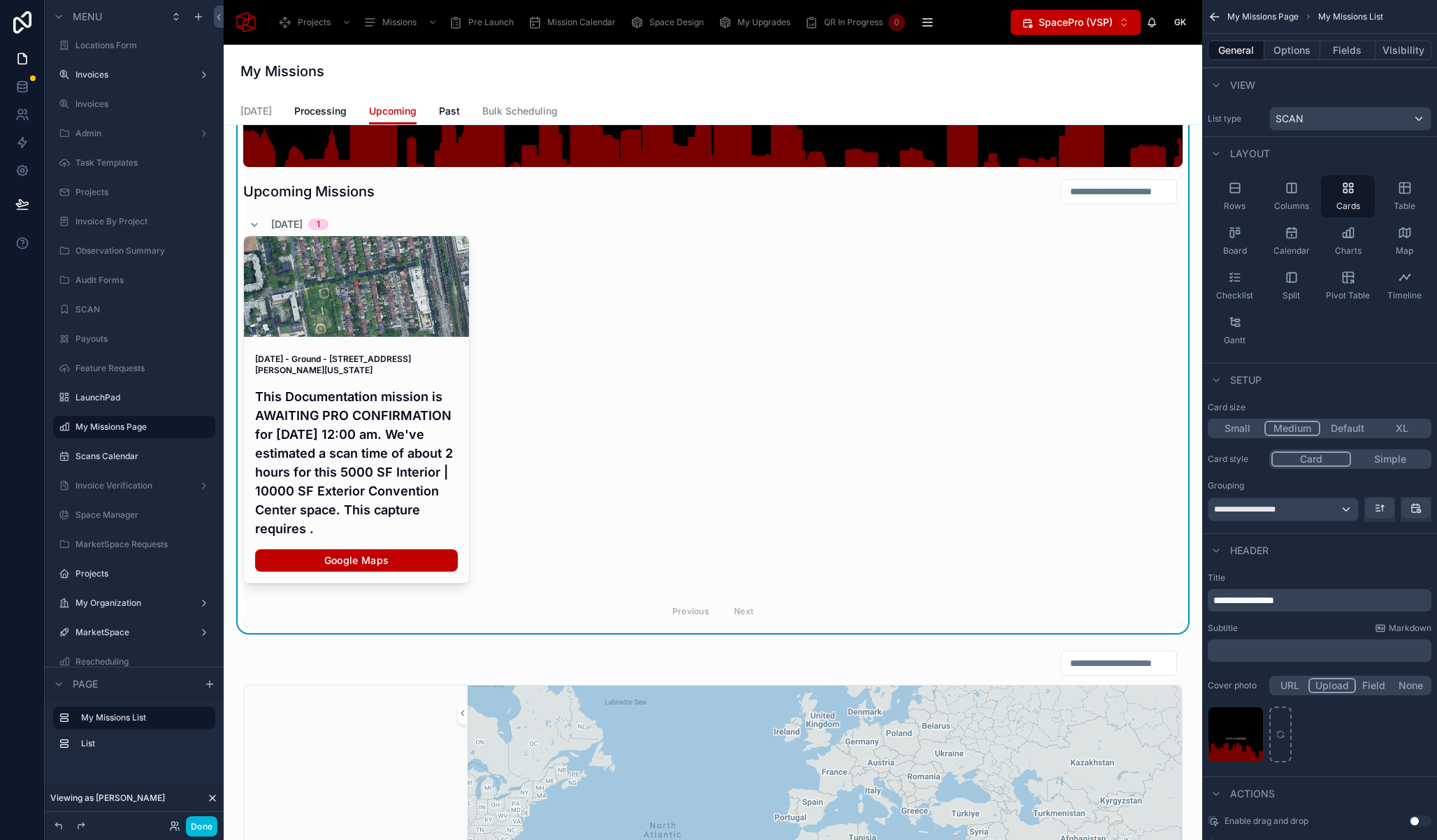
scroll to position [0, 0]
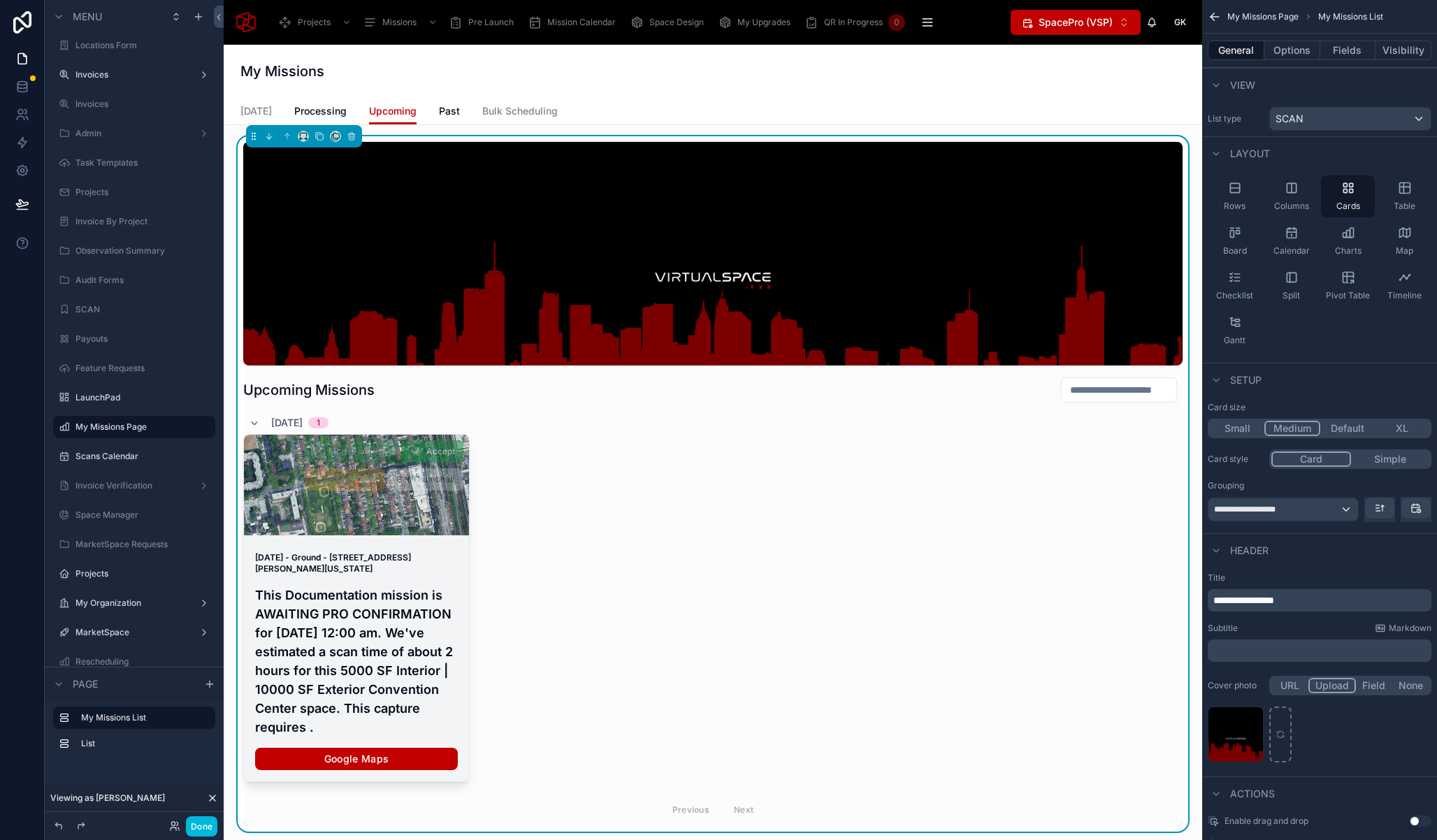
click at [379, 554] on strong "January 1, 2026 - Ground - 642 Sackman St, Brooklyn, New York, 11212" at bounding box center [333, 562] width 156 height 22
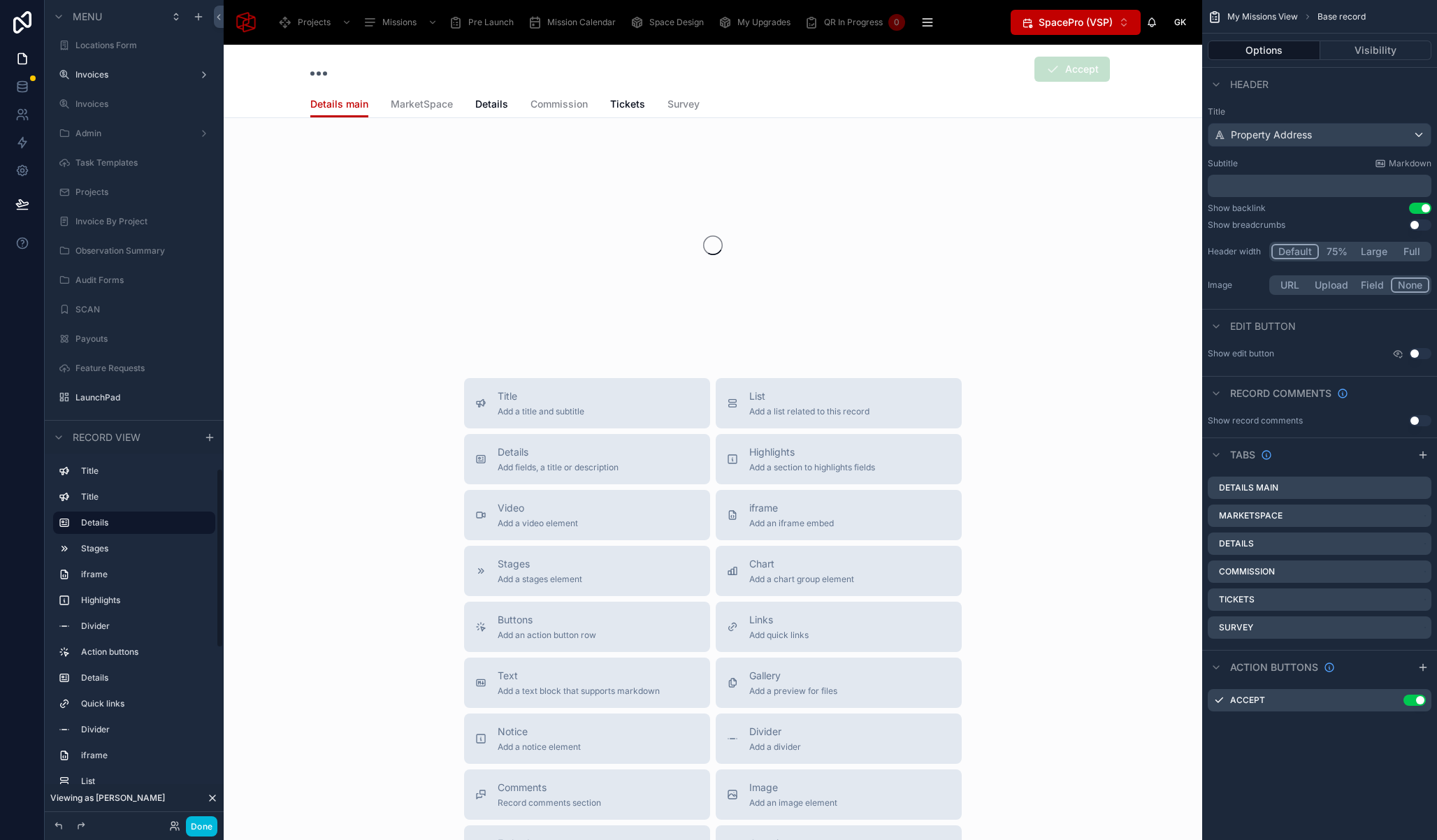
scroll to position [2140, 0]
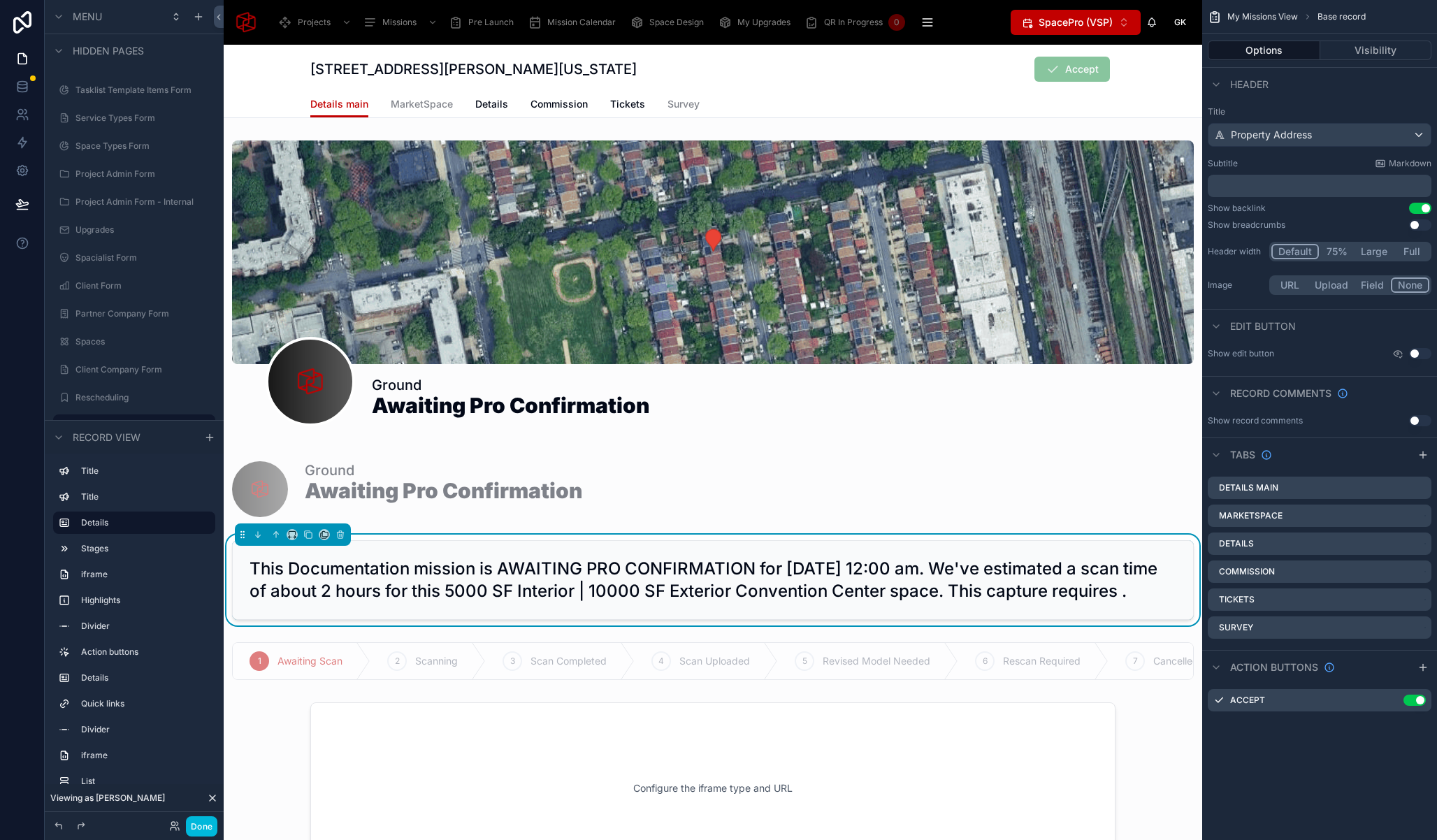
click at [263, 84] on div "642 Sackman St, Brooklyn, New York, 11212 Accept Details main Details main Mark…" at bounding box center [713, 81] width 978 height 73
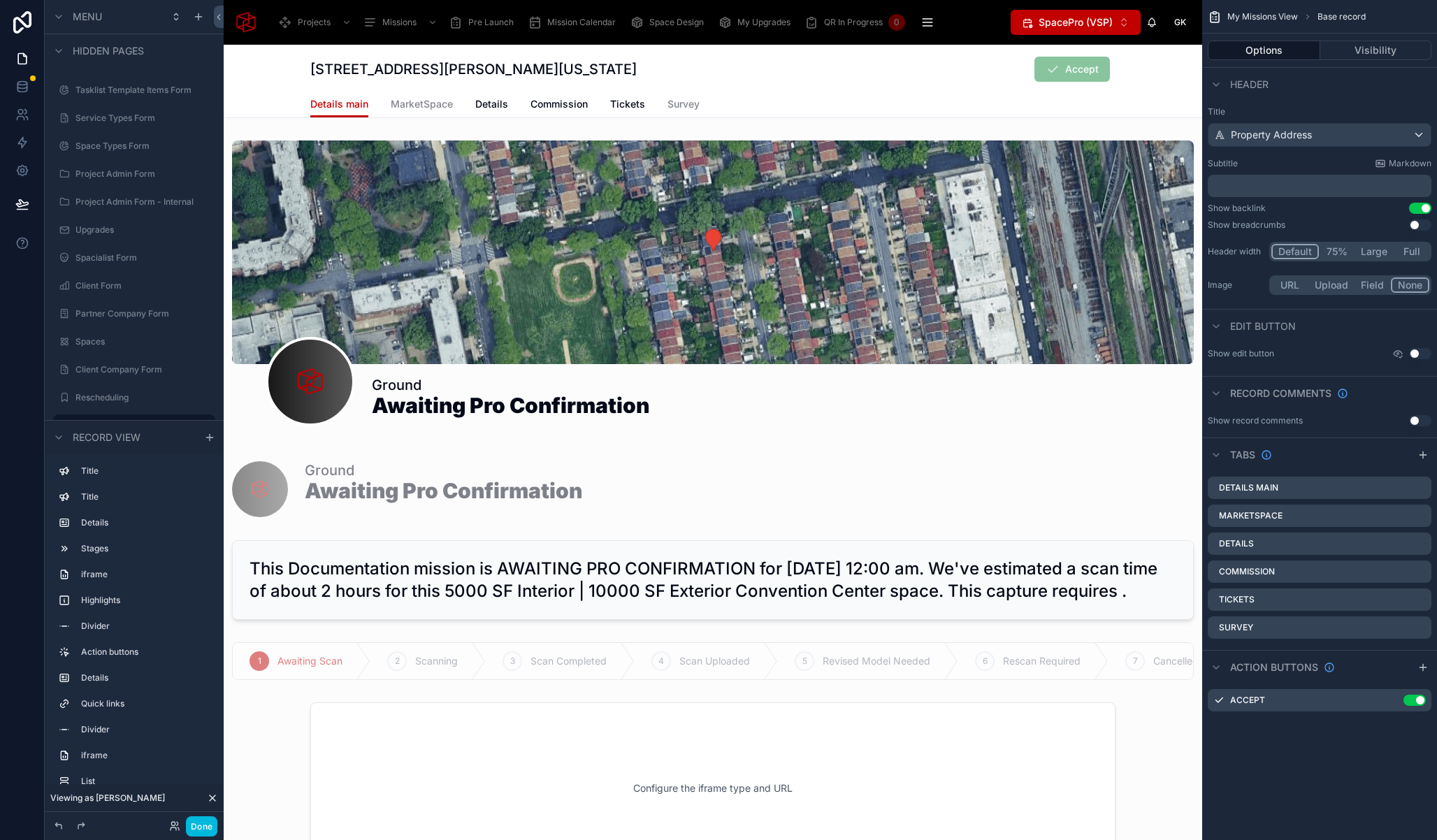
click at [851, 96] on div "Details main MarketSpace Details Commission Tickets Survey" at bounding box center [713, 104] width 805 height 26
